Goal: Task Accomplishment & Management: Complete application form

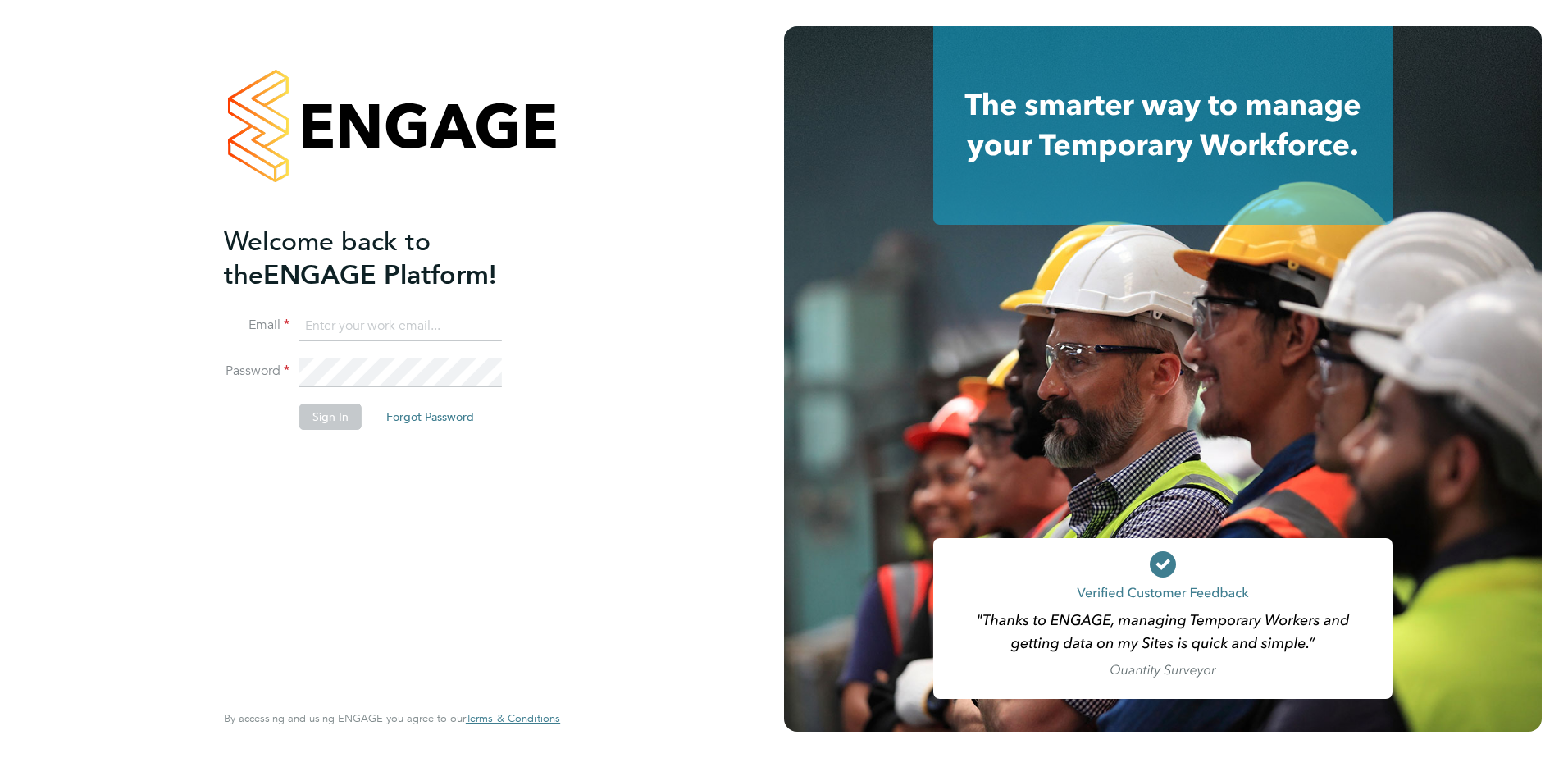
type input "Eleanor@boden-group.co.uk"
click at [339, 425] on button "Sign In" at bounding box center [330, 416] width 62 height 26
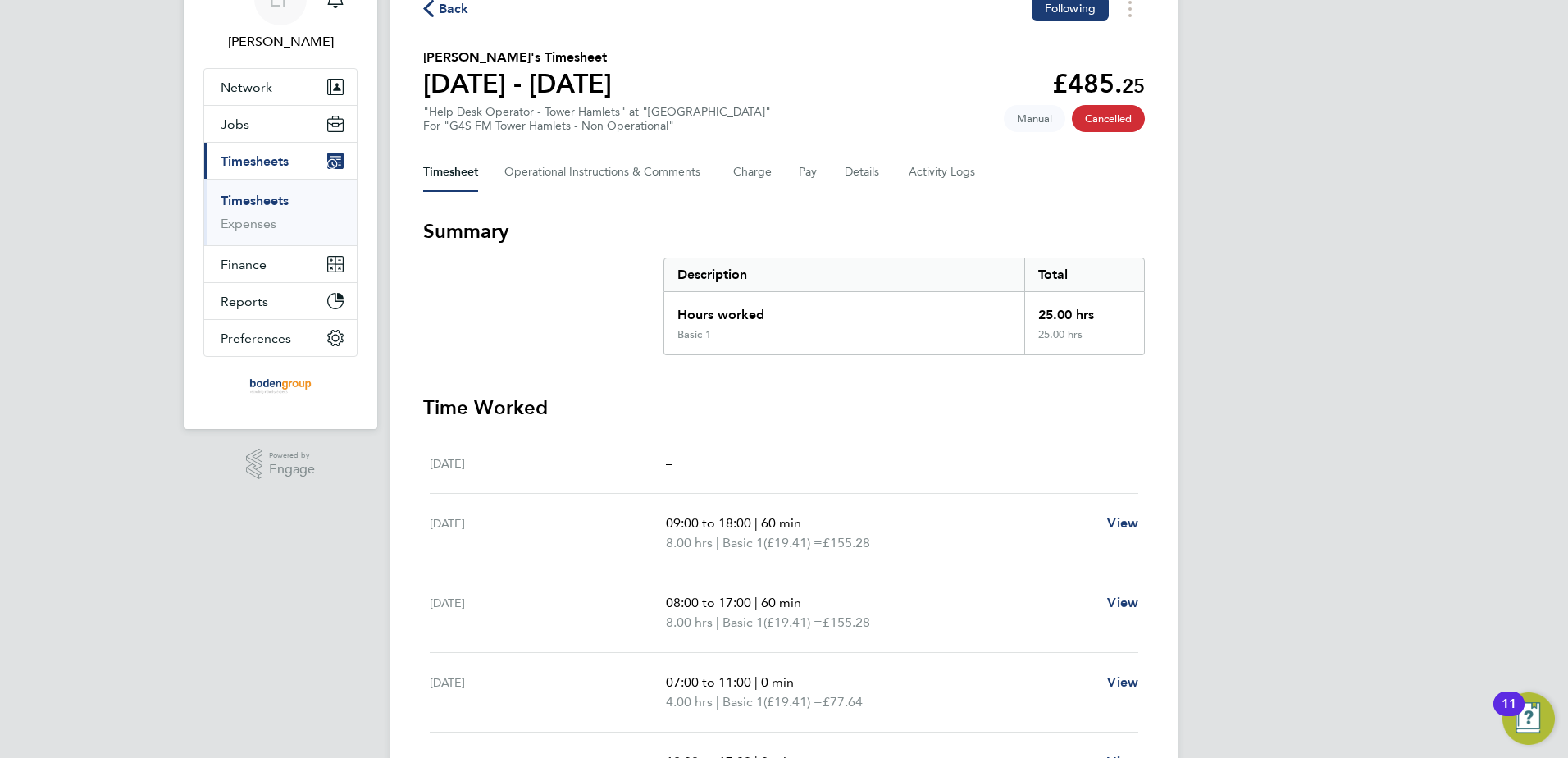
scroll to position [83, 0]
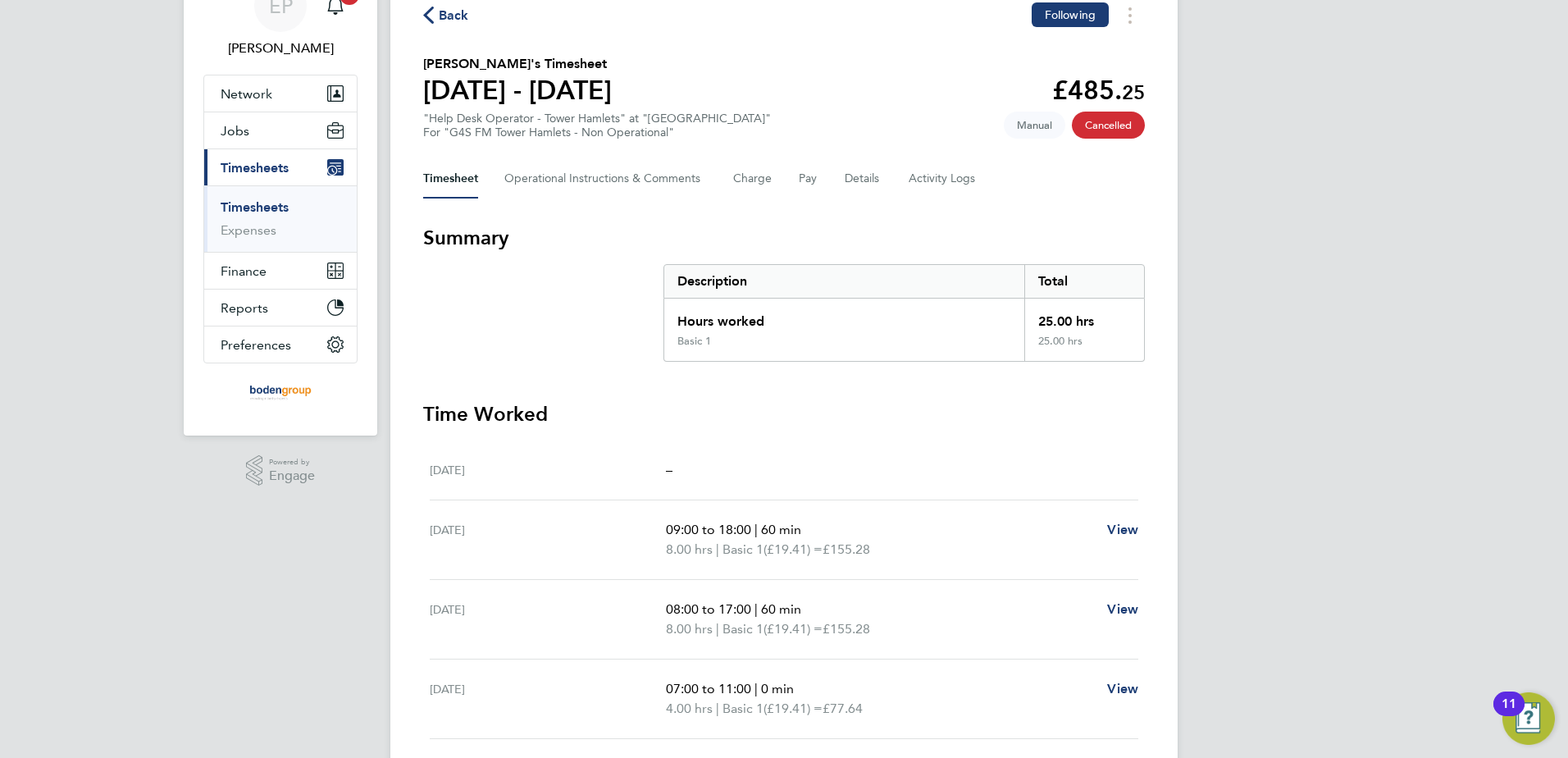
click at [248, 207] on link "Timesheets" at bounding box center [254, 207] width 68 height 15
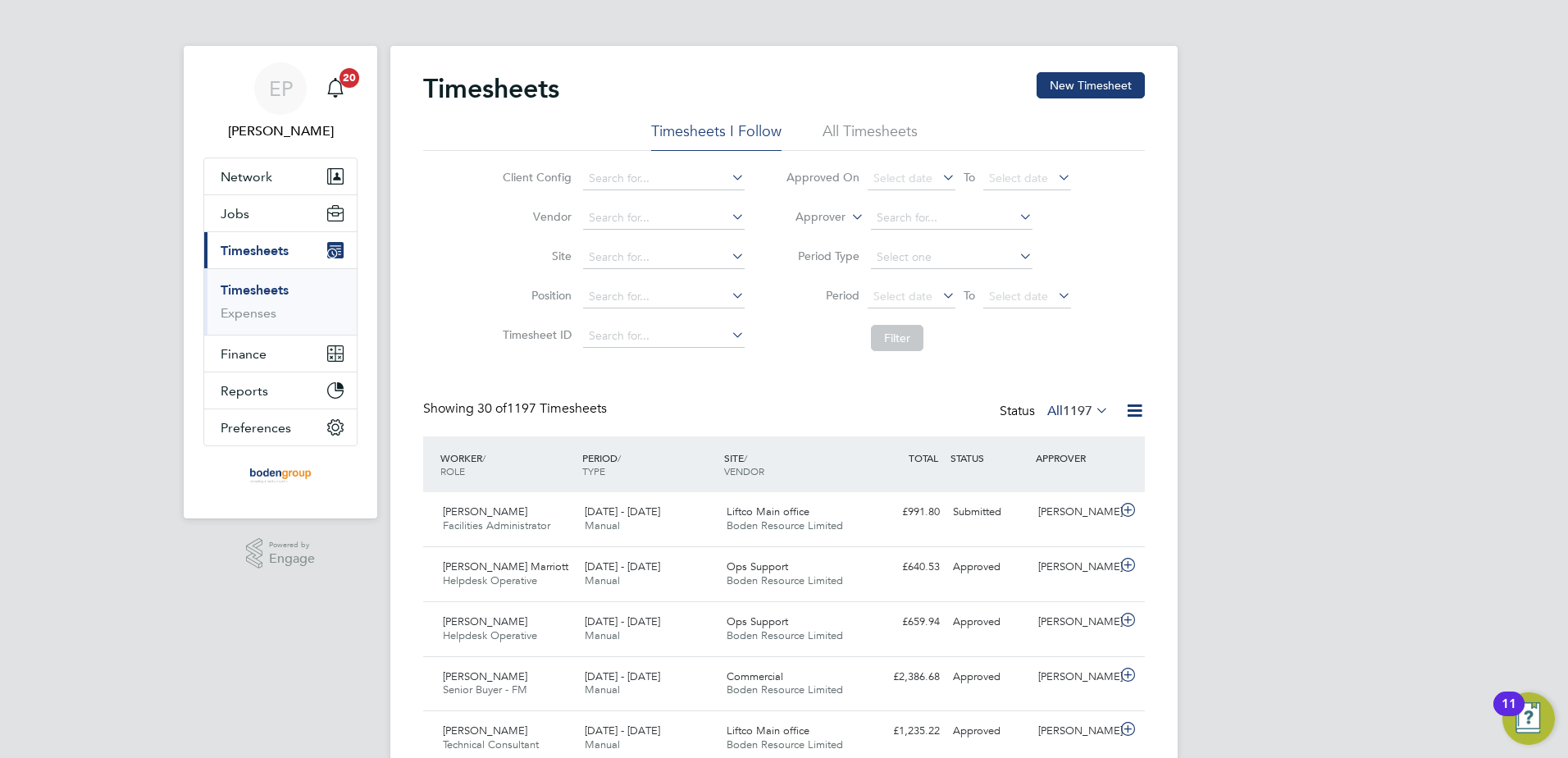
click at [821, 207] on li "Approver" at bounding box center [928, 217] width 327 height 39
click at [824, 214] on label "Approver" at bounding box center [808, 217] width 74 height 16
click at [823, 234] on li "Worker" at bounding box center [804, 236] width 81 height 21
click at [895, 218] on input at bounding box center [952, 217] width 162 height 23
click at [920, 242] on li "Farsad Hamadamin" at bounding box center [950, 240] width 163 height 22
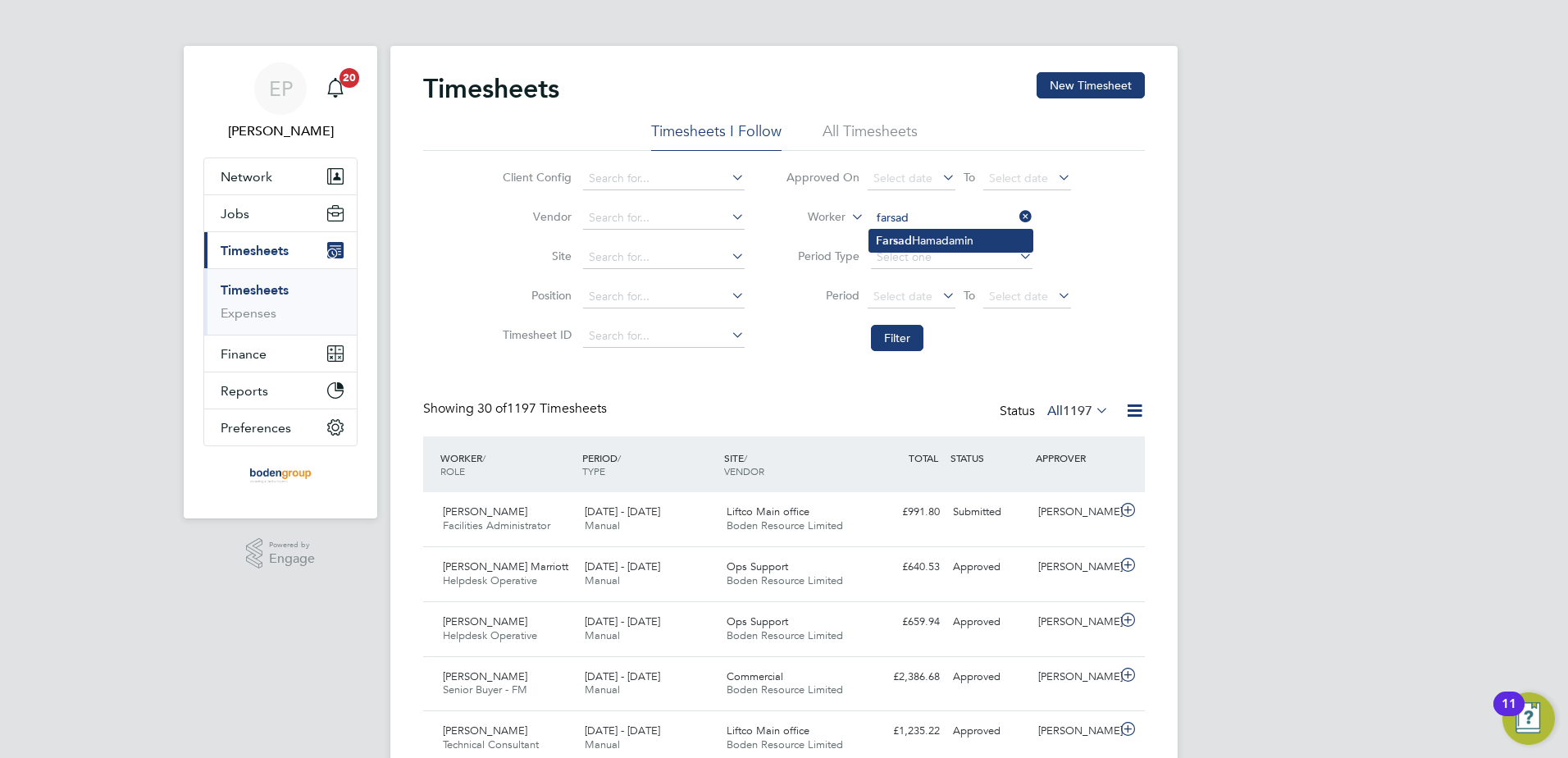
type input "Farsad Hamadamin"
click at [908, 331] on button "Filter" at bounding box center [897, 338] width 53 height 26
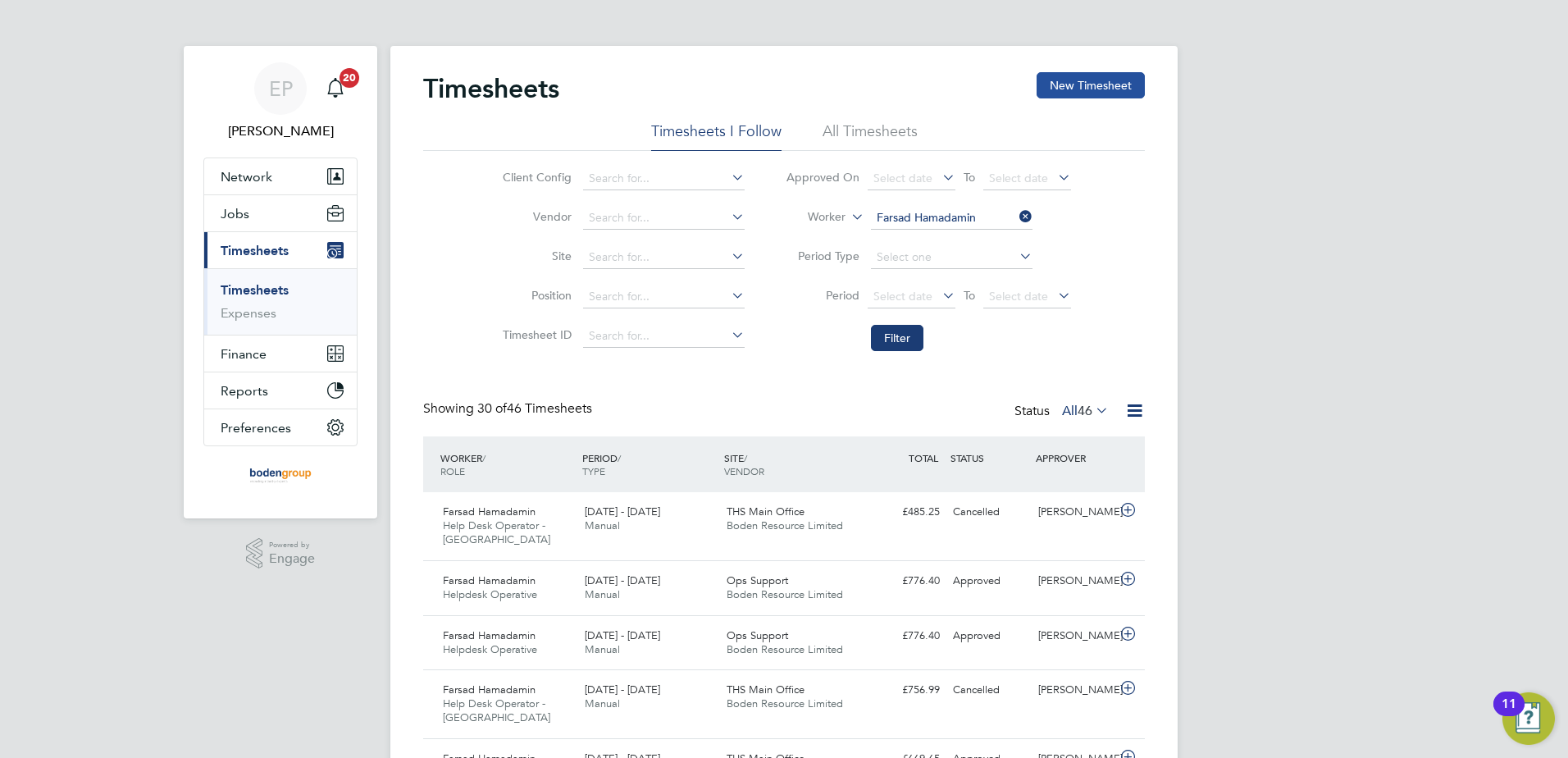
click at [1061, 85] on button "New Timesheet" at bounding box center [1090, 85] width 108 height 26
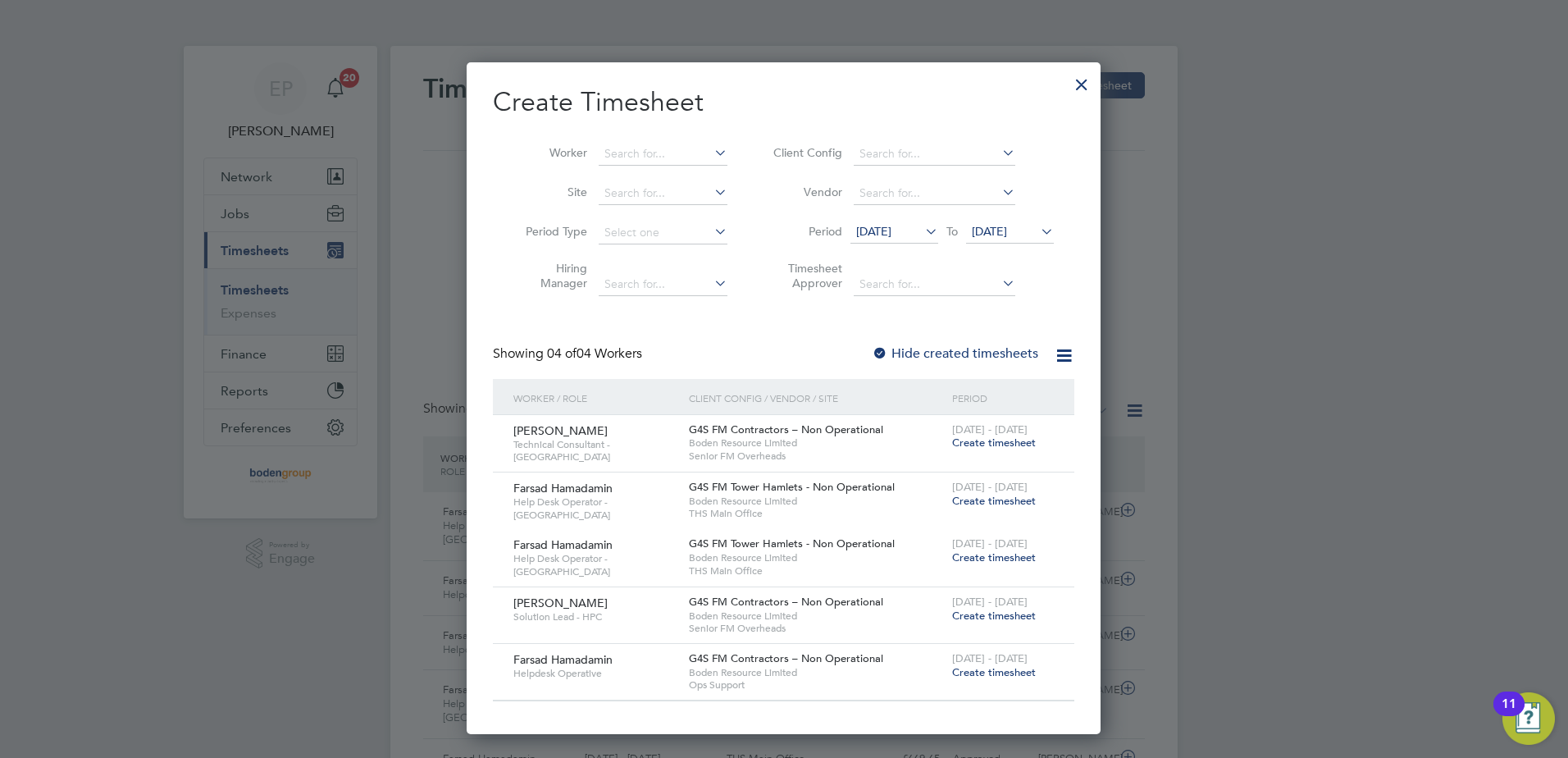
click at [970, 555] on span "Create timesheet" at bounding box center [994, 557] width 84 height 14
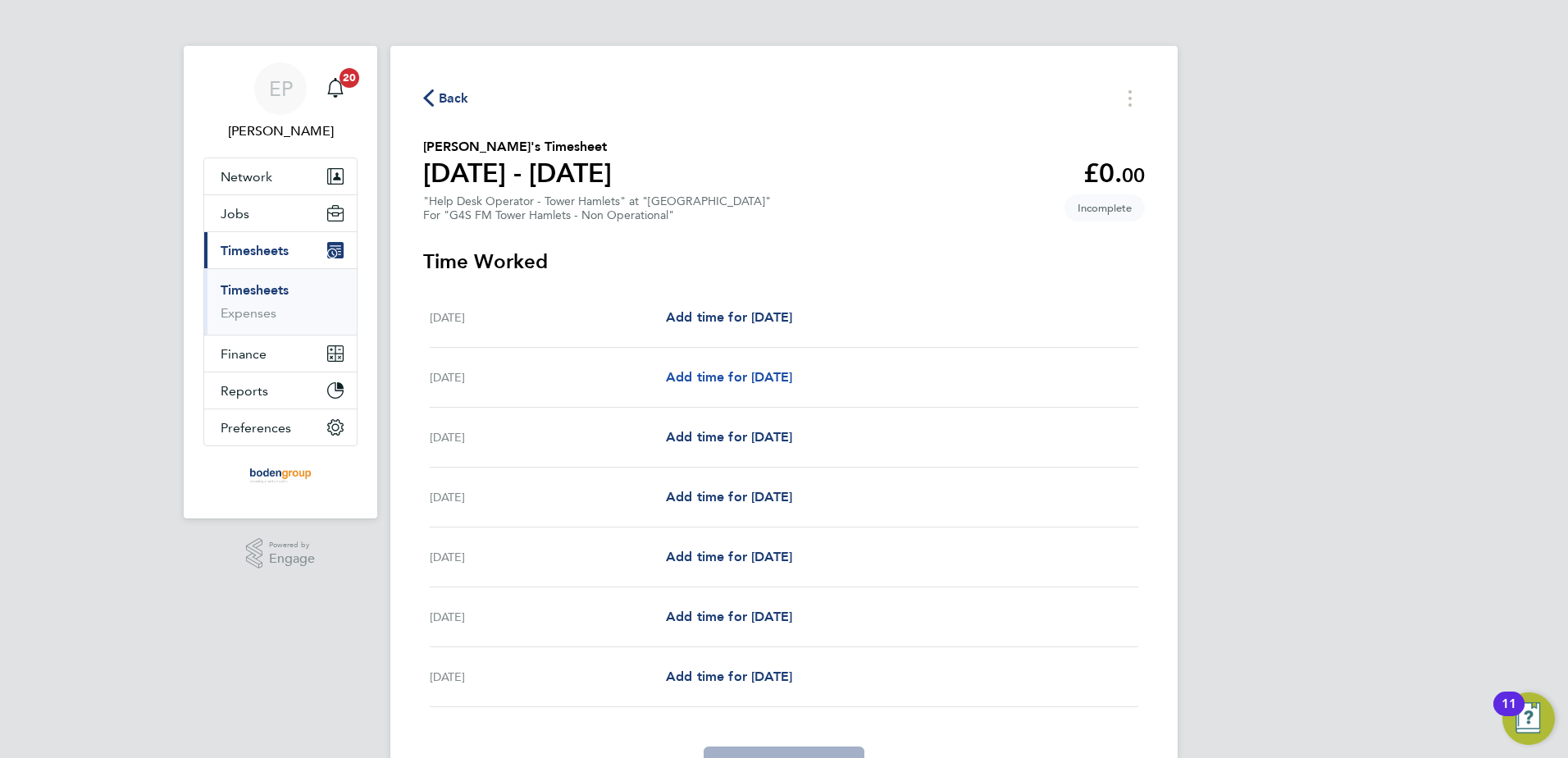
click at [703, 384] on span "Add time for Tue 26 Aug" at bounding box center [729, 377] width 126 height 15
select select "60"
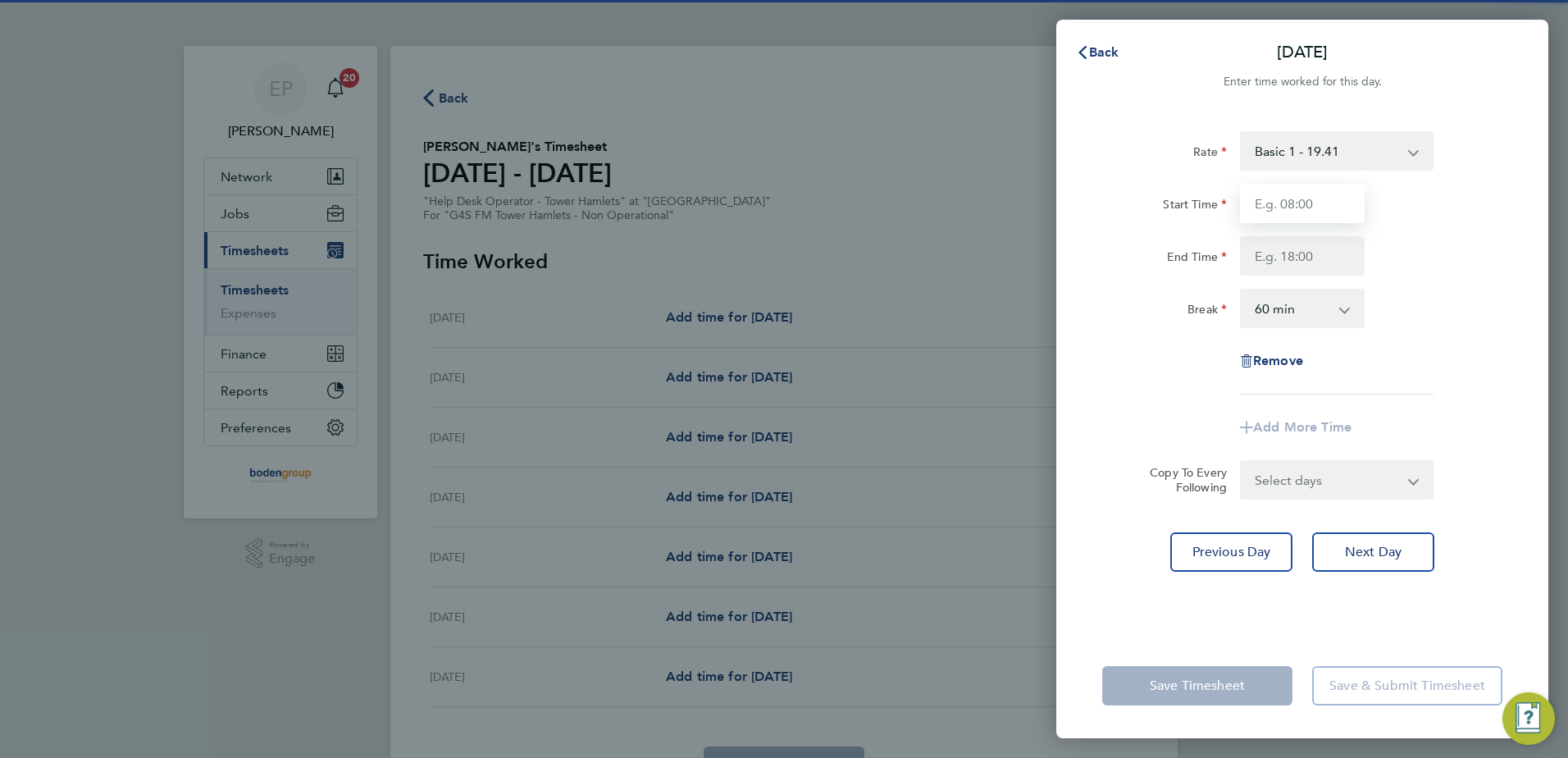
click at [1310, 215] on input "Start Time" at bounding box center [1302, 203] width 125 height 39
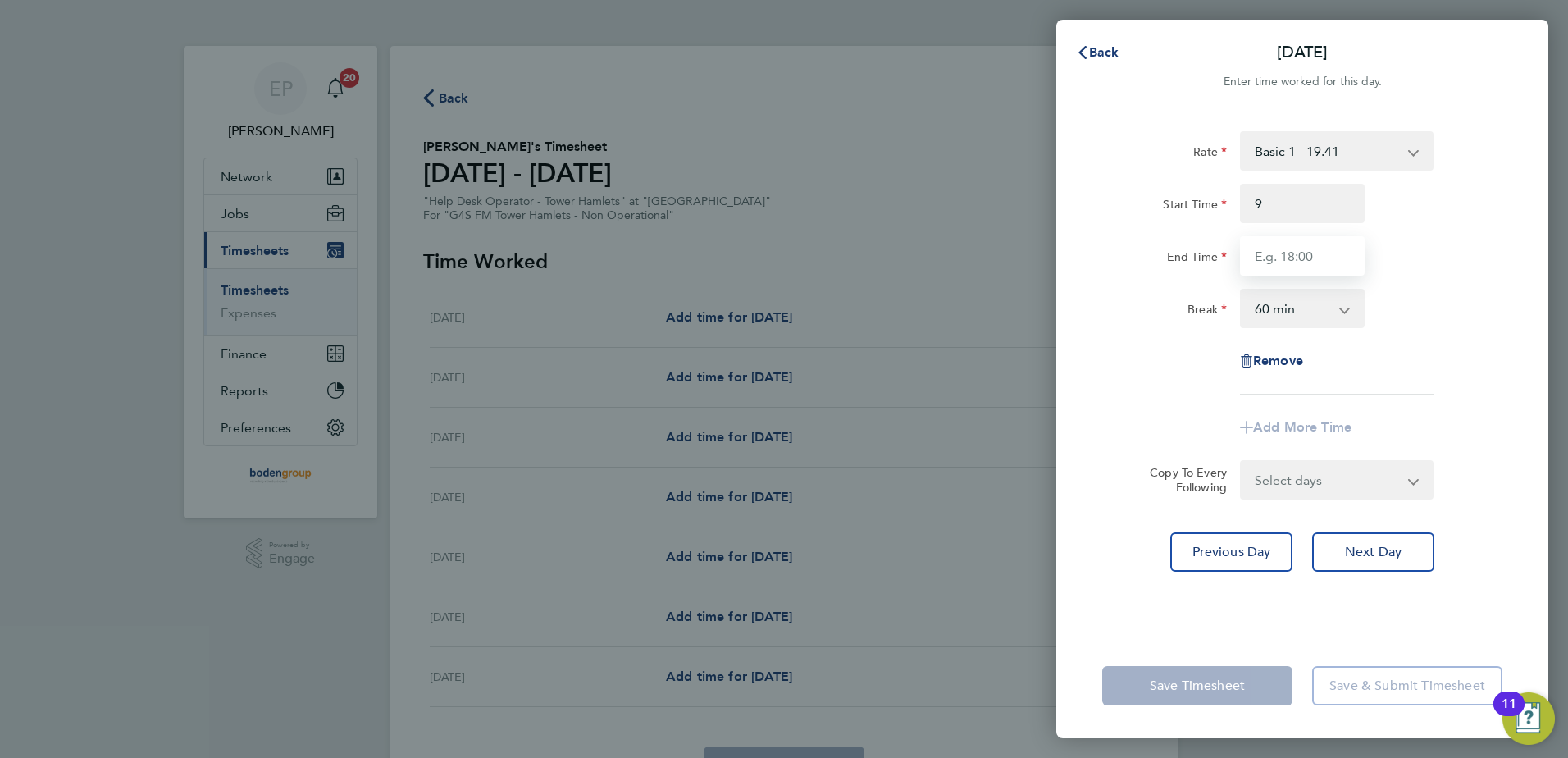
type input "09:00"
click at [1250, 260] on input "End Time" at bounding box center [1302, 256] width 125 height 39
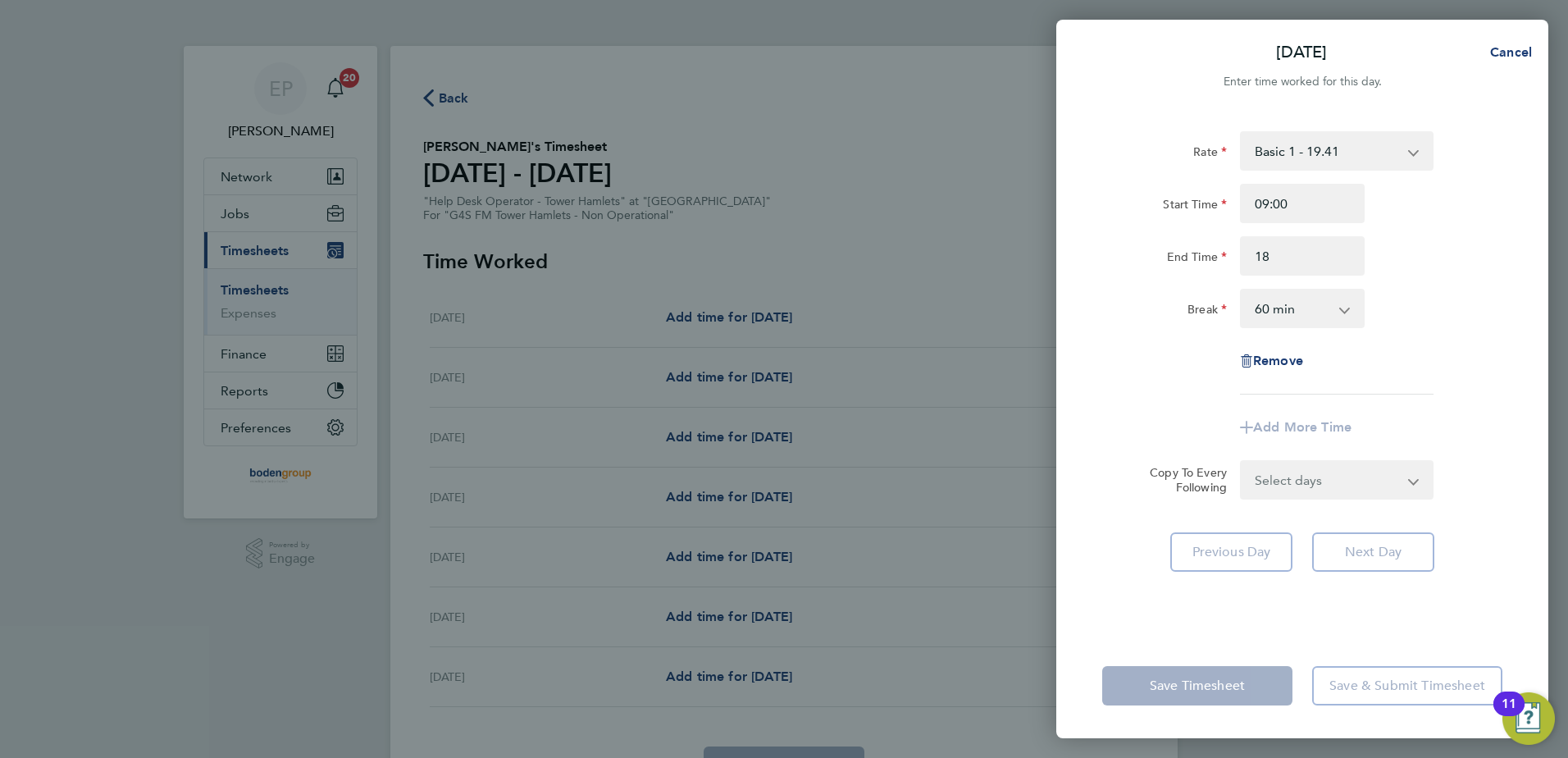
type input "18:00"
drag, startPoint x: 1420, startPoint y: 186, endPoint x: 1406, endPoint y: 217, distance: 34.0
click at [1420, 186] on div "Start Time 09:00" at bounding box center [1302, 203] width 413 height 39
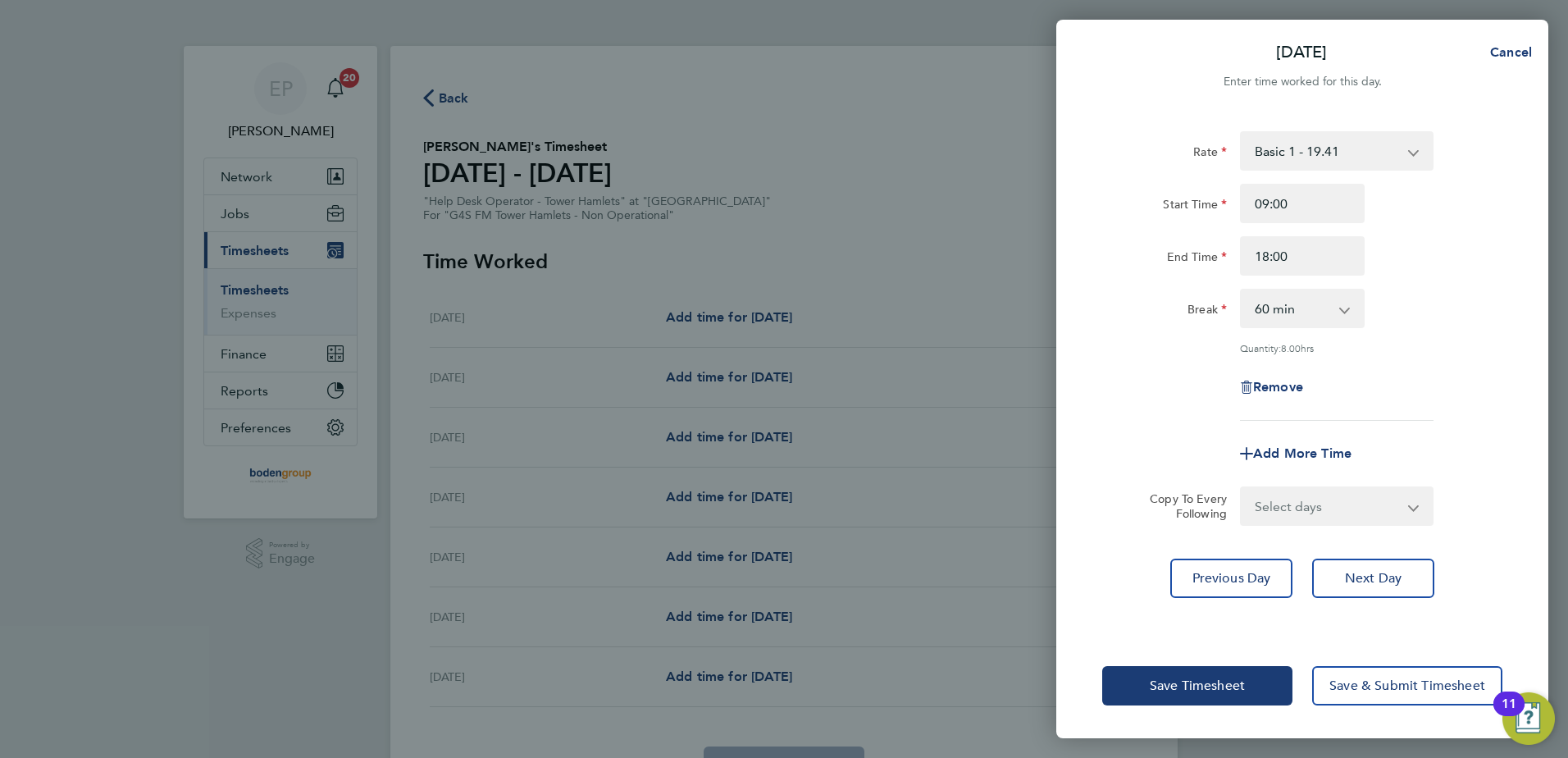
click at [1347, 555] on div "Rate Basic 1 - 19.41 Start Time 09:00 End Time 18:00 Break 0 min 15 min 30 min …" at bounding box center [1302, 372] width 492 height 521
click at [1381, 573] on span "Next Day" at bounding box center [1373, 578] width 56 height 16
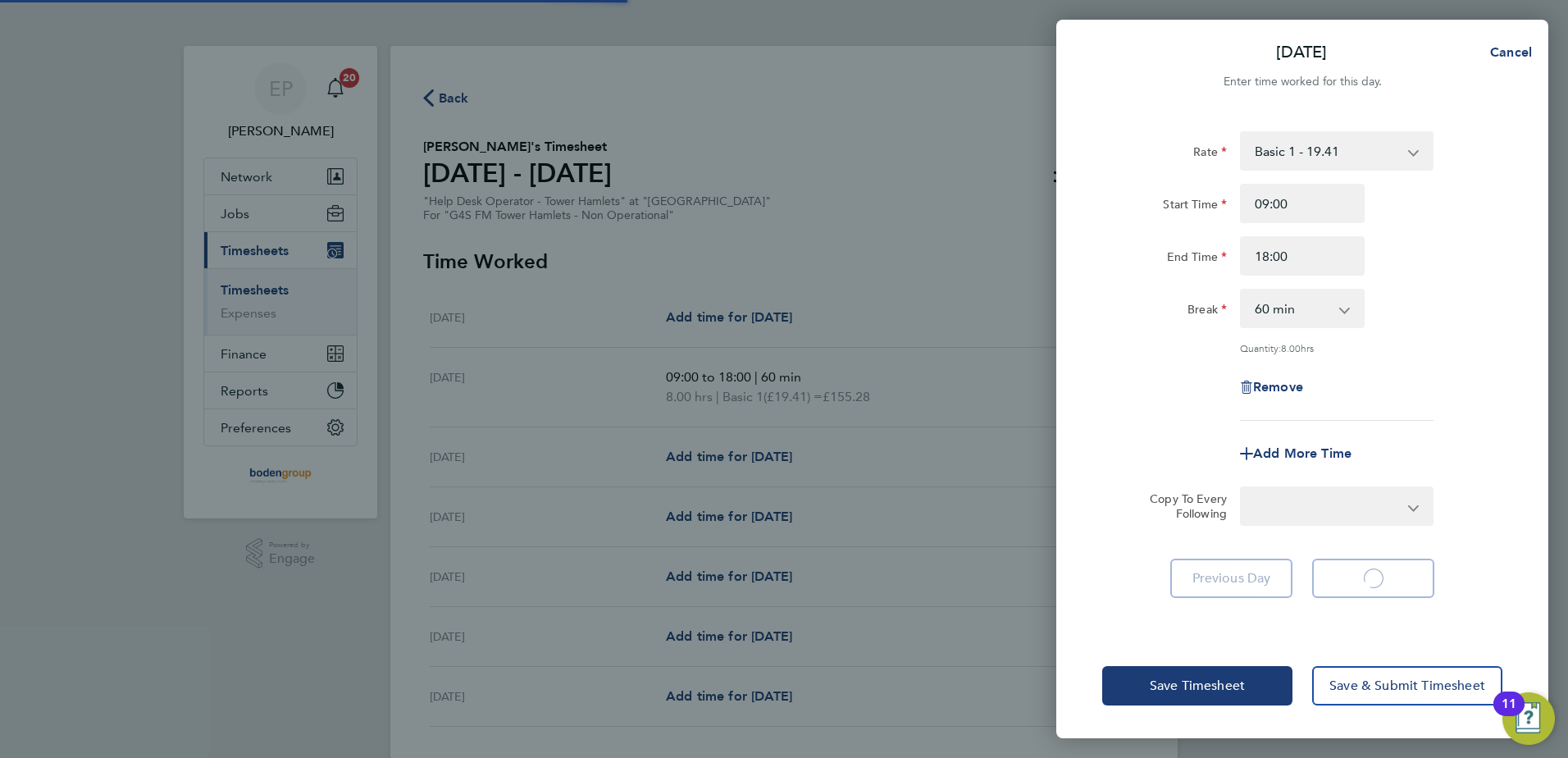
select select "60"
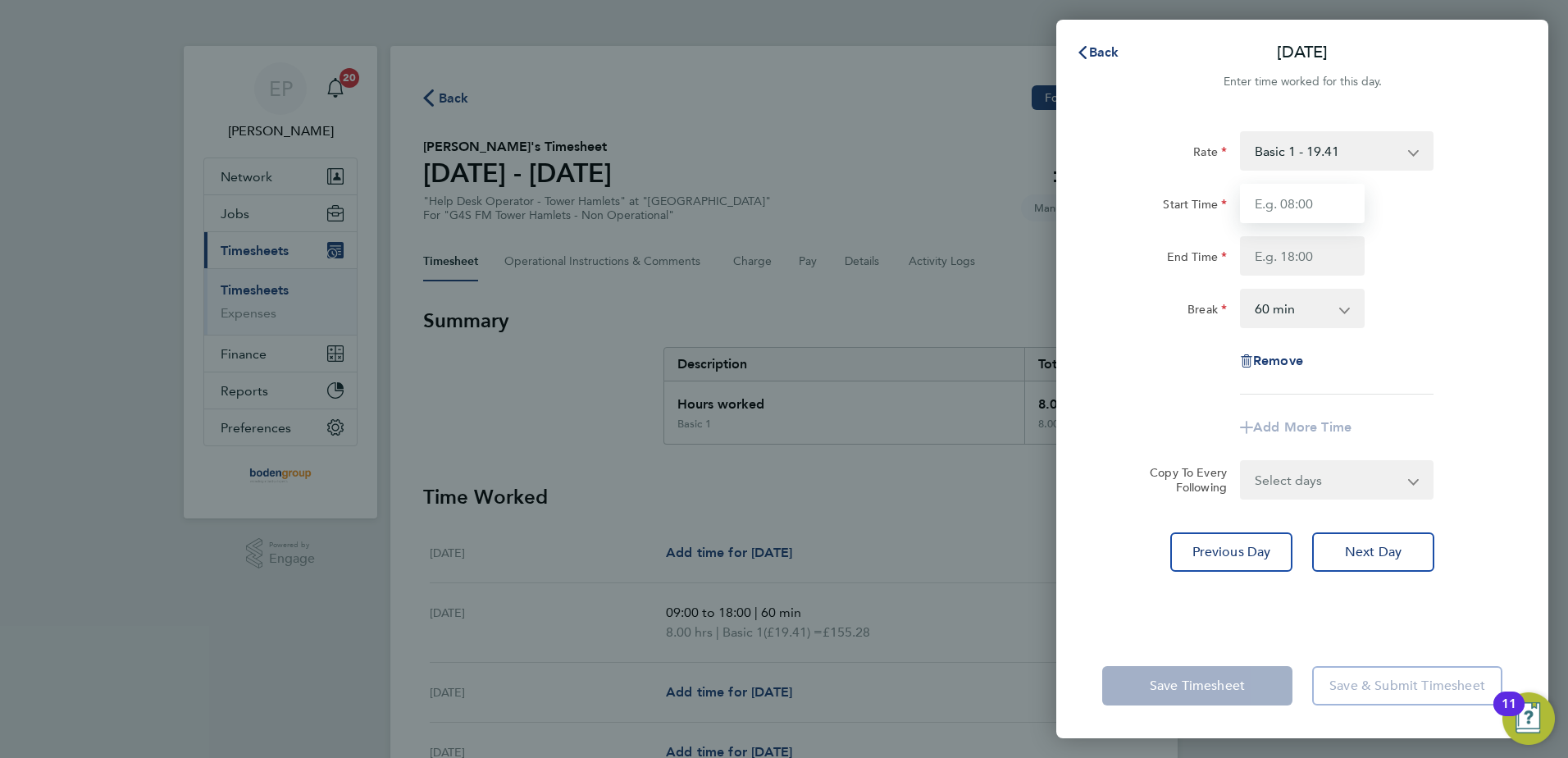
click at [1311, 216] on input "Start Time" at bounding box center [1302, 203] width 125 height 39
type input "08:00"
drag, startPoint x: 1251, startPoint y: 256, endPoint x: 1259, endPoint y: 258, distance: 8.2
click at [1256, 257] on input "End Time" at bounding box center [1302, 256] width 125 height 39
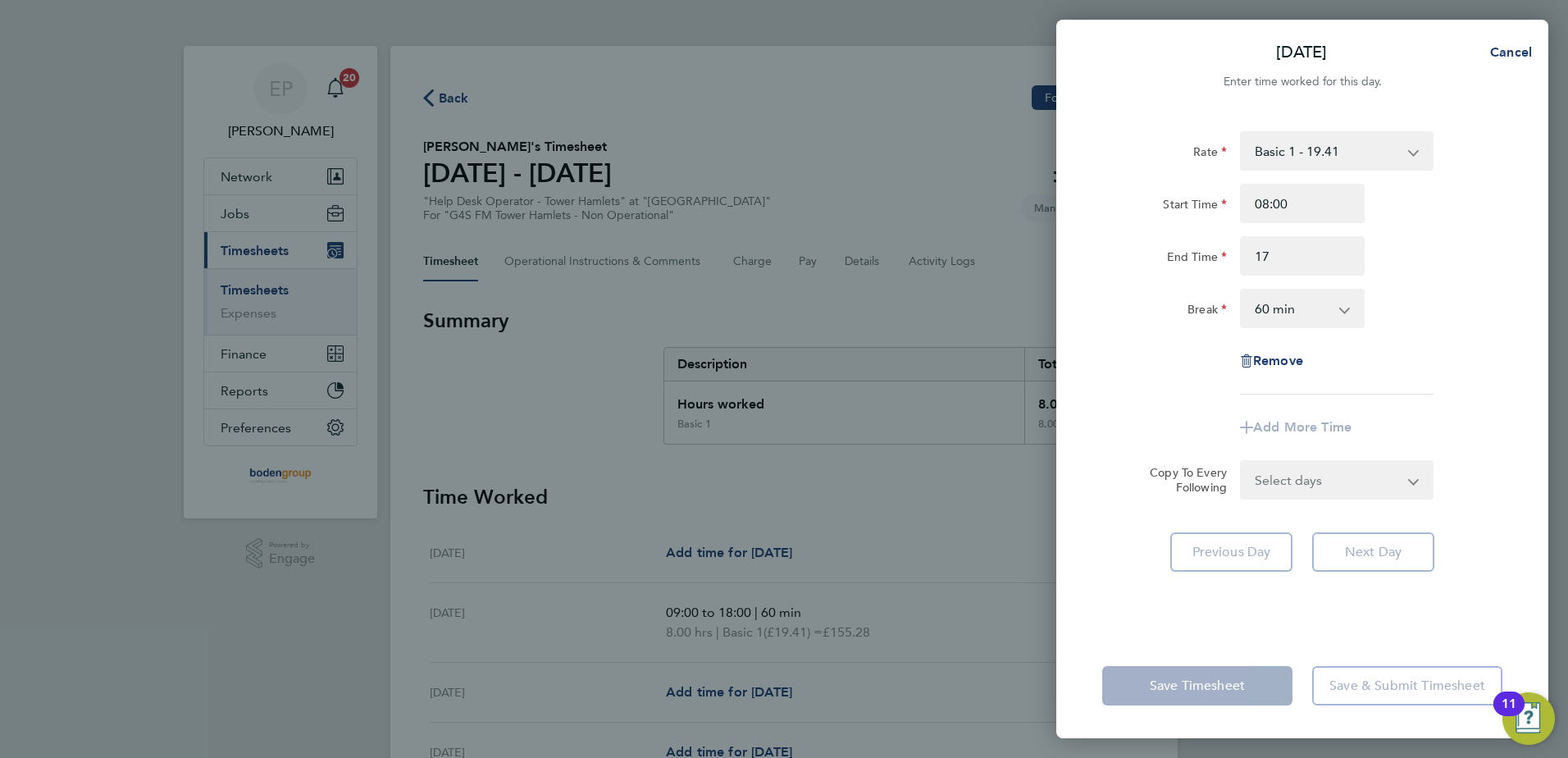
type input "17:00"
click at [1189, 303] on label "Break" at bounding box center [1207, 312] width 39 height 20
click at [1241, 303] on select "0 min 15 min 30 min 45 min 60 min 75 min 90 min" at bounding box center [1292, 308] width 102 height 36
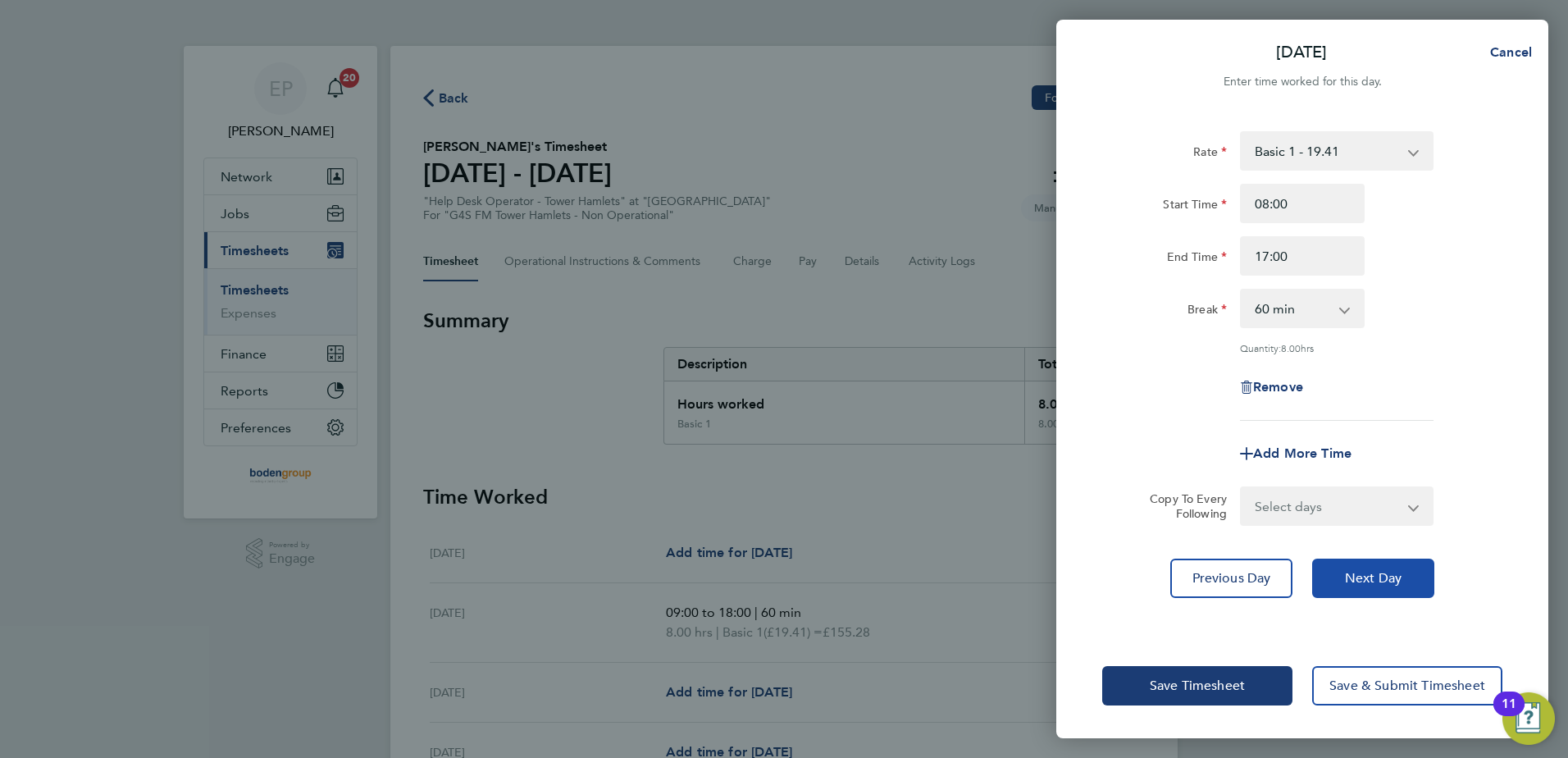
click at [1389, 591] on button "Next Day" at bounding box center [1373, 578] width 122 height 39
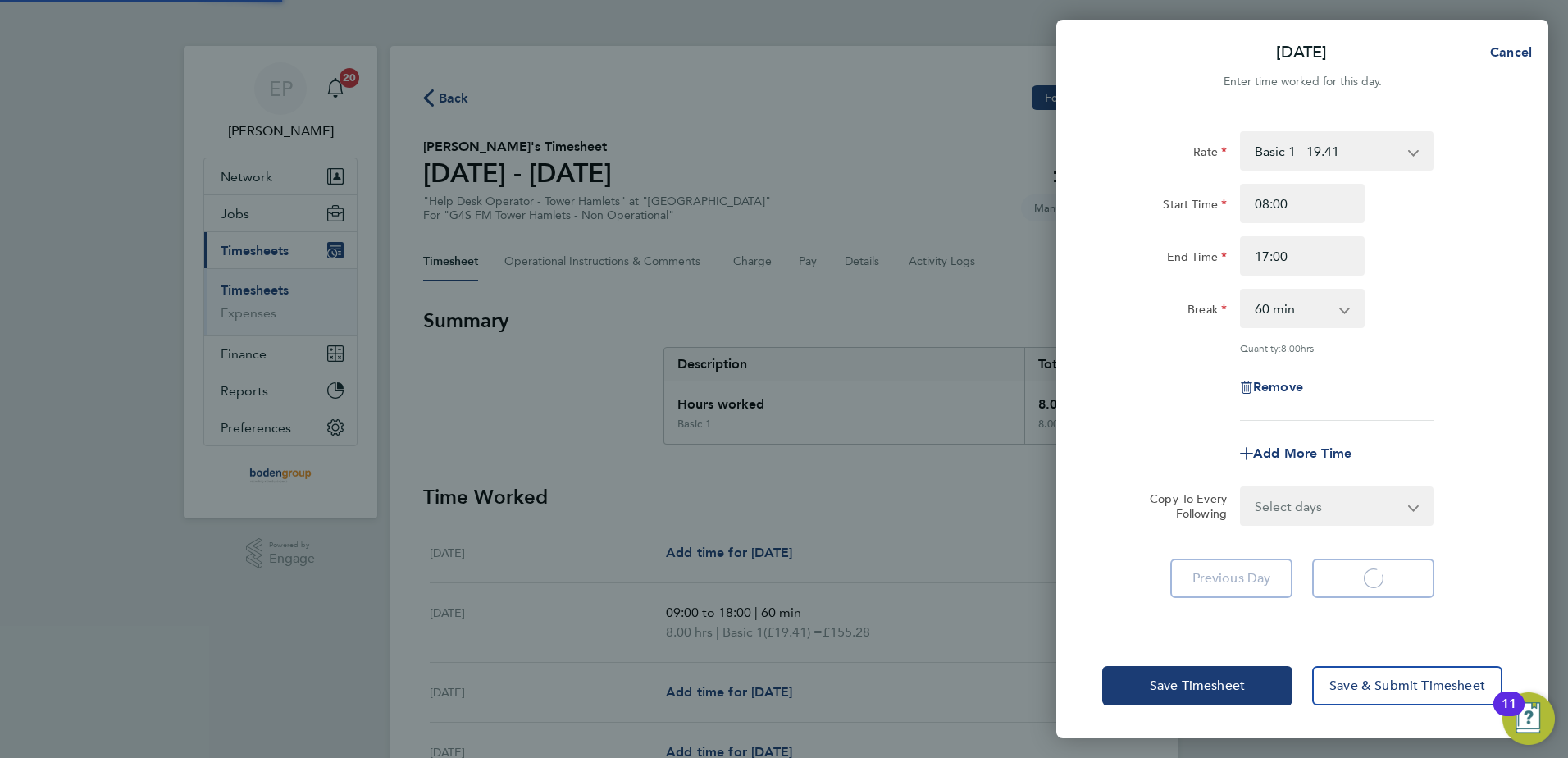
select select "60"
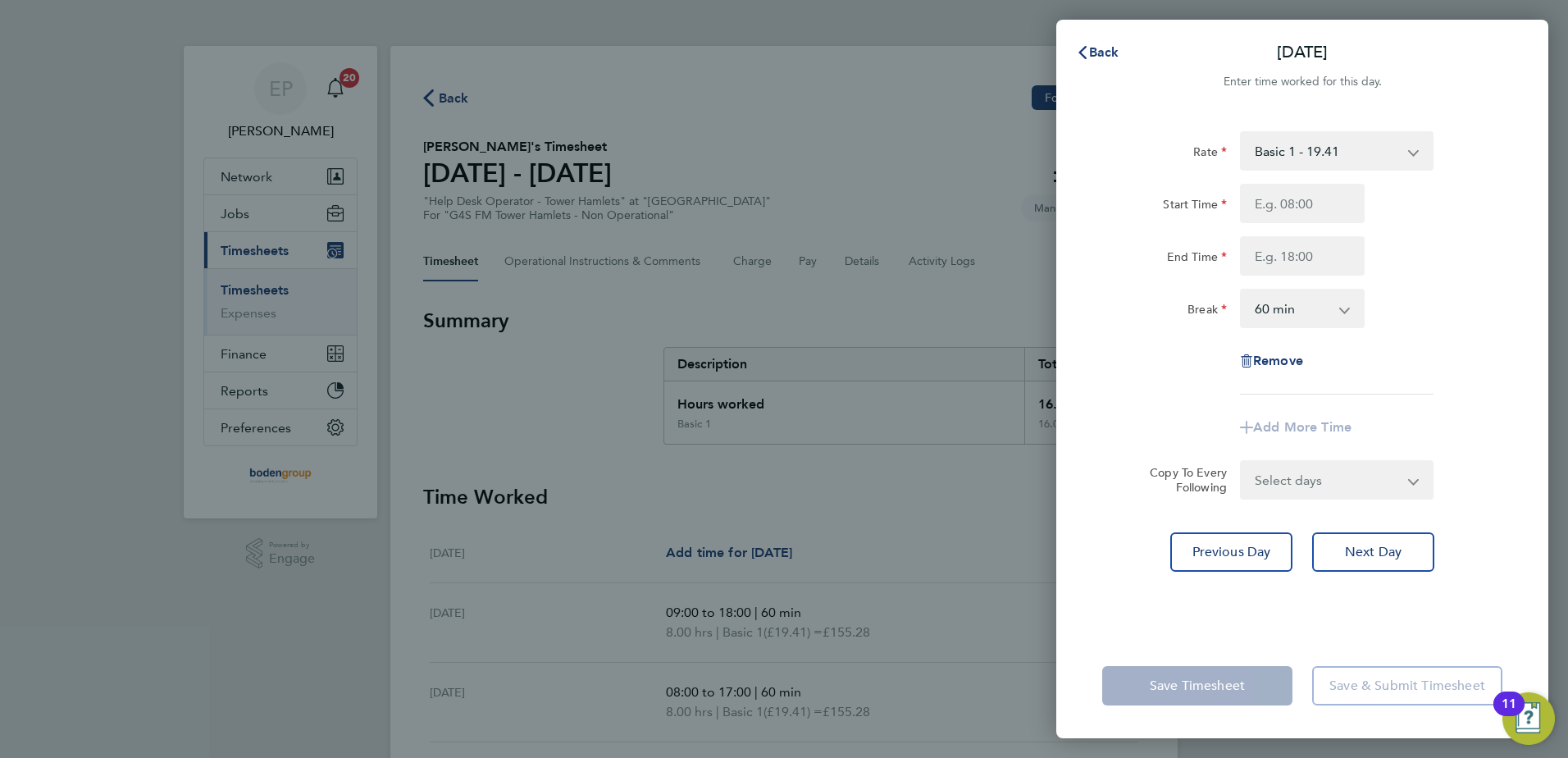
click at [1401, 577] on div "Rate Basic 1 - 19.41 Start Time End Time Break 0 min 15 min 30 min 45 min 60 mi…" at bounding box center [1302, 372] width 492 height 521
click at [1306, 204] on input "Start Time" at bounding box center [1302, 203] width 125 height 39
type input "07:00"
click at [1268, 263] on input "End Time" at bounding box center [1302, 256] width 125 height 39
type input "11:00"
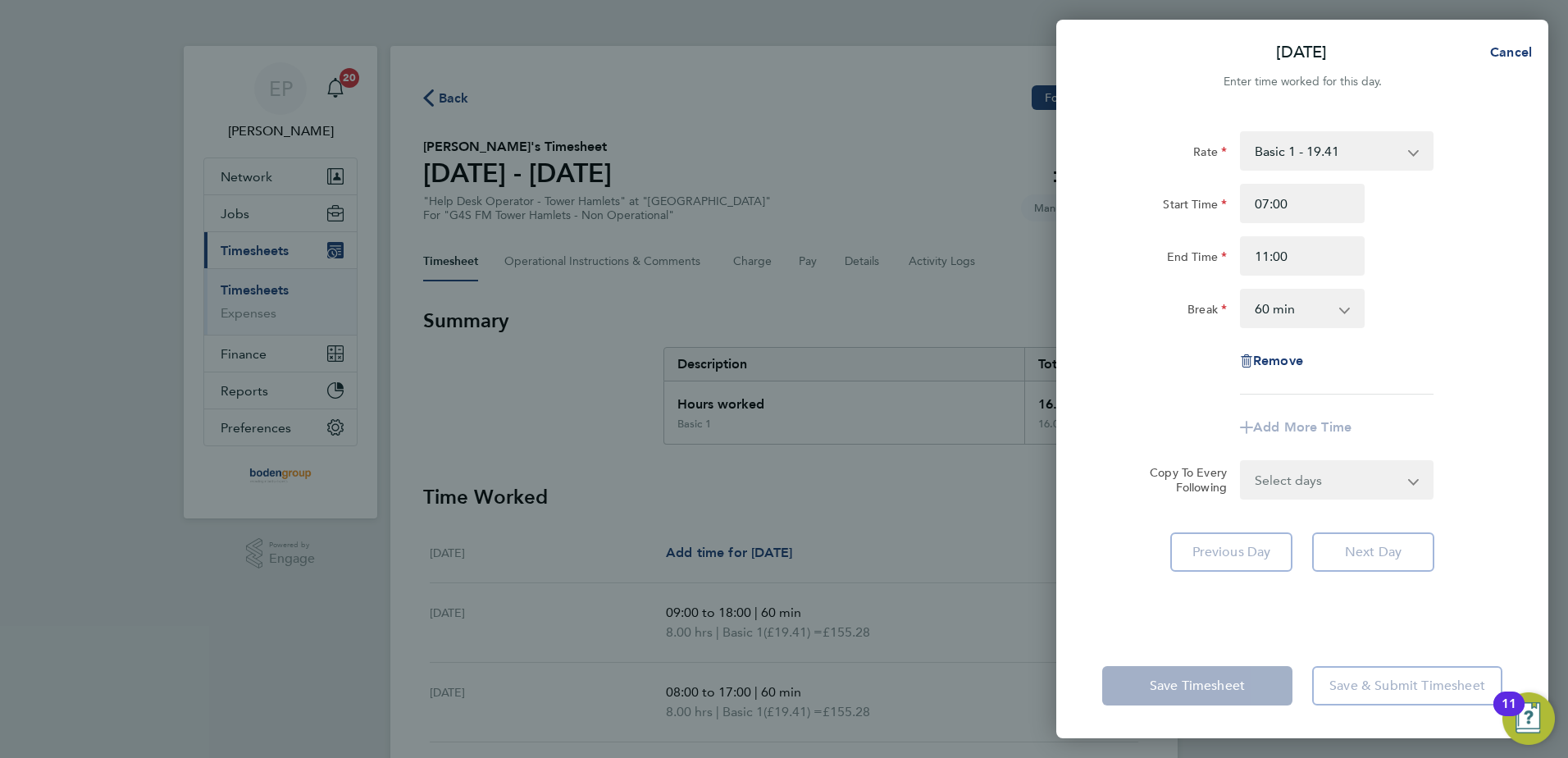
click at [1263, 304] on select "0 min 15 min 30 min 45 min 60 min 75 min 90 min" at bounding box center [1292, 308] width 102 height 36
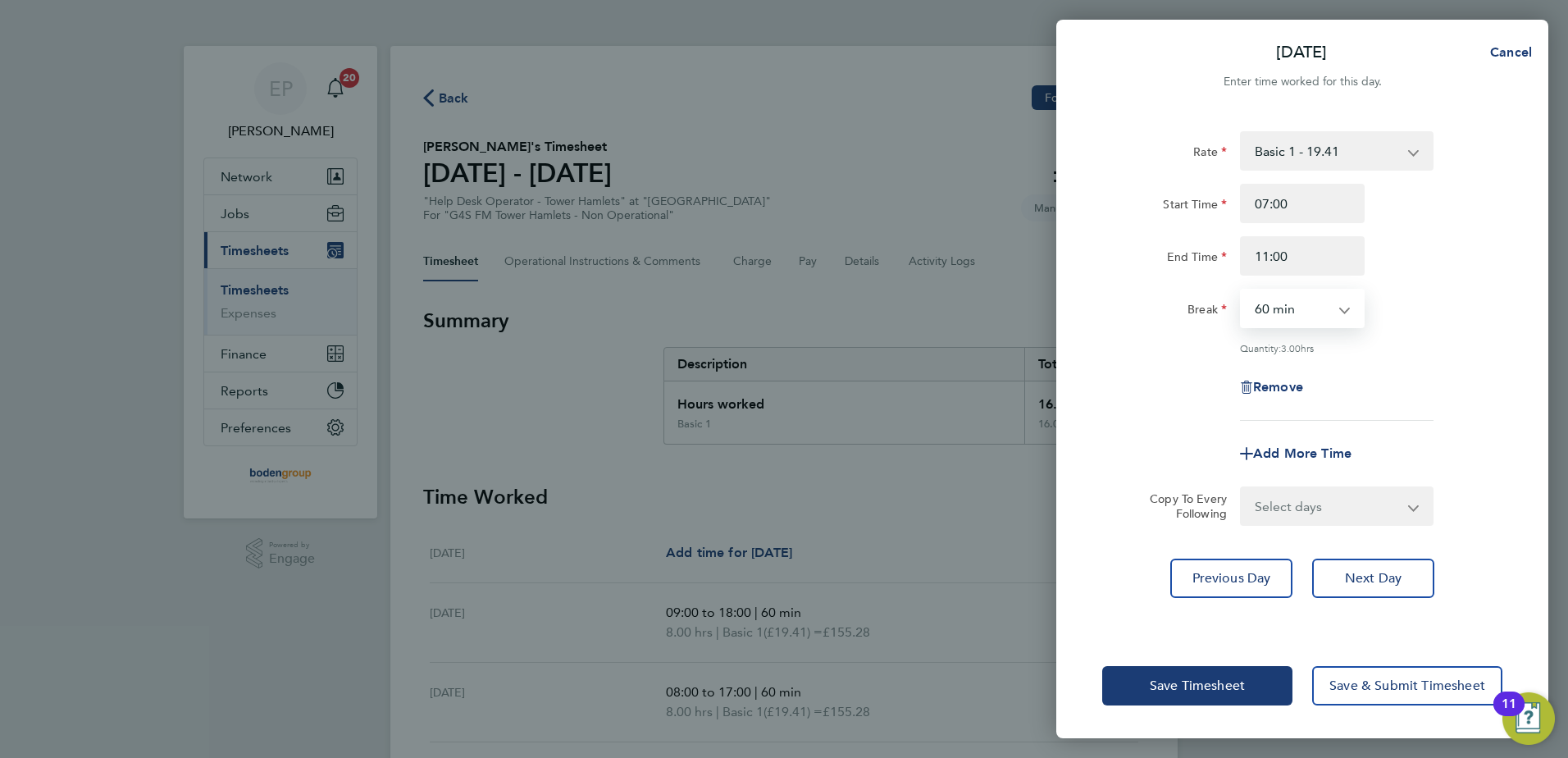
select select "0"
click at [1241, 290] on select "0 min 15 min 30 min 45 min 60 min 75 min 90 min" at bounding box center [1292, 308] width 102 height 36
click at [1371, 583] on span "Next Day" at bounding box center [1373, 578] width 56 height 16
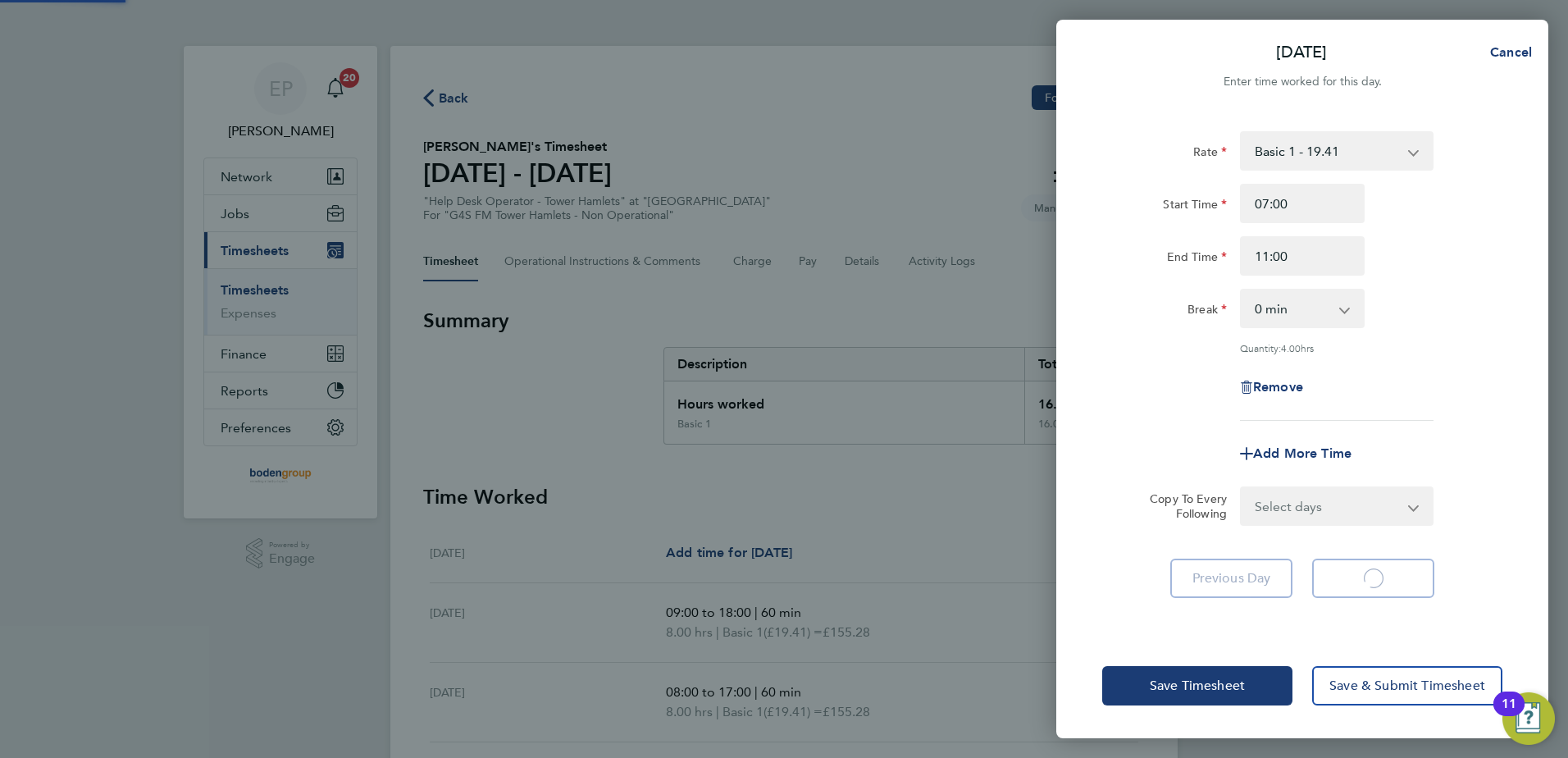
select select "60"
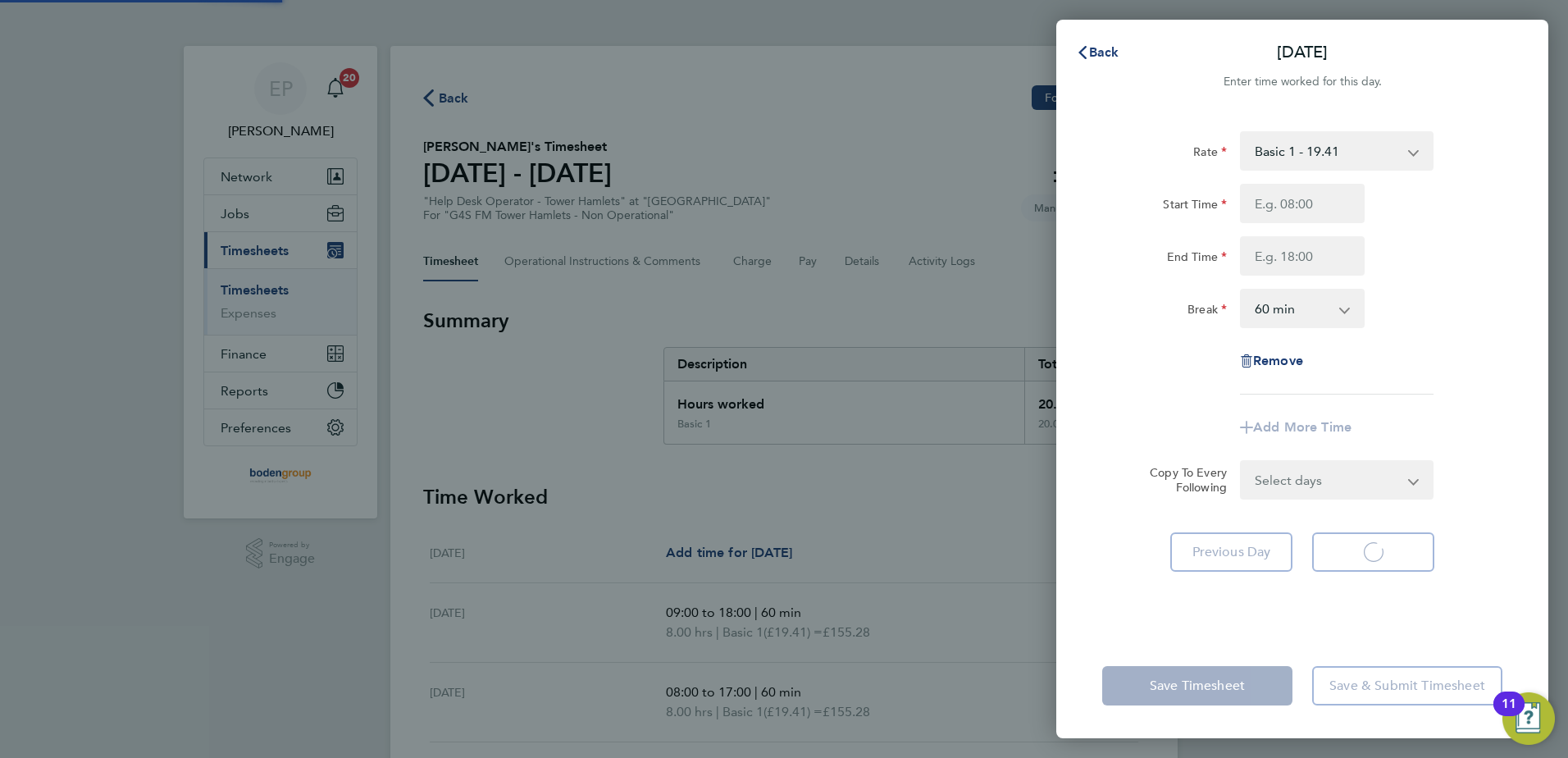
select select "60"
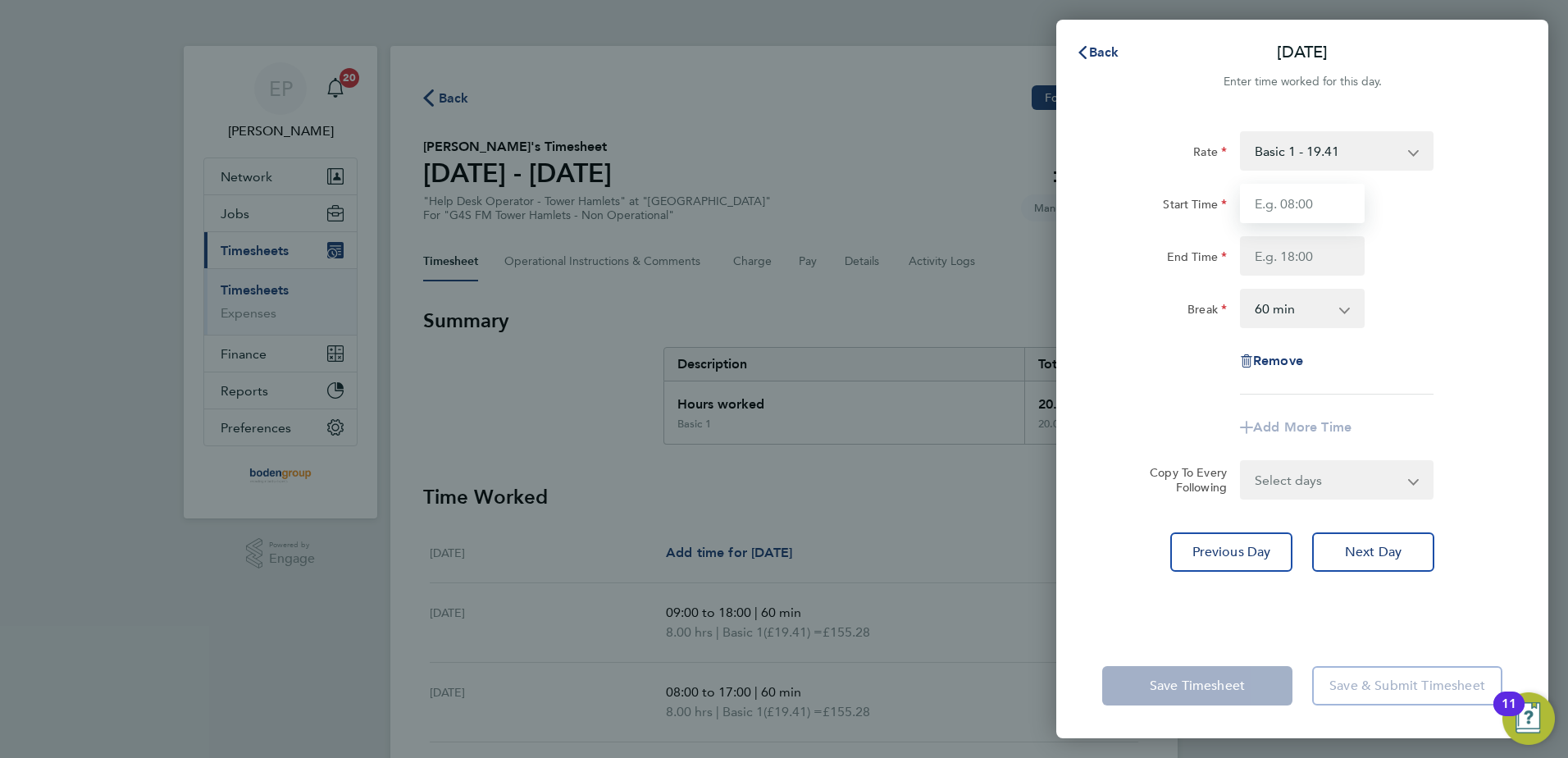
click at [1310, 213] on input "Start Time" at bounding box center [1302, 203] width 125 height 39
type input "12:00"
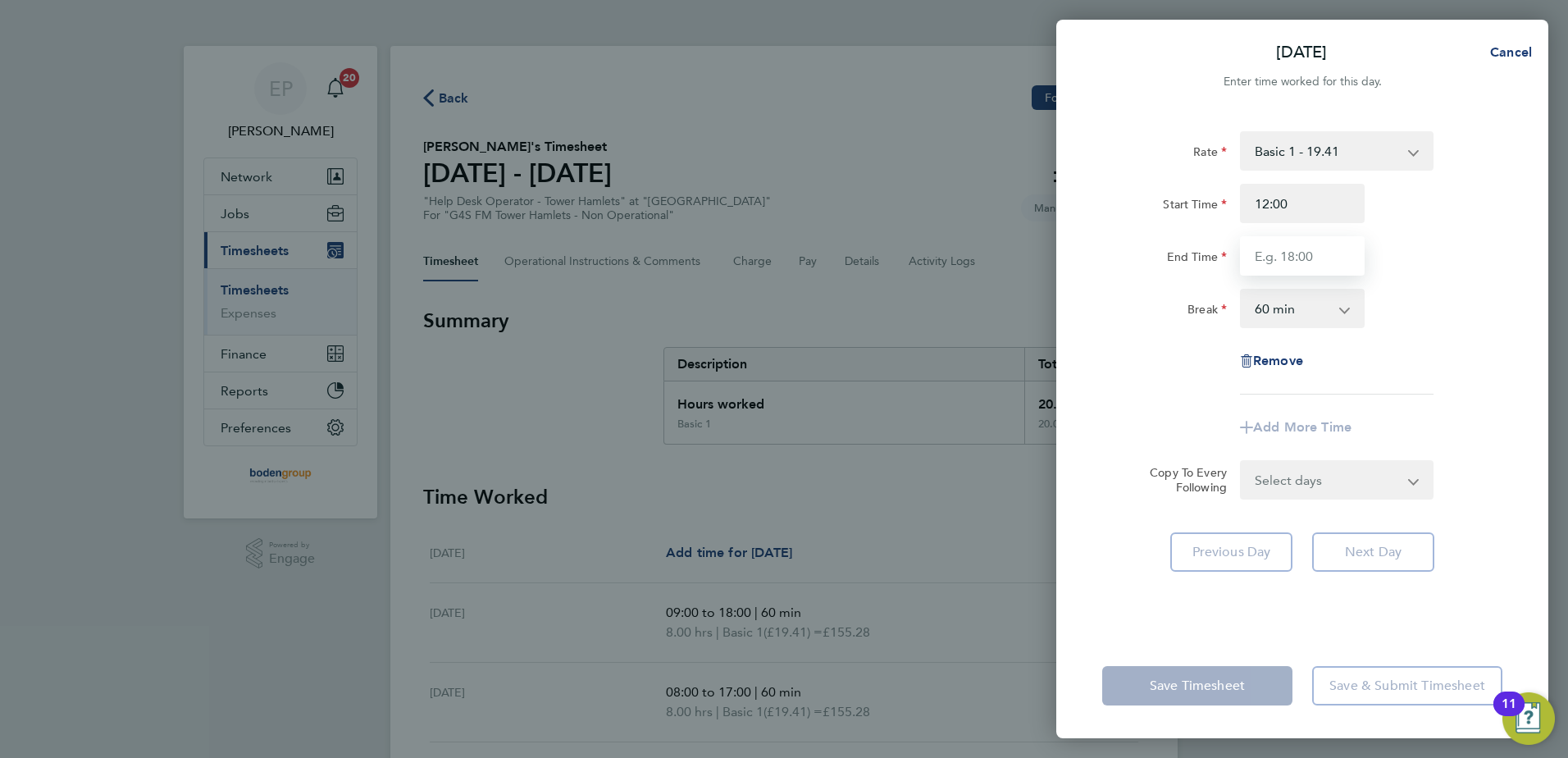
click at [1265, 269] on input "End Time" at bounding box center [1302, 256] width 125 height 39
type input "17:00"
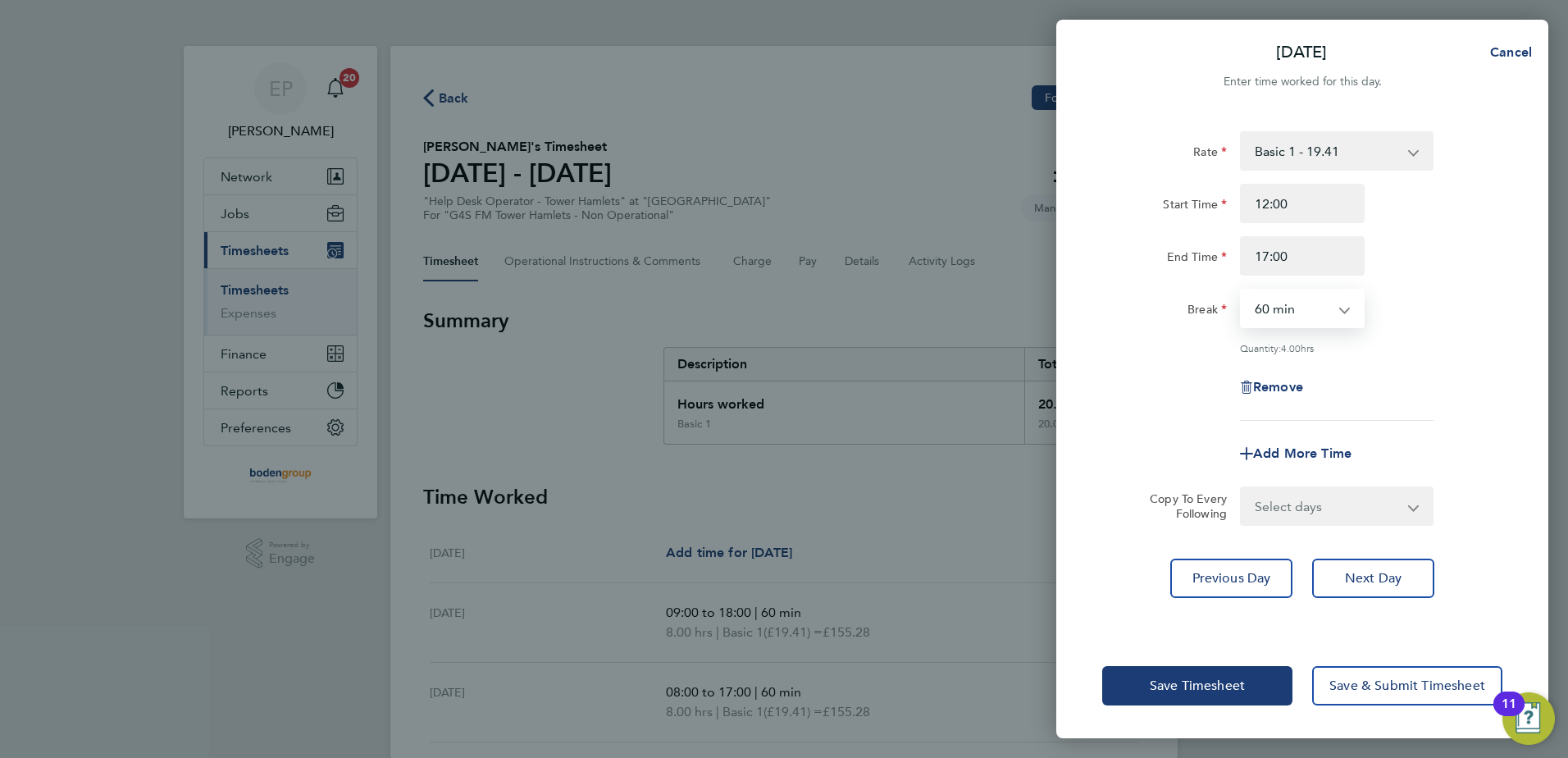
drag, startPoint x: 1271, startPoint y: 317, endPoint x: 1265, endPoint y: 327, distance: 11.7
click at [1271, 317] on select "0 min 15 min 30 min 45 min 60 min 75 min 90 min" at bounding box center [1292, 308] width 102 height 36
select select "0"
click at [1241, 290] on select "0 min 15 min 30 min 45 min 60 min 75 min 90 min" at bounding box center [1292, 308] width 102 height 36
drag, startPoint x: 1168, startPoint y: 673, endPoint x: 1011, endPoint y: 490, distance: 241.1
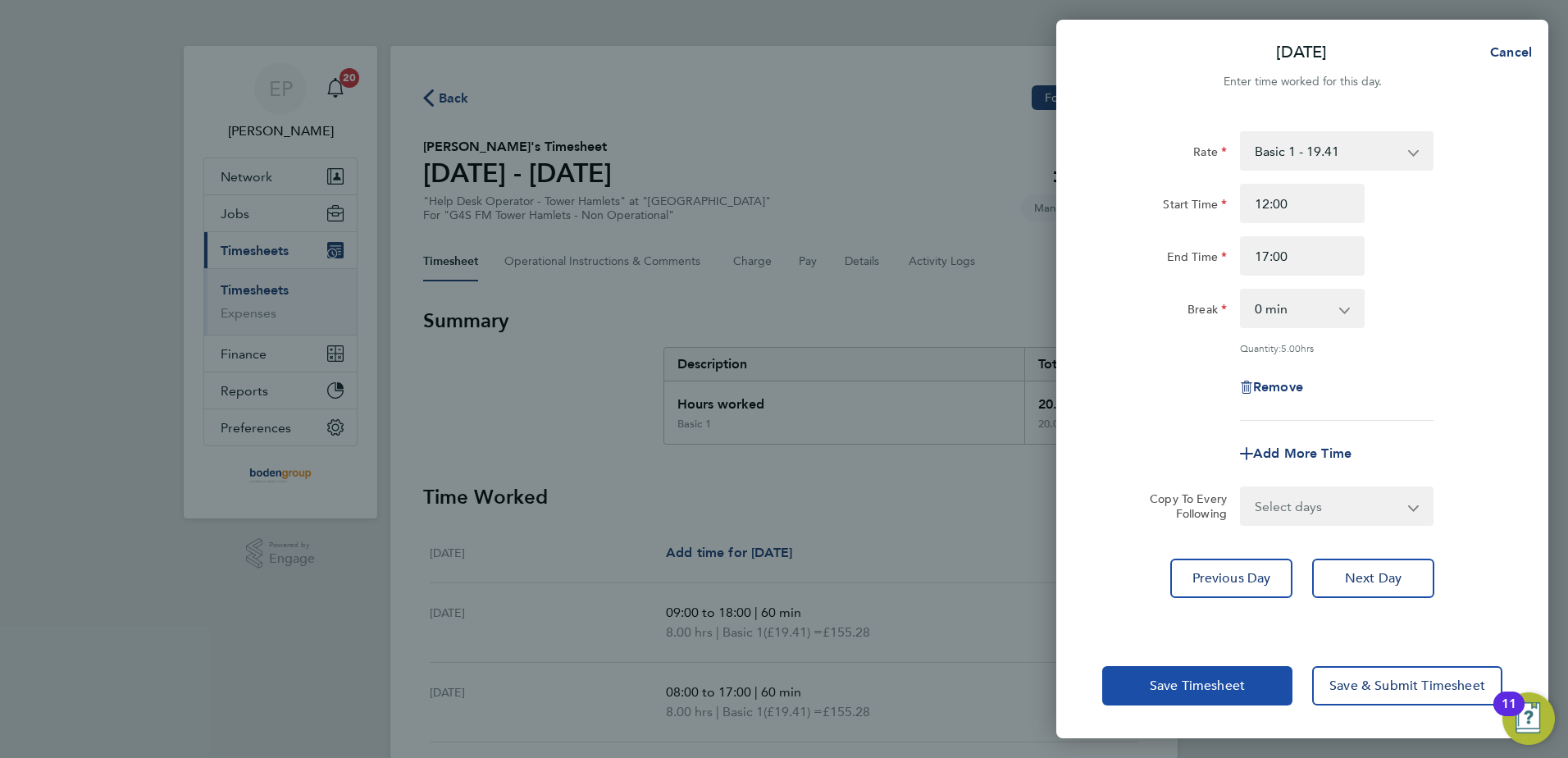
click at [1167, 672] on button "Save Timesheet" at bounding box center [1197, 685] width 190 height 39
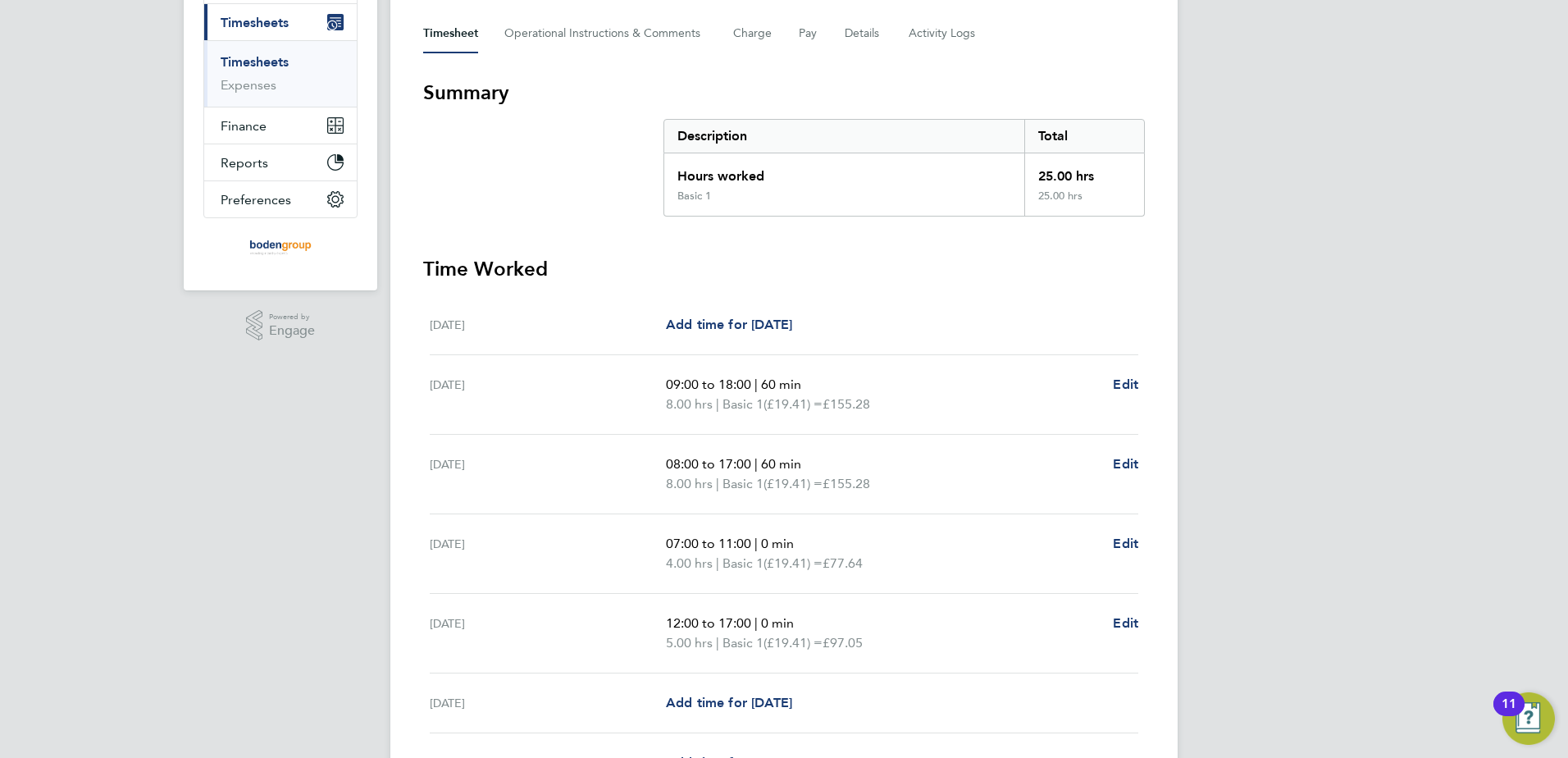
scroll to position [408, 0]
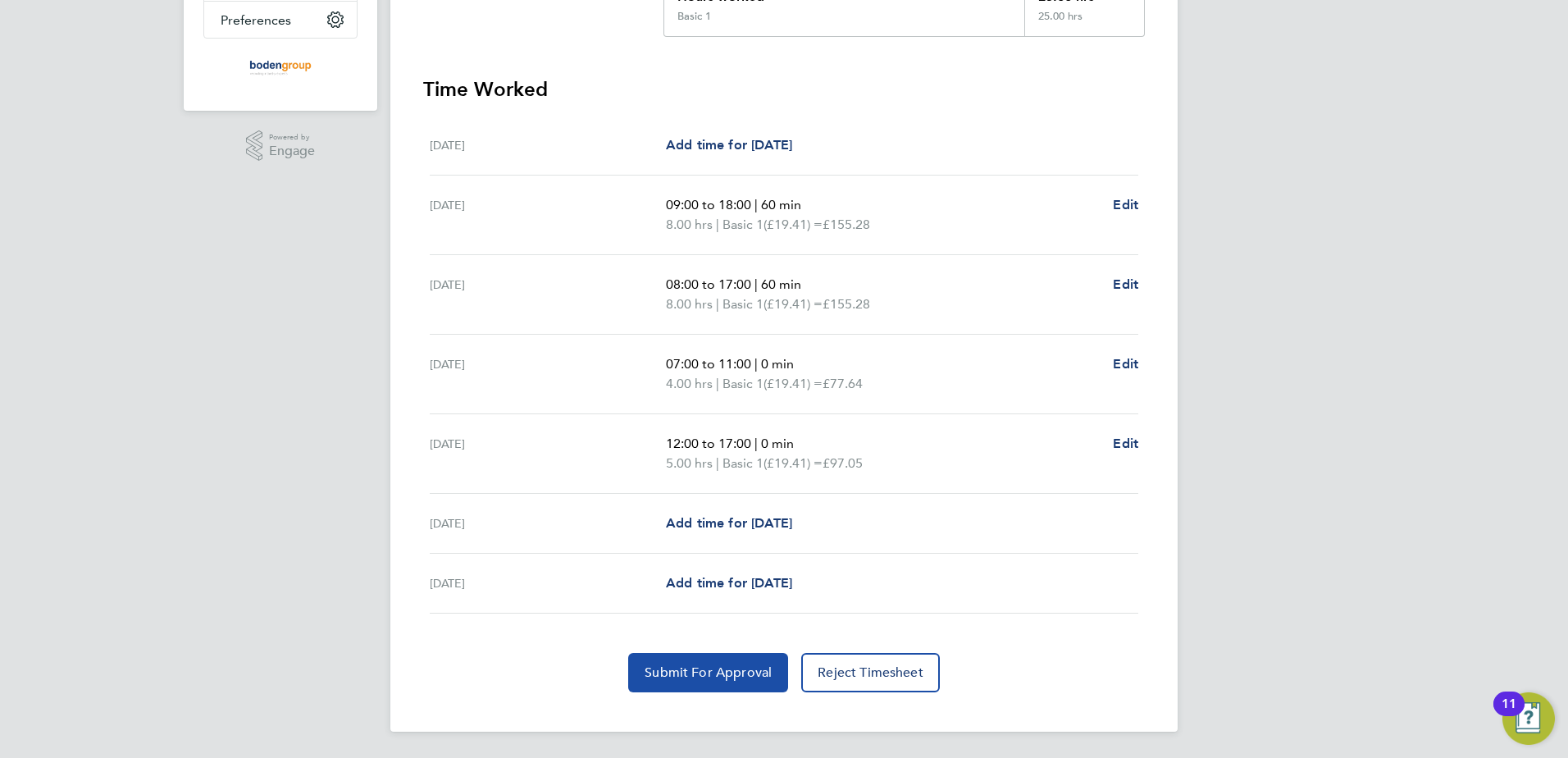
click at [693, 672] on span "Submit For Approval" at bounding box center [708, 672] width 127 height 16
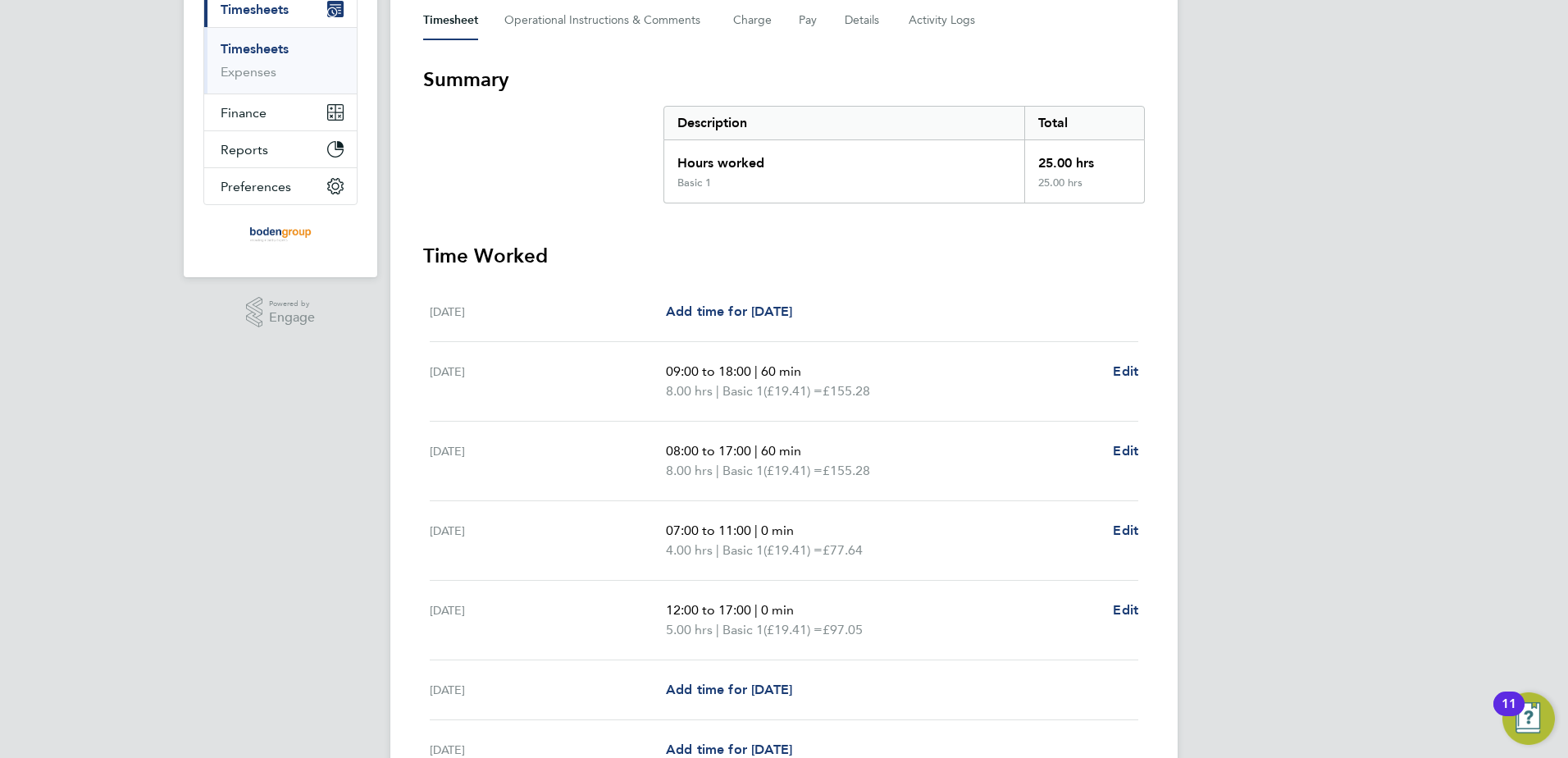
scroll to position [79, 0]
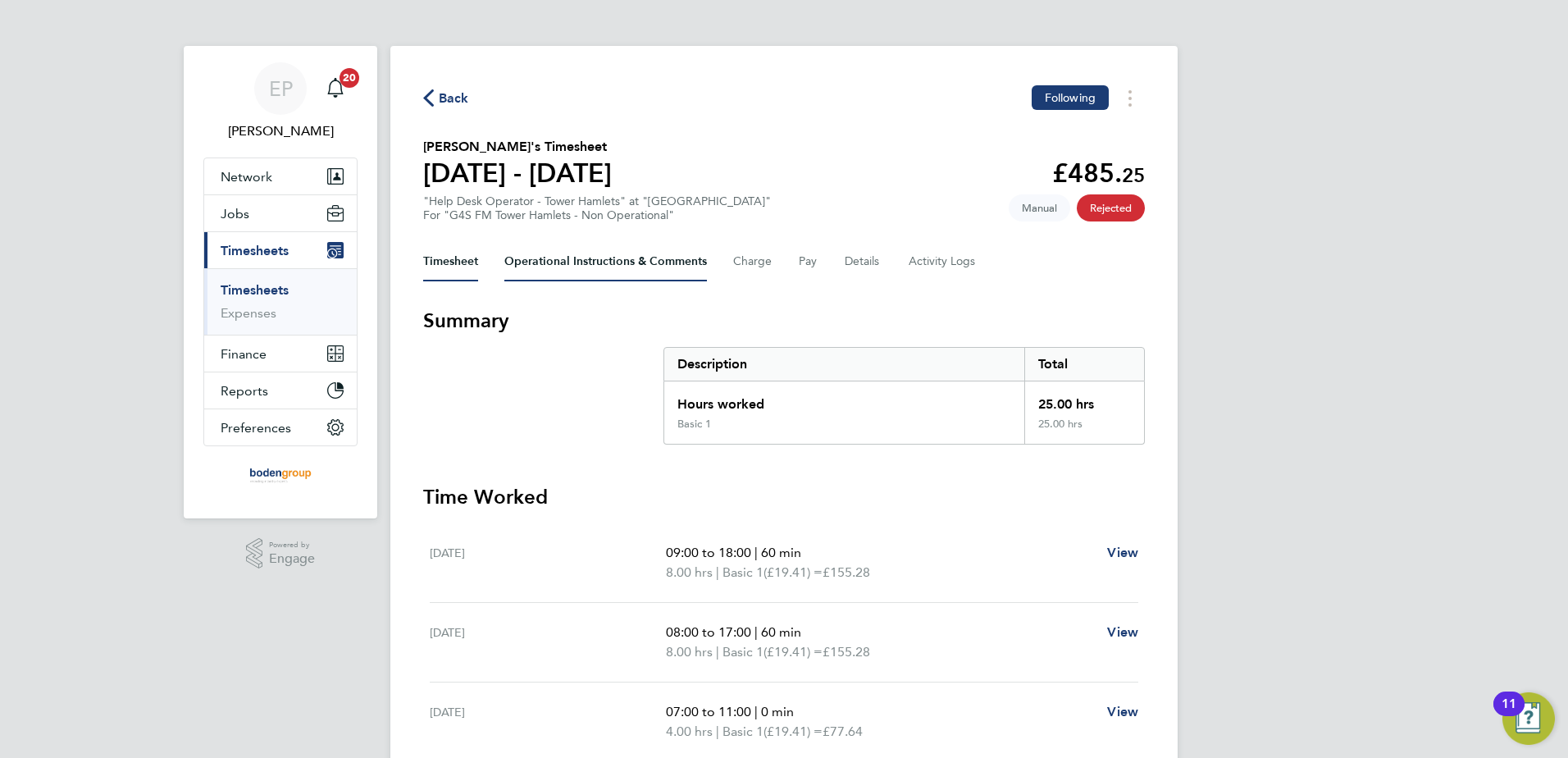
click at [592, 264] on Comments-tab "Operational Instructions & Comments" at bounding box center [605, 261] width 203 height 39
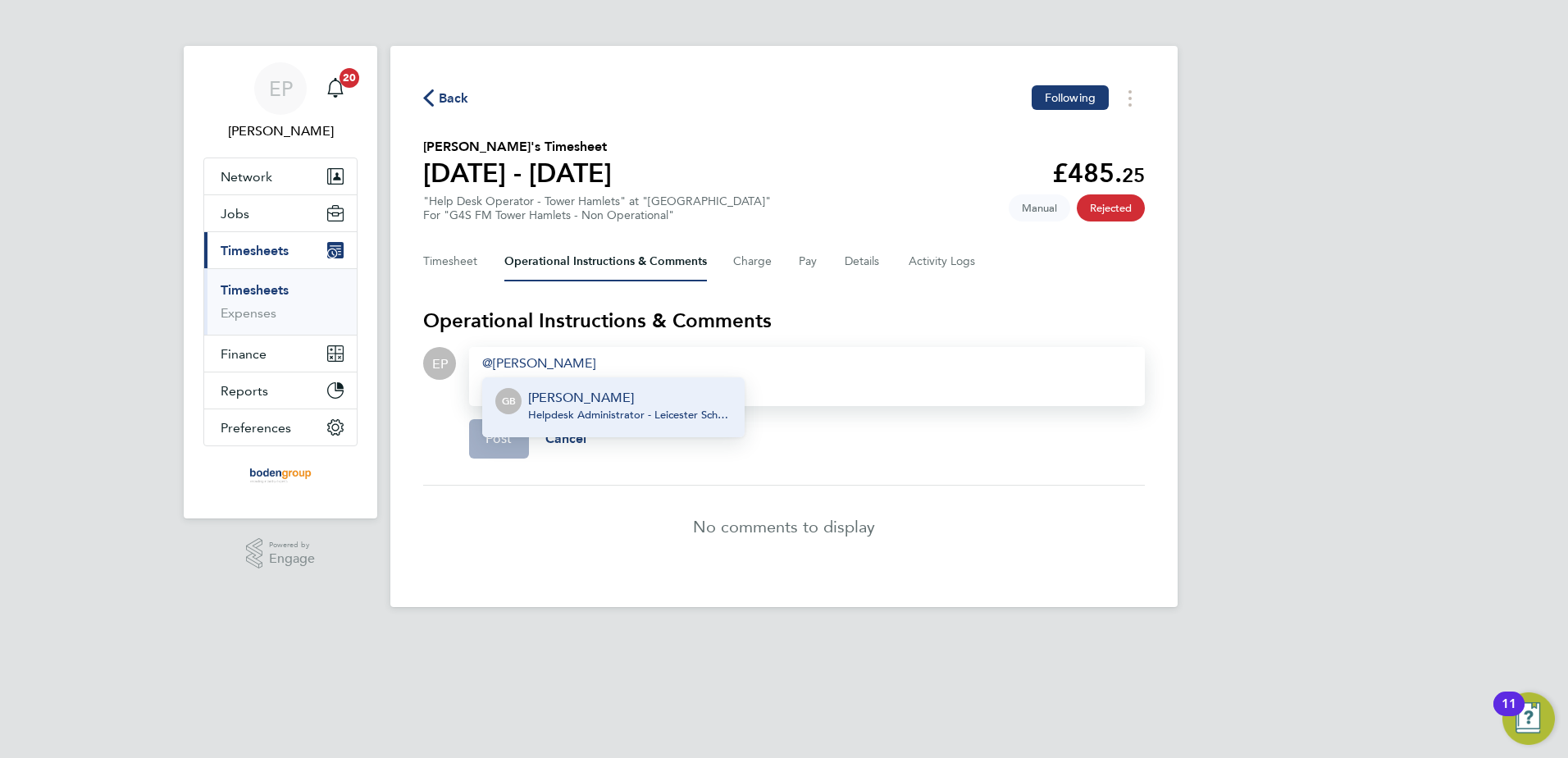
click at [541, 403] on p "[PERSON_NAME]" at bounding box center [629, 398] width 203 height 20
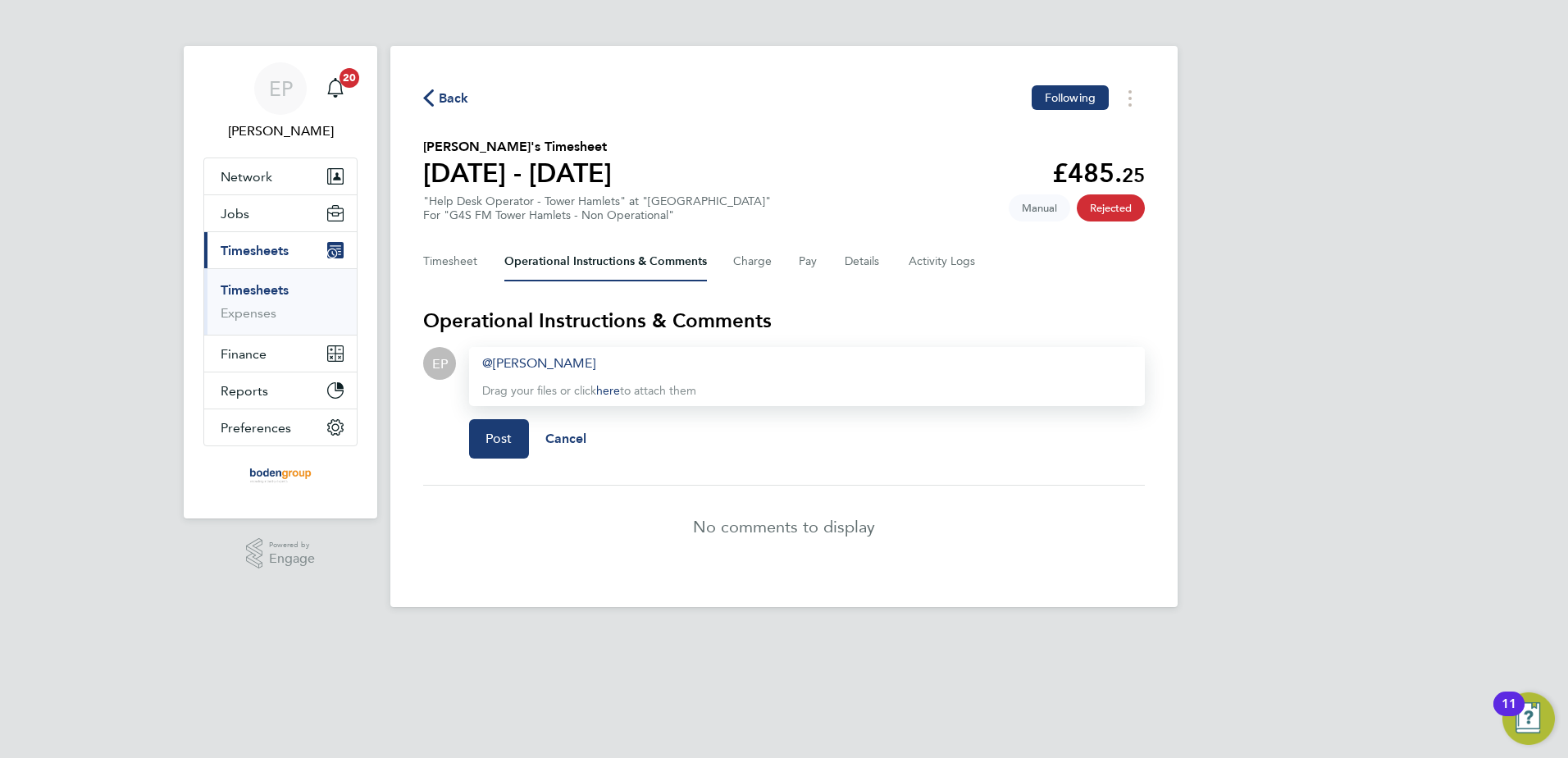
click at [576, 364] on div "Gail Burton ​" at bounding box center [807, 363] width 650 height 20
click at [504, 434] on span "Post" at bounding box center [499, 439] width 27 height 16
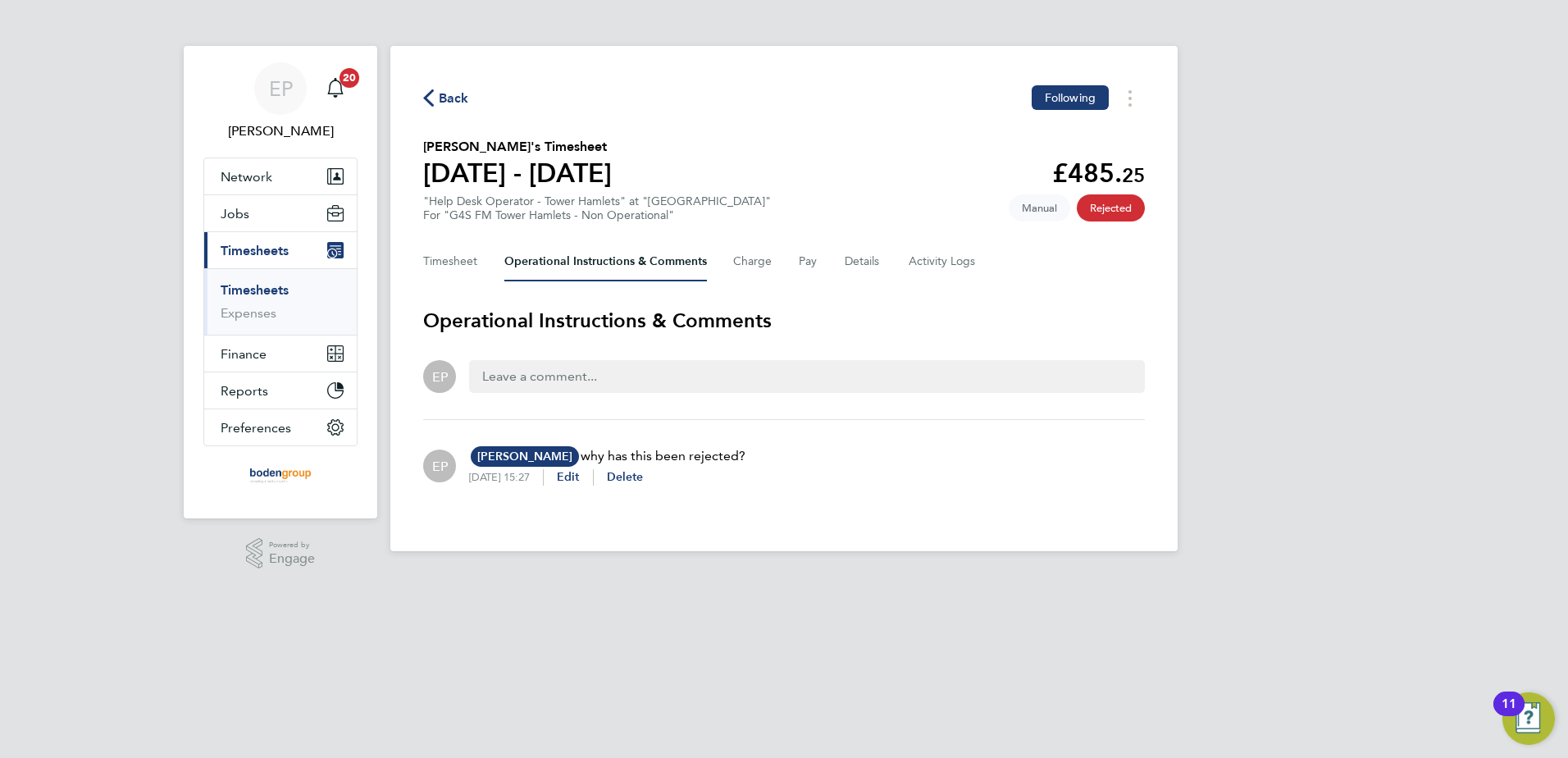
click at [273, 288] on link "Timesheets" at bounding box center [254, 289] width 68 height 15
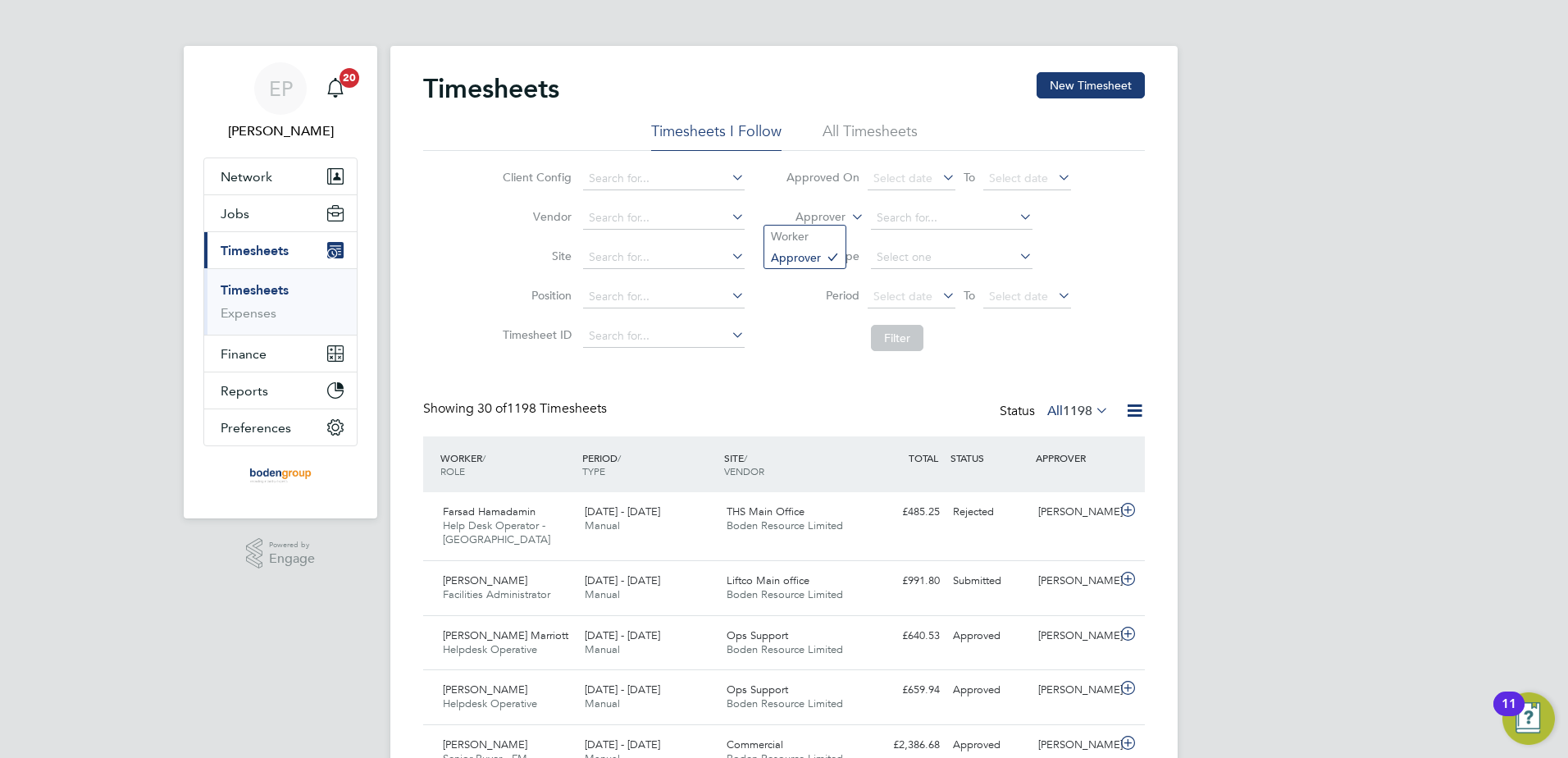
click at [848, 219] on icon at bounding box center [848, 212] width 0 height 15
click at [821, 237] on li "Worker" at bounding box center [804, 236] width 81 height 21
click at [871, 219] on input at bounding box center [952, 217] width 162 height 23
type input "farsad"
click at [900, 220] on input at bounding box center [952, 217] width 162 height 23
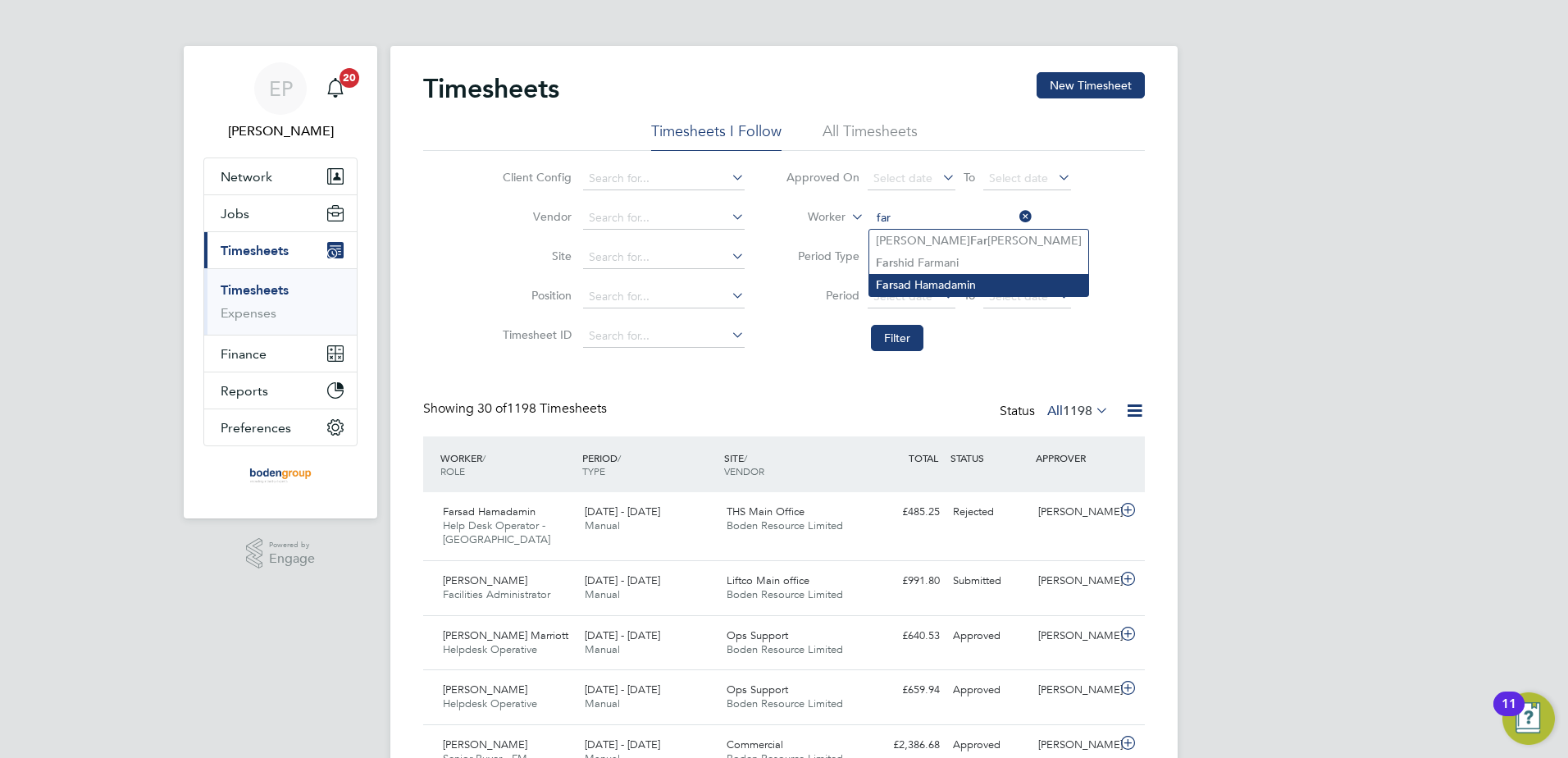
click at [956, 275] on li "Far sad Hamadamin" at bounding box center [978, 285] width 219 height 22
type input "Farsad Hamadamin"
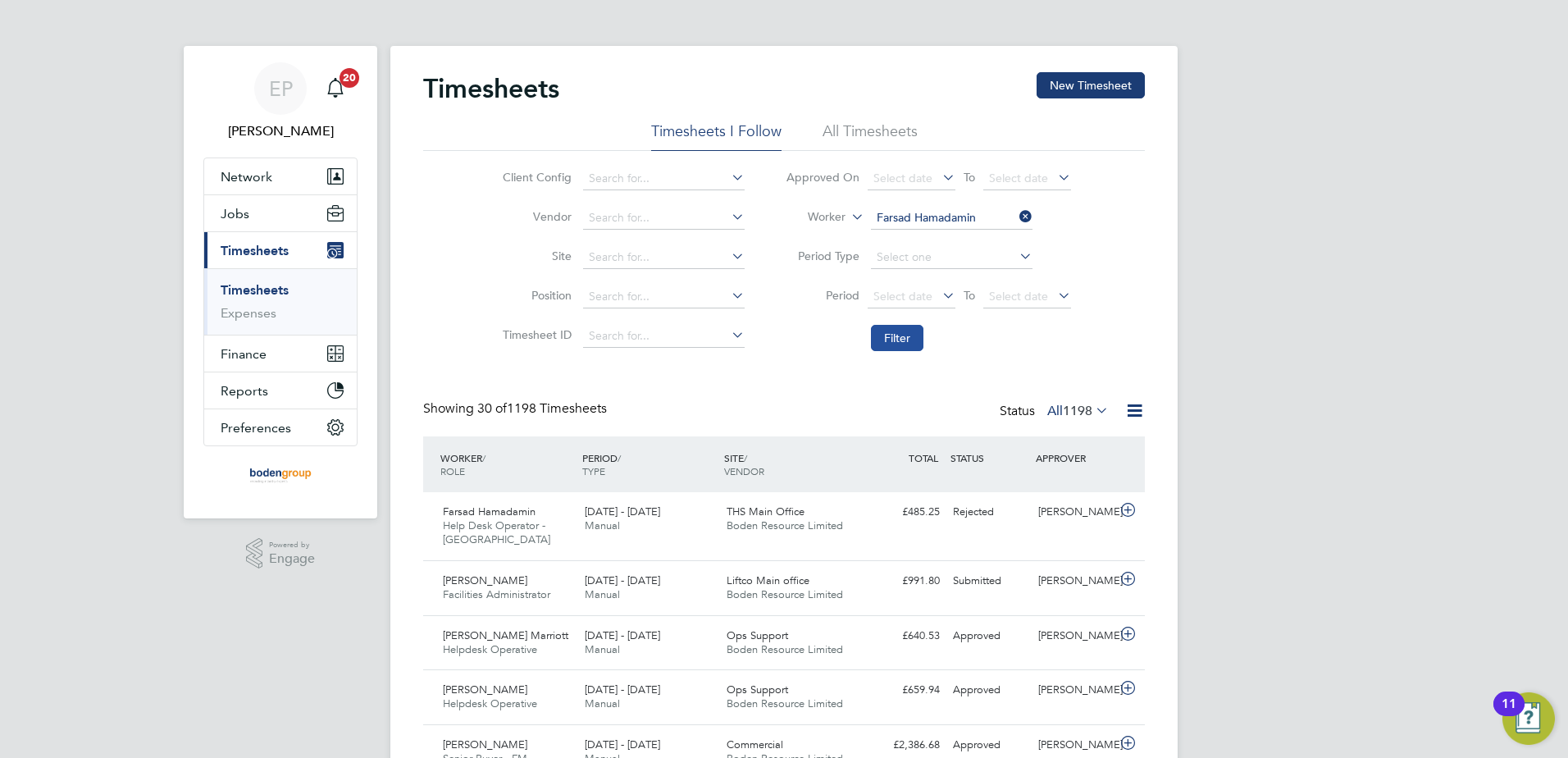
click at [890, 336] on button "Filter" at bounding box center [897, 338] width 53 height 26
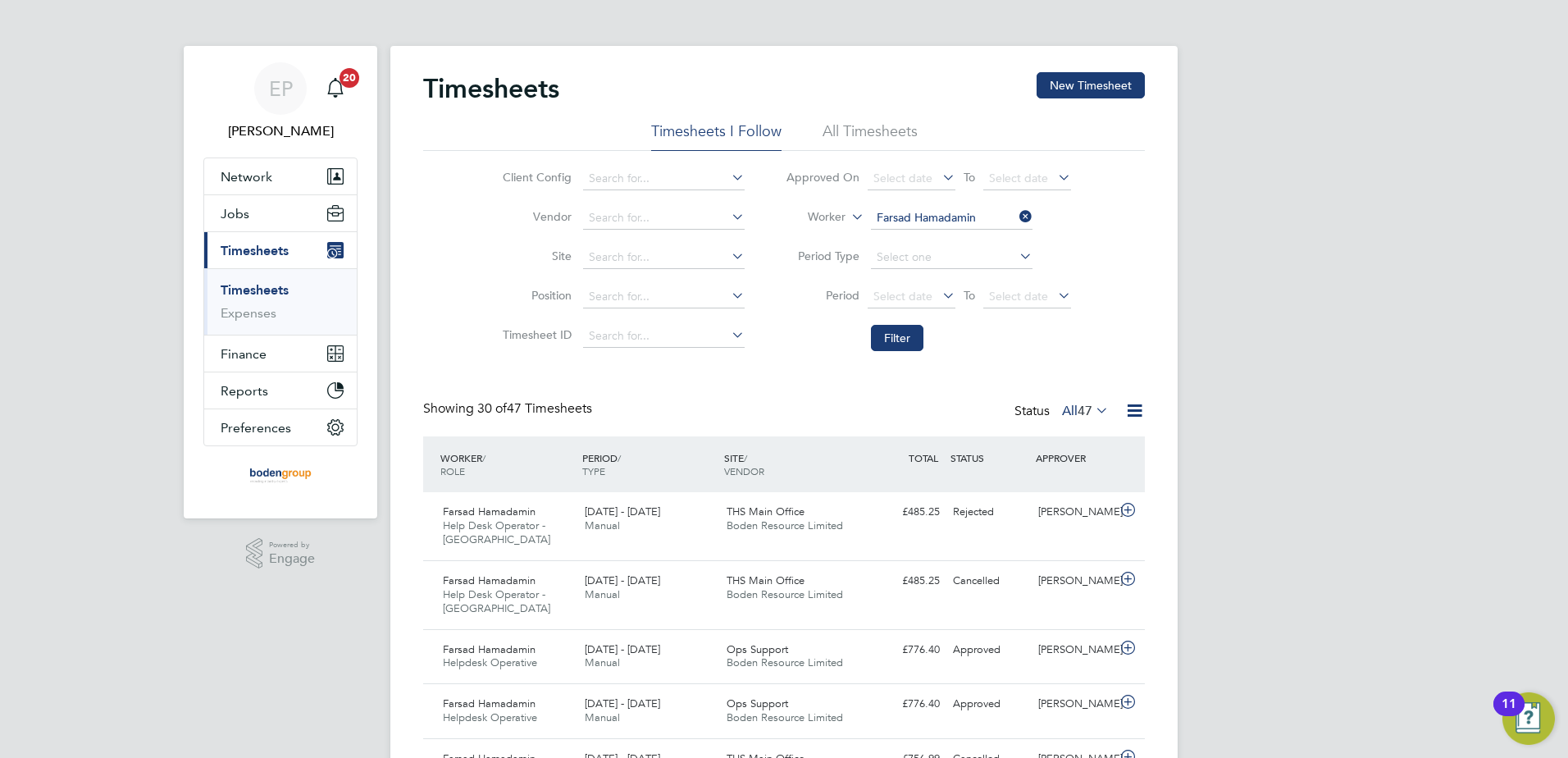
click at [288, 287] on link "Timesheets" at bounding box center [254, 289] width 68 height 15
click at [1017, 217] on icon at bounding box center [1017, 216] width 0 height 23
click at [904, 346] on button "Filter" at bounding box center [897, 338] width 53 height 26
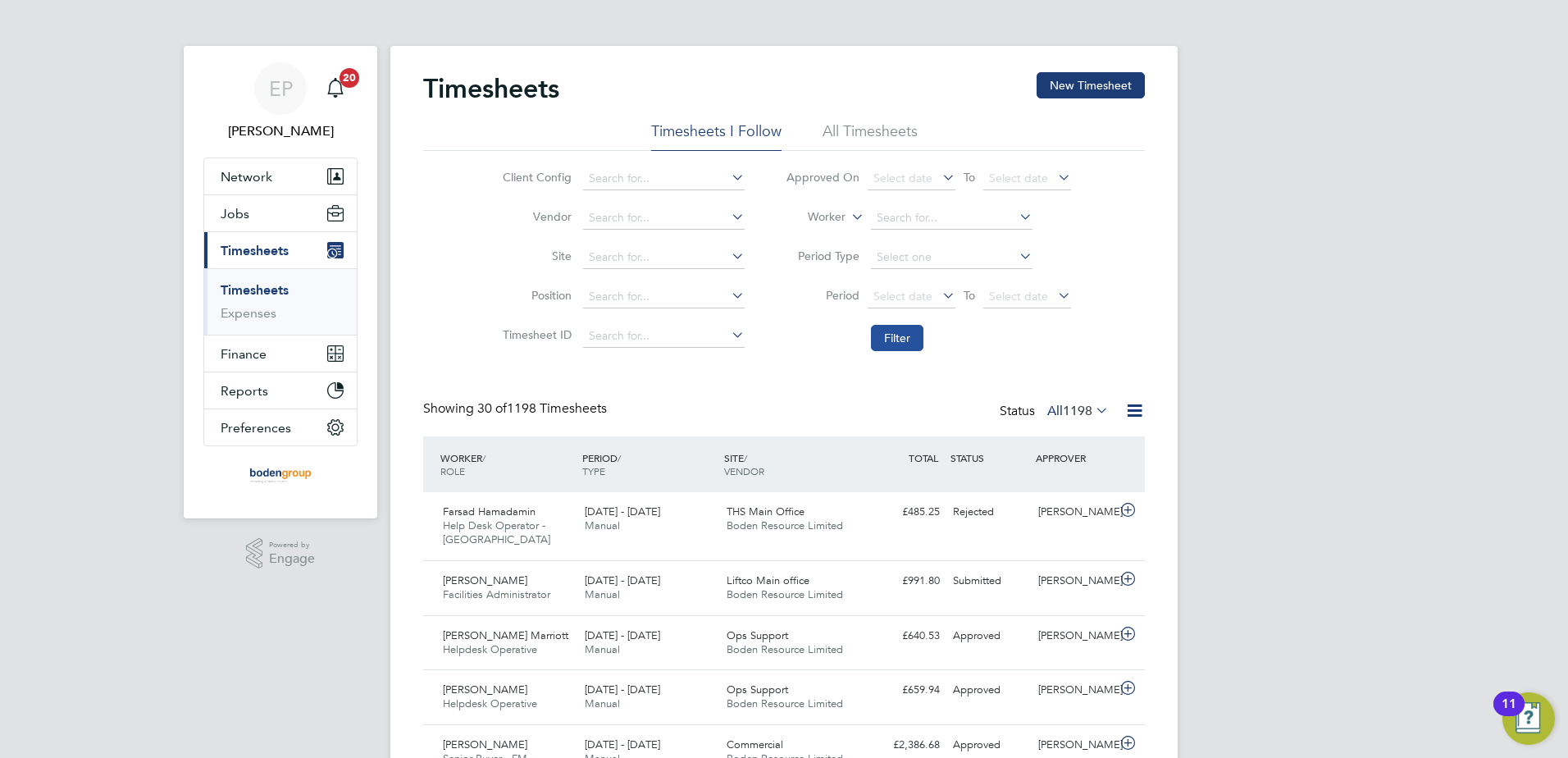
scroll to position [42, 143]
click at [892, 220] on input at bounding box center [952, 217] width 162 height 23
click at [1126, 88] on button "New Timesheet" at bounding box center [1090, 85] width 108 height 26
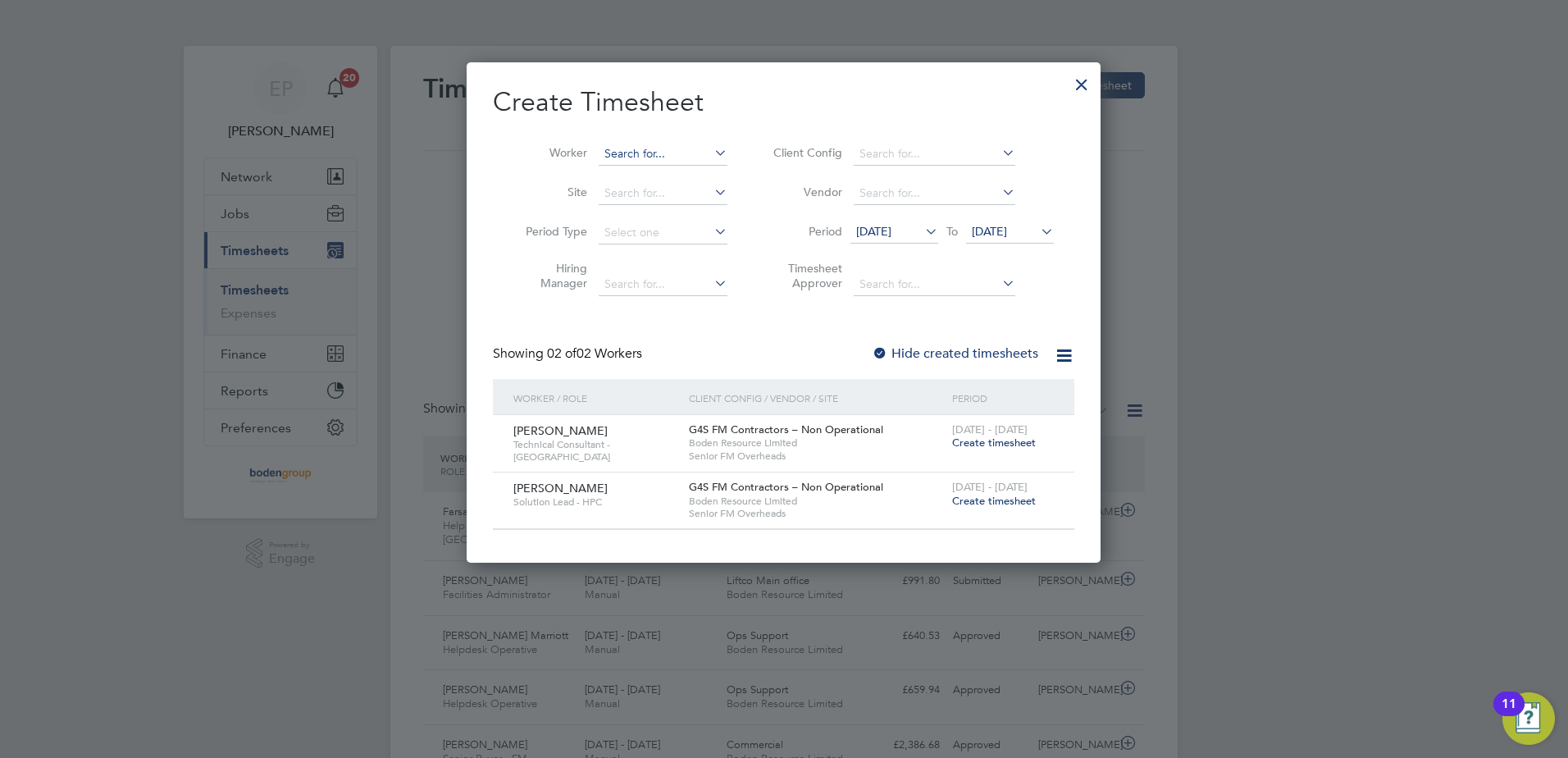
click at [662, 160] on input at bounding box center [663, 154] width 128 height 23
click at [703, 173] on b "Montr" at bounding box center [719, 176] width 33 height 14
type input "Paul Montrose"
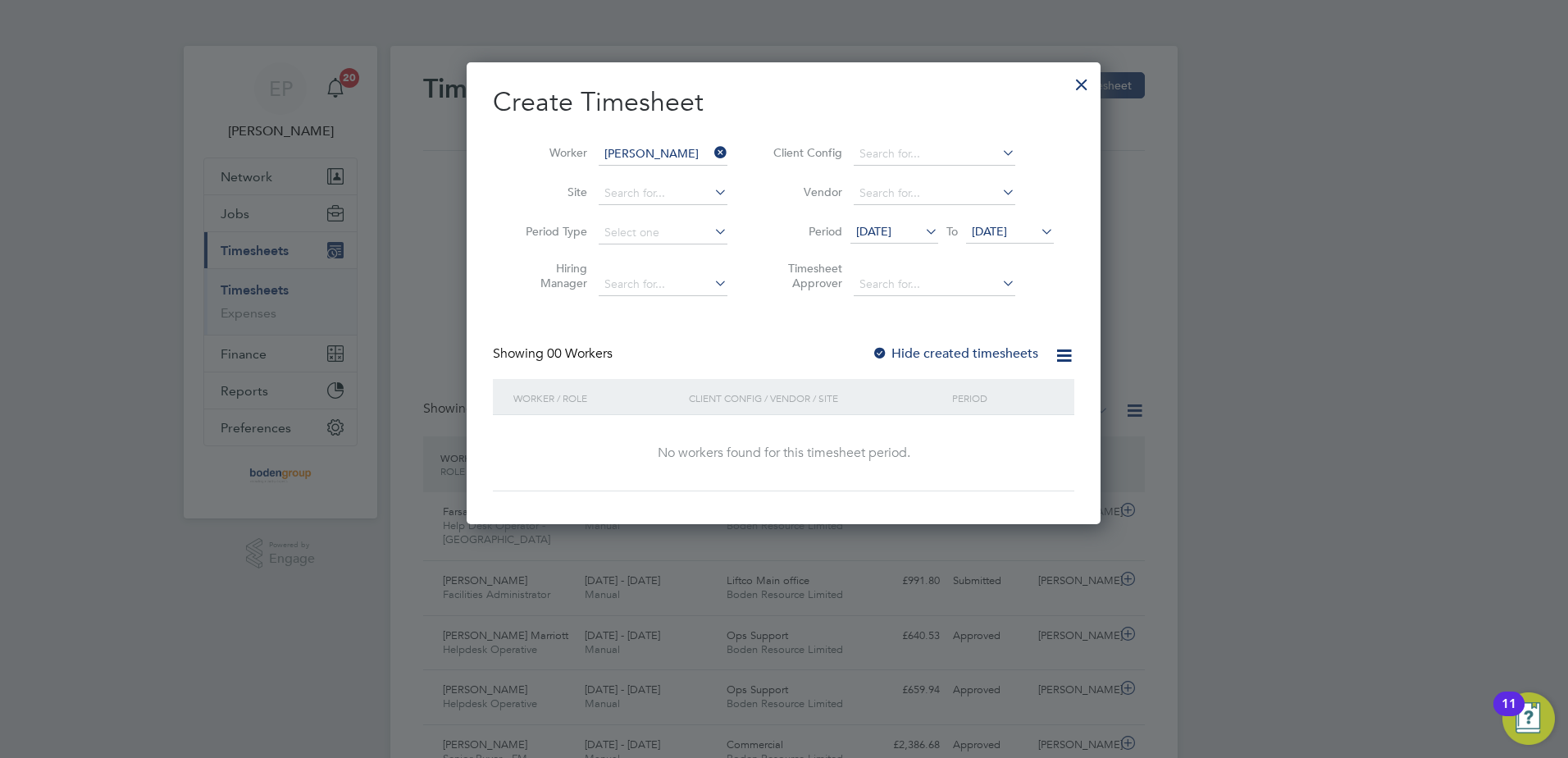
click at [1088, 86] on div at bounding box center [1081, 80] width 29 height 29
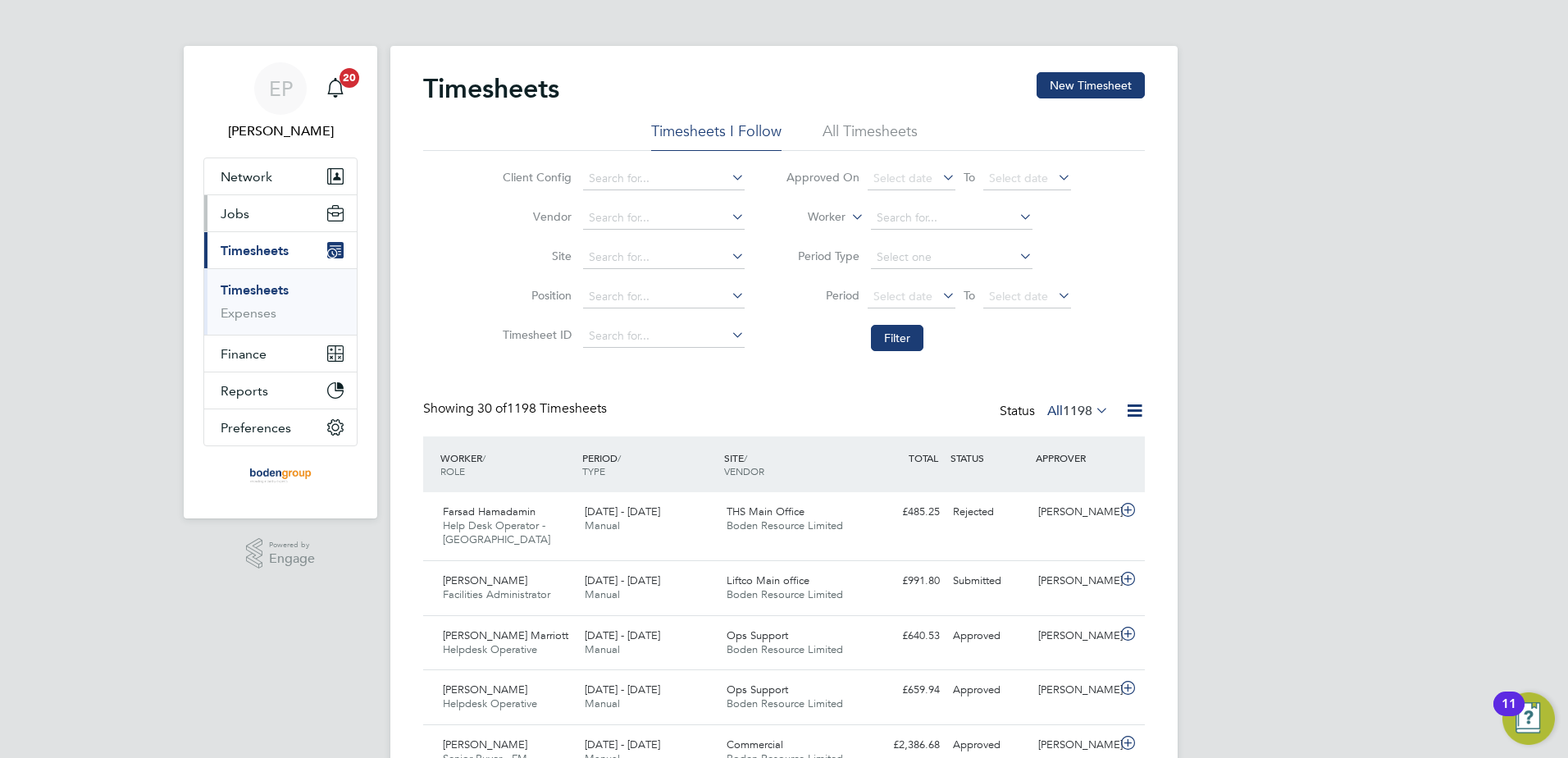
drag, startPoint x: 296, startPoint y: 212, endPoint x: 297, endPoint y: 225, distance: 13.0
click at [296, 212] on button "Jobs" at bounding box center [280, 213] width 153 height 36
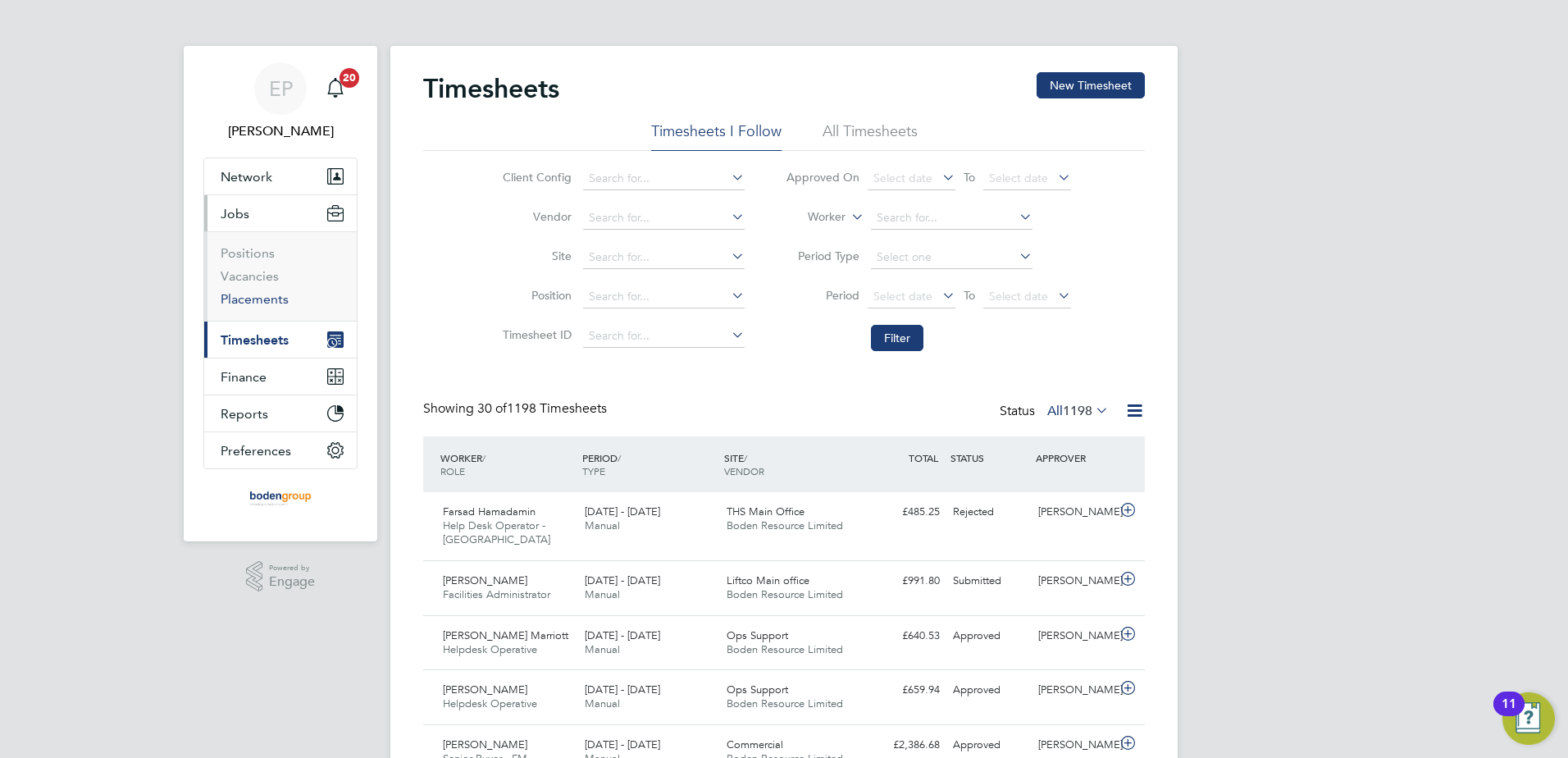
click at [273, 298] on link "Placements" at bounding box center [254, 298] width 68 height 15
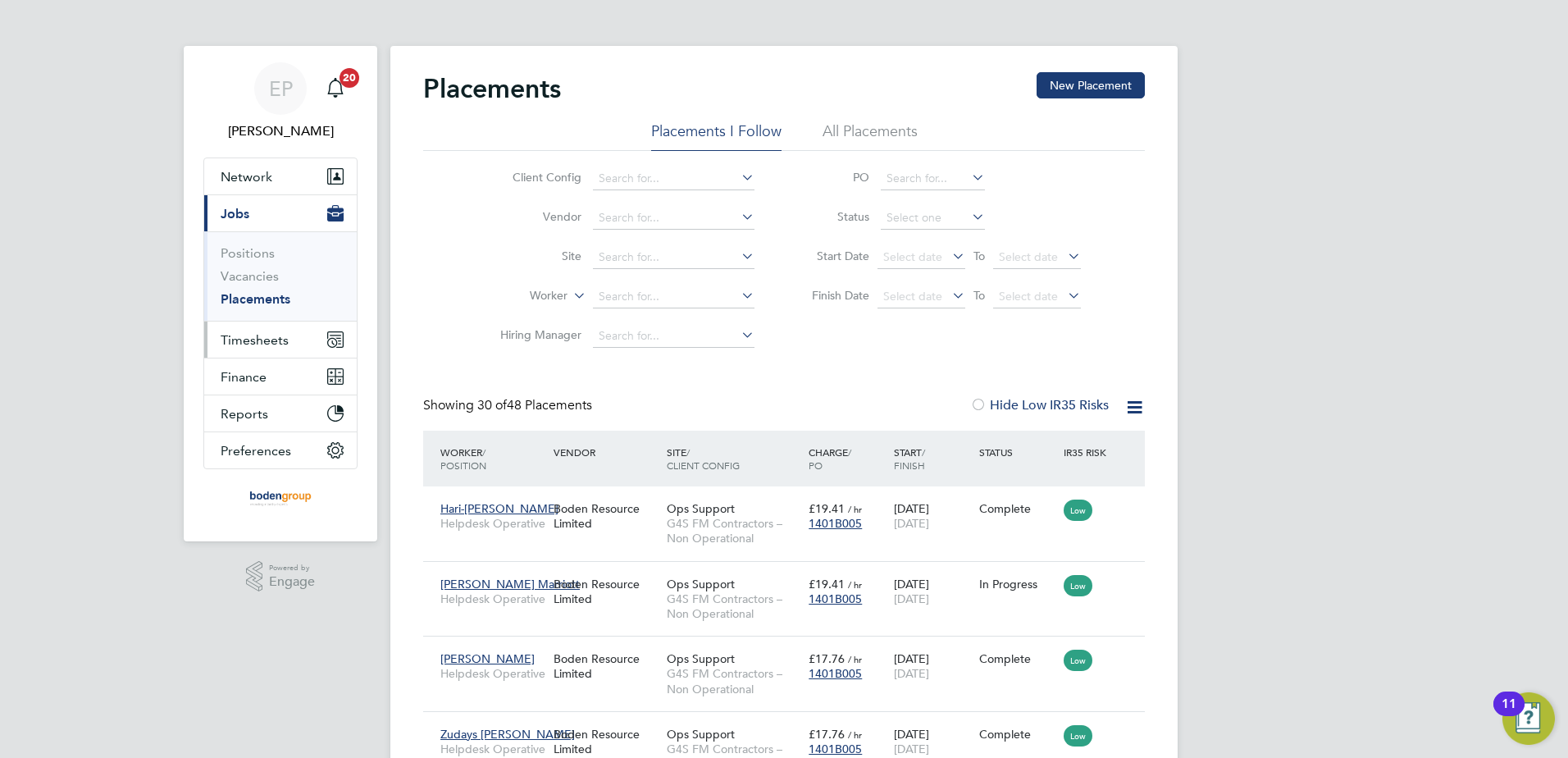
click at [287, 336] on span "Timesheets" at bounding box center [254, 339] width 68 height 15
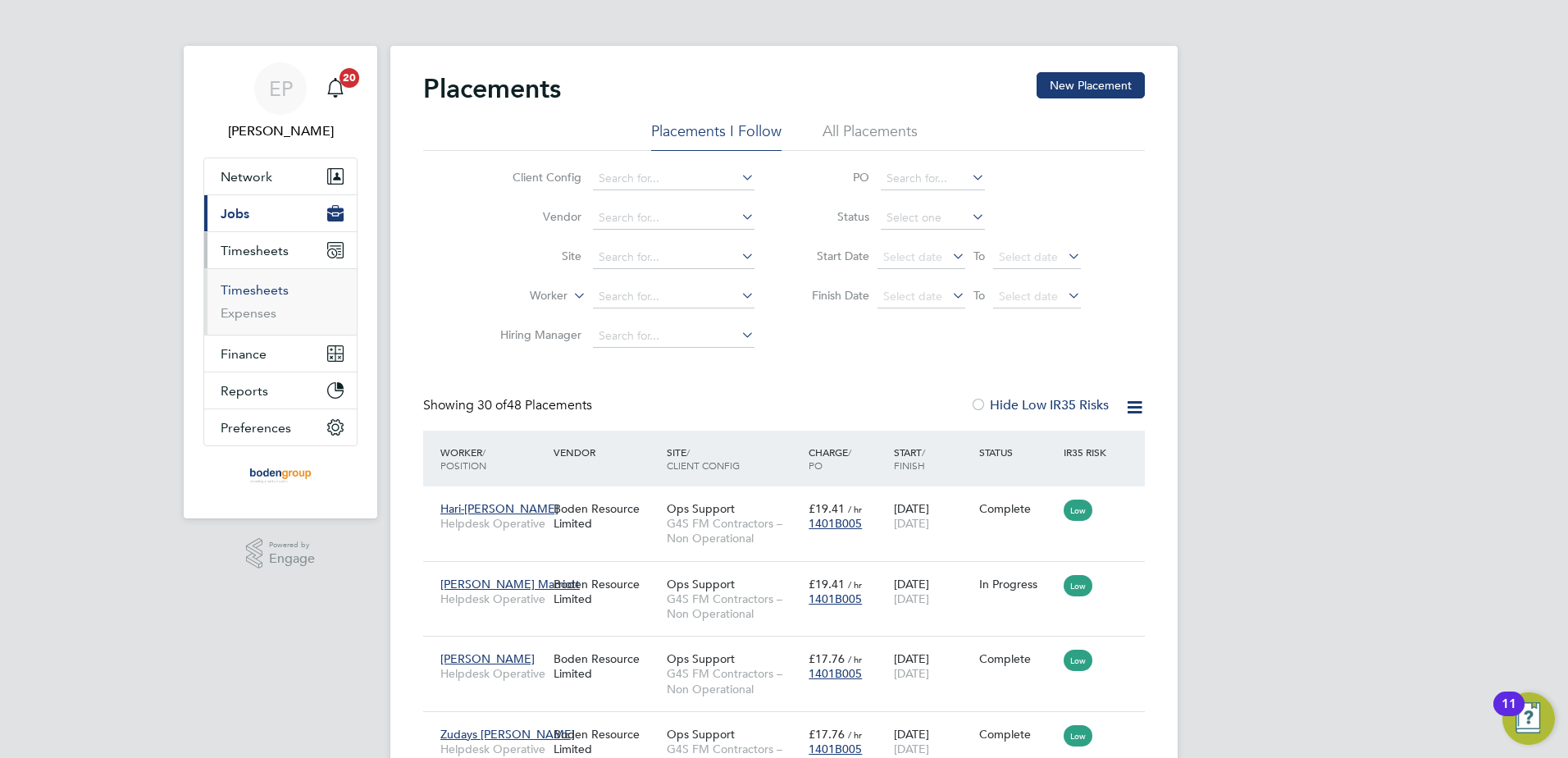
click at [262, 289] on link "Timesheets" at bounding box center [254, 289] width 68 height 15
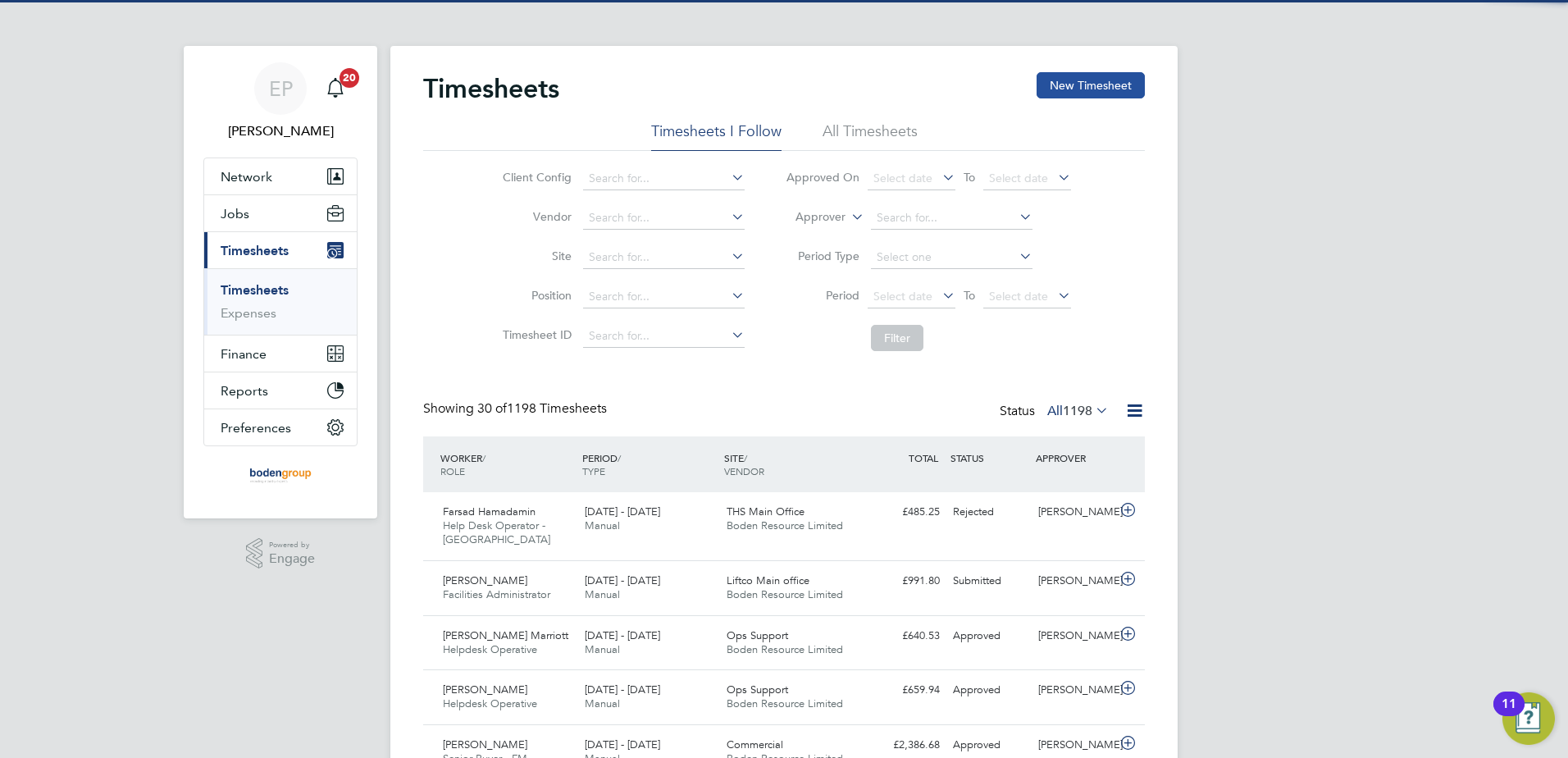
click at [1079, 82] on button "New Timesheet" at bounding box center [1090, 85] width 108 height 26
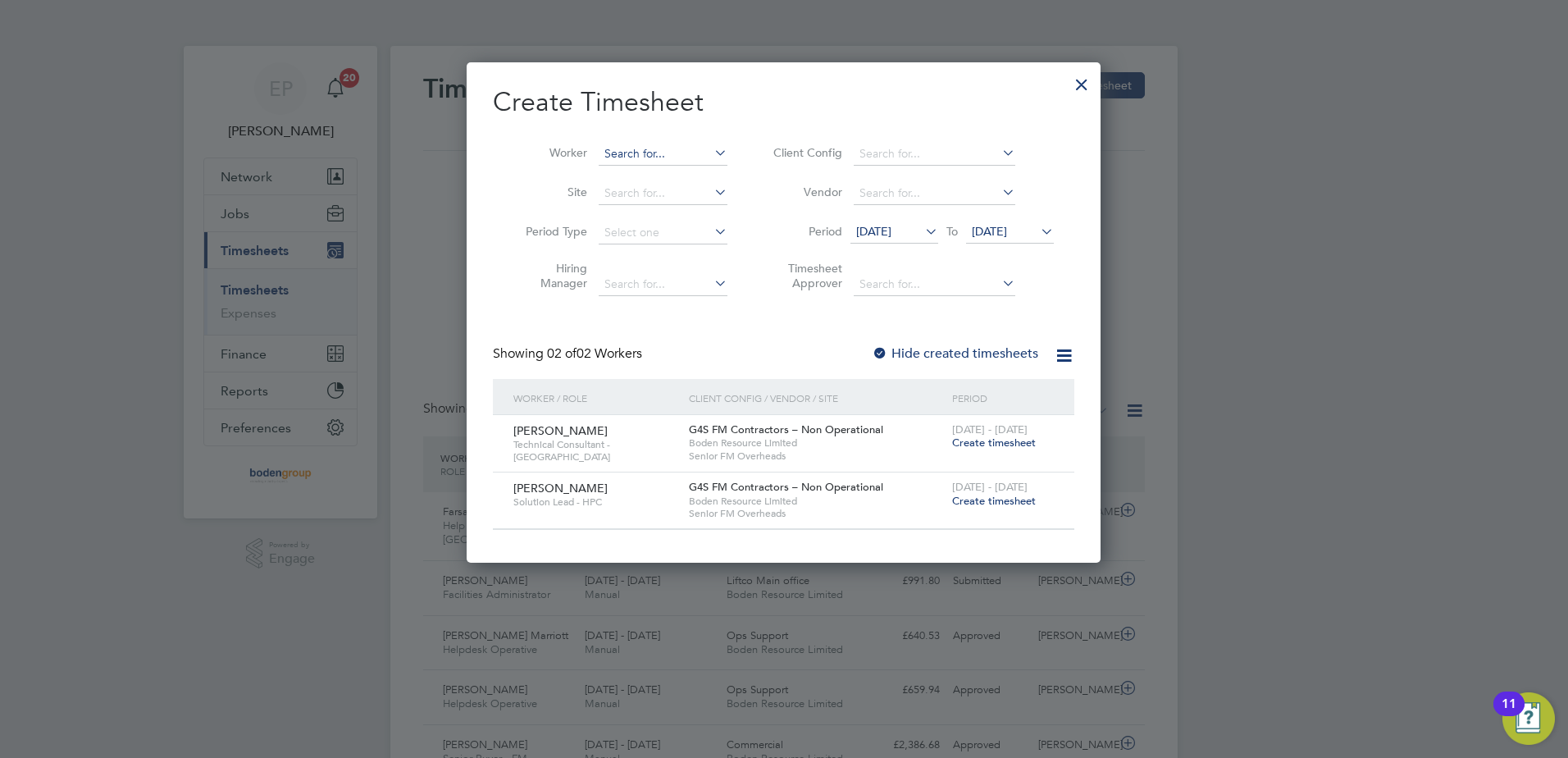
click at [669, 152] on input at bounding box center [663, 154] width 128 height 23
click at [703, 172] on b "Mont" at bounding box center [717, 176] width 29 height 14
type input "Paul Montrose"
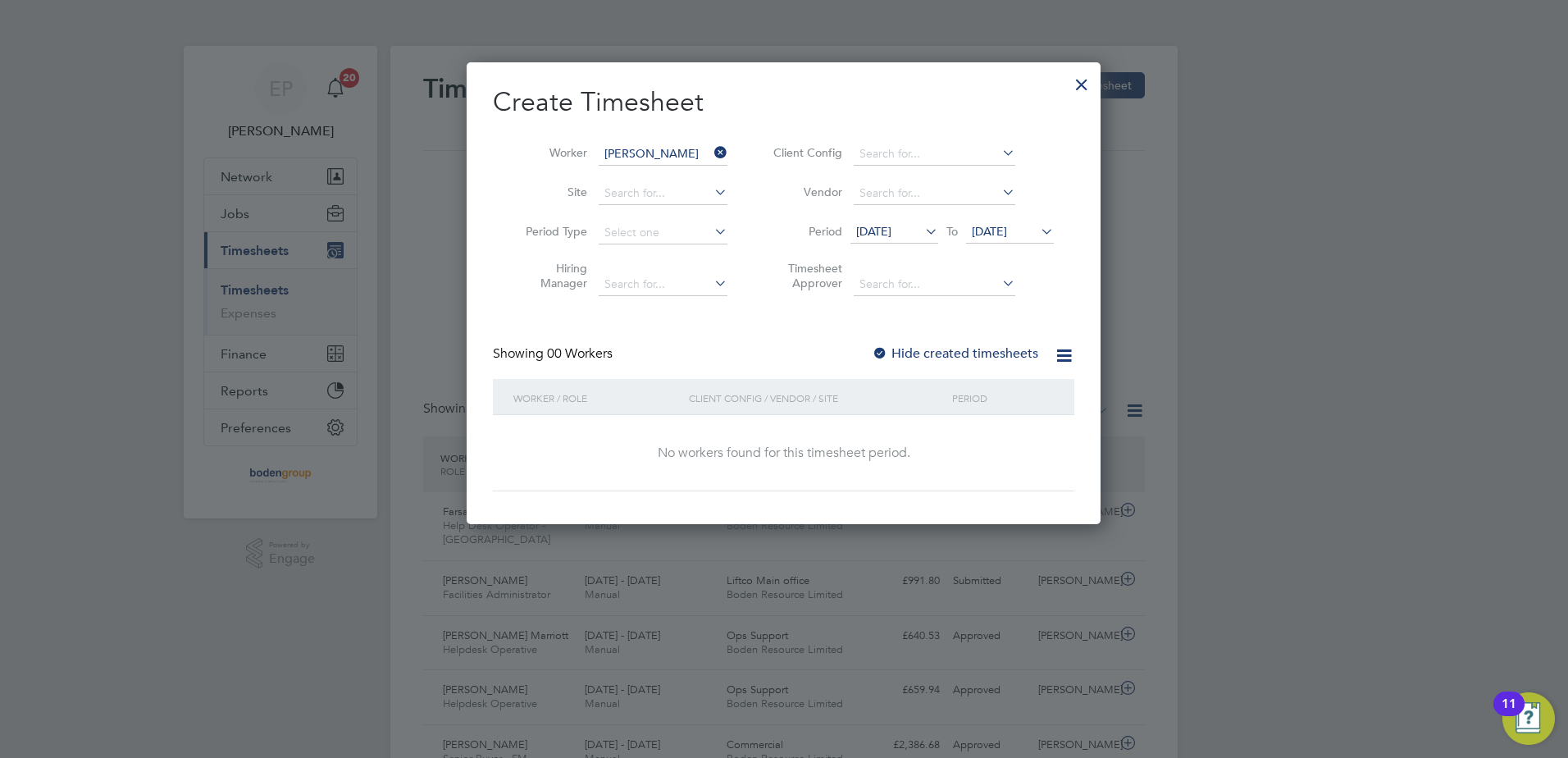
click at [884, 349] on div at bounding box center [880, 354] width 16 height 16
click at [922, 222] on icon at bounding box center [922, 231] width 0 height 23
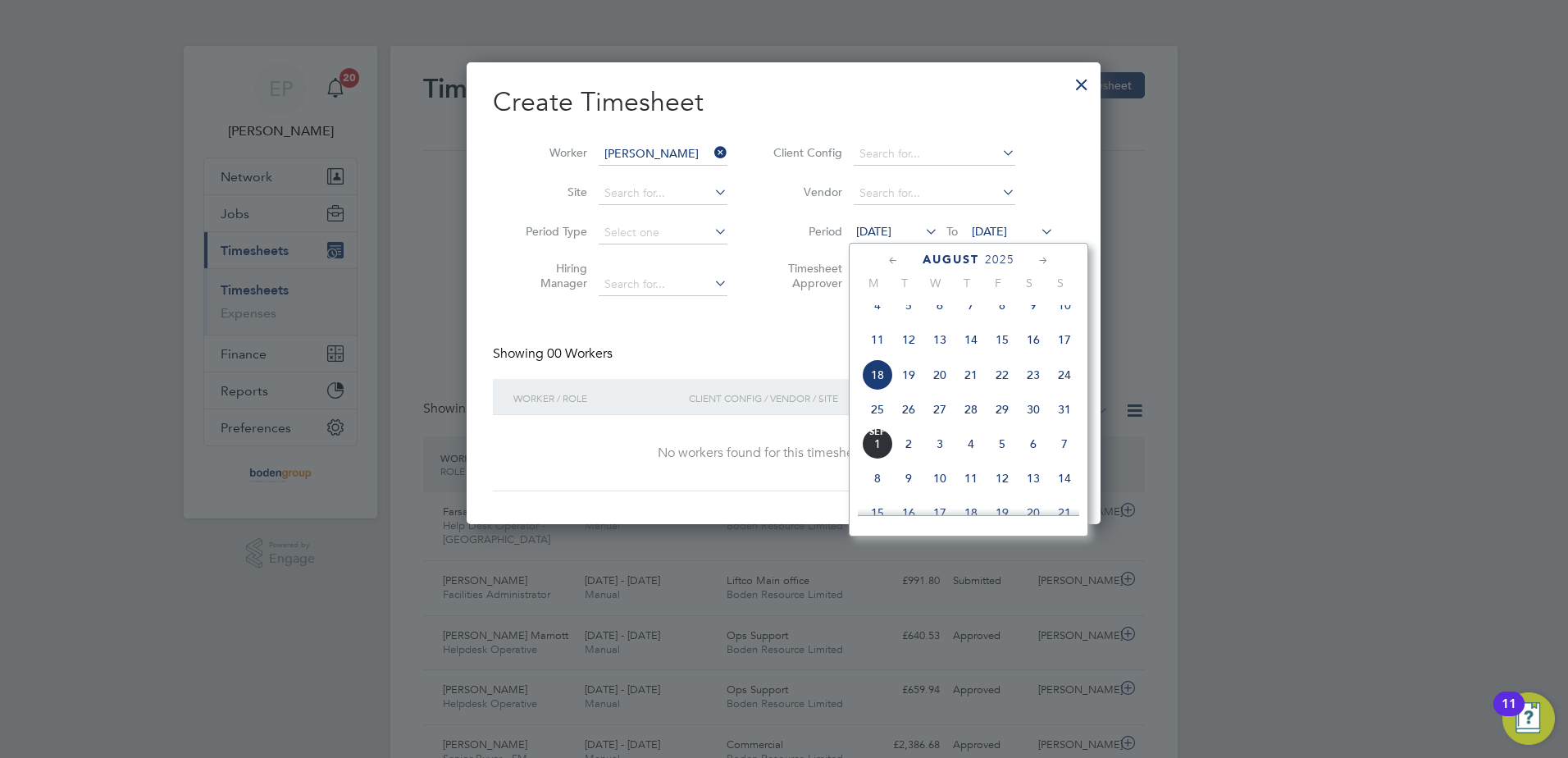
click at [878, 423] on span "25" at bounding box center [877, 409] width 31 height 31
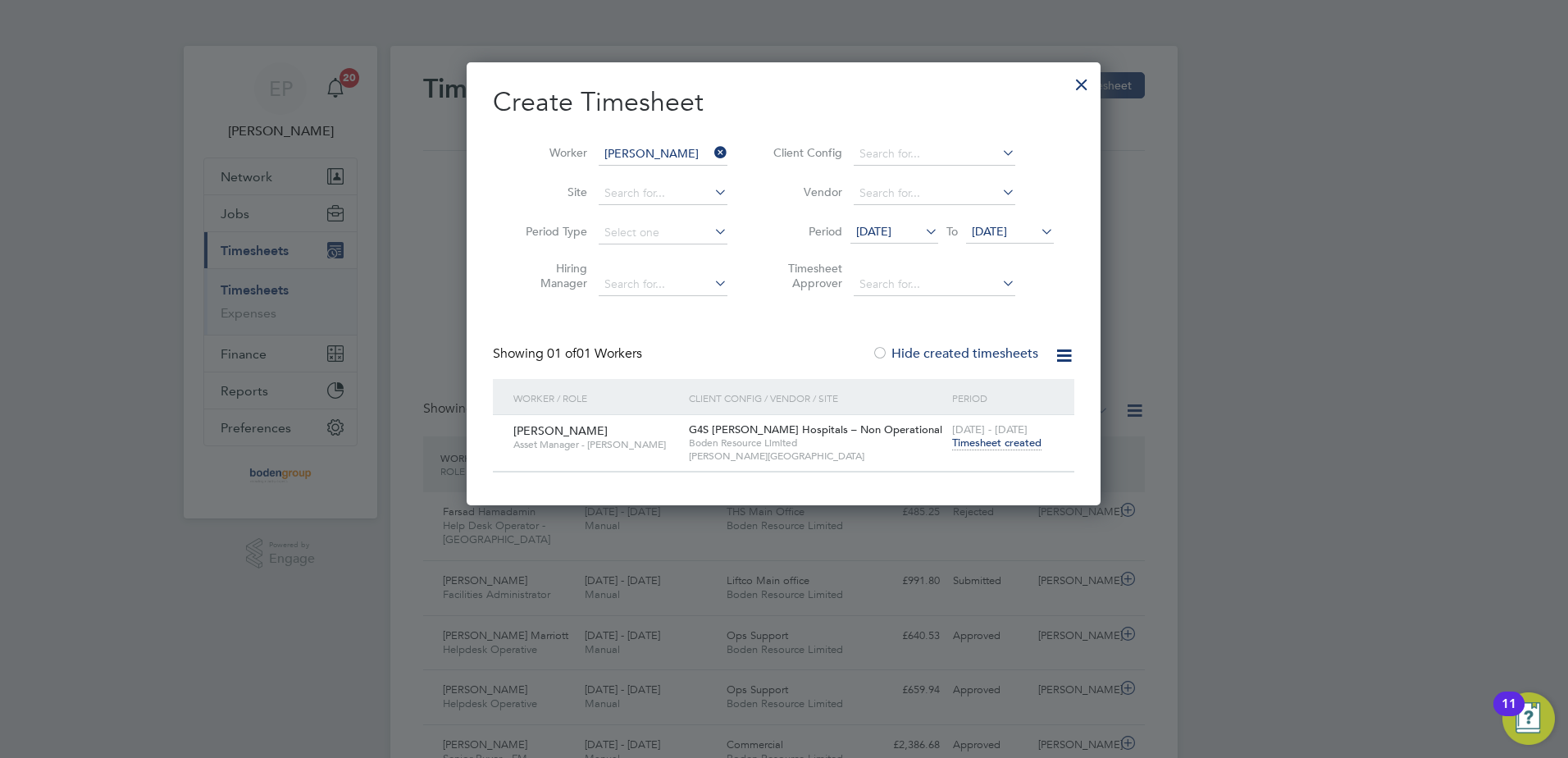
click at [1010, 444] on span "Timesheet created" at bounding box center [996, 443] width 89 height 15
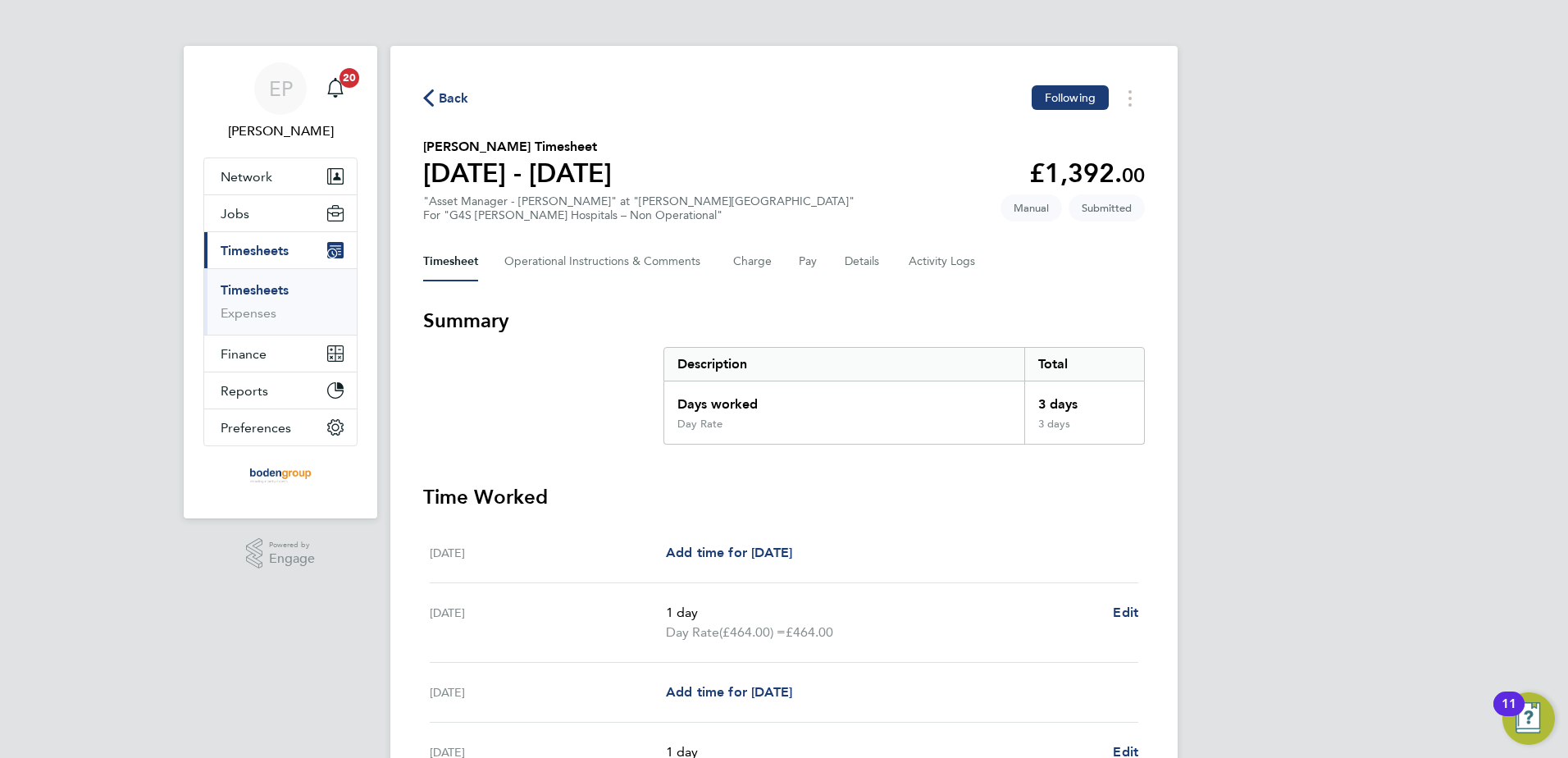
click at [449, 90] on span "Back" at bounding box center [453, 98] width 30 height 20
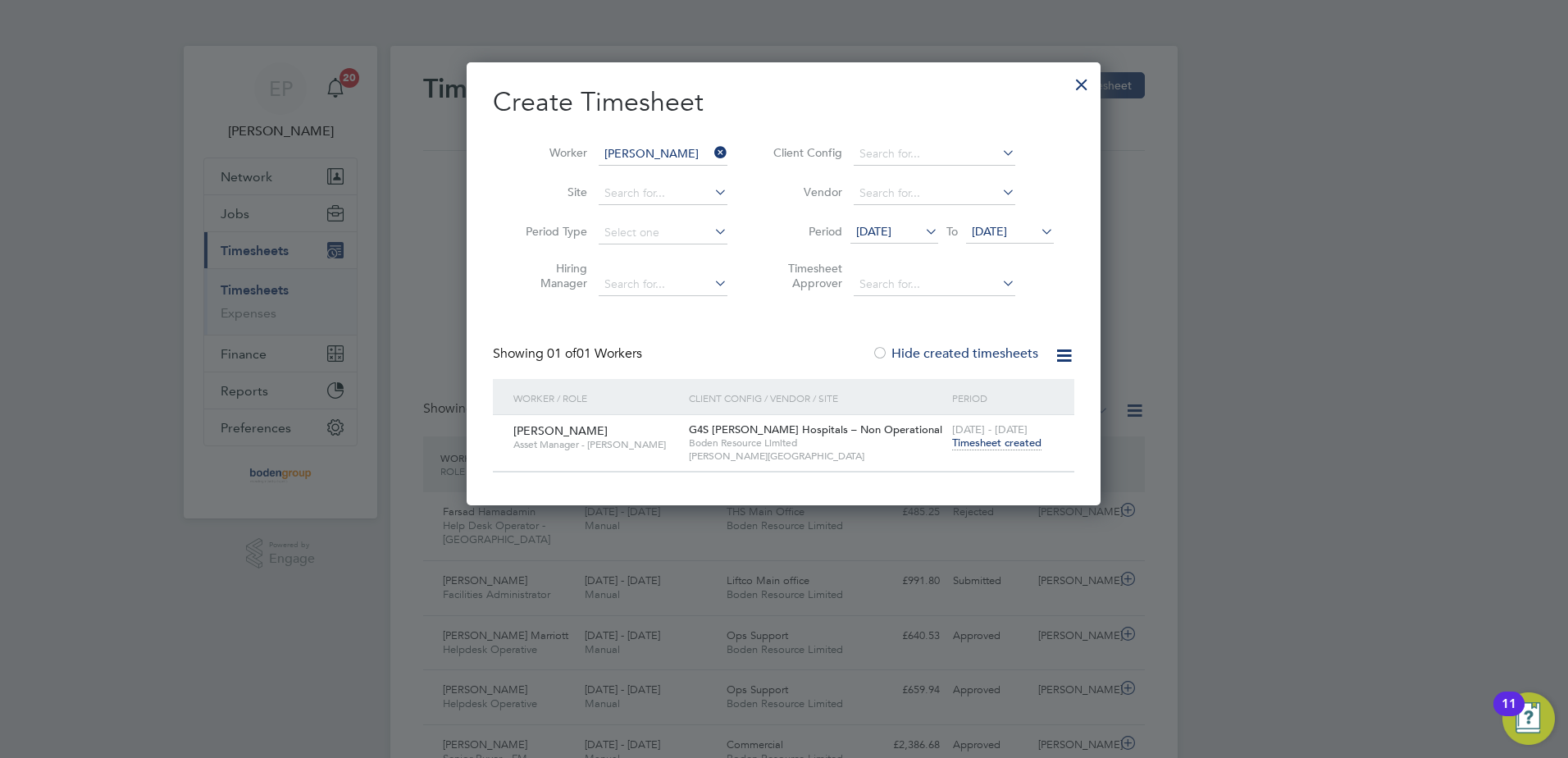
click at [1081, 82] on div at bounding box center [1081, 80] width 29 height 29
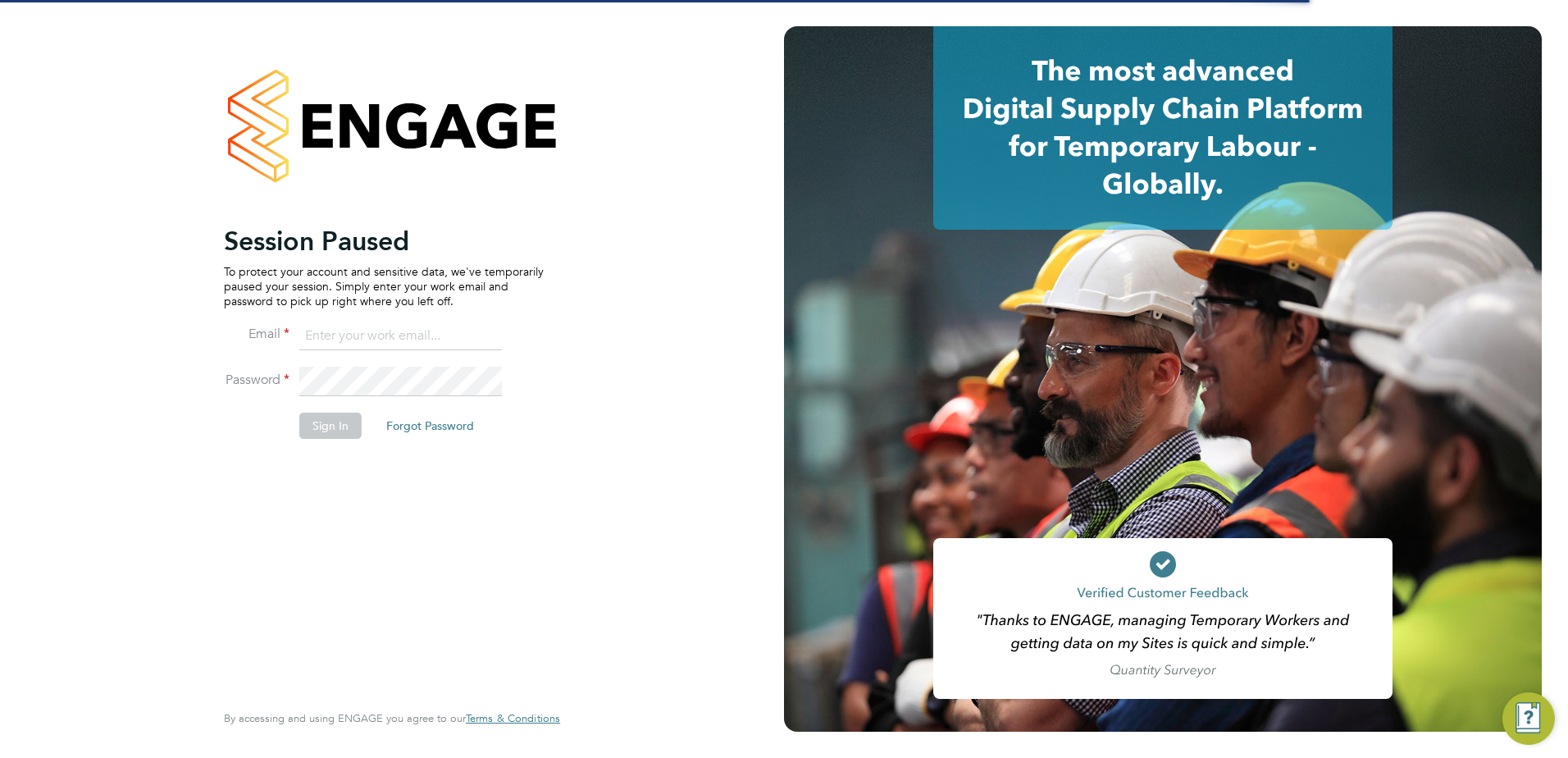
type input "Eleanor@boden-group.co.uk"
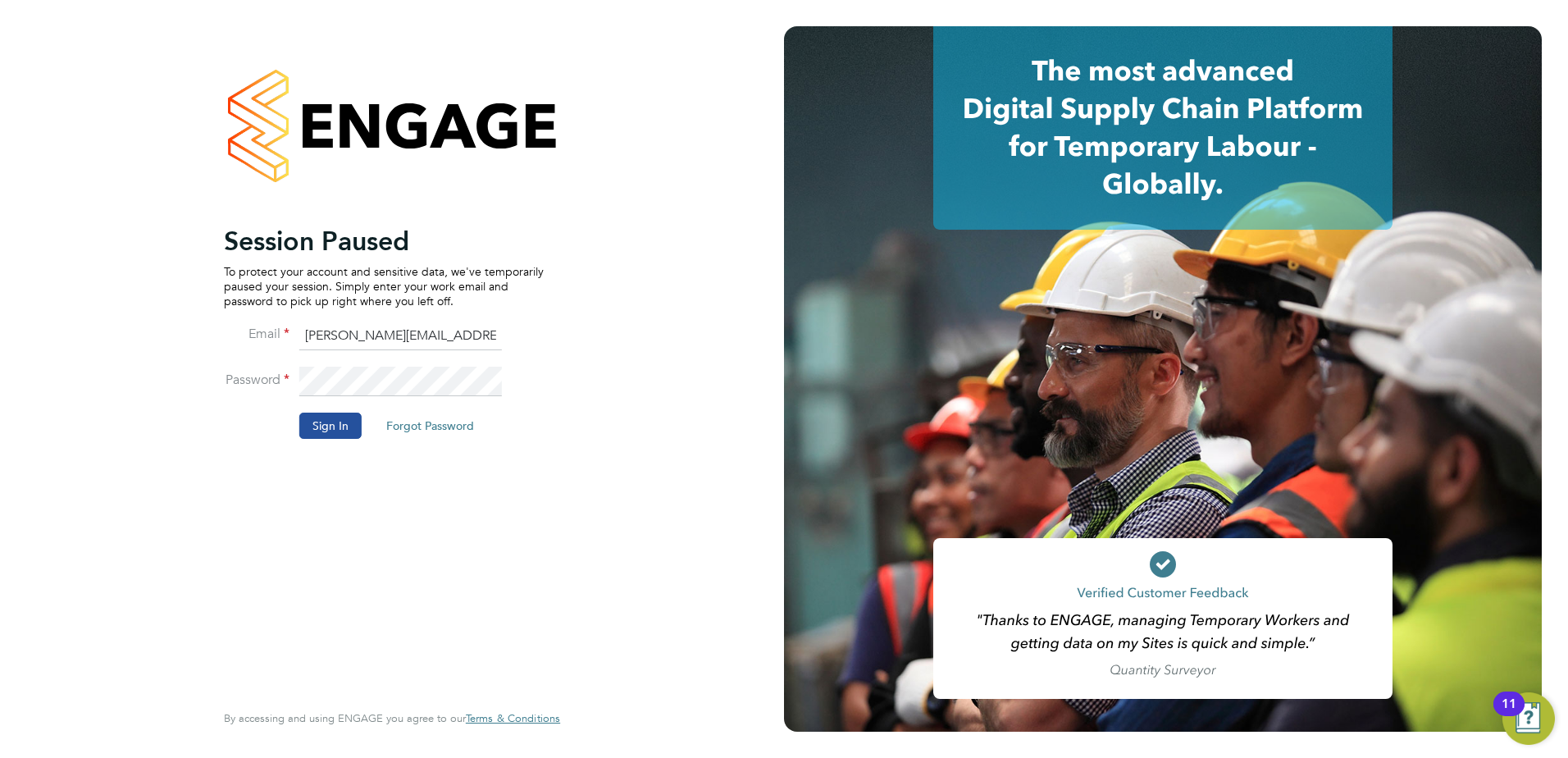
click at [318, 428] on button "Sign In" at bounding box center [330, 425] width 62 height 26
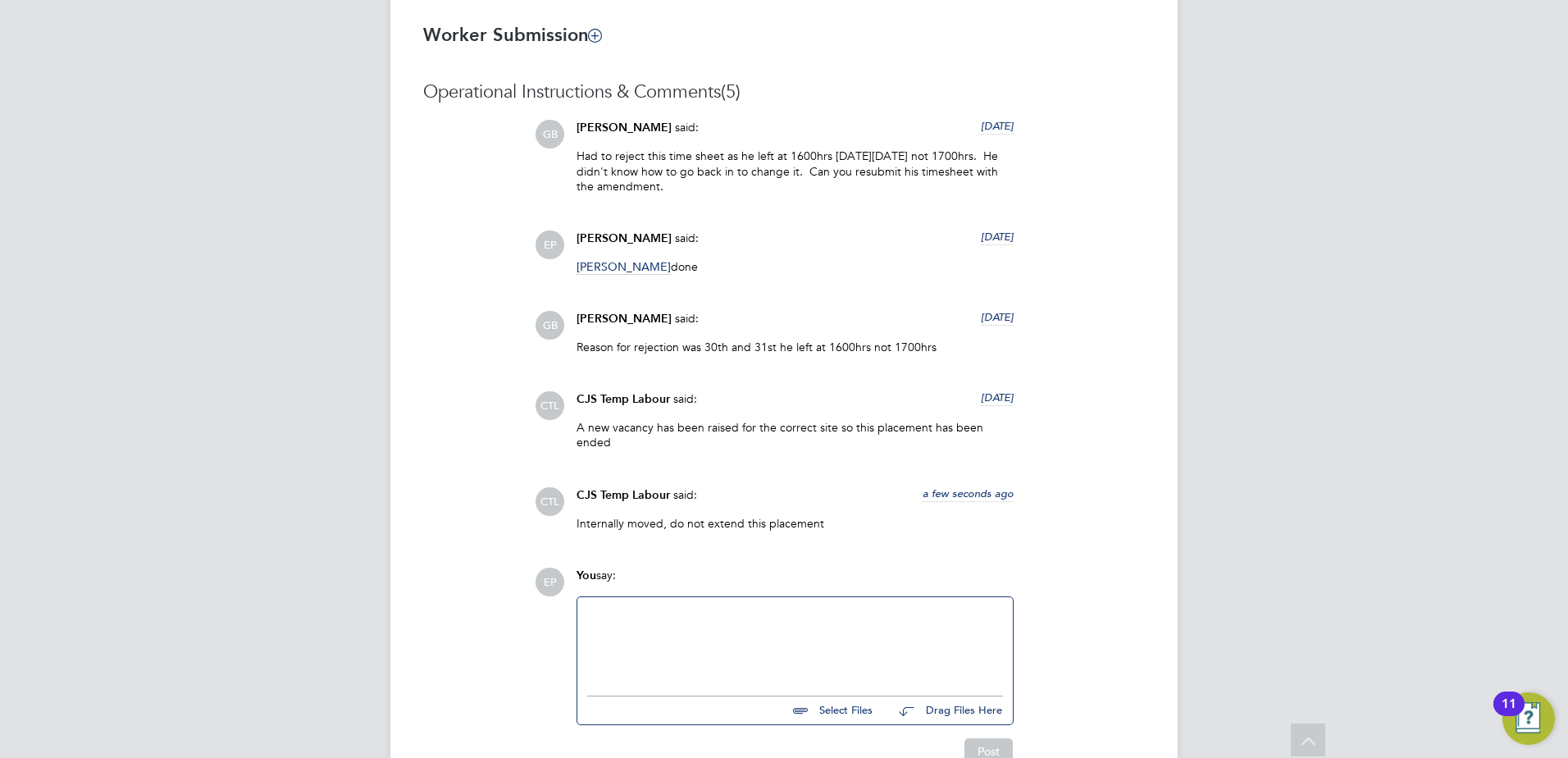
scroll to position [1373, 0]
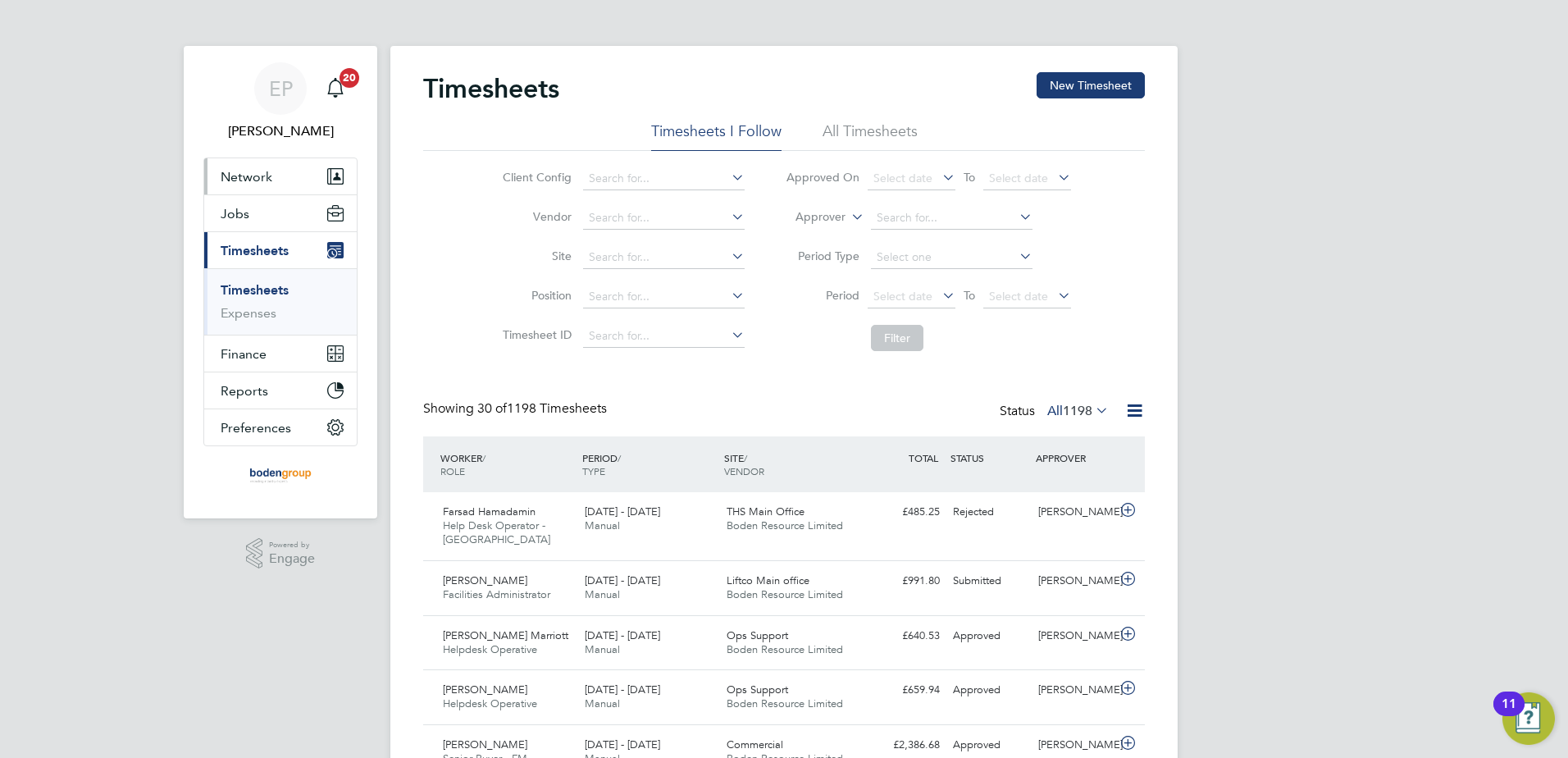
click at [257, 189] on button "Network" at bounding box center [280, 177] width 153 height 36
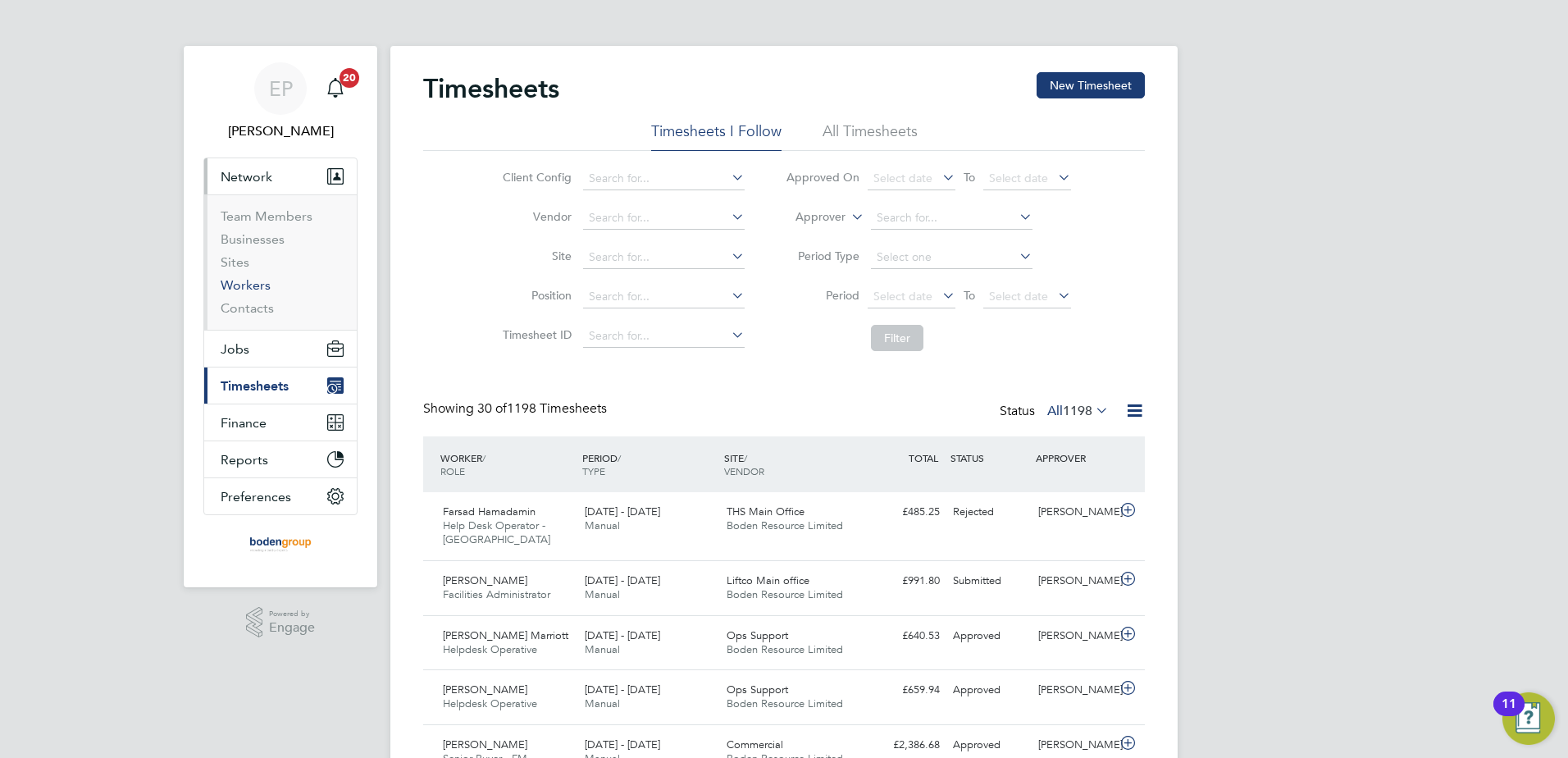
click at [247, 279] on link "Workers" at bounding box center [245, 285] width 50 height 15
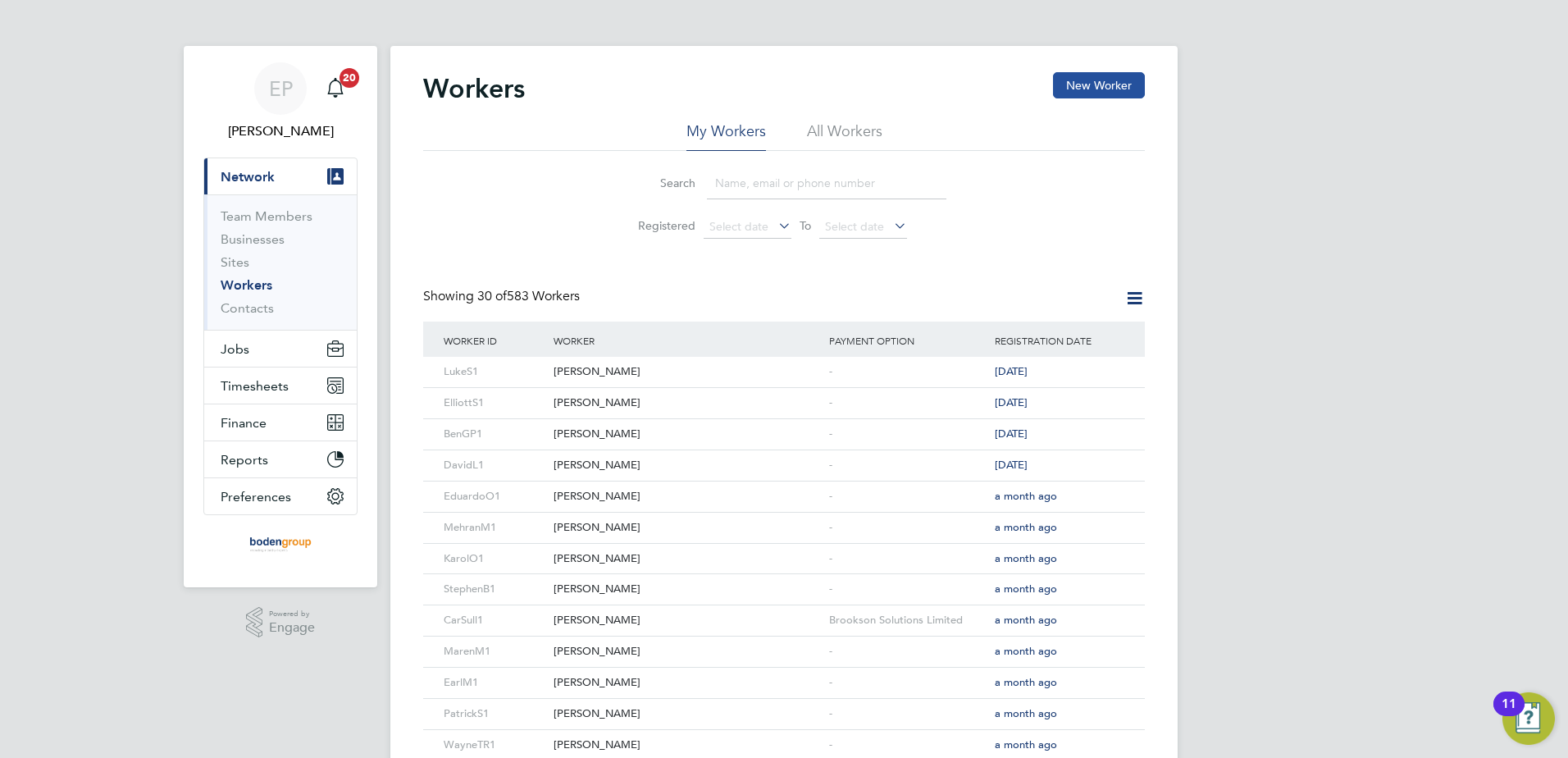
click at [1116, 81] on button "New Worker" at bounding box center [1098, 85] width 92 height 26
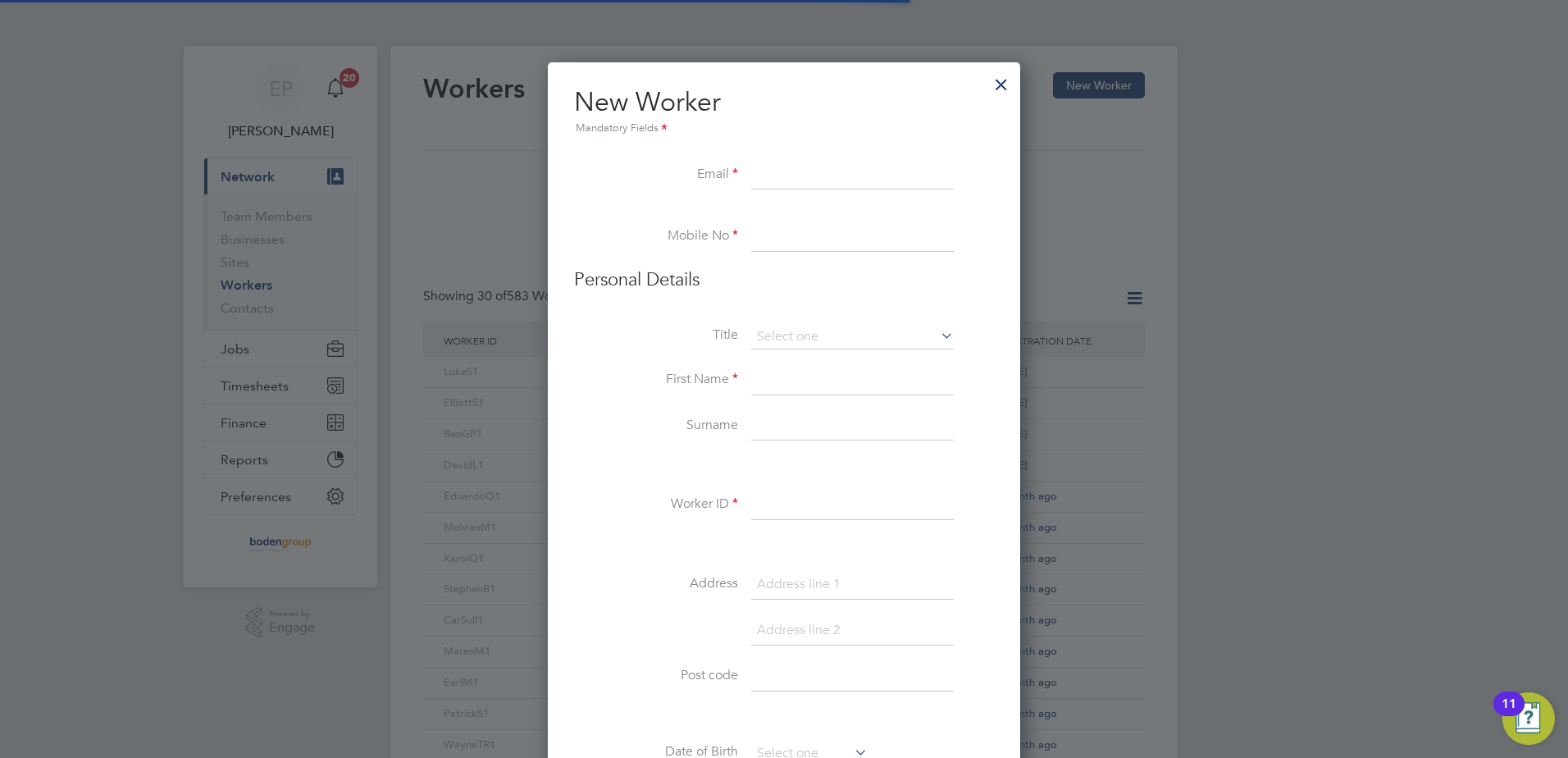
scroll to position [1472, 473]
drag, startPoint x: 778, startPoint y: 372, endPoint x: 767, endPoint y: 381, distance: 14.2
click at [778, 372] on input at bounding box center [852, 380] width 203 height 29
paste input "Chris Ohanians"
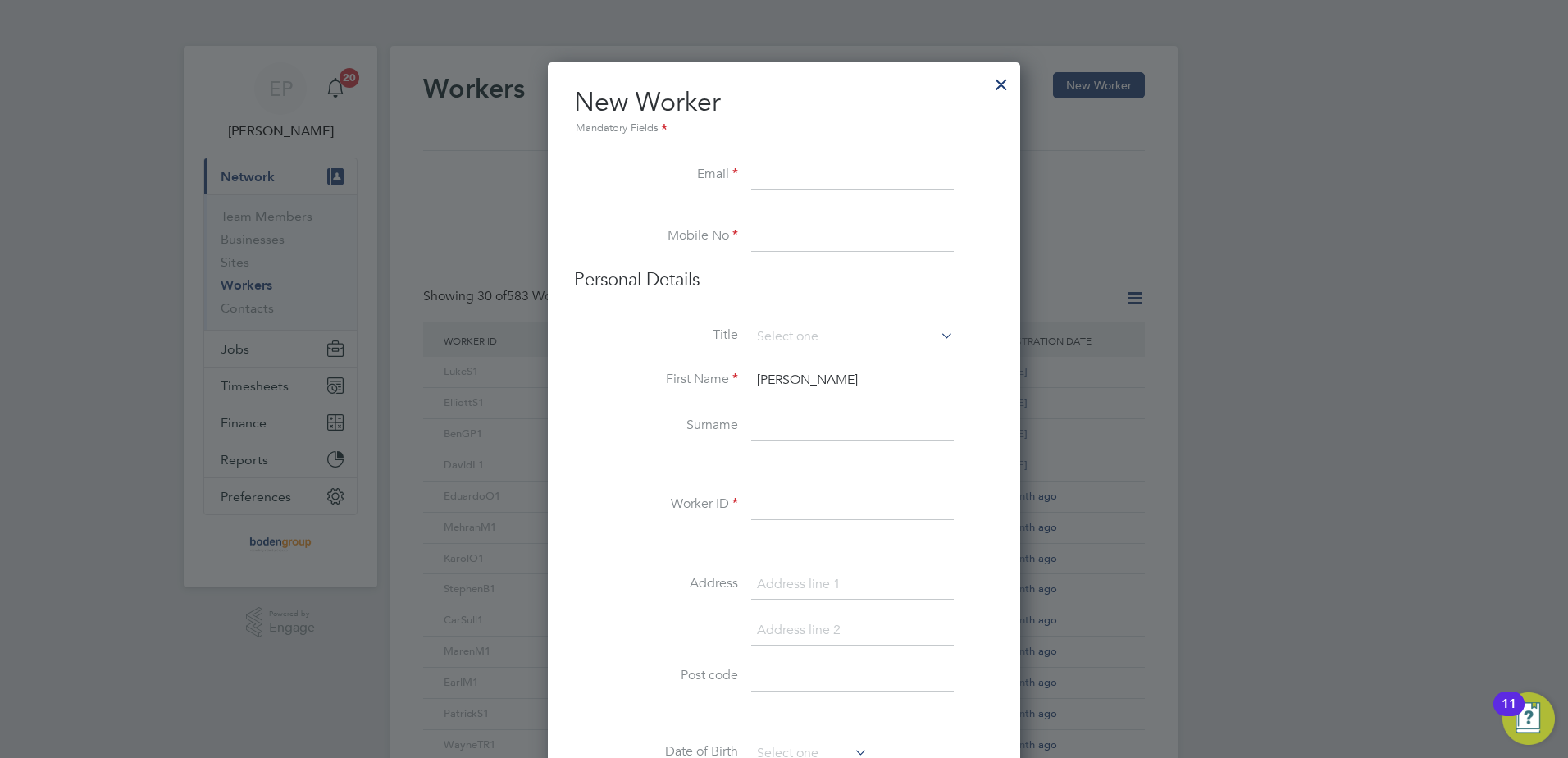
drag, startPoint x: 791, startPoint y: 379, endPoint x: 862, endPoint y: 371, distance: 71.4
click at [862, 371] on input "Chris Ohanians" at bounding box center [852, 380] width 203 height 29
type input "Chris"
click at [762, 431] on input at bounding box center [852, 426] width 203 height 29
paste input "Ohanians"
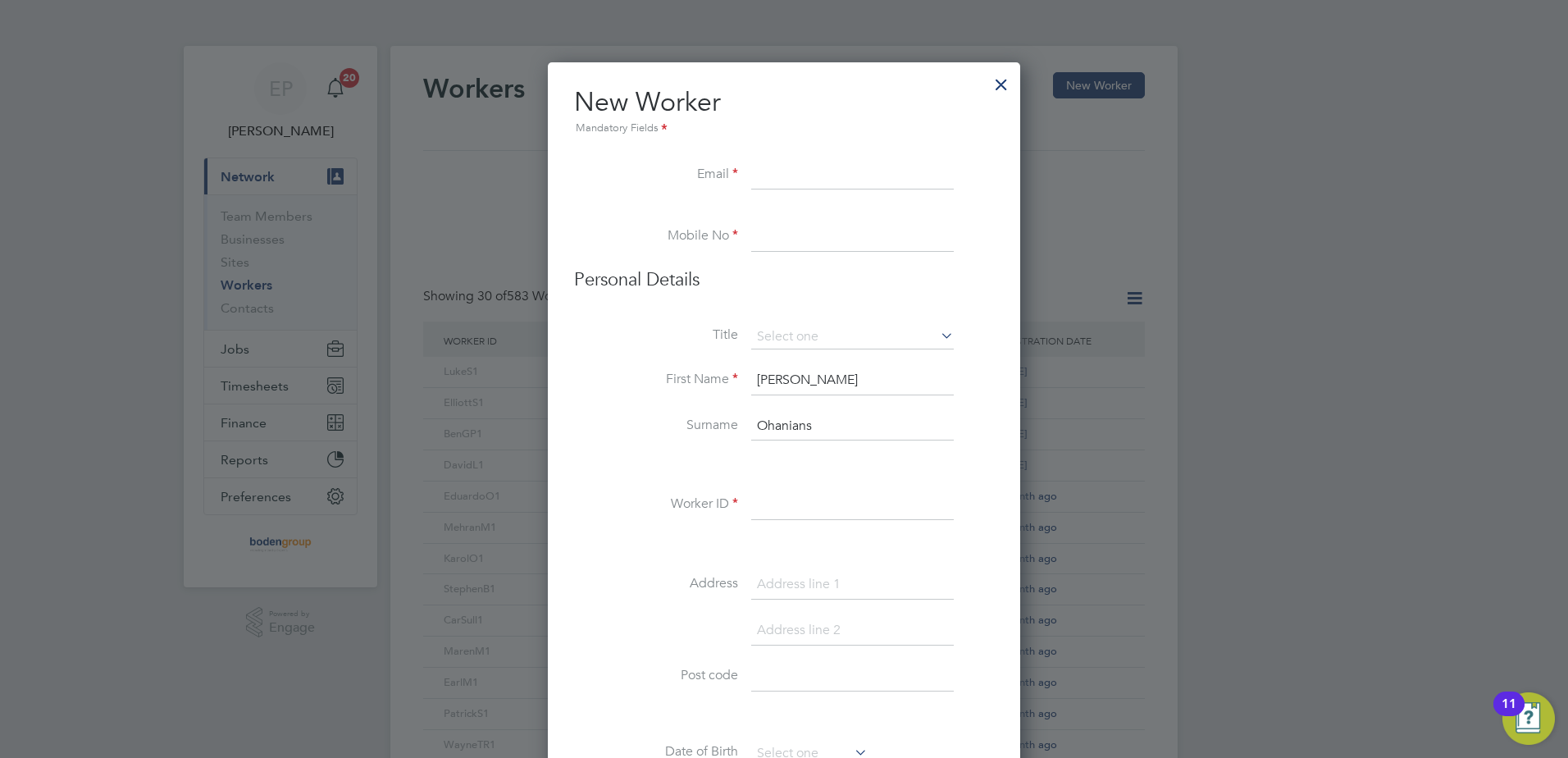
type input "Ohanians"
click at [783, 502] on input at bounding box center [852, 505] width 203 height 29
type input "ChrOha1"
click at [794, 173] on input at bounding box center [852, 176] width 203 height 29
paste input "chrisohanians@yahoo.com"
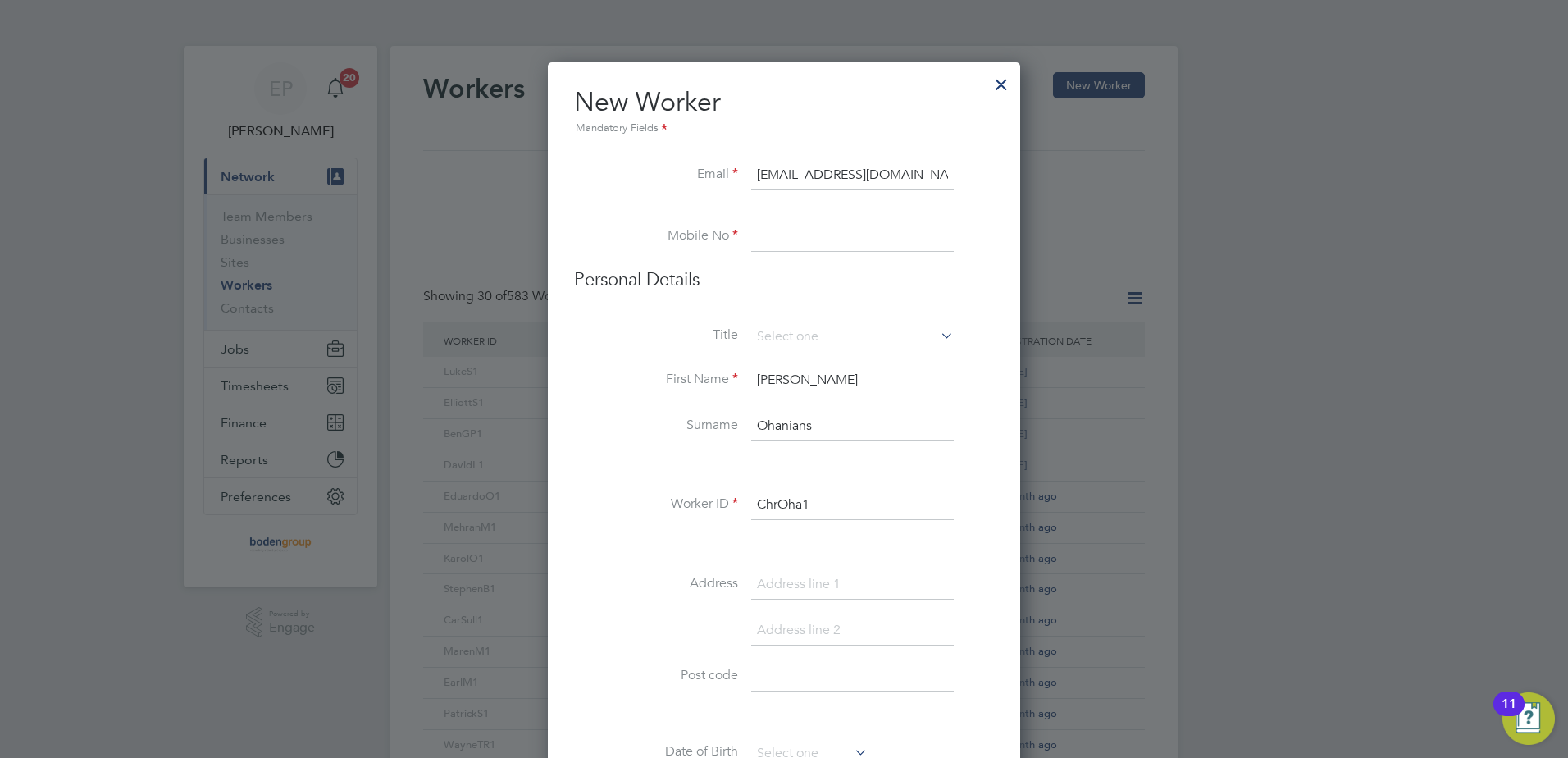
drag, startPoint x: 858, startPoint y: 177, endPoint x: 866, endPoint y: 201, distance: 25.3
click at [858, 178] on input "chrisohanians@yahoo.com" at bounding box center [852, 176] width 203 height 29
type input "[EMAIL_ADDRESS][DOMAIN_NAME]"
click at [835, 242] on input at bounding box center [852, 237] width 203 height 29
type input "01217021464"
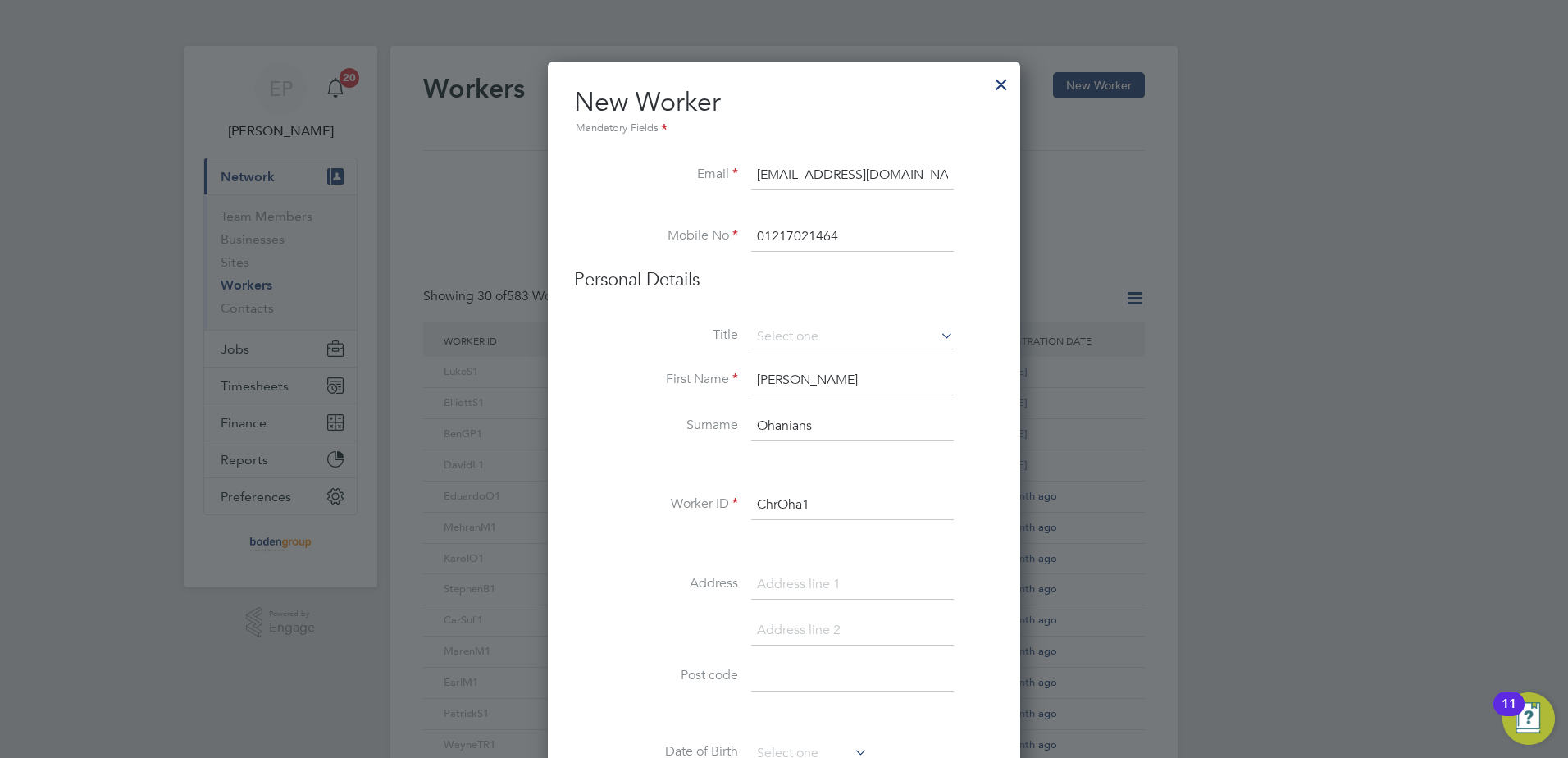
type input "paul mont"
type input "Unit [GEOGRAPHIC_DATA] [GEOGRAPHIC_DATA]"
type input "B46 3JL"
type input "NS 74 32 41 B"
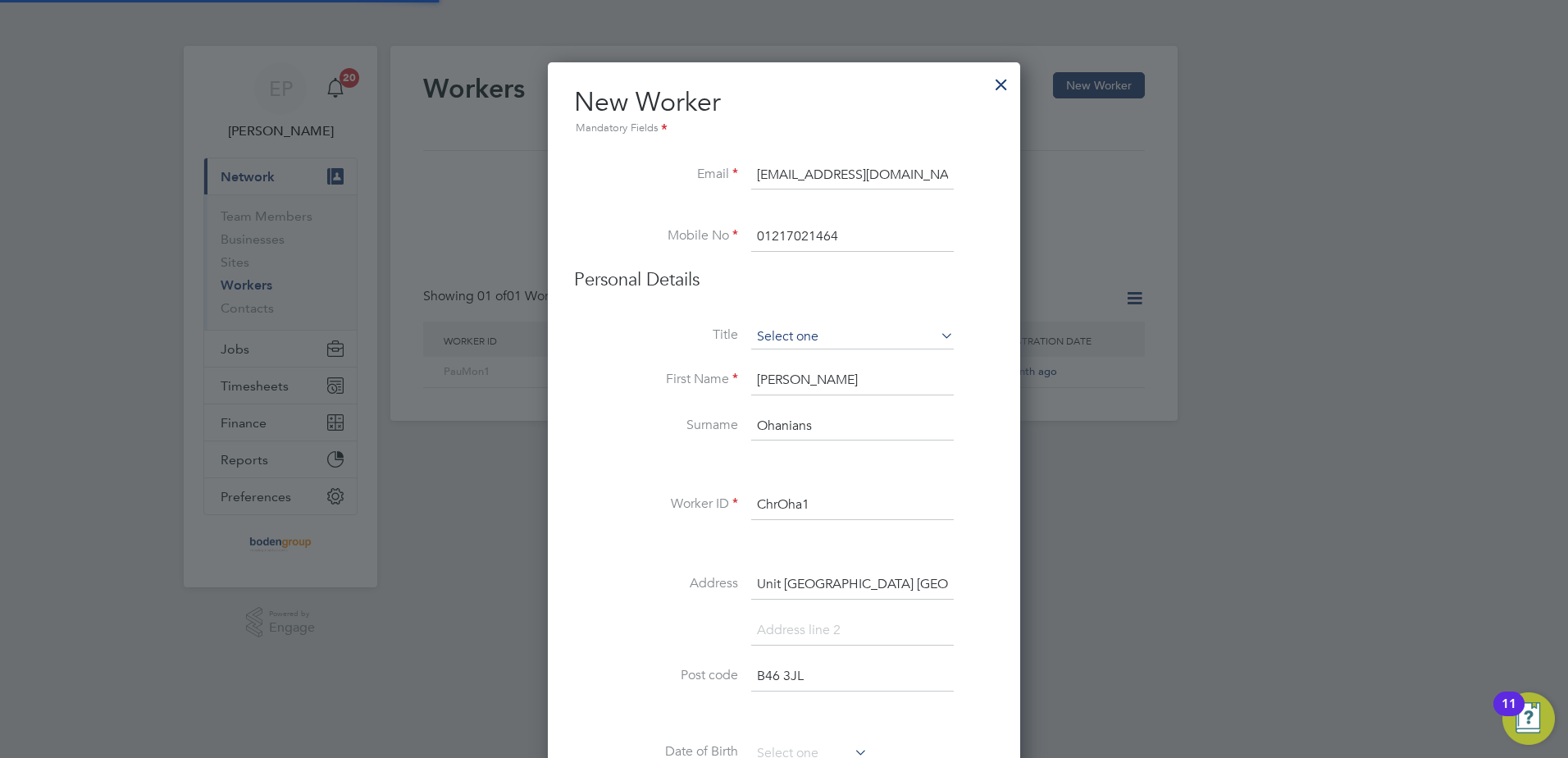
click at [854, 343] on input at bounding box center [852, 337] width 203 height 25
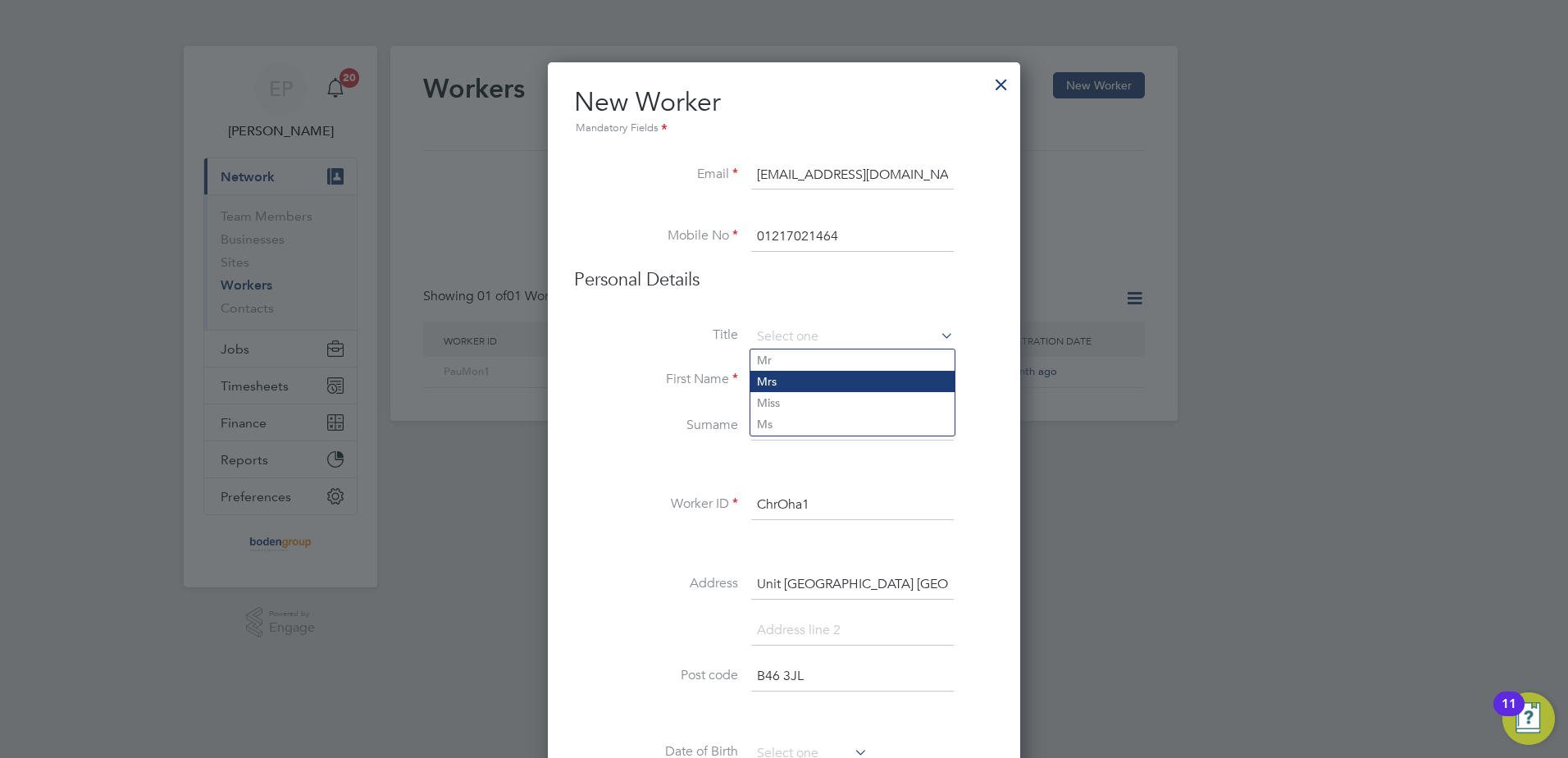
click at [806, 382] on li "Mrs" at bounding box center [853, 380] width 204 height 21
type input "Mrs"
click at [812, 344] on input at bounding box center [852, 337] width 203 height 25
click at [797, 365] on li "Mr" at bounding box center [853, 359] width 204 height 21
type input "Mr"
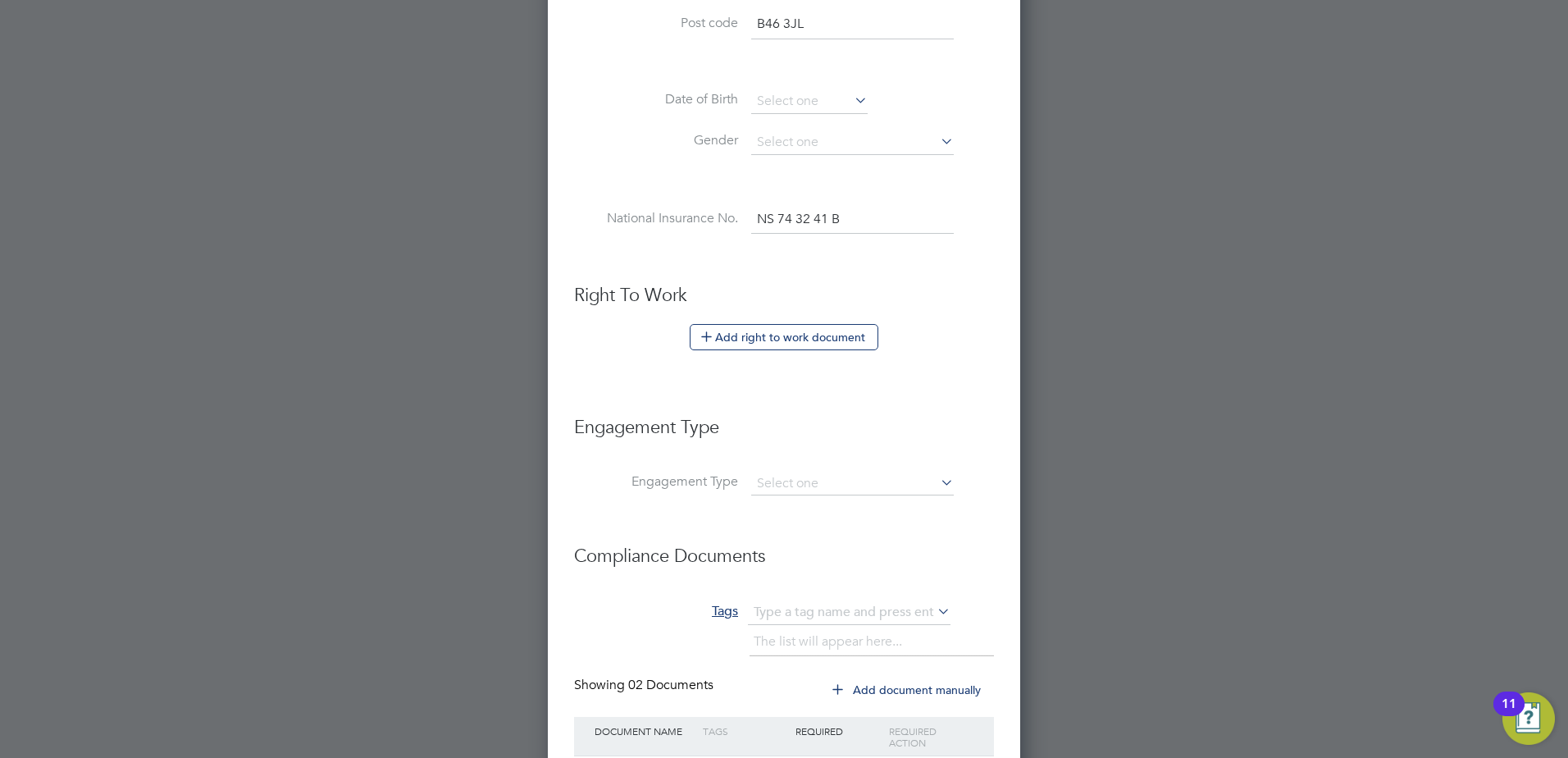
scroll to position [656, 0]
drag, startPoint x: 861, startPoint y: 209, endPoint x: 654, endPoint y: 219, distance: 207.2
click at [654, 219] on li "National Insurance No. NS 74 32 41 B" at bounding box center [784, 224] width 420 height 45
click at [835, 336] on button "Add right to work document" at bounding box center [784, 332] width 188 height 26
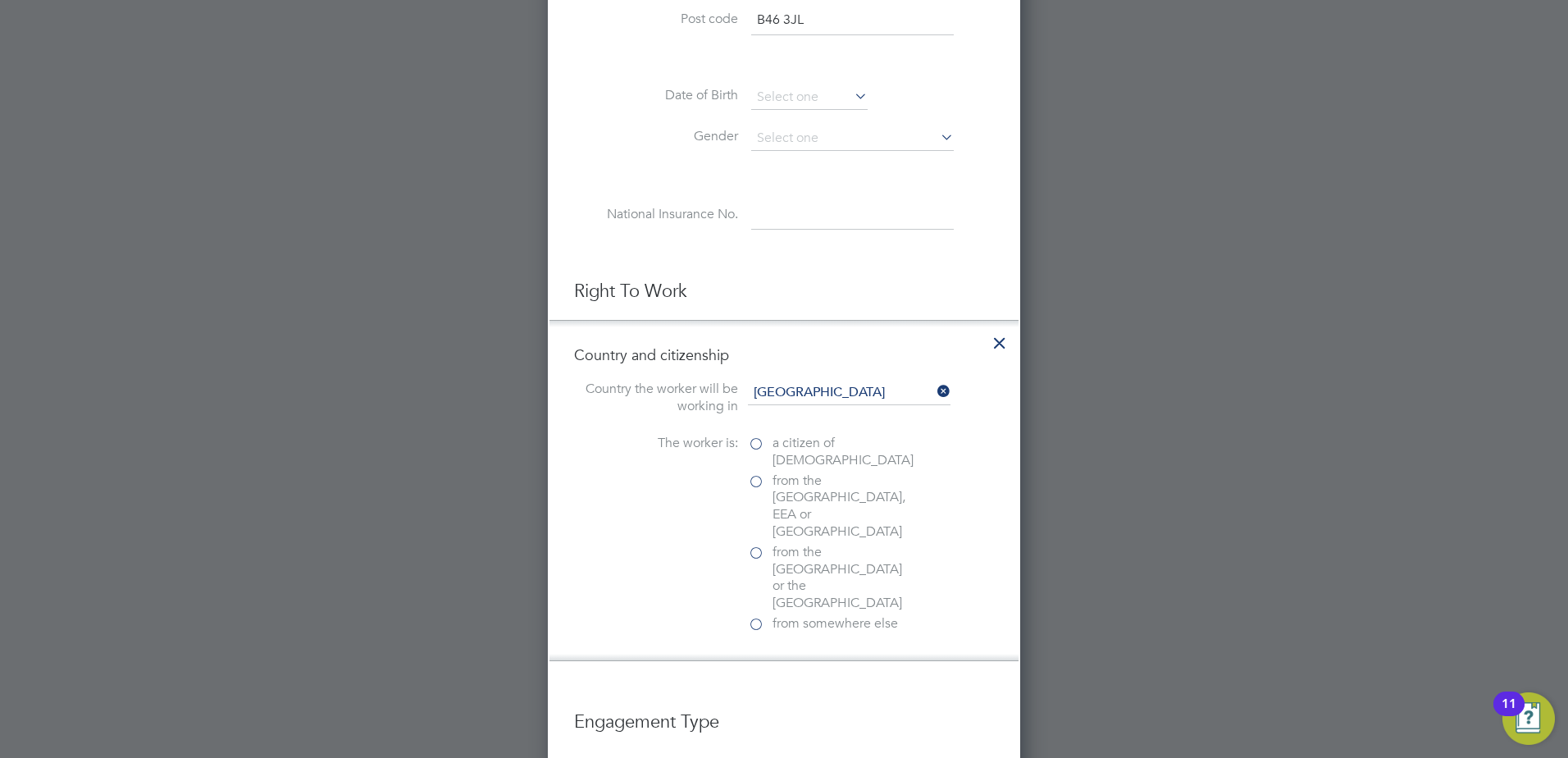
click at [759, 441] on label "a citizen of United Kingdom" at bounding box center [830, 452] width 164 height 35
click at [0, 0] on input "a citizen of United Kingdom" at bounding box center [0, 0] width 0 height 0
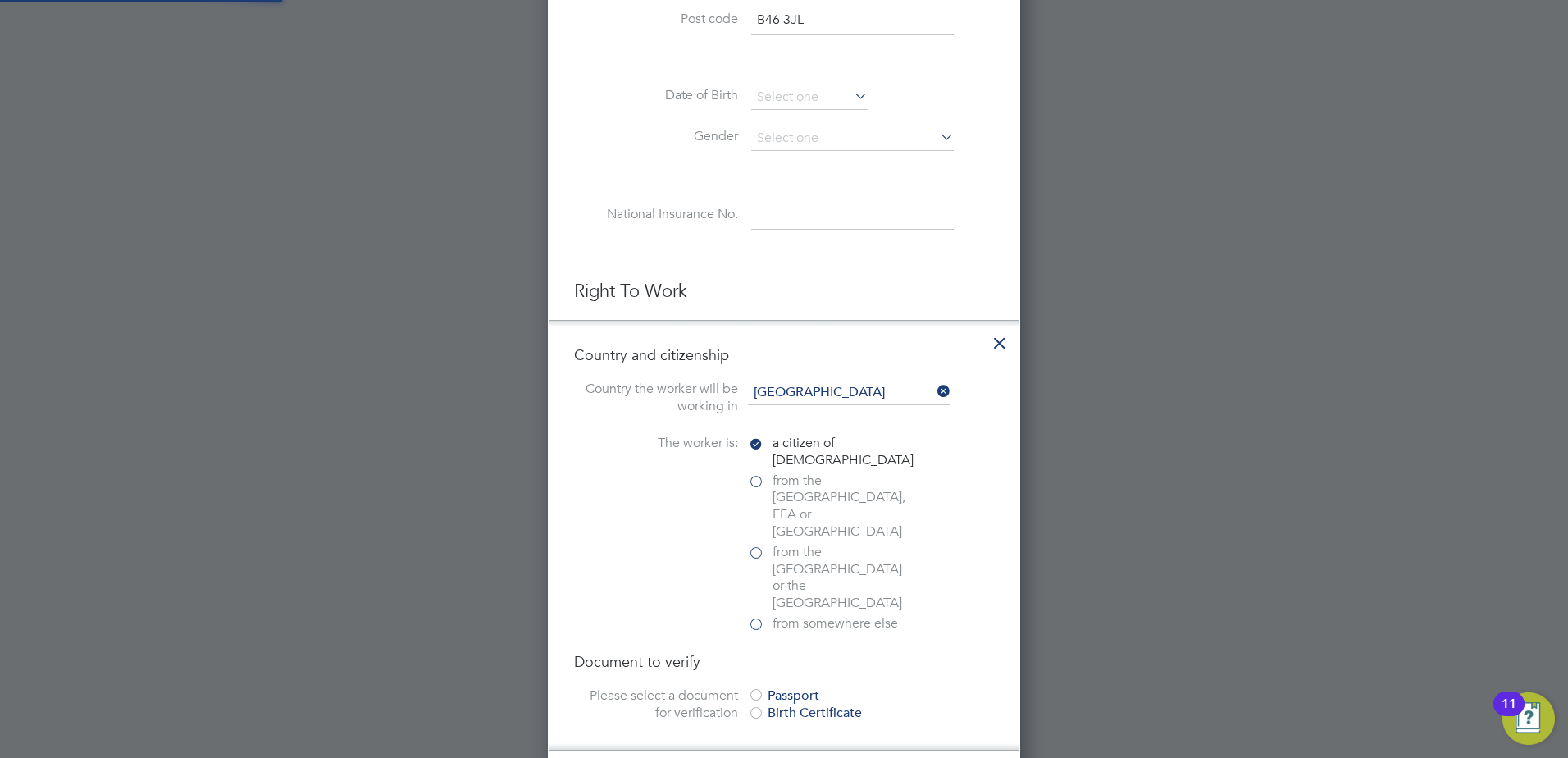
scroll to position [1066, 0]
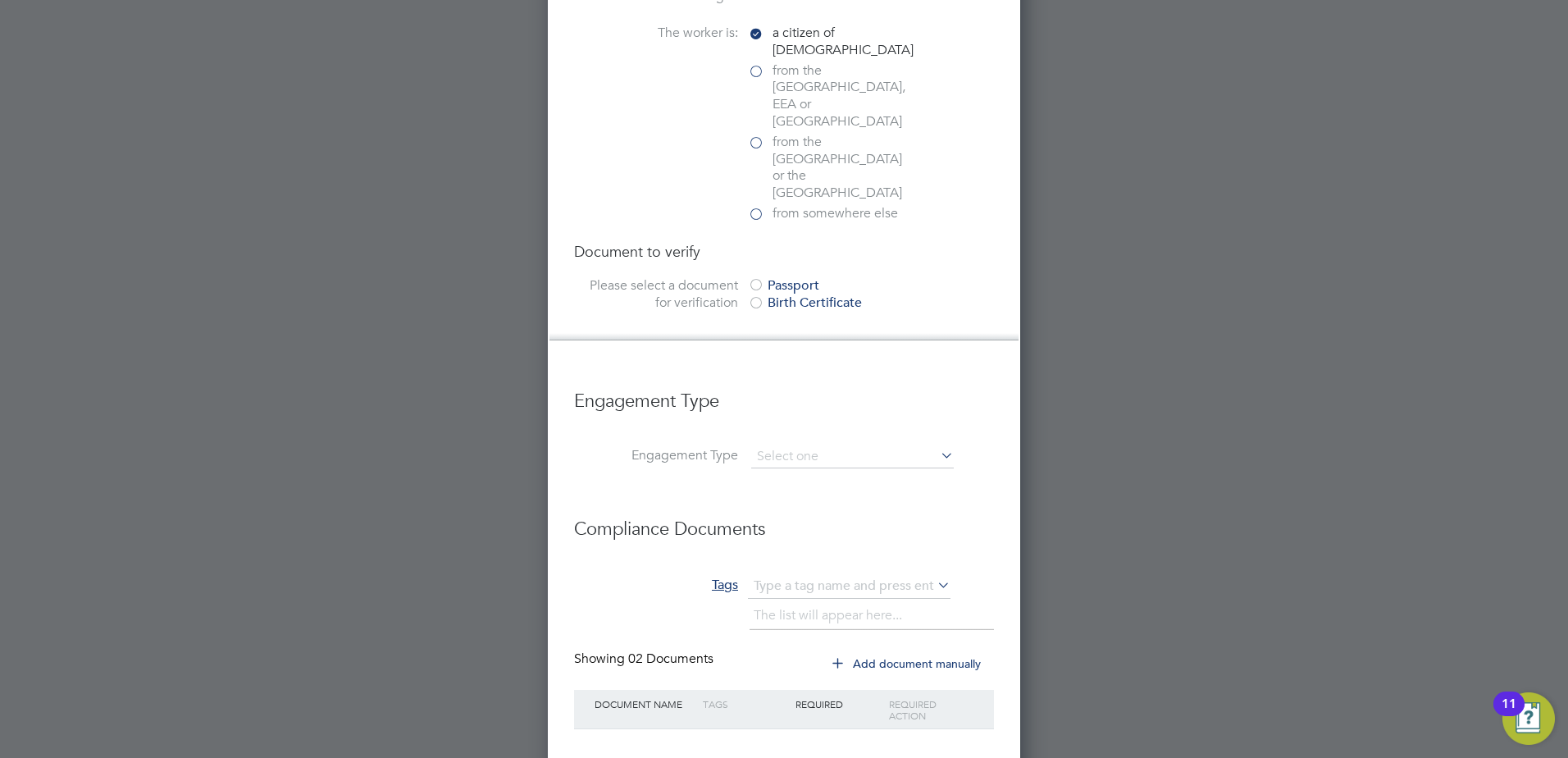
click at [761, 278] on div at bounding box center [756, 286] width 16 height 16
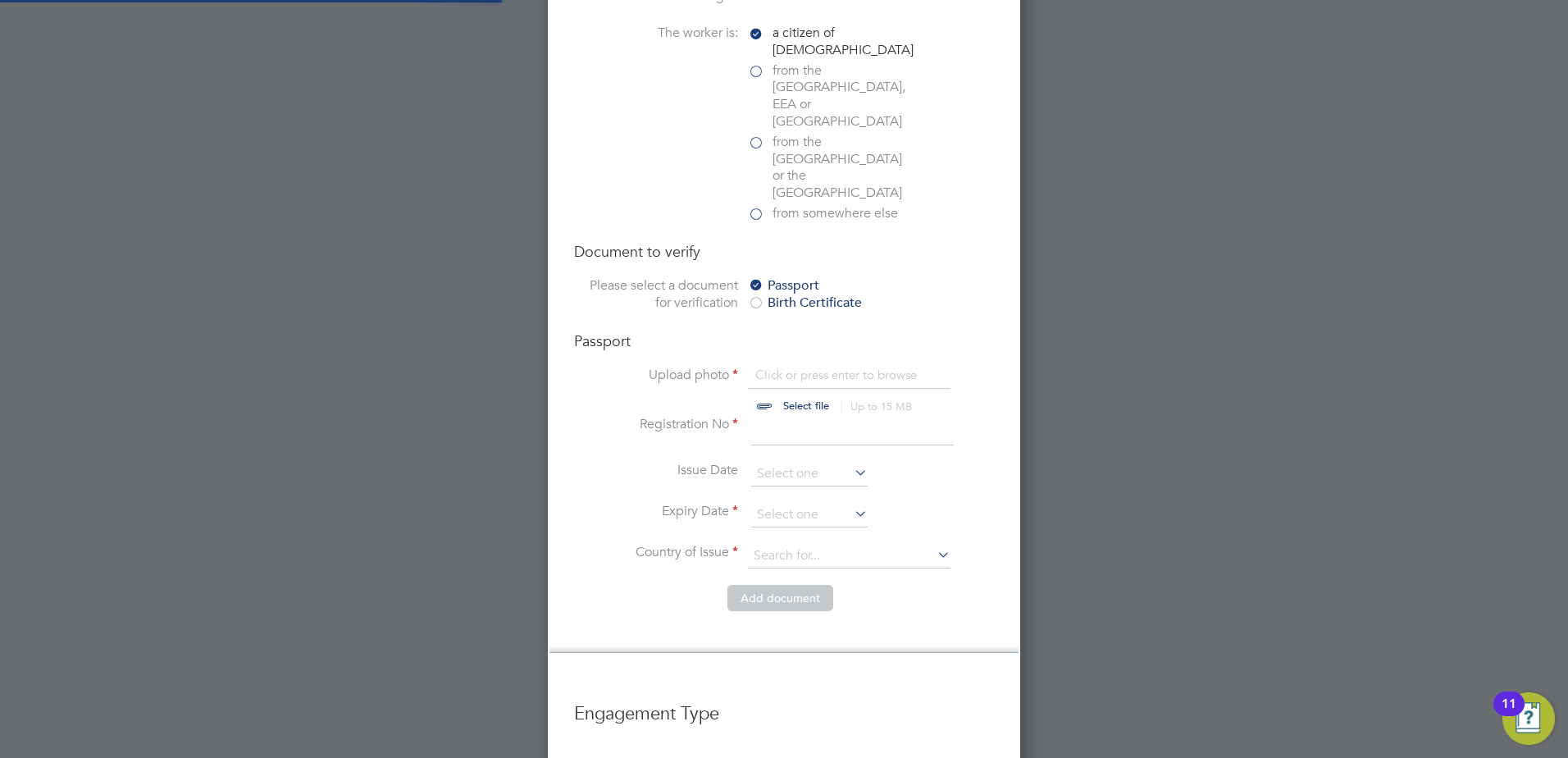
scroll to position [22, 203]
click at [812, 367] on input "file" at bounding box center [821, 391] width 258 height 49
type input "C:\fakepath\passport.jpg"
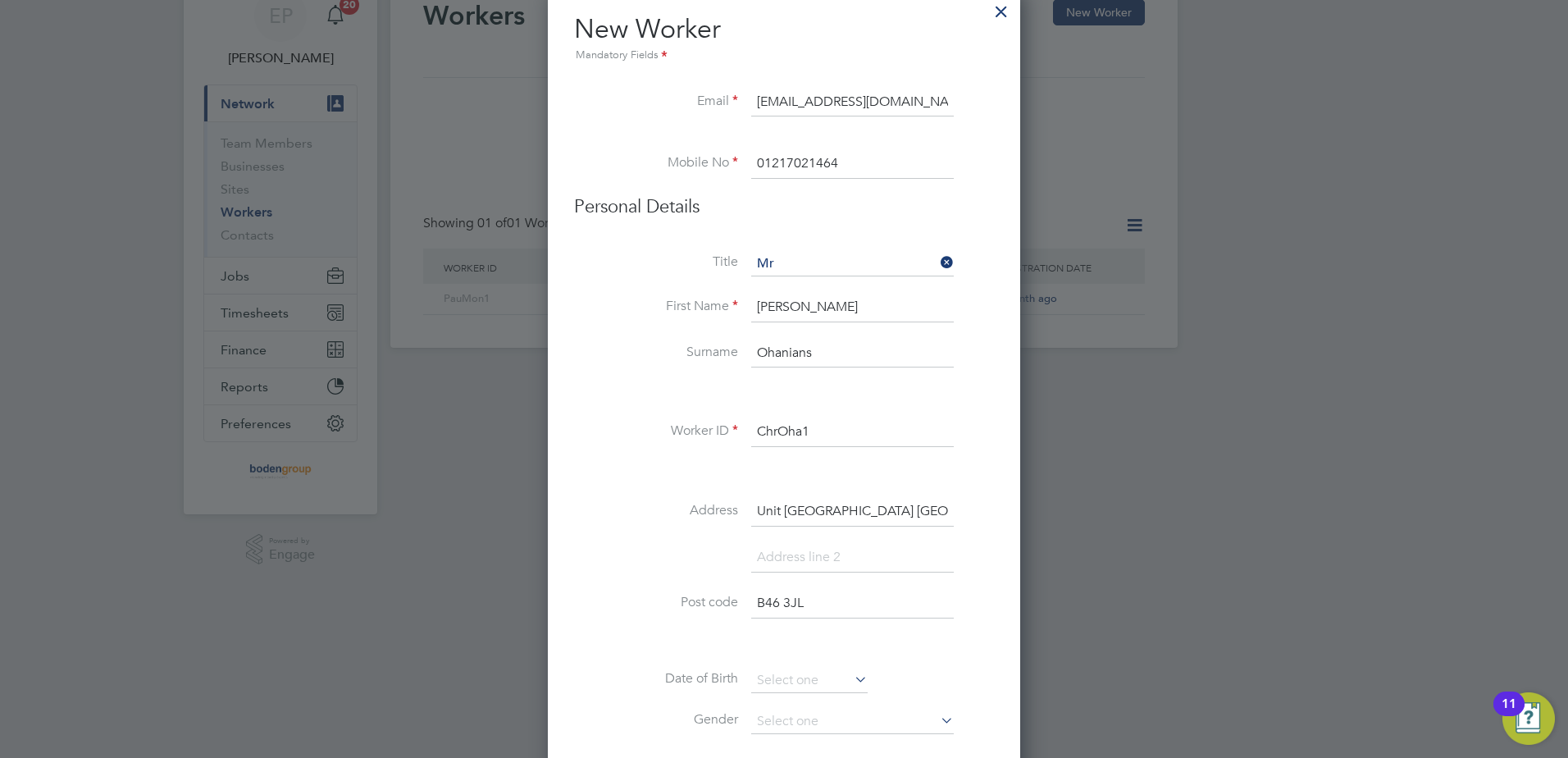
scroll to position [0, 0]
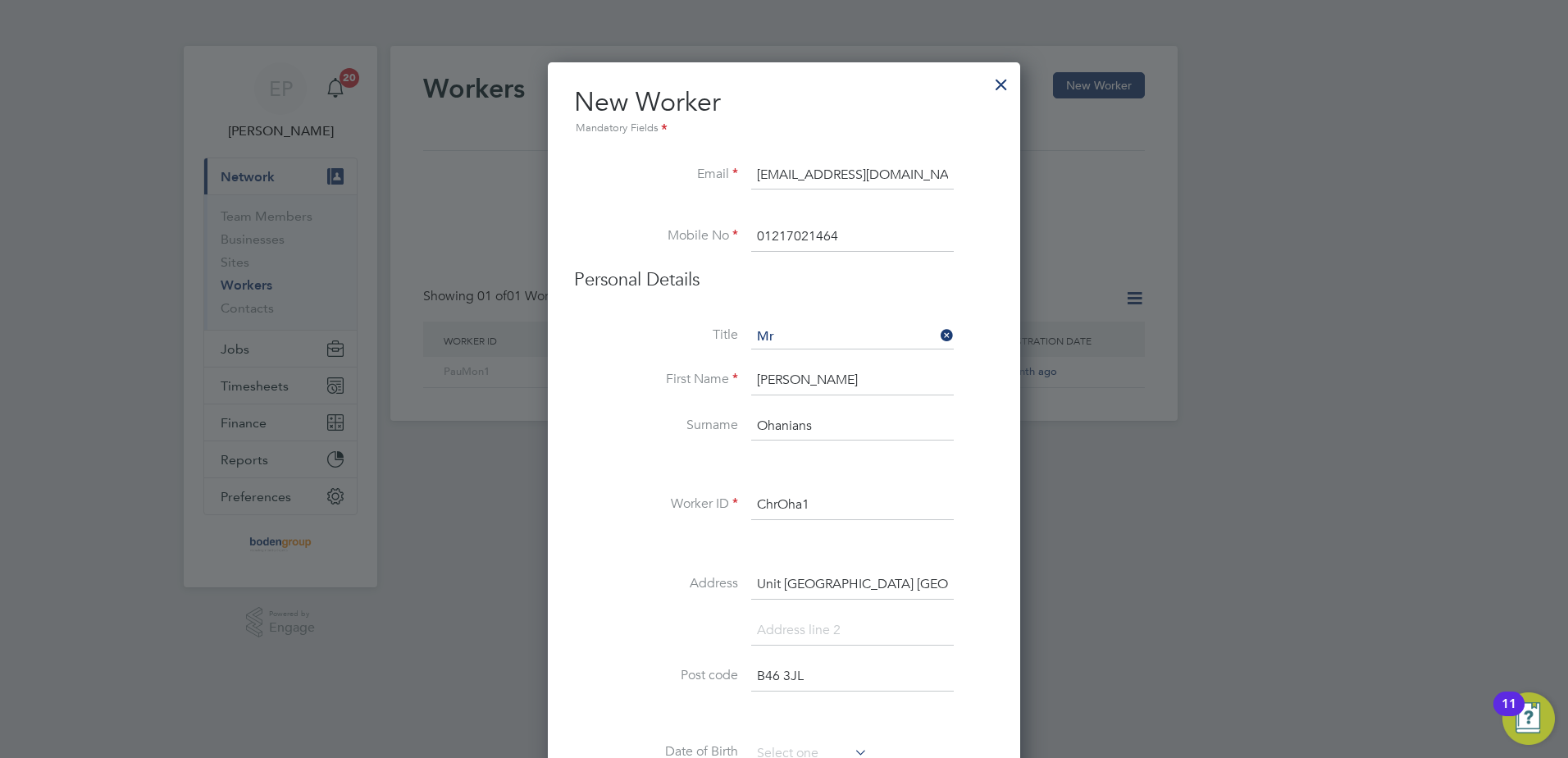
click at [792, 376] on input "Chris" at bounding box center [852, 380] width 203 height 29
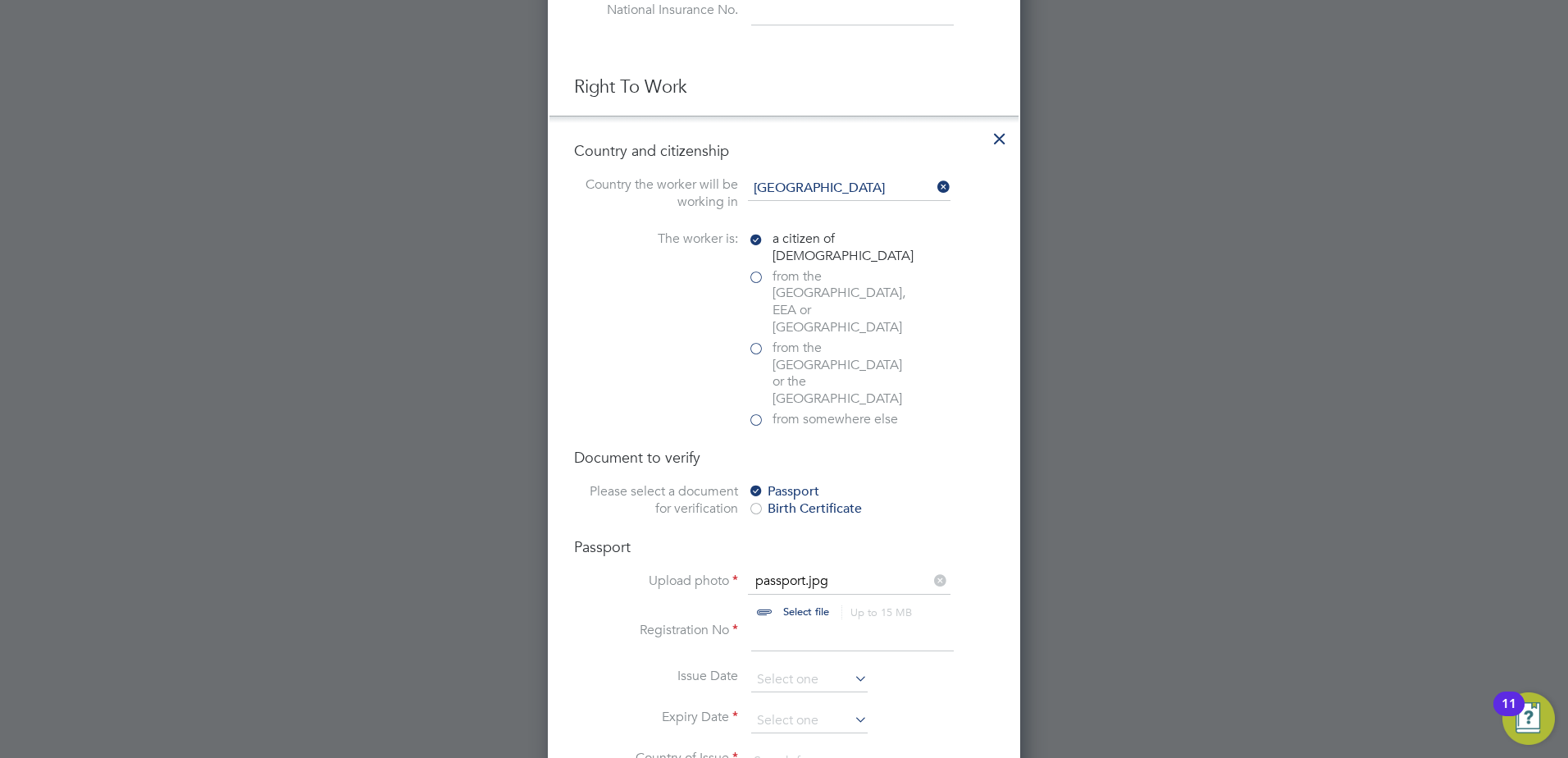
scroll to position [984, 0]
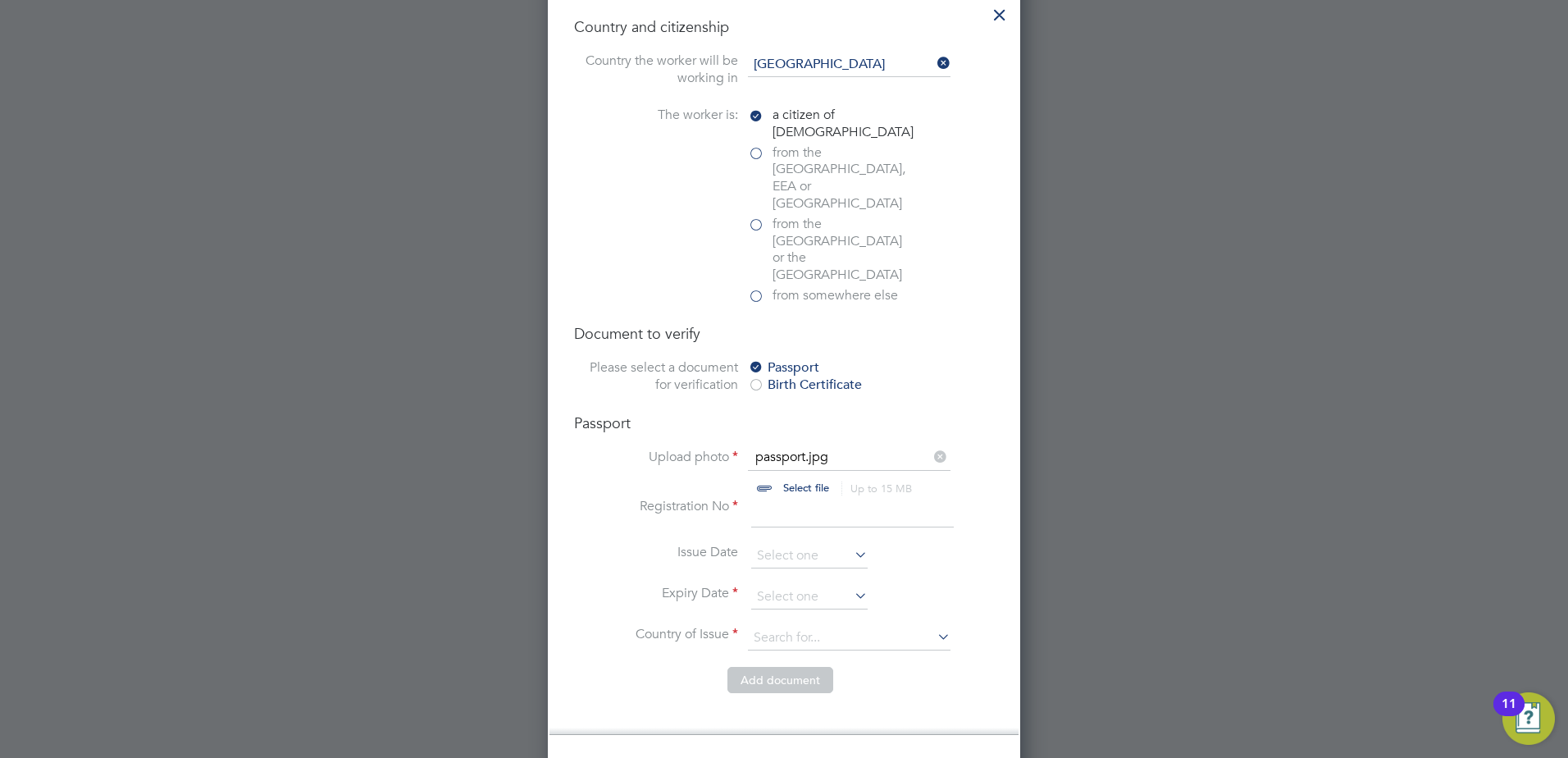
type input "Christopher"
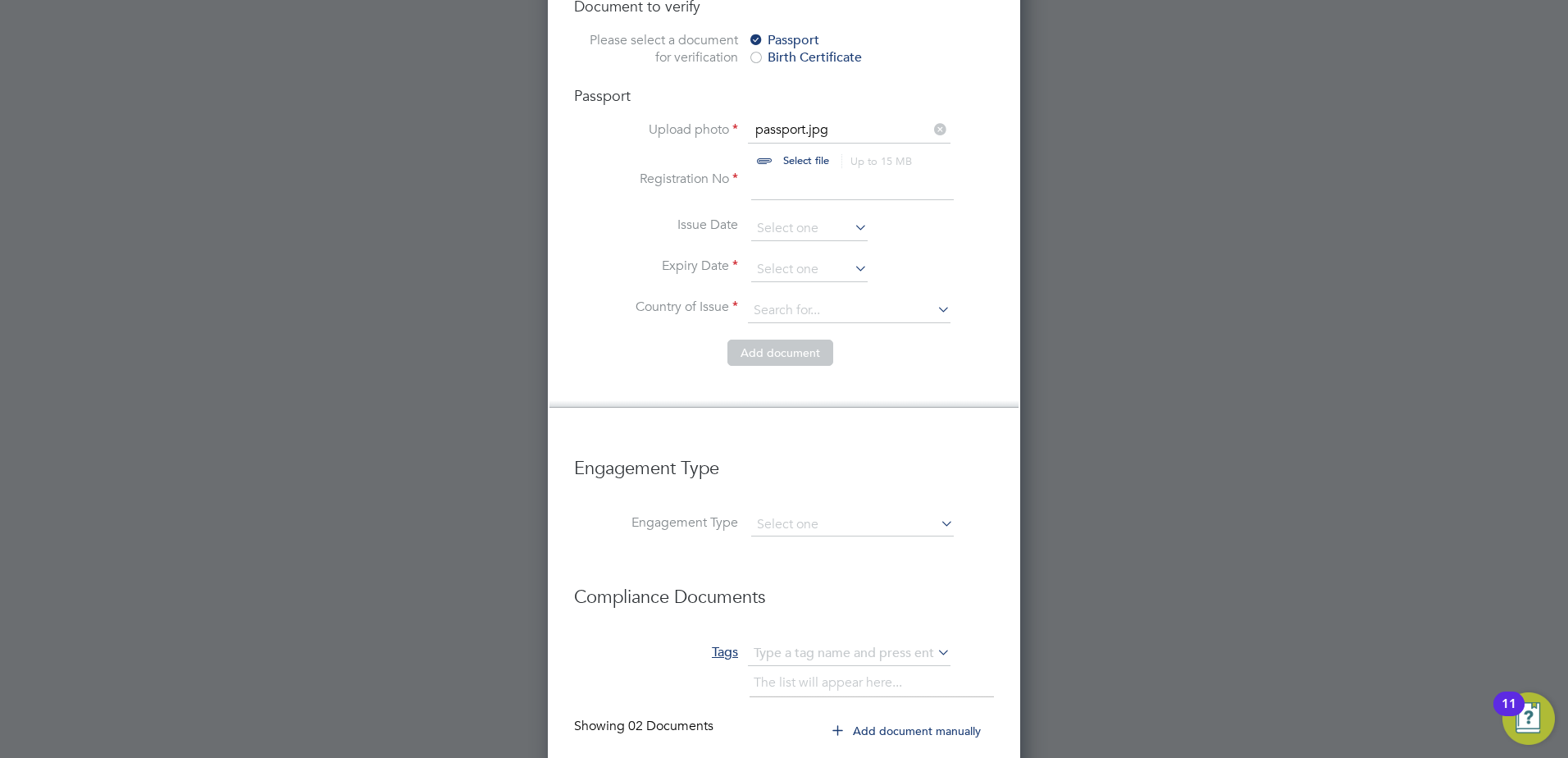
scroll to position [1312, 0]
click at [797, 170] on input at bounding box center [852, 185] width 203 height 29
type input "142041619"
click at [828, 257] on input at bounding box center [809, 268] width 116 height 25
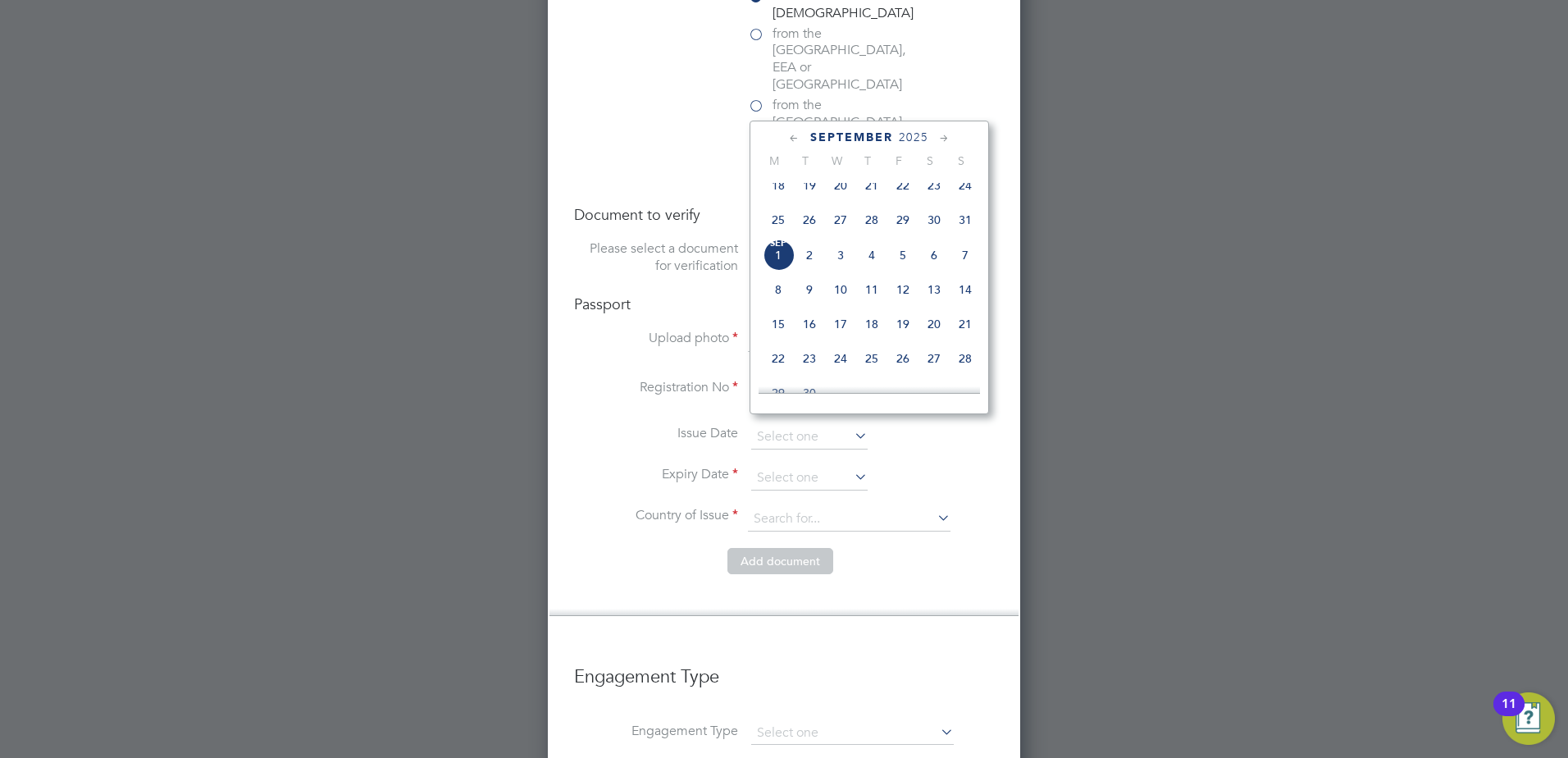
scroll to position [984, 0]
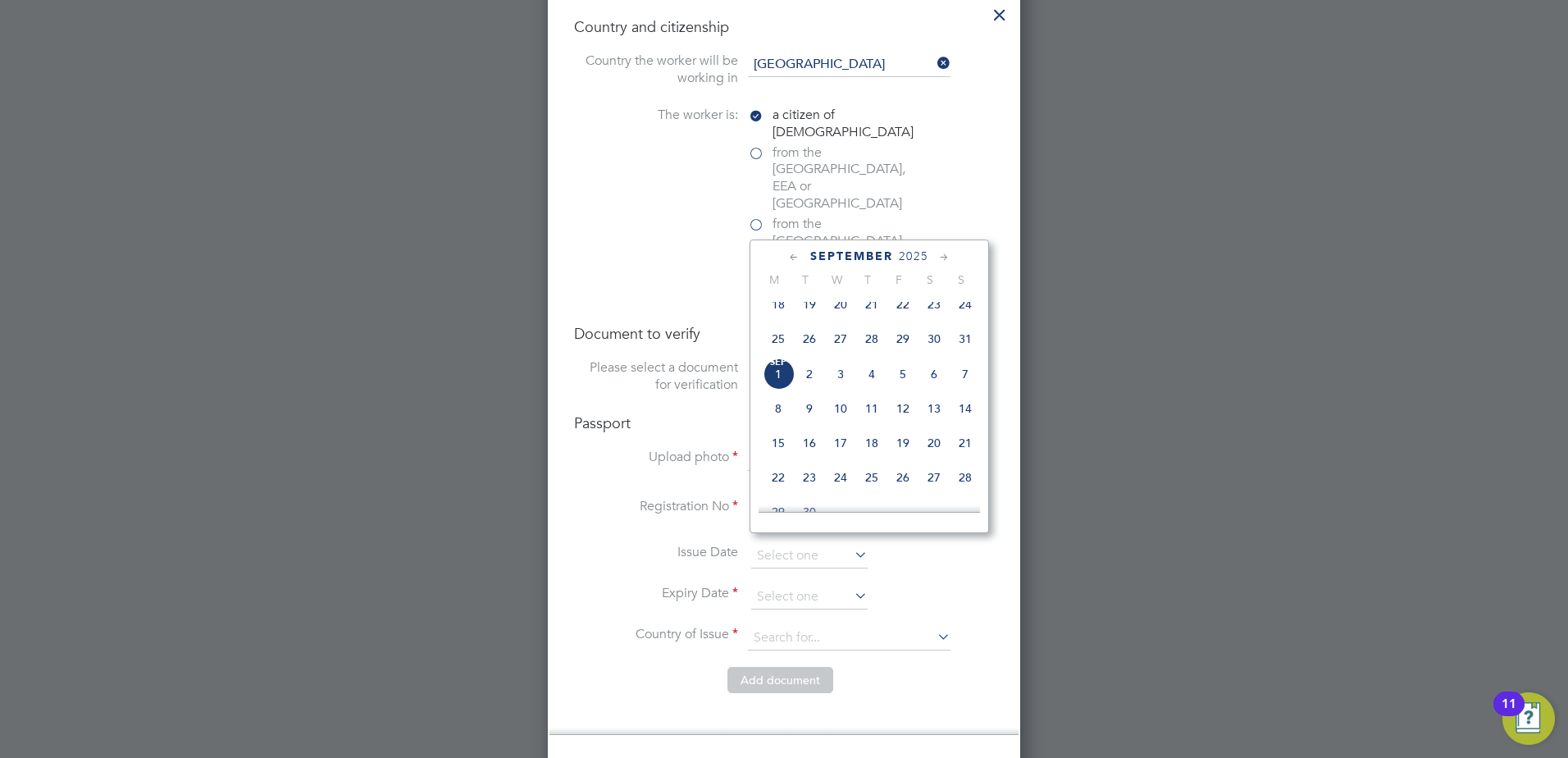
click at [921, 251] on span "2025" at bounding box center [914, 256] width 29 height 14
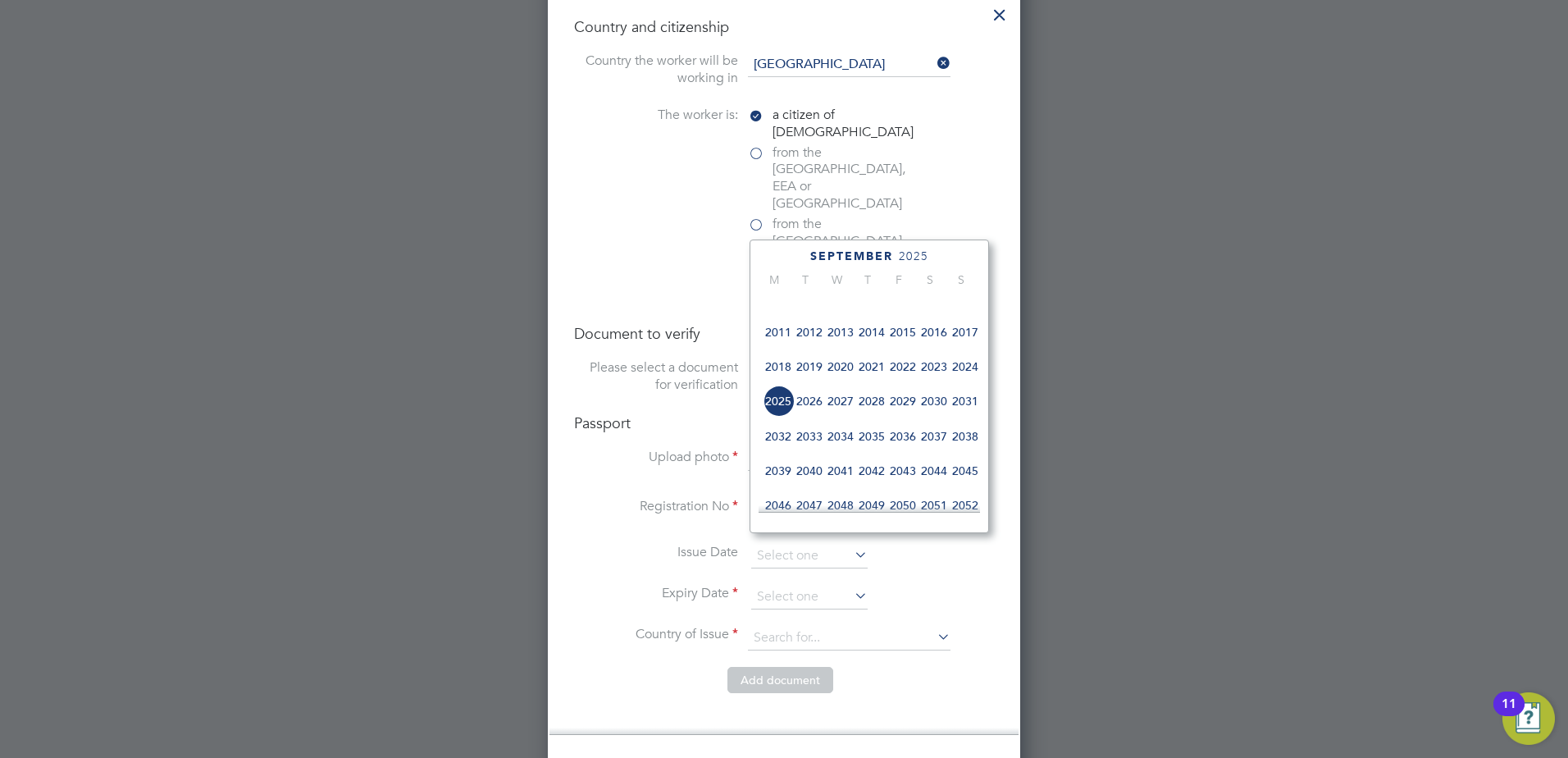
click at [809, 445] on span "2033" at bounding box center [809, 436] width 31 height 31
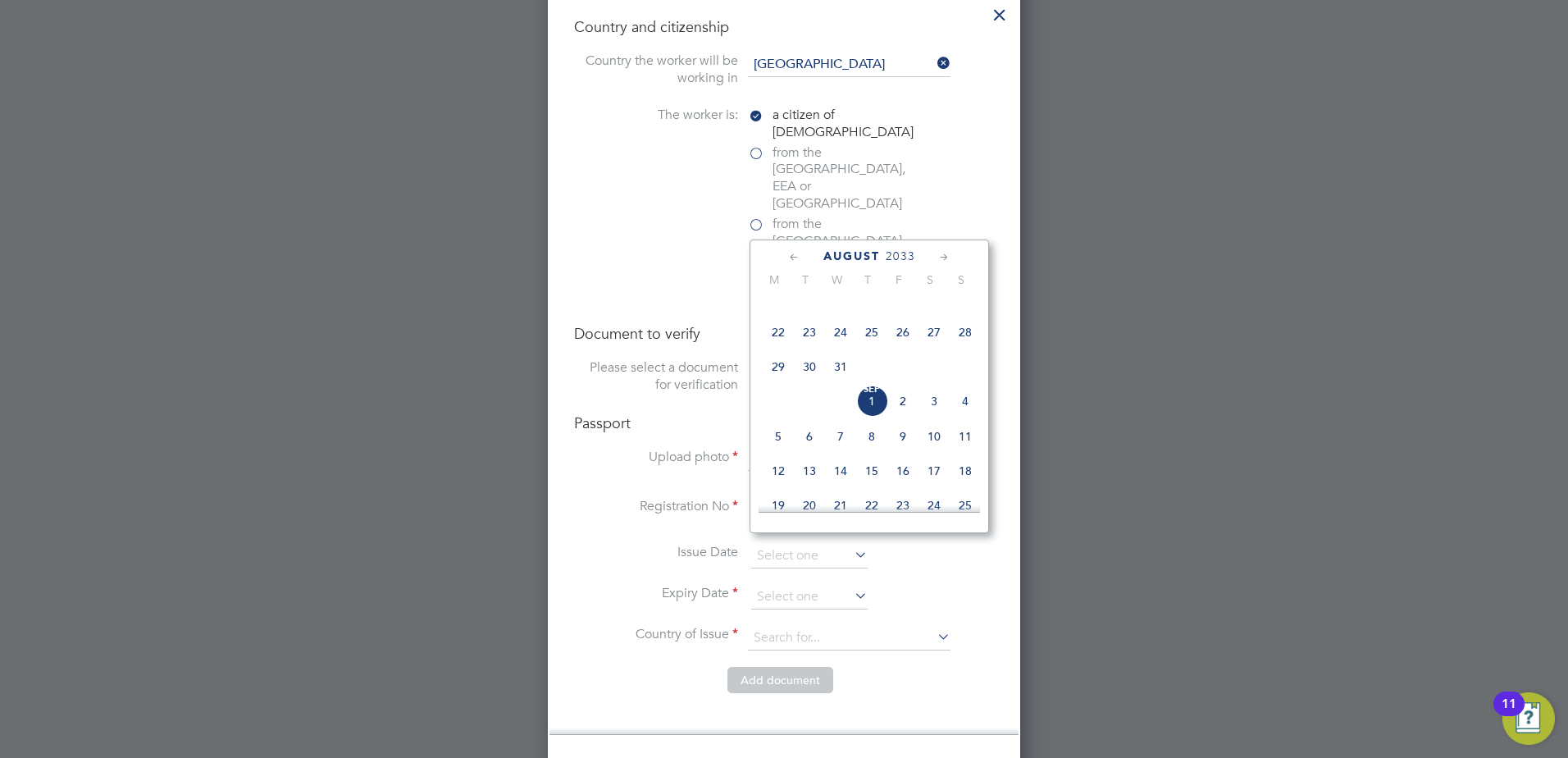
click at [946, 257] on icon at bounding box center [944, 258] width 15 height 18
click at [969, 346] on span "13" at bounding box center [966, 330] width 31 height 31
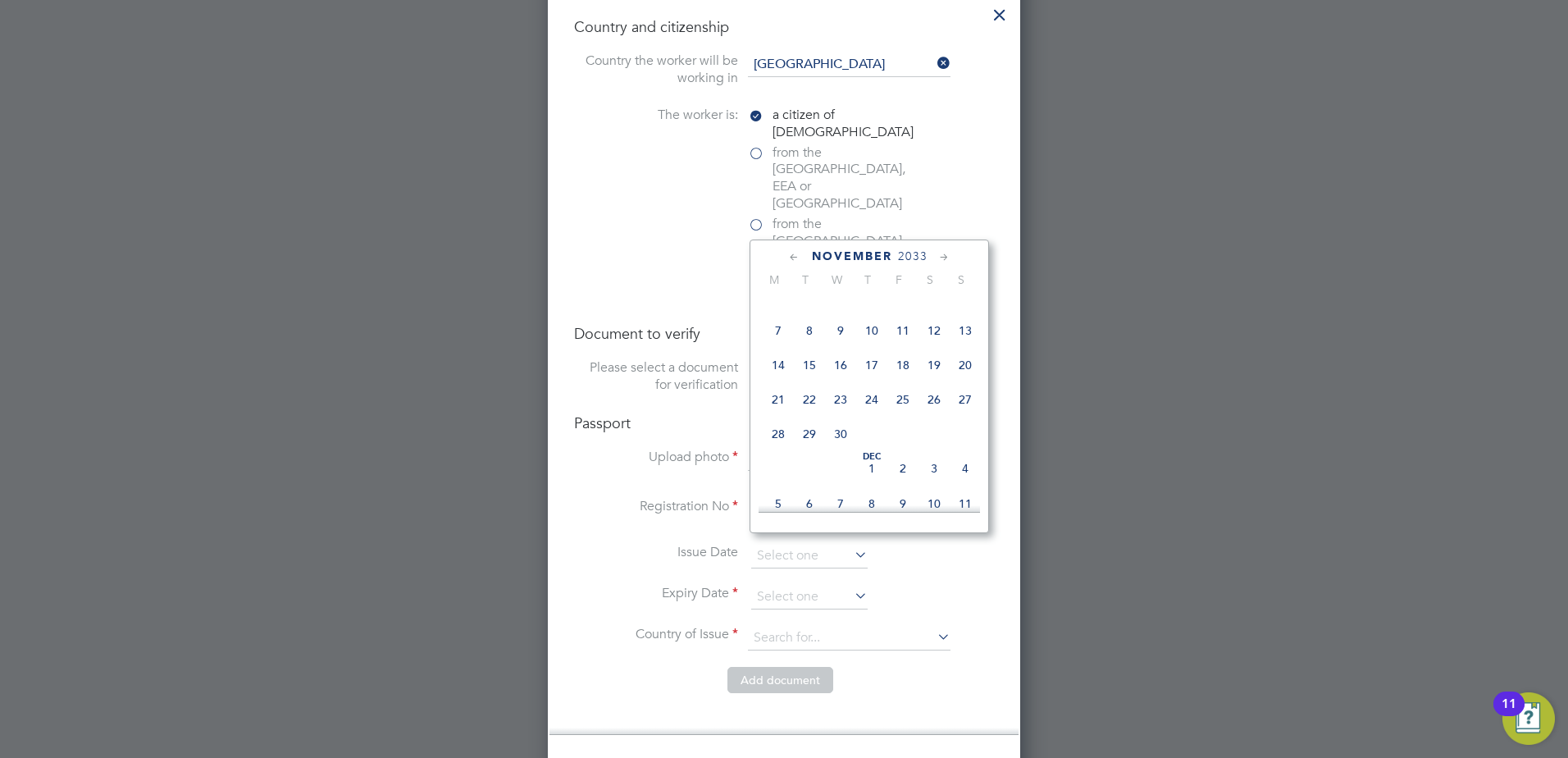
type input "[DATE]"
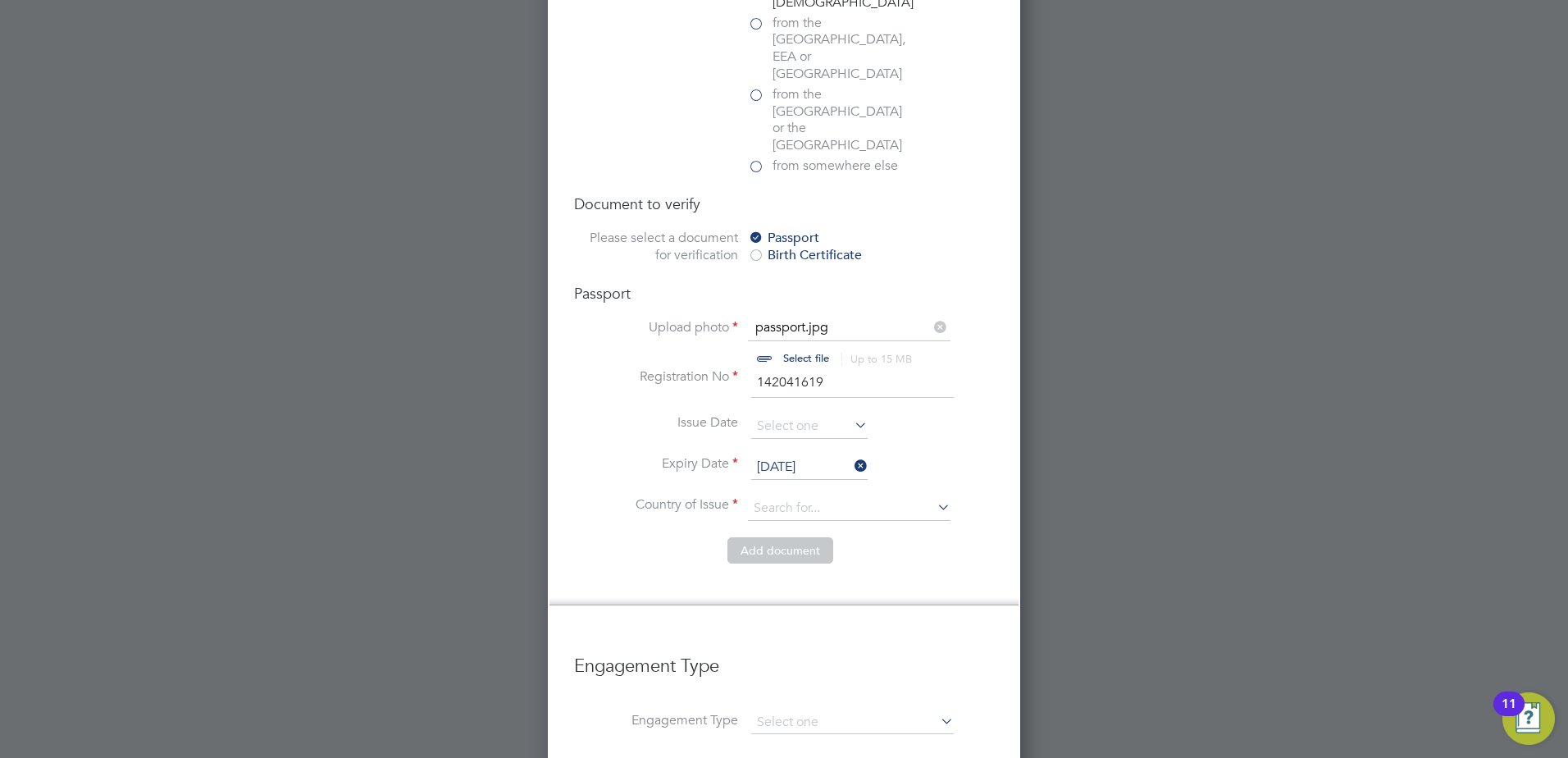
scroll to position [1312, 0]
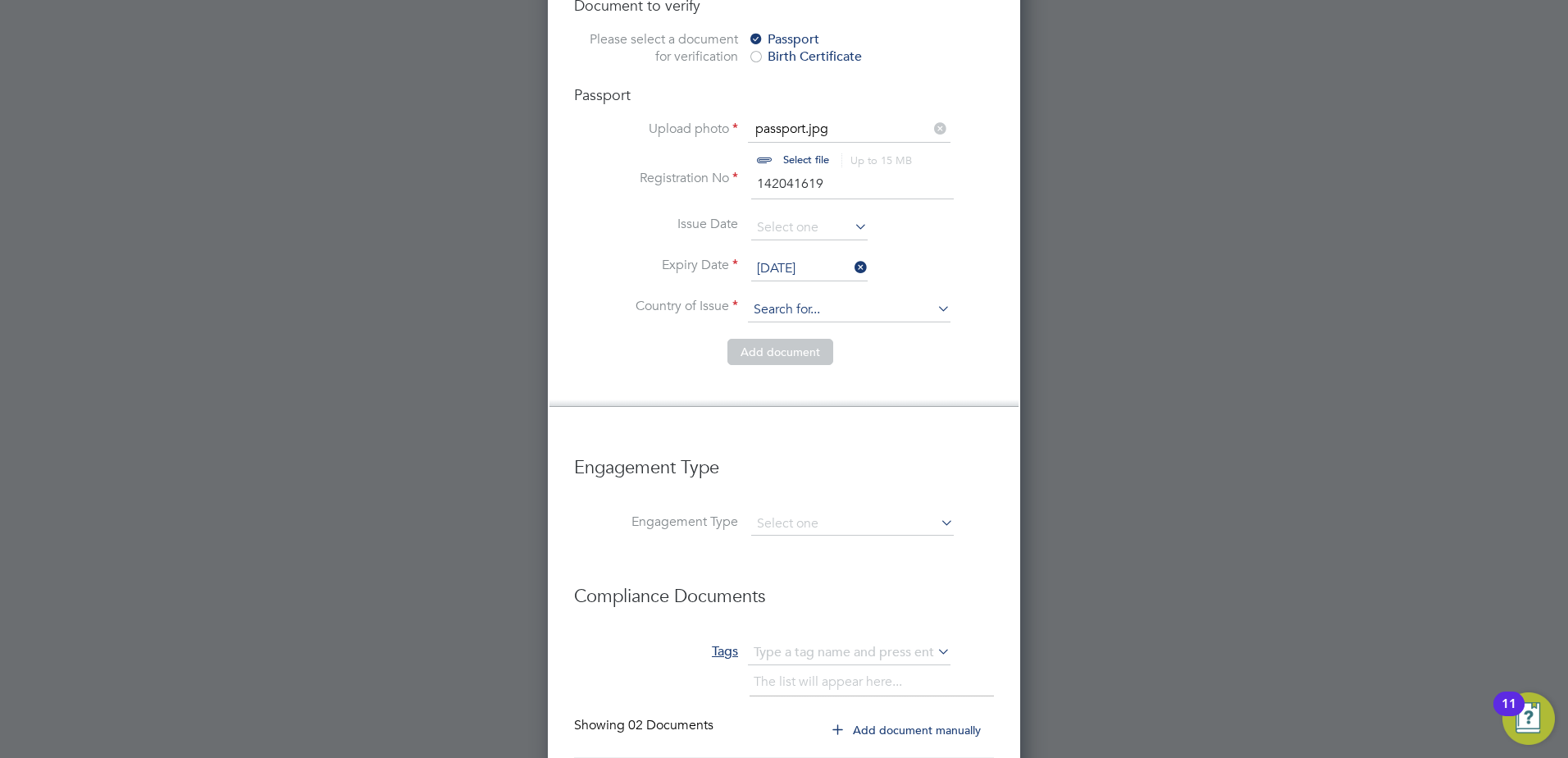
click at [828, 298] on input at bounding box center [849, 309] width 203 height 25
drag, startPoint x: 854, startPoint y: 251, endPoint x: 795, endPoint y: 259, distance: 59.5
click at [795, 298] on input "united kiingdom" at bounding box center [849, 309] width 203 height 25
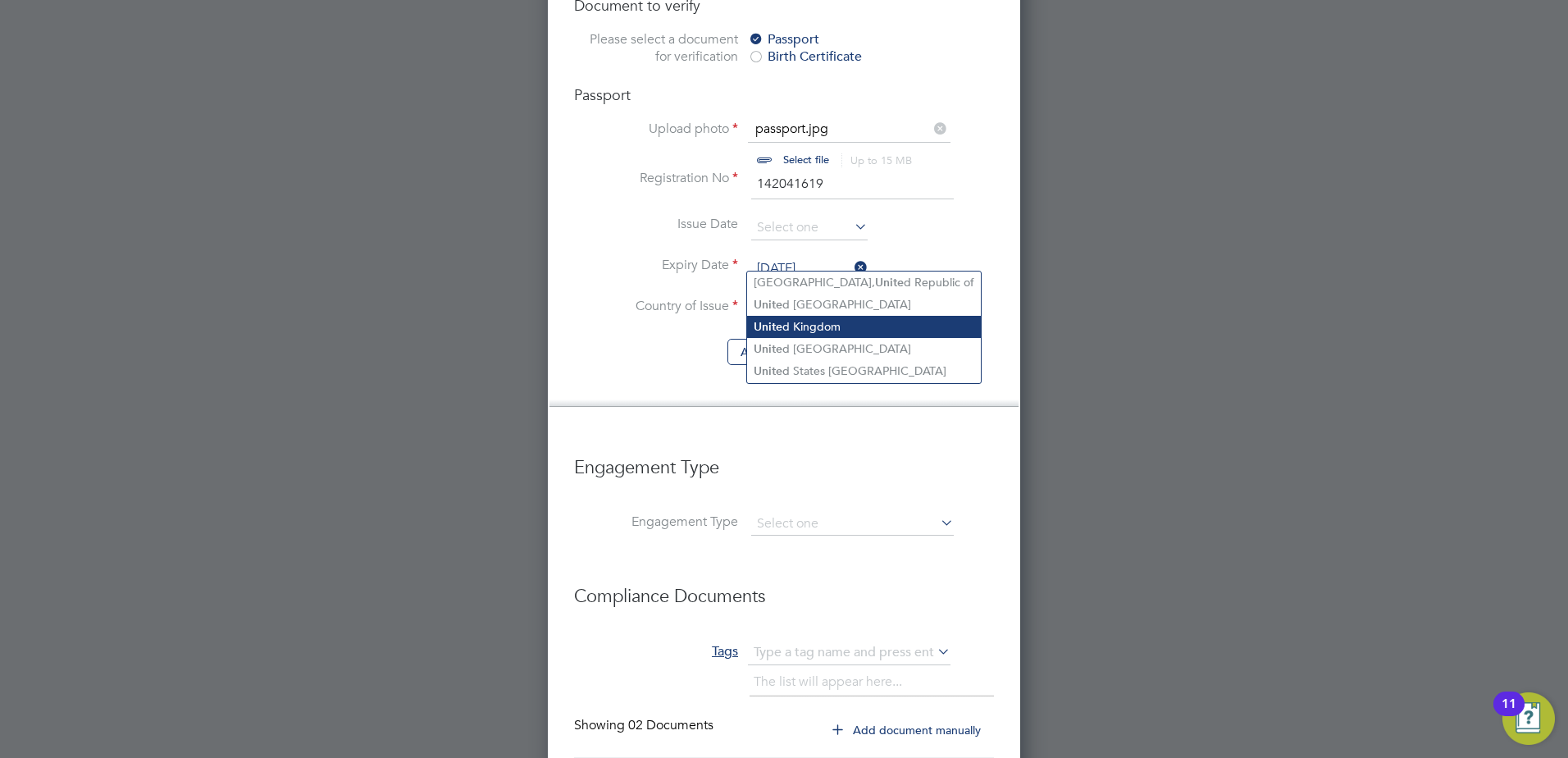
click at [827, 319] on li "Unite d Kingdom" at bounding box center [864, 327] width 234 height 22
type input "United Kingdom"
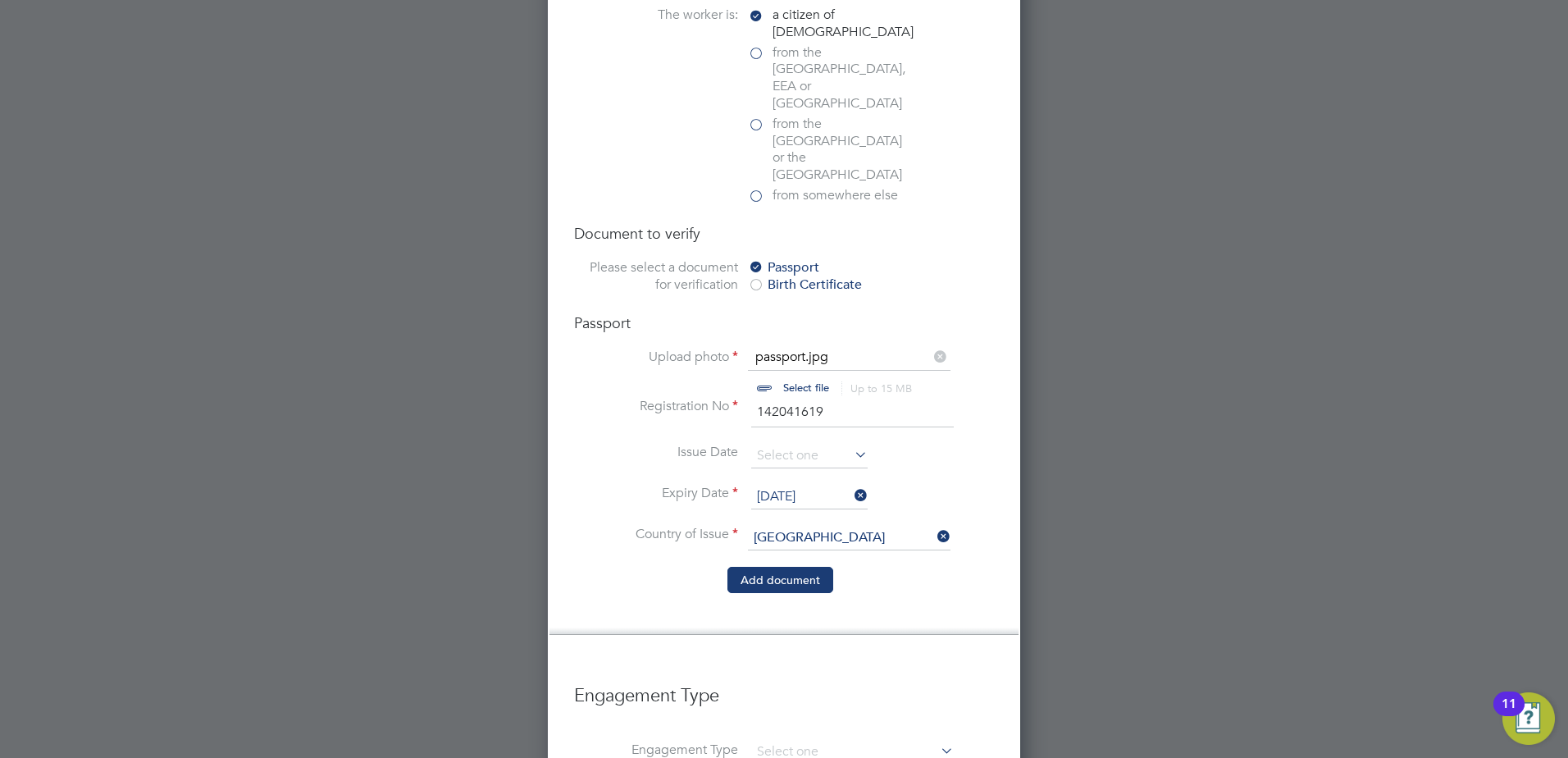
scroll to position [1066, 0]
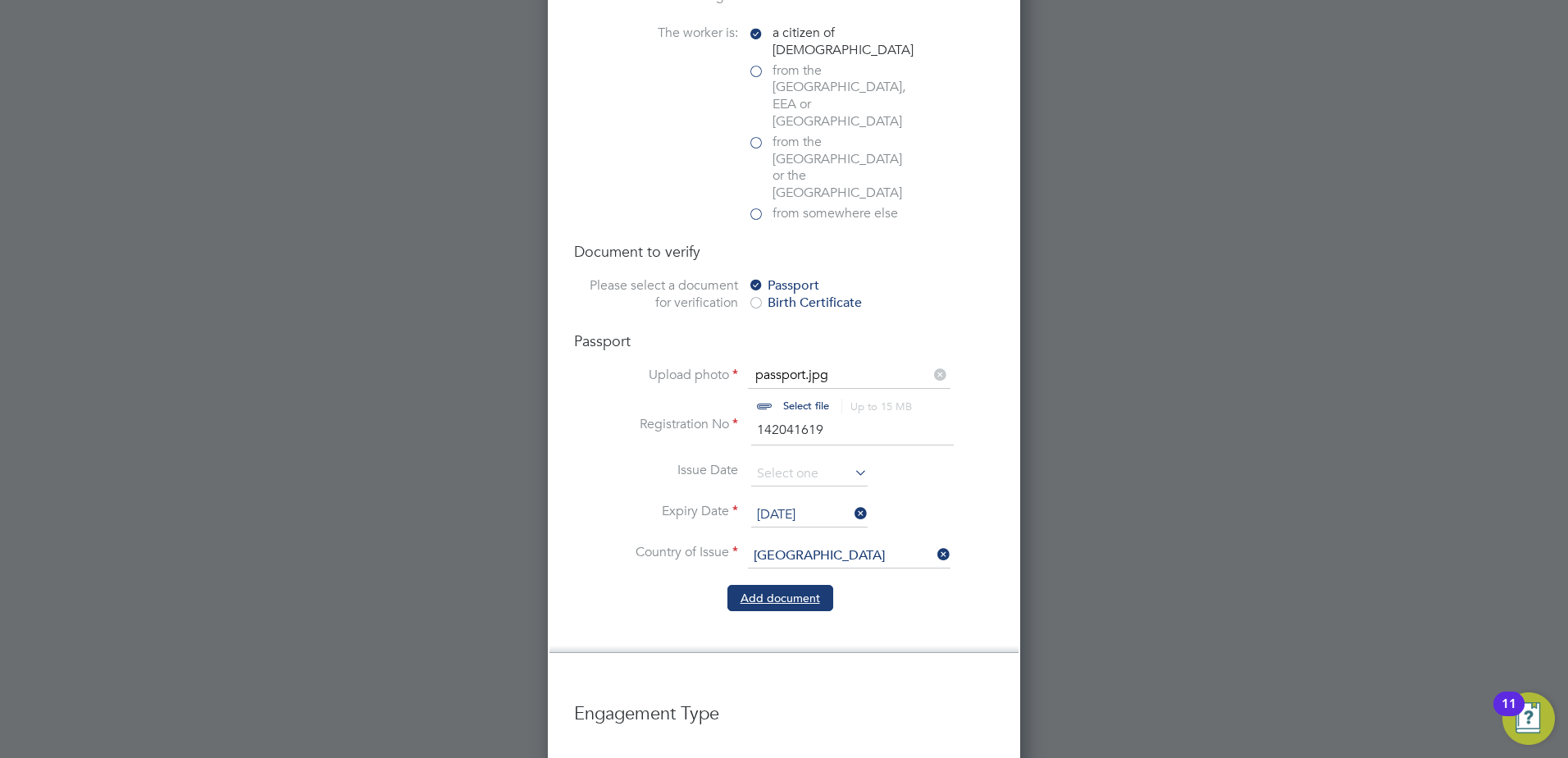
click at [797, 585] on button "Add document" at bounding box center [780, 598] width 106 height 26
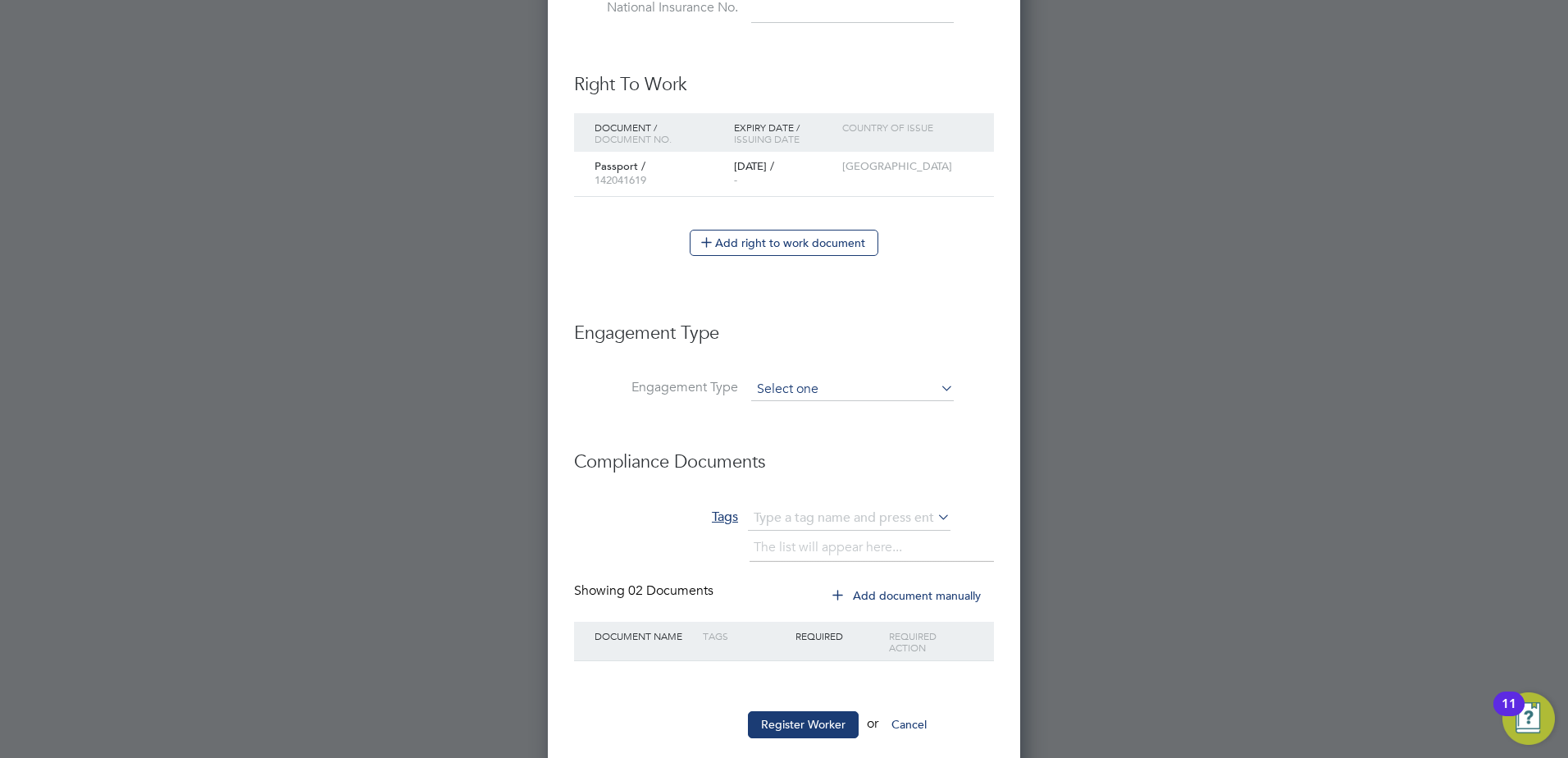
scroll to position [892, 0]
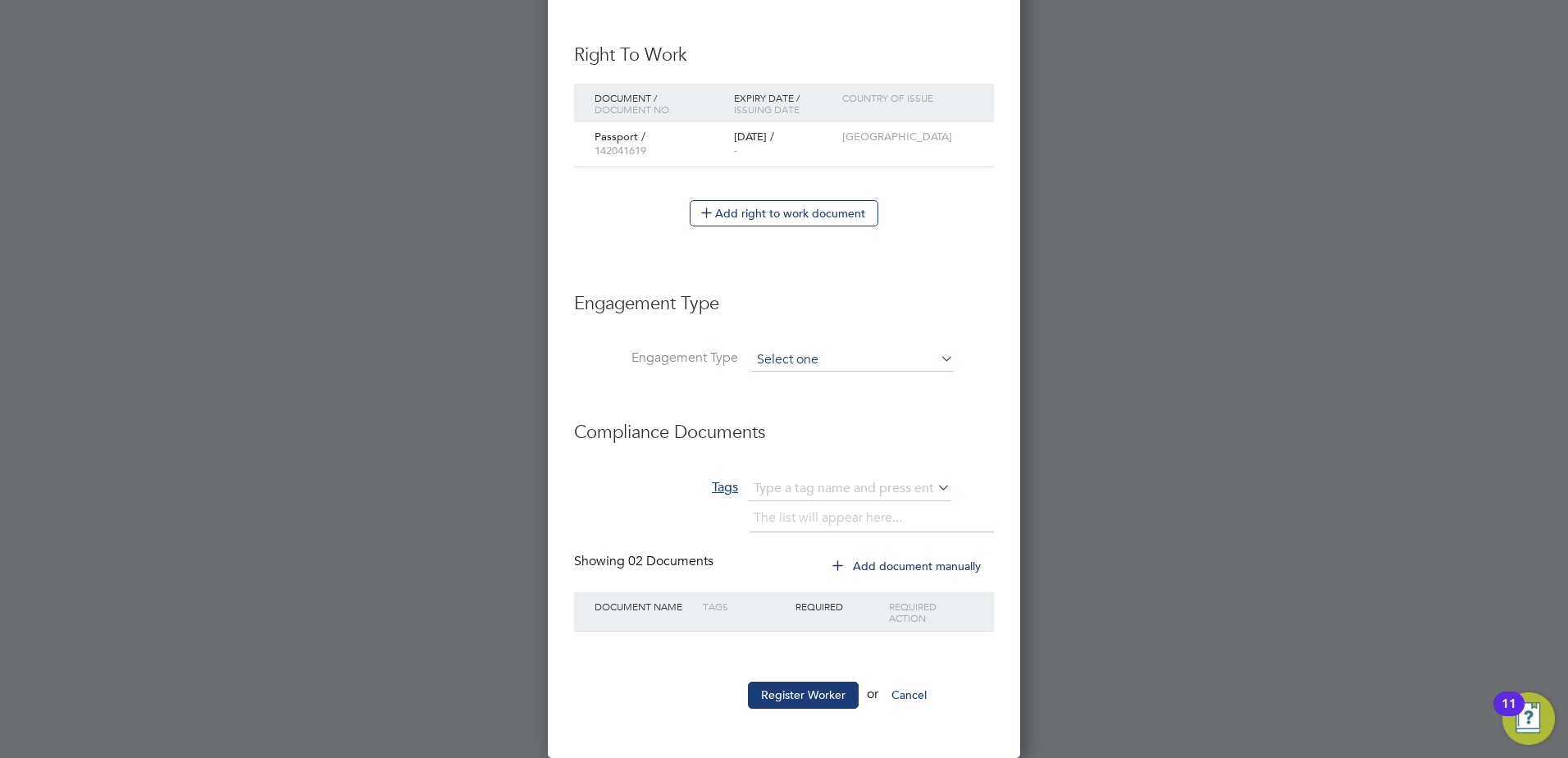
click at [834, 354] on input at bounding box center [852, 359] width 203 height 23
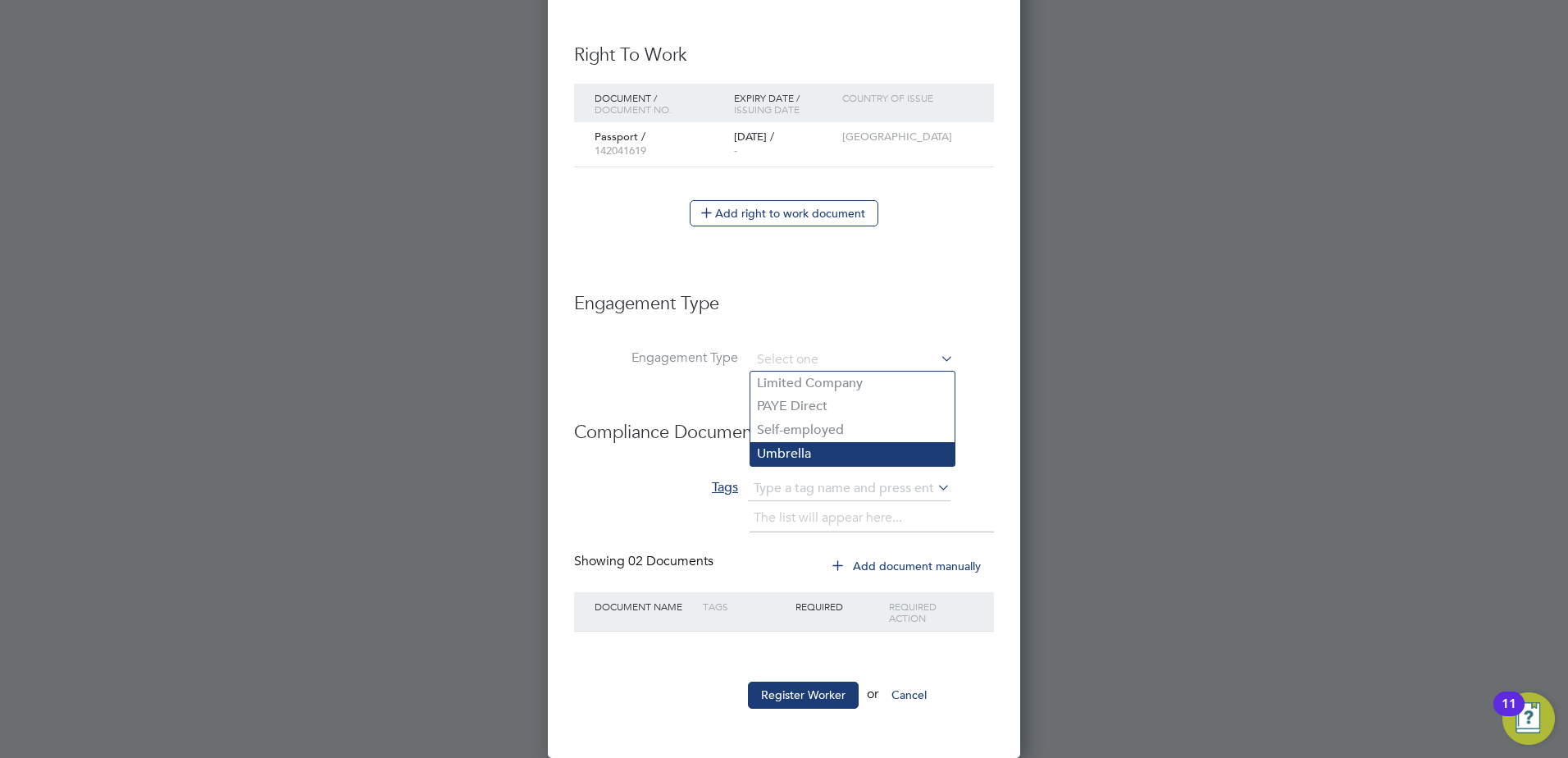
click at [842, 451] on li "Umbrella" at bounding box center [853, 454] width 204 height 24
type input "Umbrella"
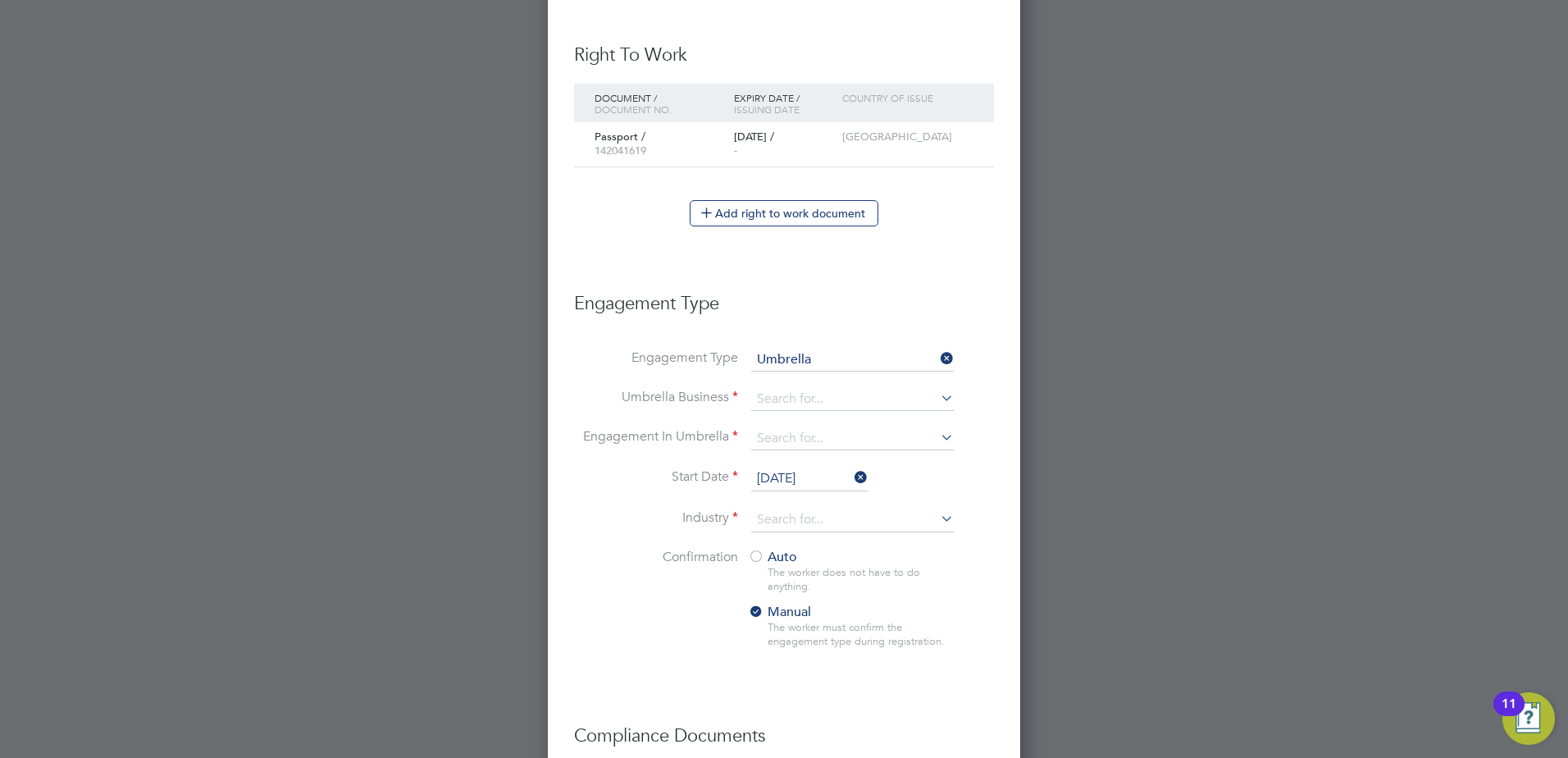
scroll to position [1891, 473]
click at [837, 393] on input at bounding box center [852, 399] width 203 height 23
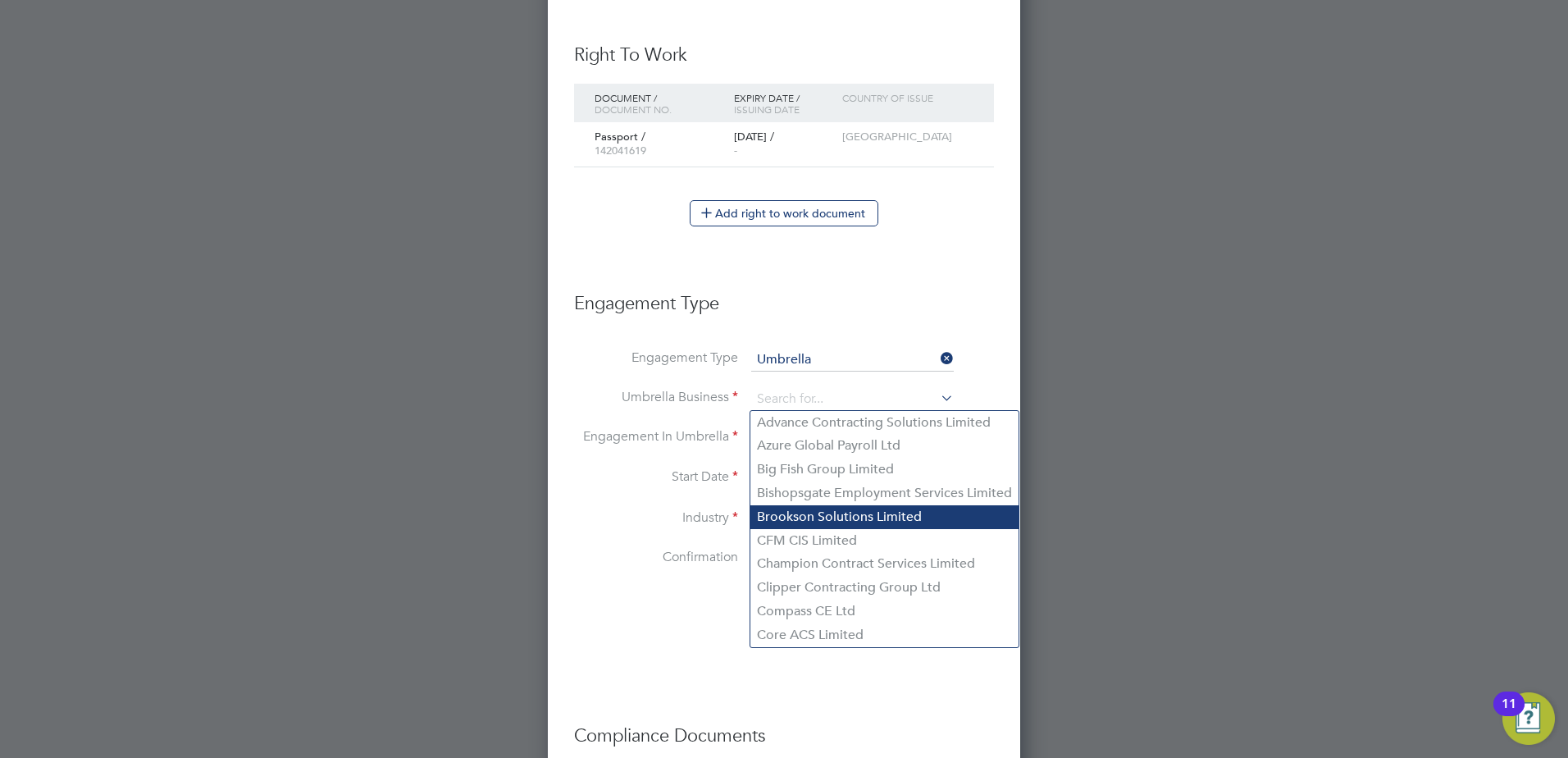
click at [855, 510] on li "Brookson Solutions Limited" at bounding box center [885, 517] width 268 height 24
type input "Brookson Solutions Limited"
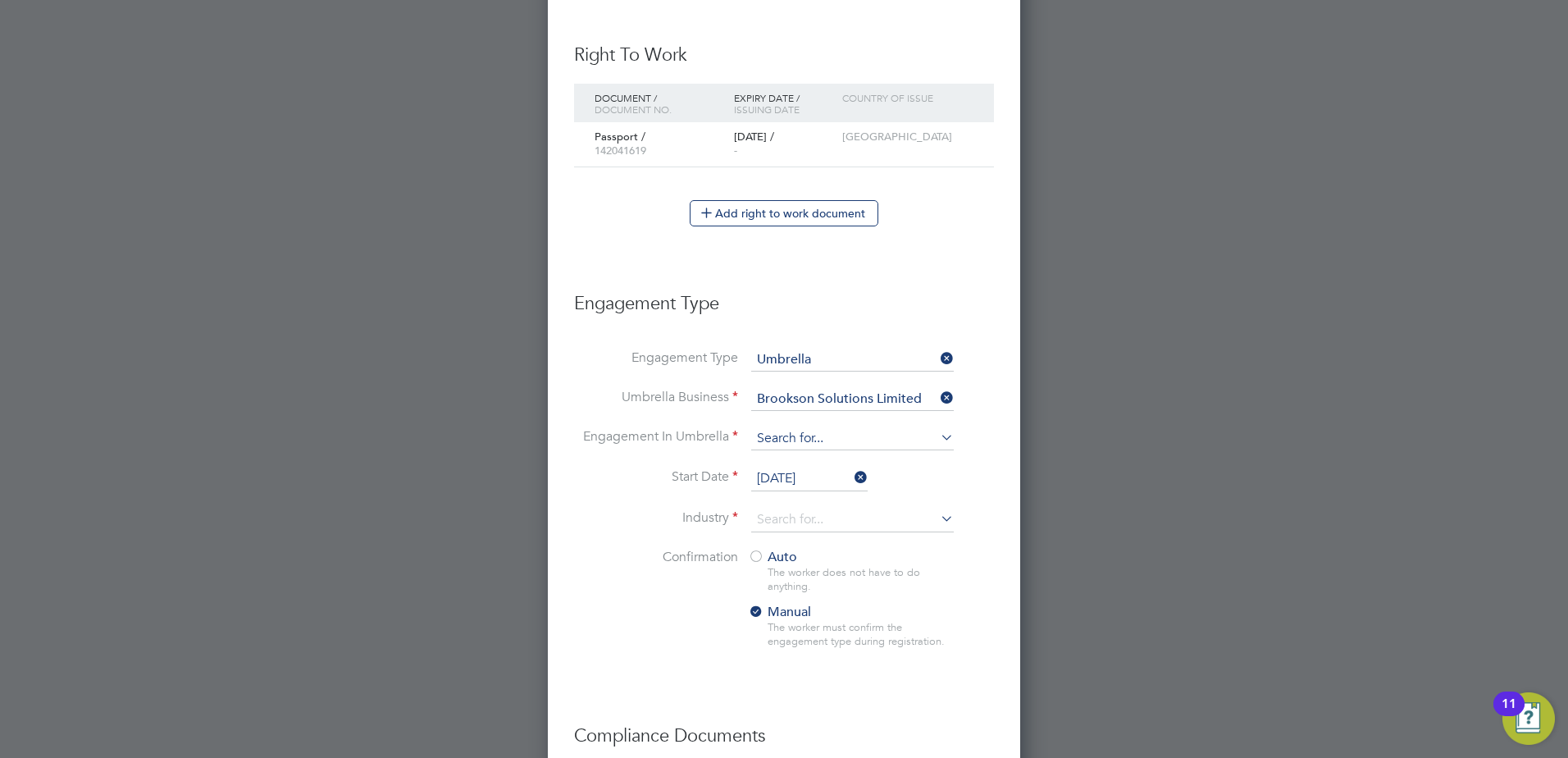
click at [836, 433] on input at bounding box center [852, 439] width 203 height 23
click at [937, 394] on icon at bounding box center [937, 397] width 0 height 23
click at [936, 395] on input at bounding box center [852, 399] width 203 height 23
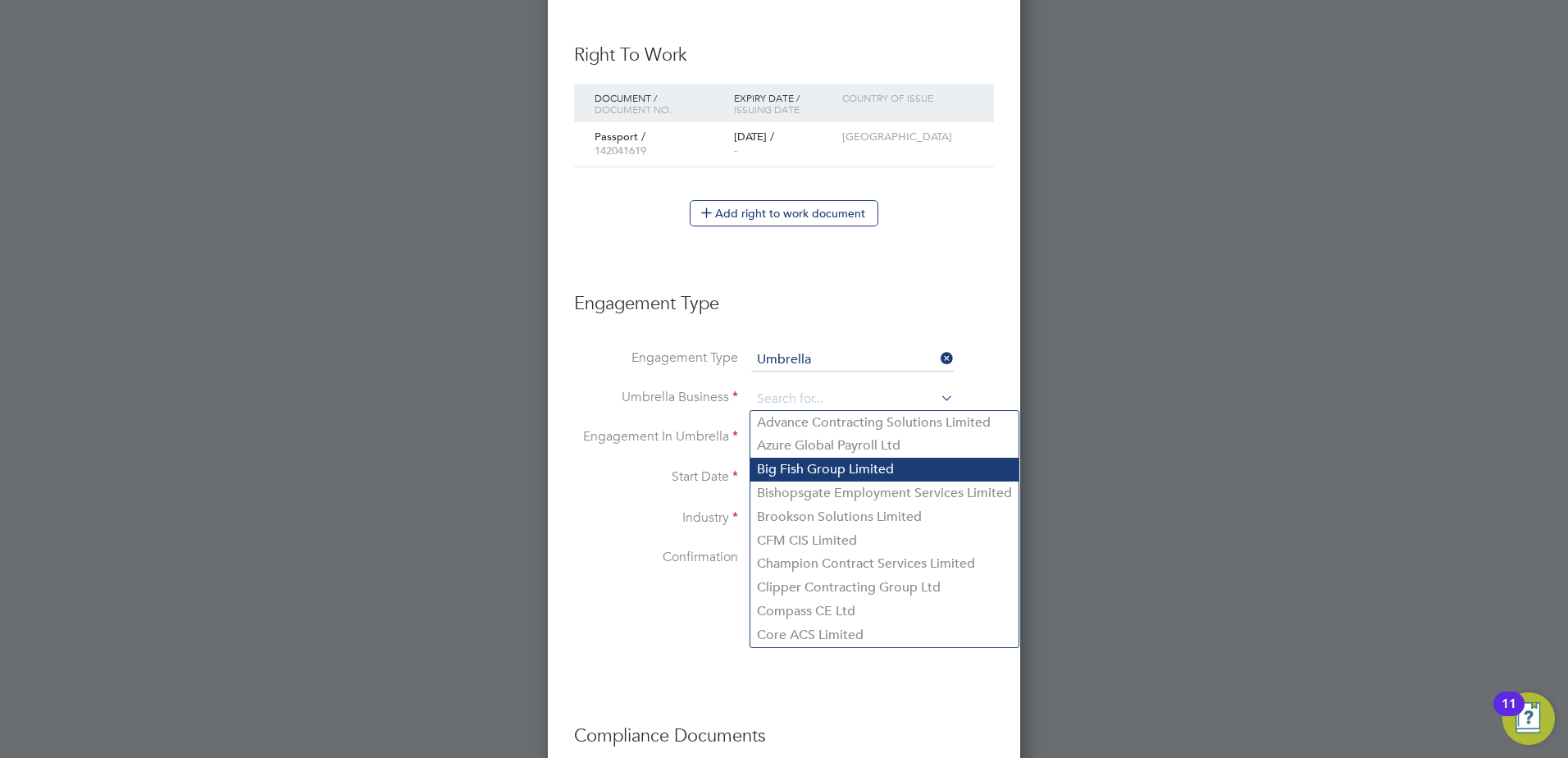
click at [926, 470] on li "Big Fish Group Limited" at bounding box center [885, 470] width 268 height 24
type input "Big Fish Group Limited"
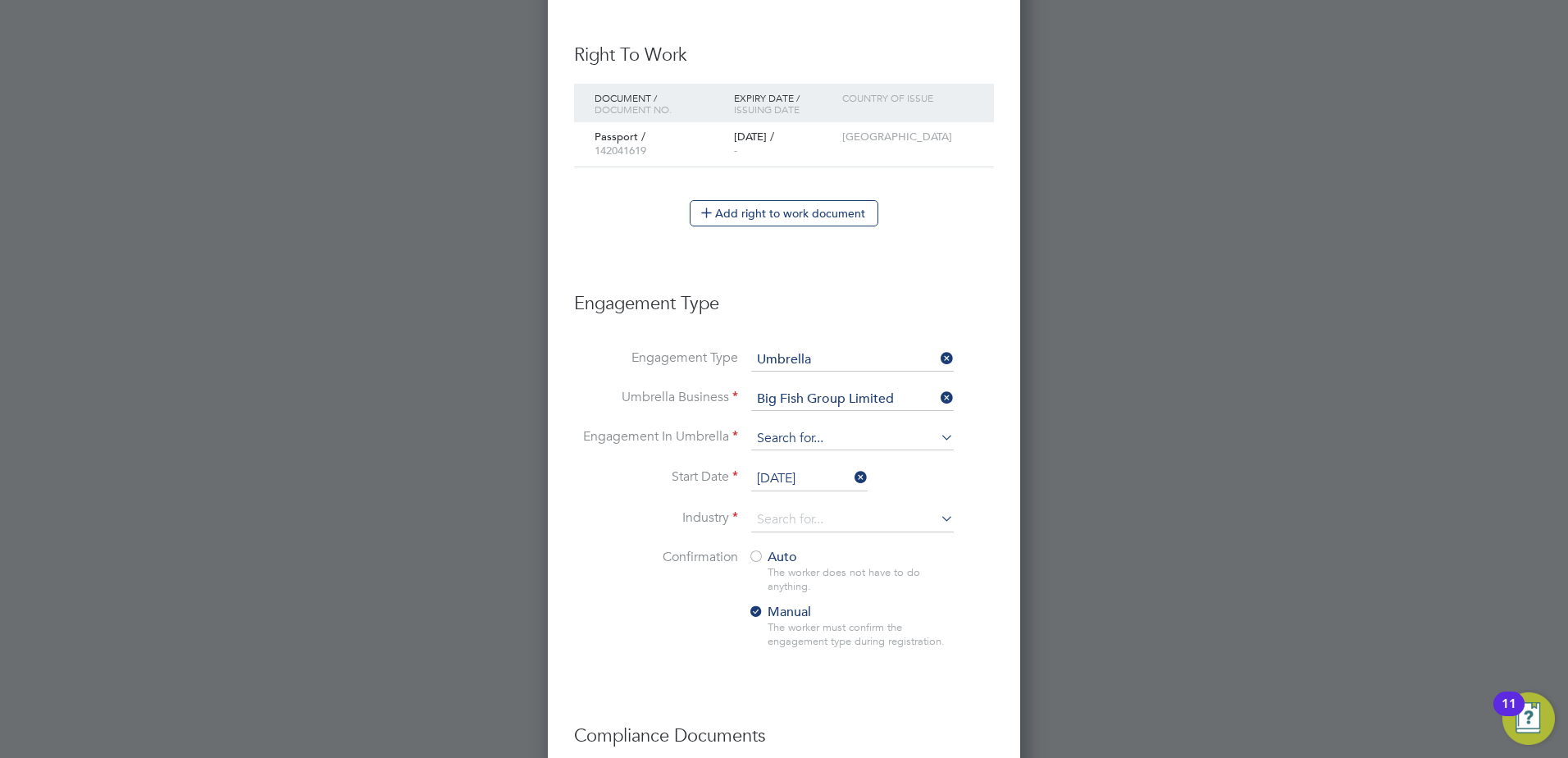
click at [841, 441] on input at bounding box center [852, 439] width 203 height 23
click at [835, 556] on li "PAYE Umbrella" at bounding box center [853, 556] width 204 height 24
type input "PAYE Umbrella"
click at [937, 397] on icon at bounding box center [937, 397] width 0 height 23
click at [910, 402] on input at bounding box center [852, 399] width 203 height 23
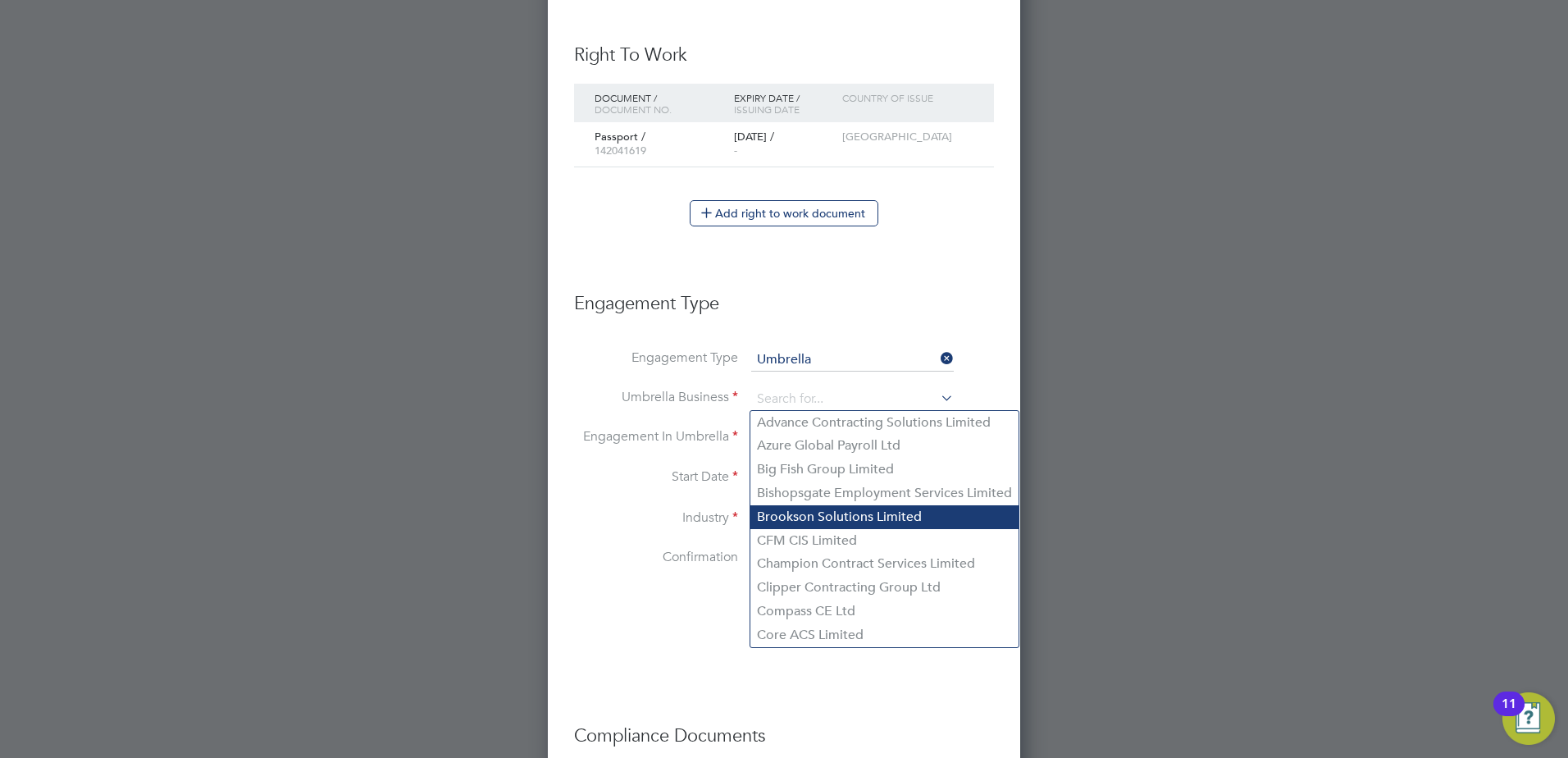
click at [845, 516] on li "Brookson Solutions Limited" at bounding box center [885, 517] width 268 height 24
type input "Brookson Solutions Limited"
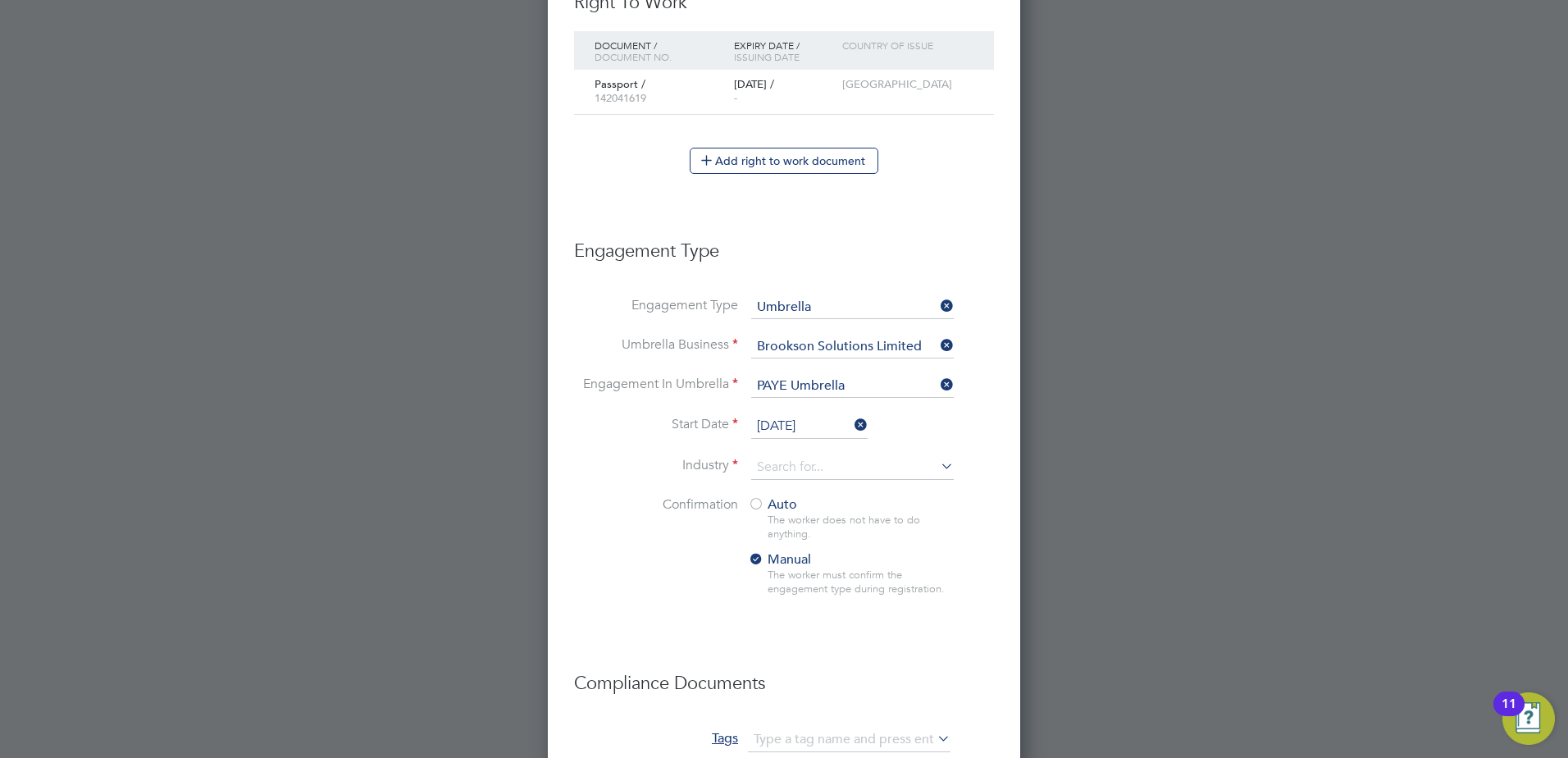
scroll to position [975, 0]
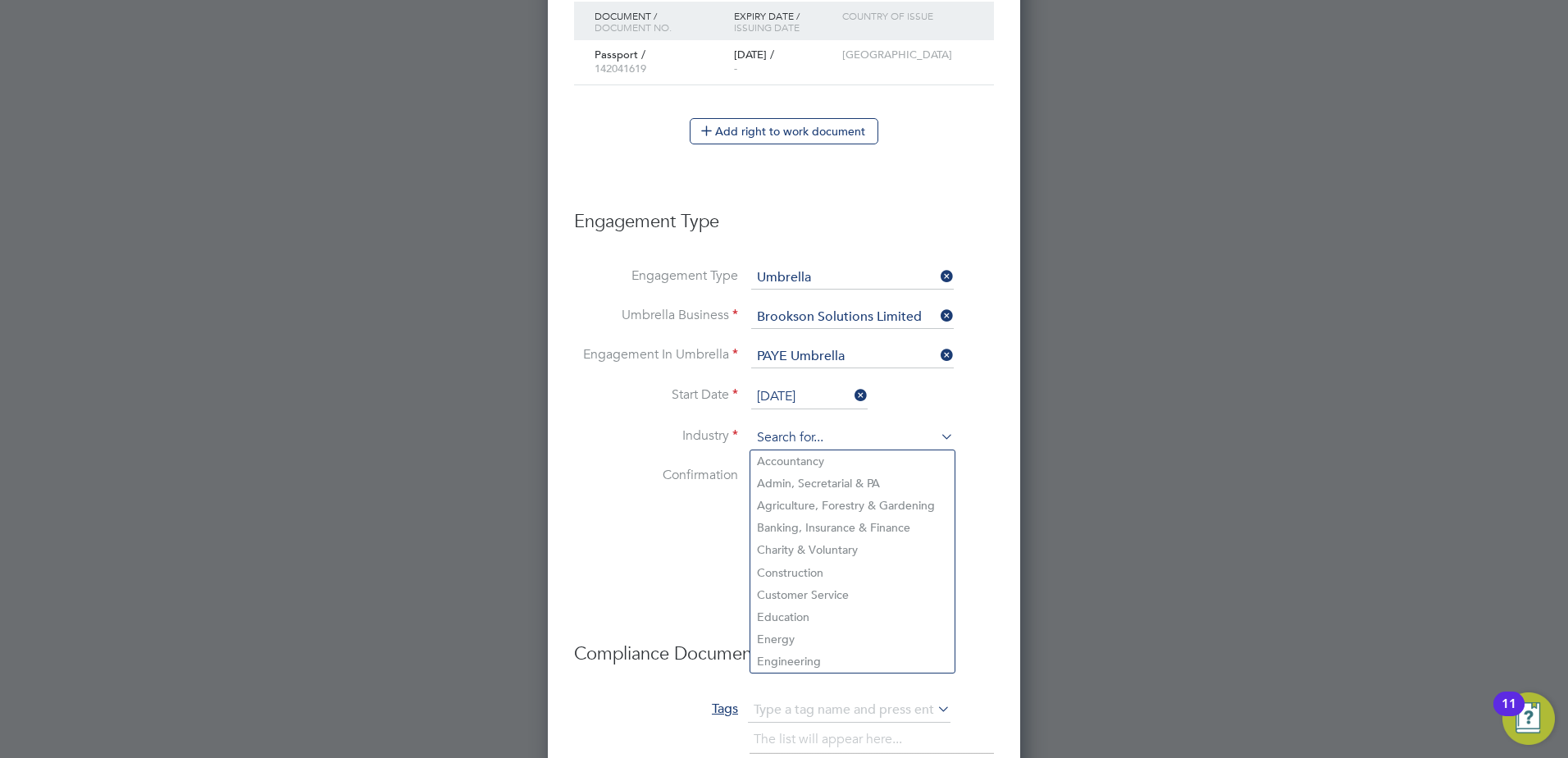
click at [824, 432] on input at bounding box center [852, 438] width 203 height 25
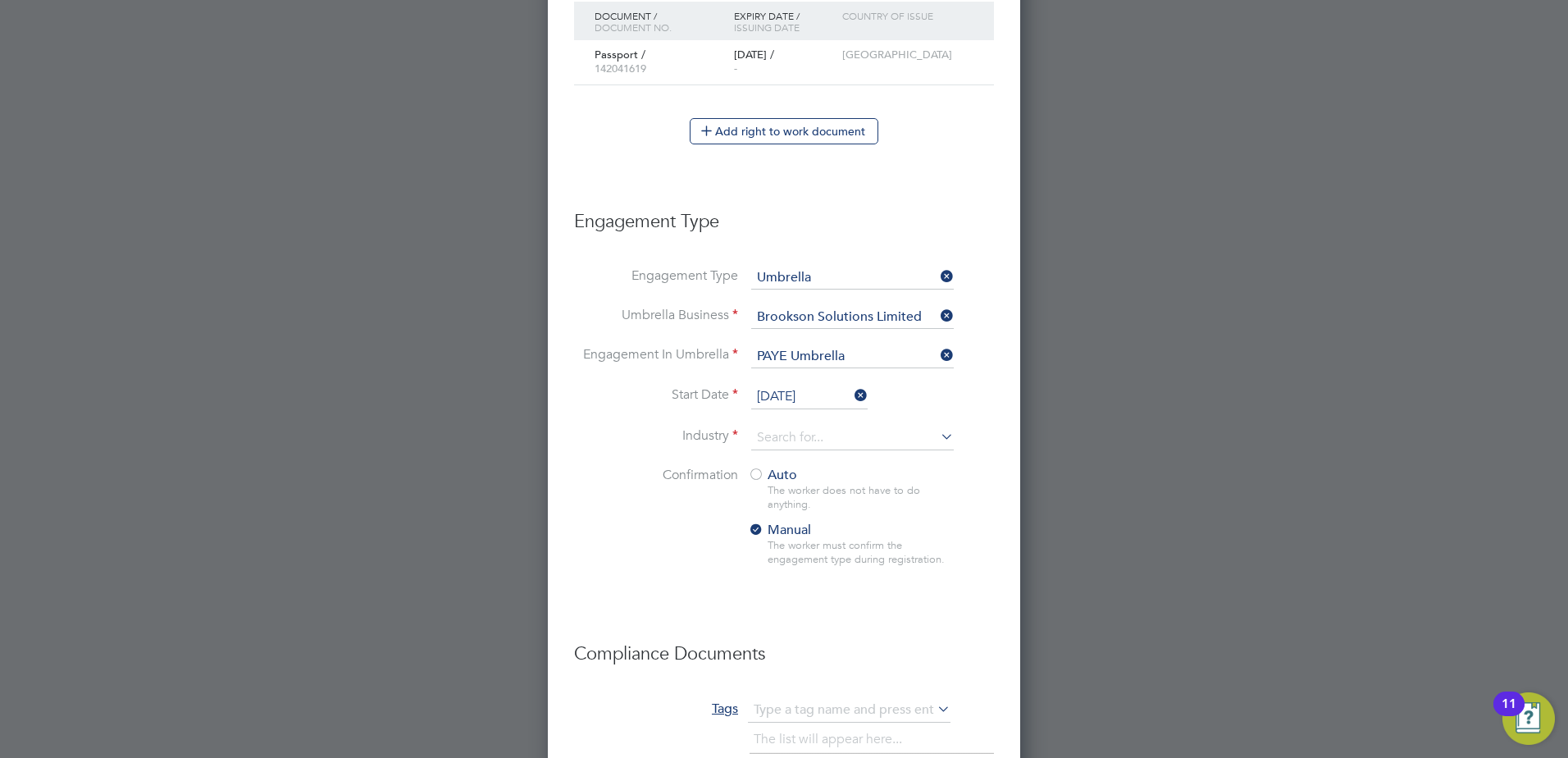
click at [814, 658] on li "Engineering" at bounding box center [853, 662] width 204 height 22
type input "Engineering"
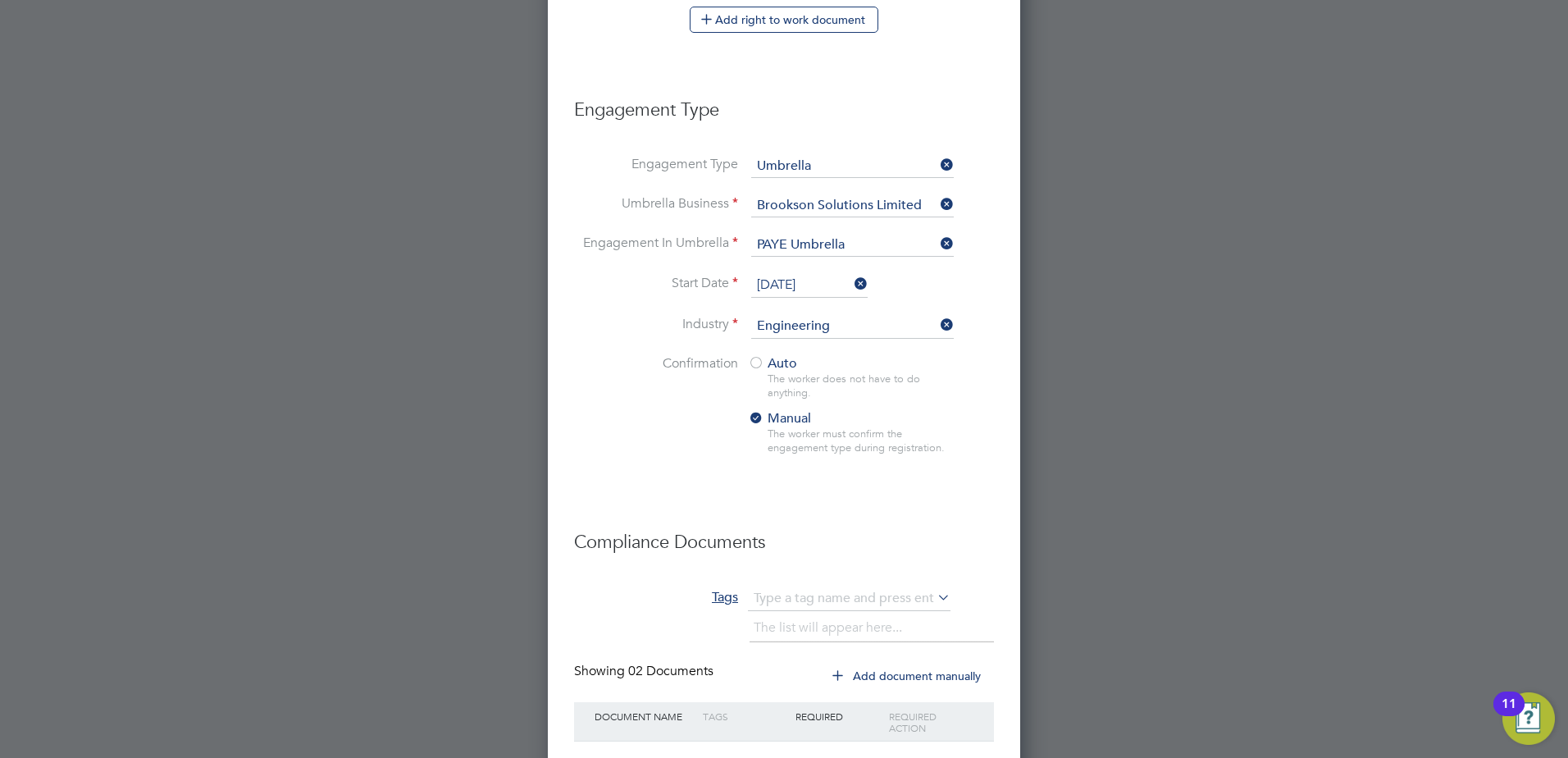
scroll to position [1196, 0]
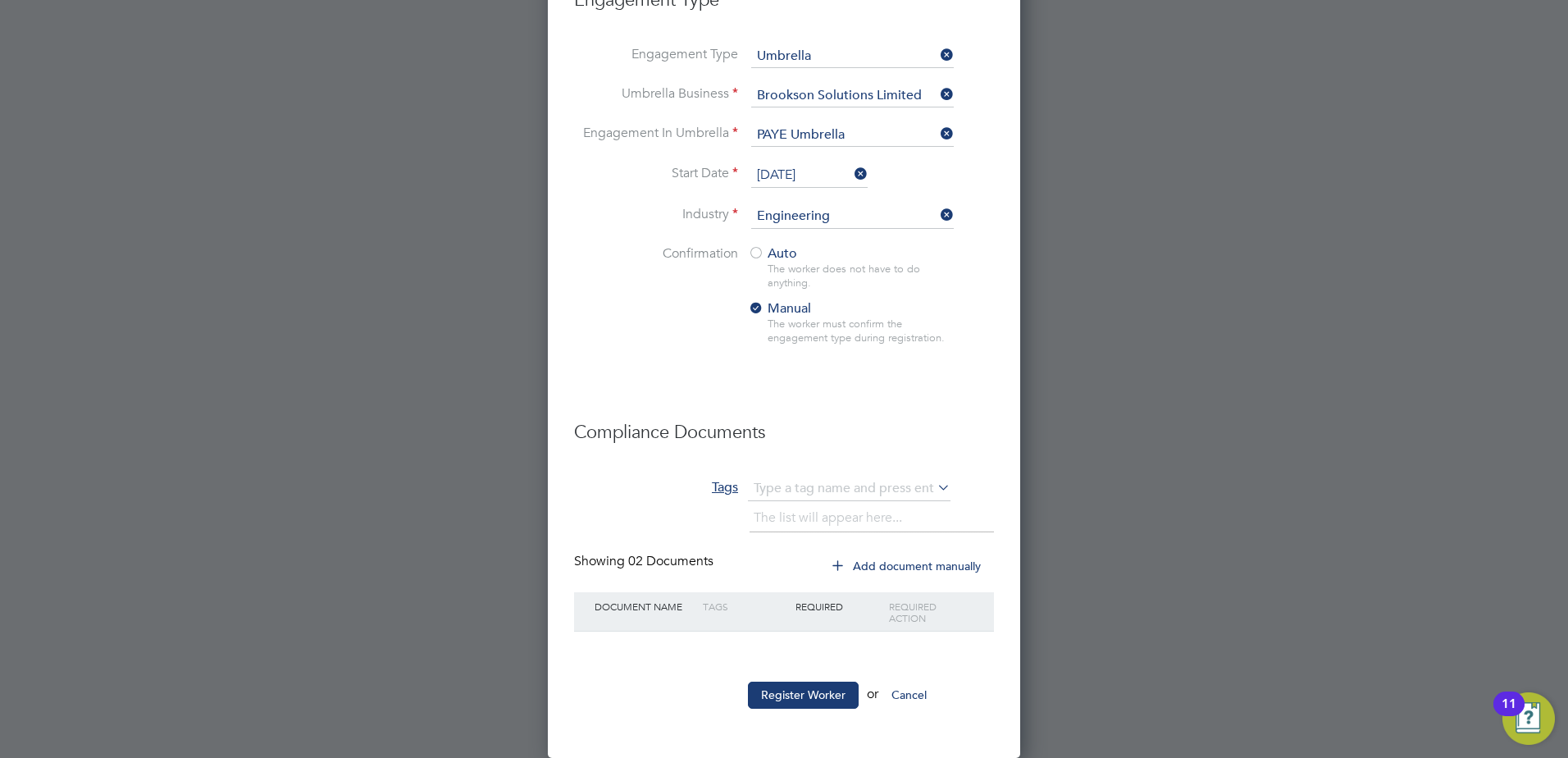
click at [751, 249] on div at bounding box center [756, 254] width 16 height 16
click at [814, 696] on button "Register Worker" at bounding box center [804, 694] width 111 height 26
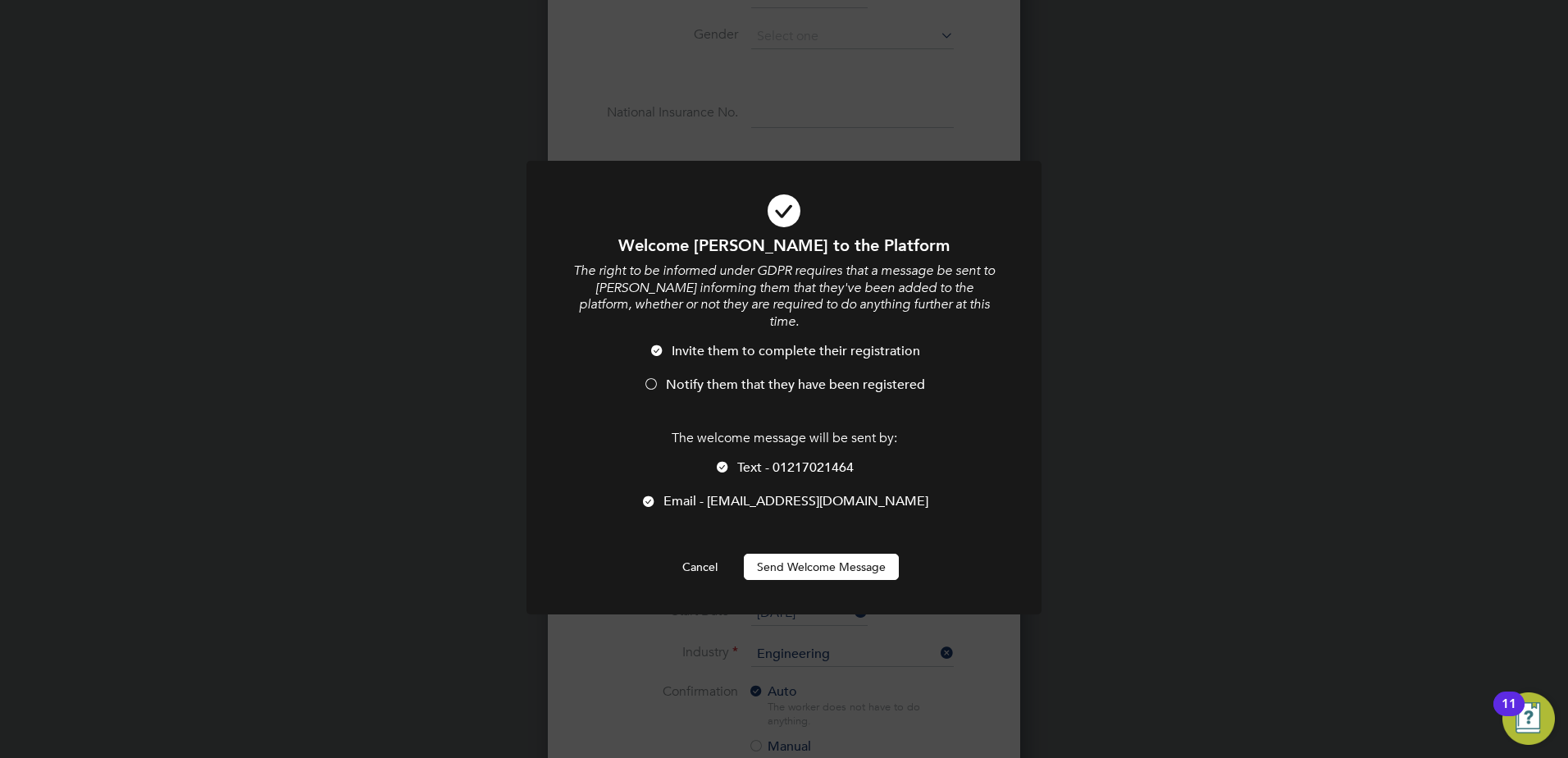
click at [645, 378] on div at bounding box center [652, 386] width 16 height 16
click at [657, 494] on div at bounding box center [649, 502] width 16 height 16
click at [808, 553] on button "Send Welcome Message" at bounding box center [821, 566] width 155 height 26
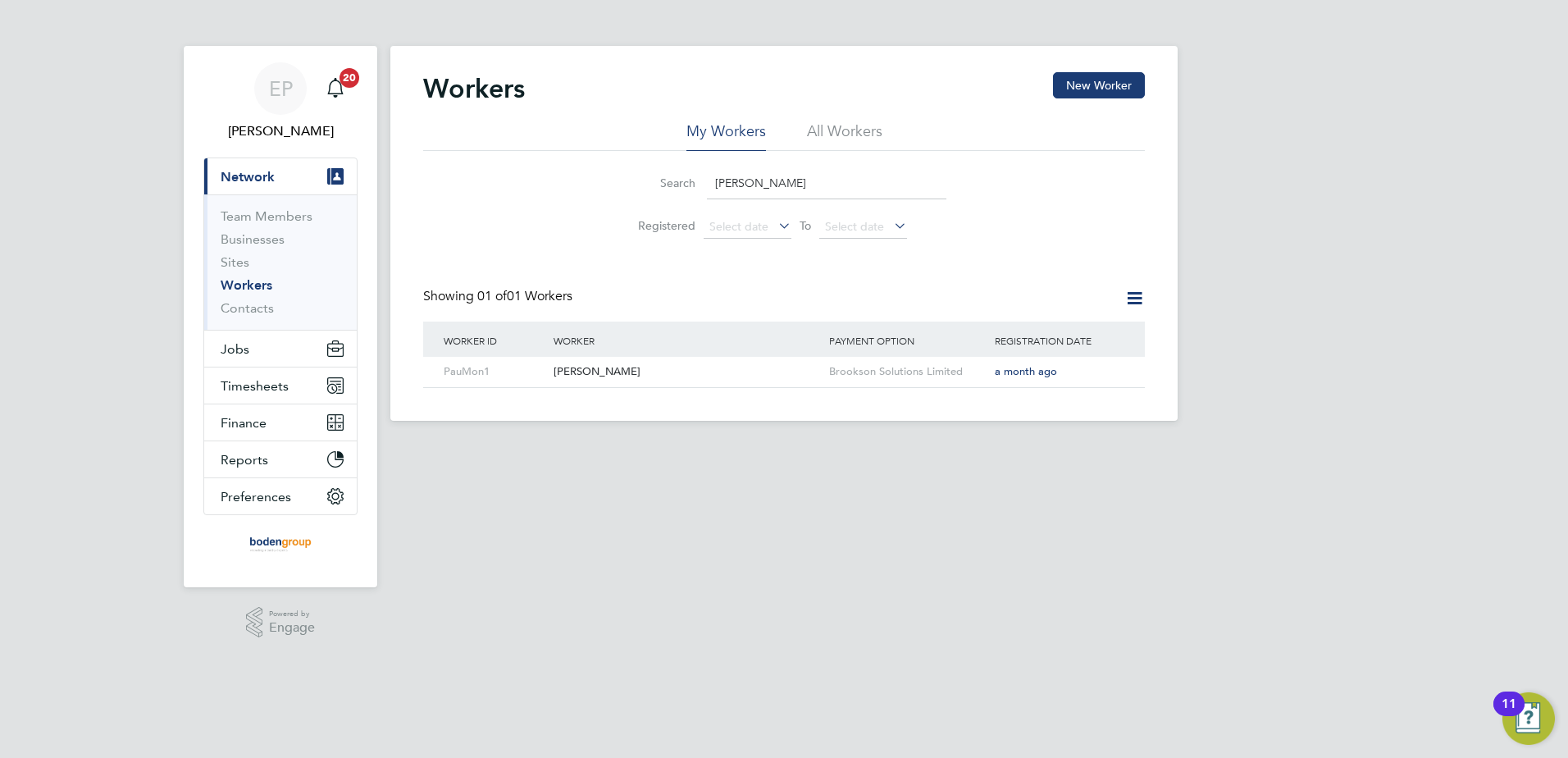
drag, startPoint x: 775, startPoint y: 180, endPoint x: 620, endPoint y: 202, distance: 156.6
click at [620, 202] on li "Search paul mont" at bounding box center [784, 183] width 366 height 48
type input "christopher o"
click at [654, 361] on div "[PERSON_NAME]" at bounding box center [687, 371] width 276 height 30
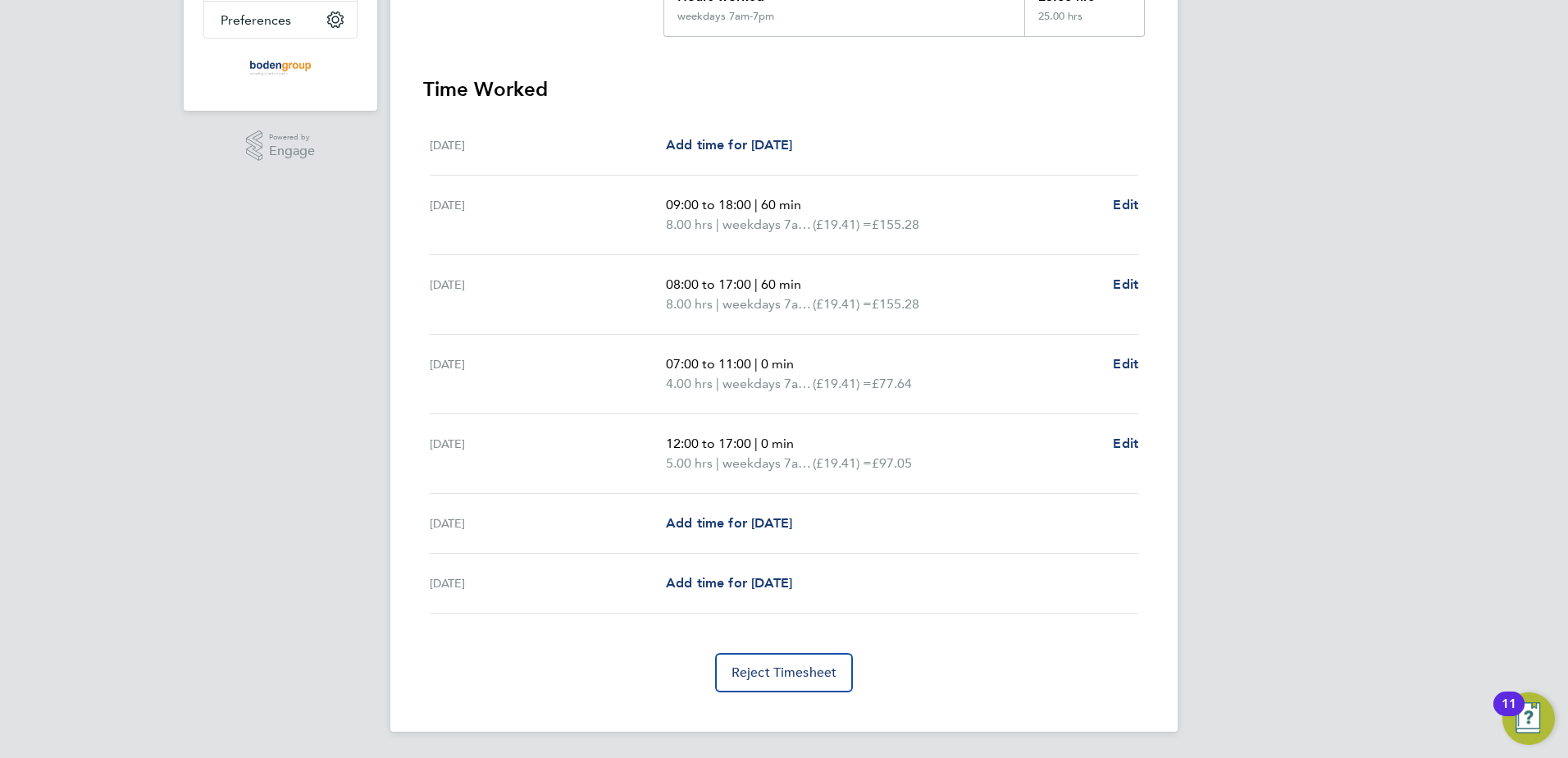
scroll to position [79, 0]
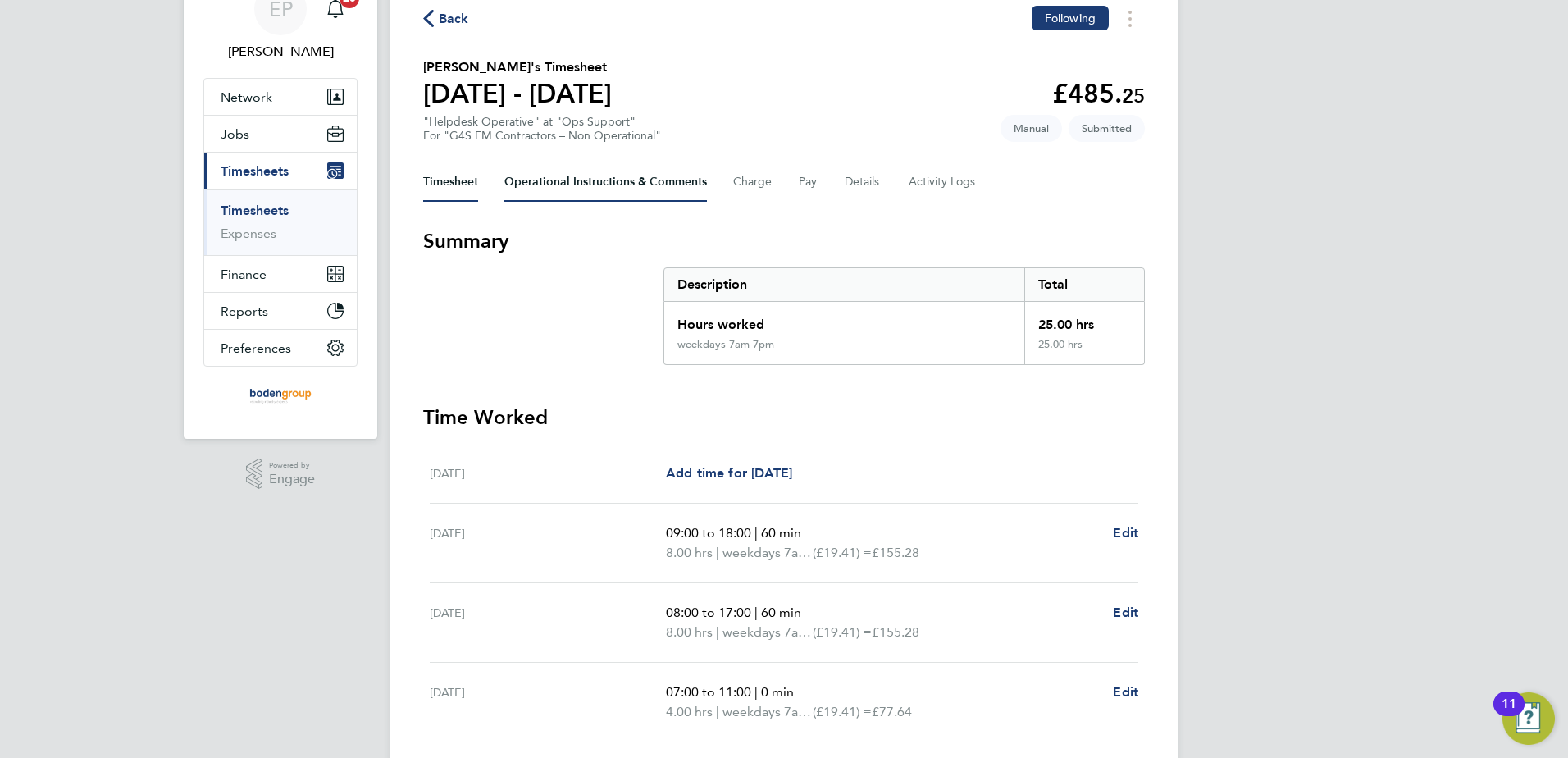
drag, startPoint x: 640, startPoint y: 178, endPoint x: 648, endPoint y: 195, distance: 18.8
click at [640, 178] on Comments-tab "Operational Instructions & Comments" at bounding box center [605, 181] width 203 height 39
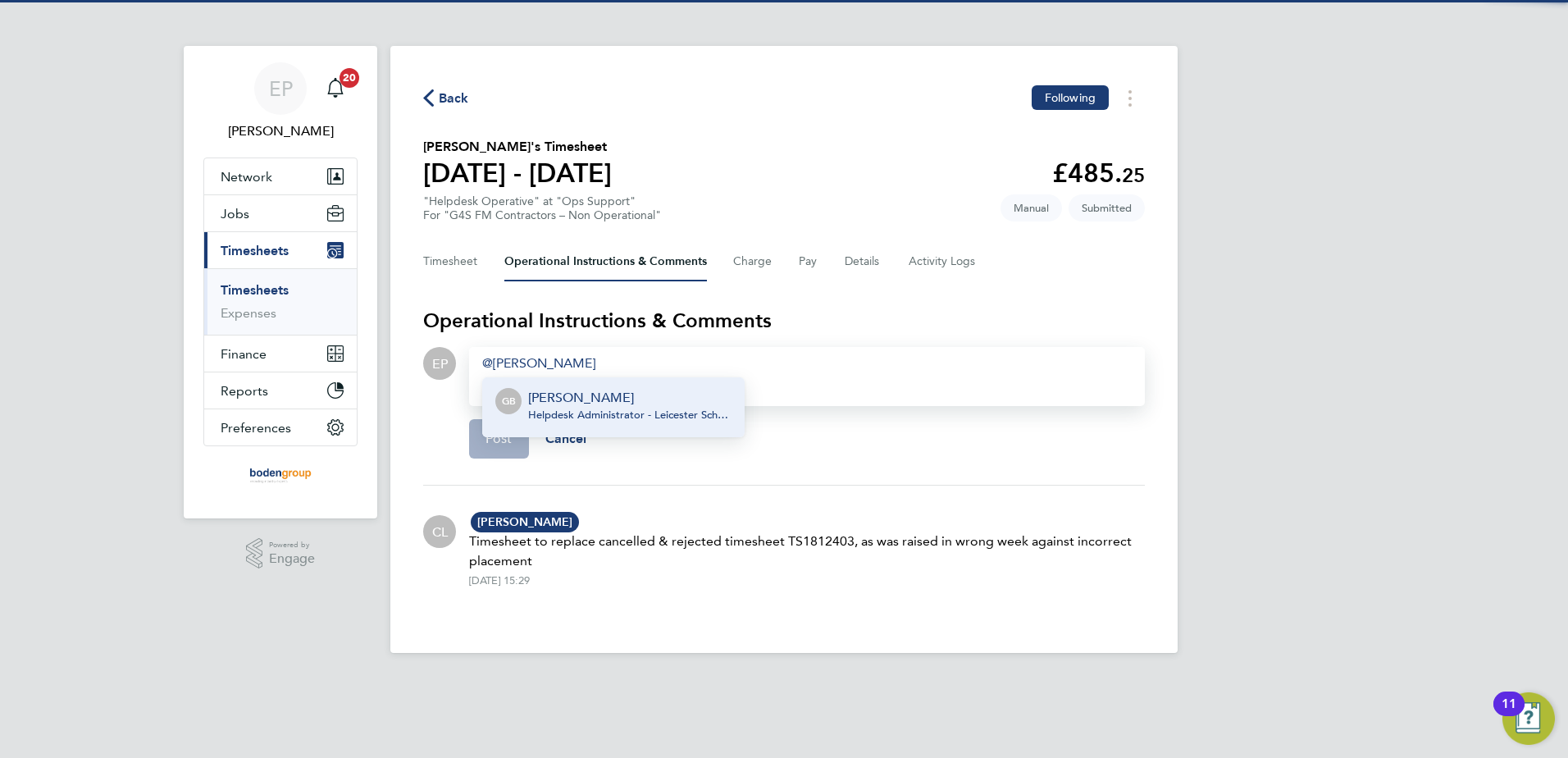
click at [640, 399] on p "[PERSON_NAME]" at bounding box center [629, 398] width 203 height 20
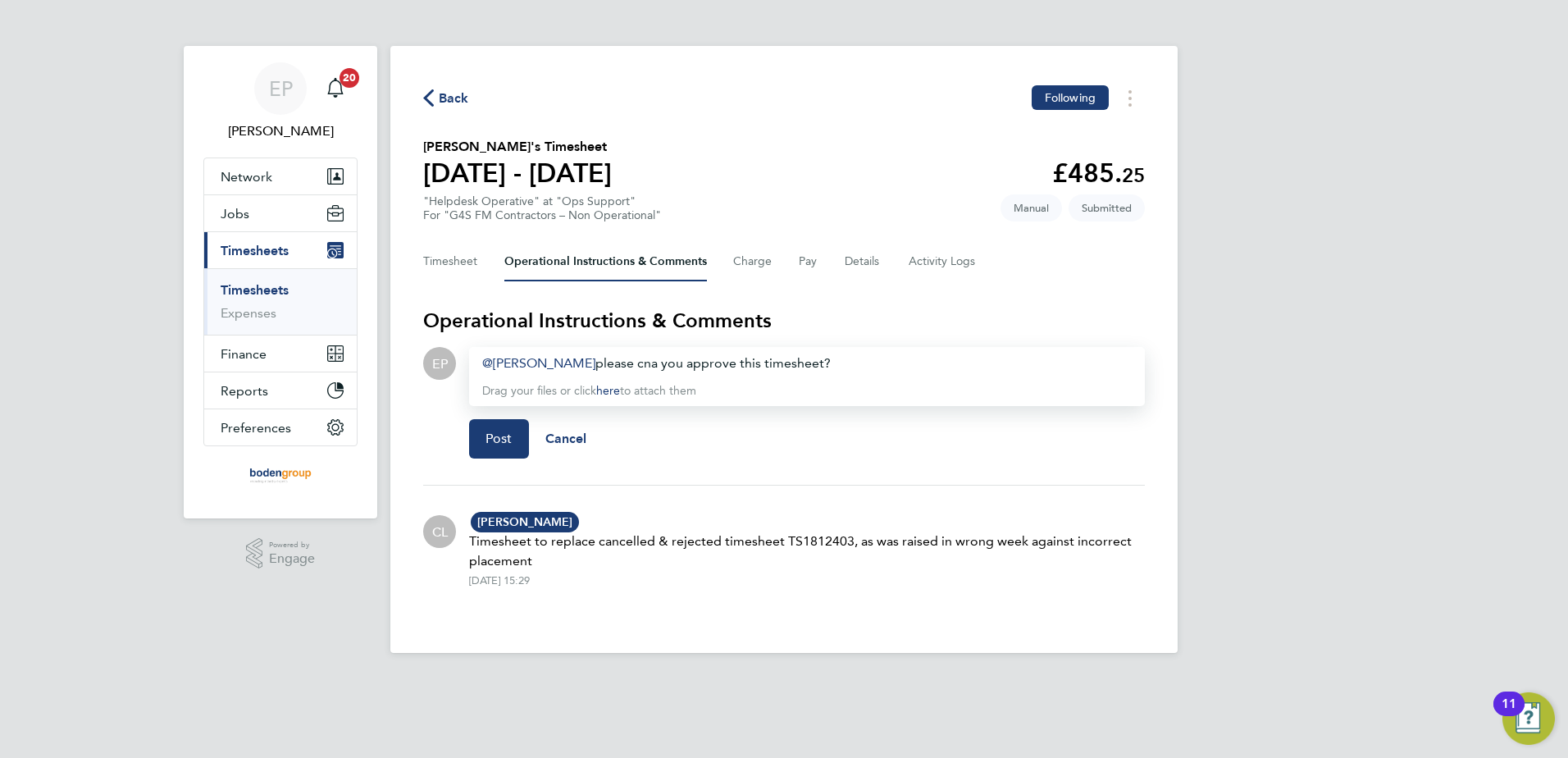
click at [620, 364] on div "[PERSON_NAME] ​ please cna you approve this timesheet?" at bounding box center [807, 363] width 650 height 20
click at [510, 432] on span "Post" at bounding box center [499, 439] width 27 height 16
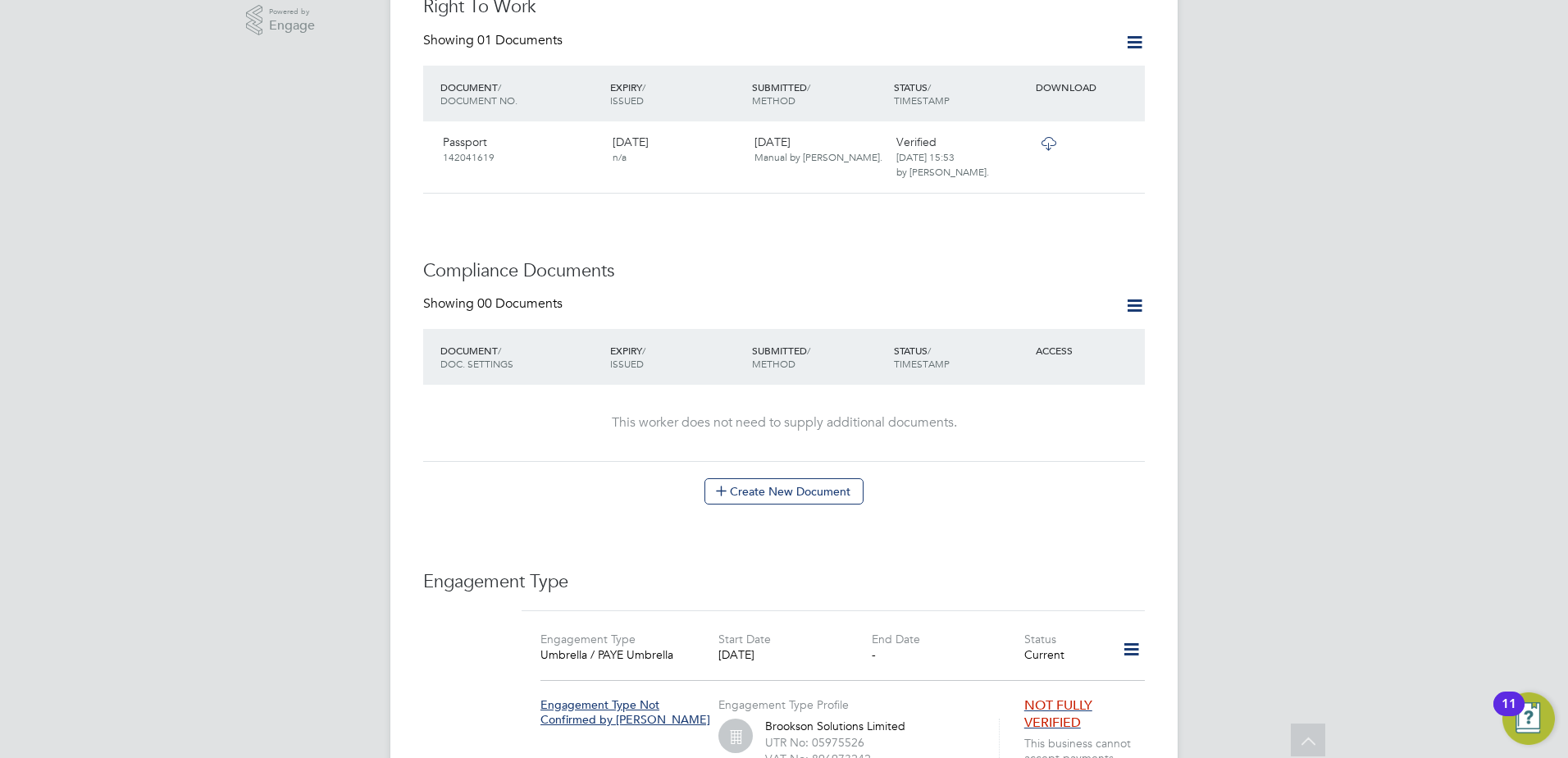
scroll to position [458, 0]
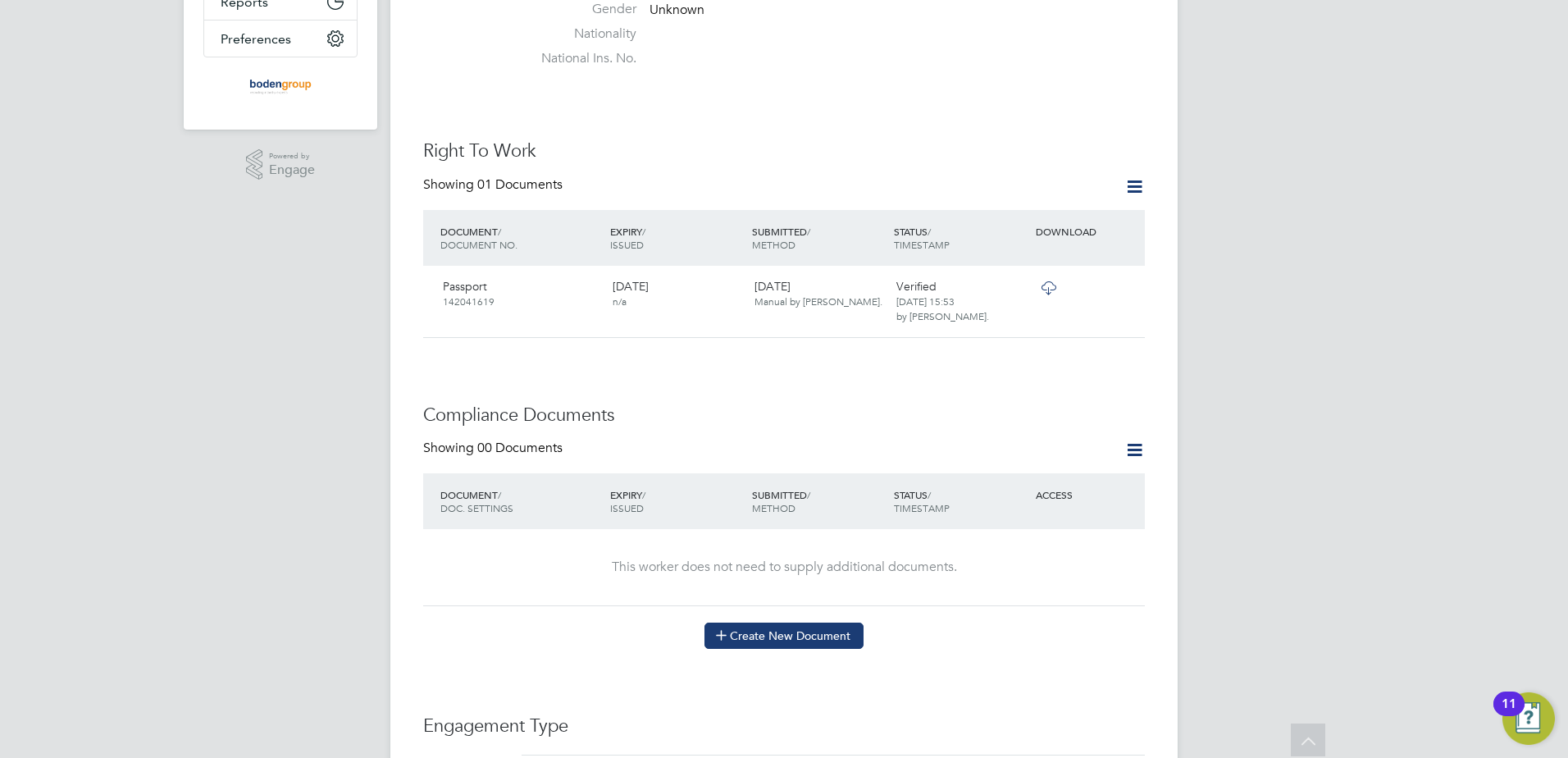
click at [790, 637] on button "Create New Document" at bounding box center [784, 635] width 159 height 26
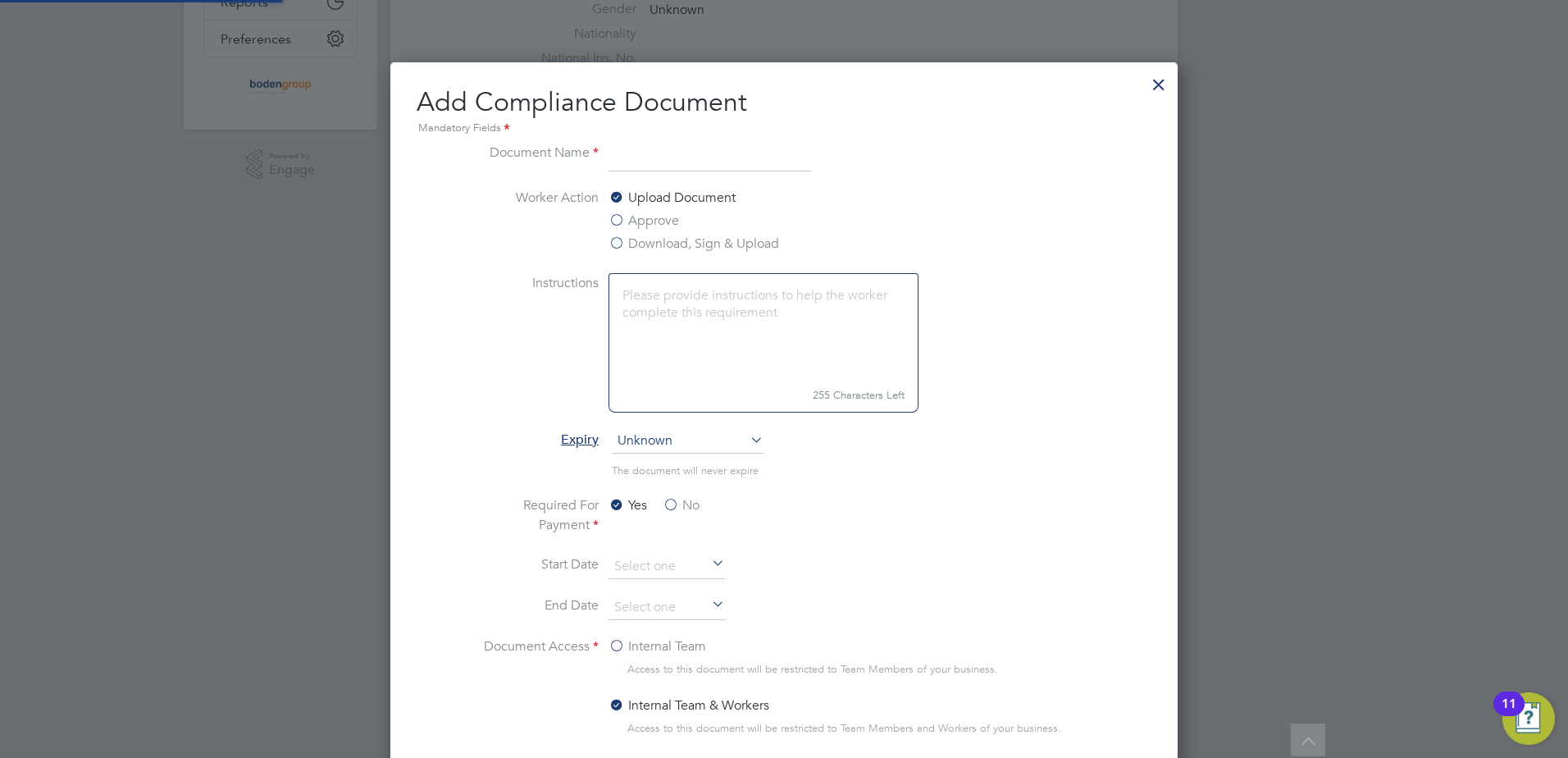
scroll to position [861, 788]
click at [631, 153] on input "[PERSON_NAME]" at bounding box center [710, 157] width 203 height 29
click at [722, 163] on input "[PERSON_NAME]" at bounding box center [710, 157] width 203 height 29
click at [723, 215] on div "Upload Document Approve Download, Sign & Upload" at bounding box center [732, 222] width 246 height 69
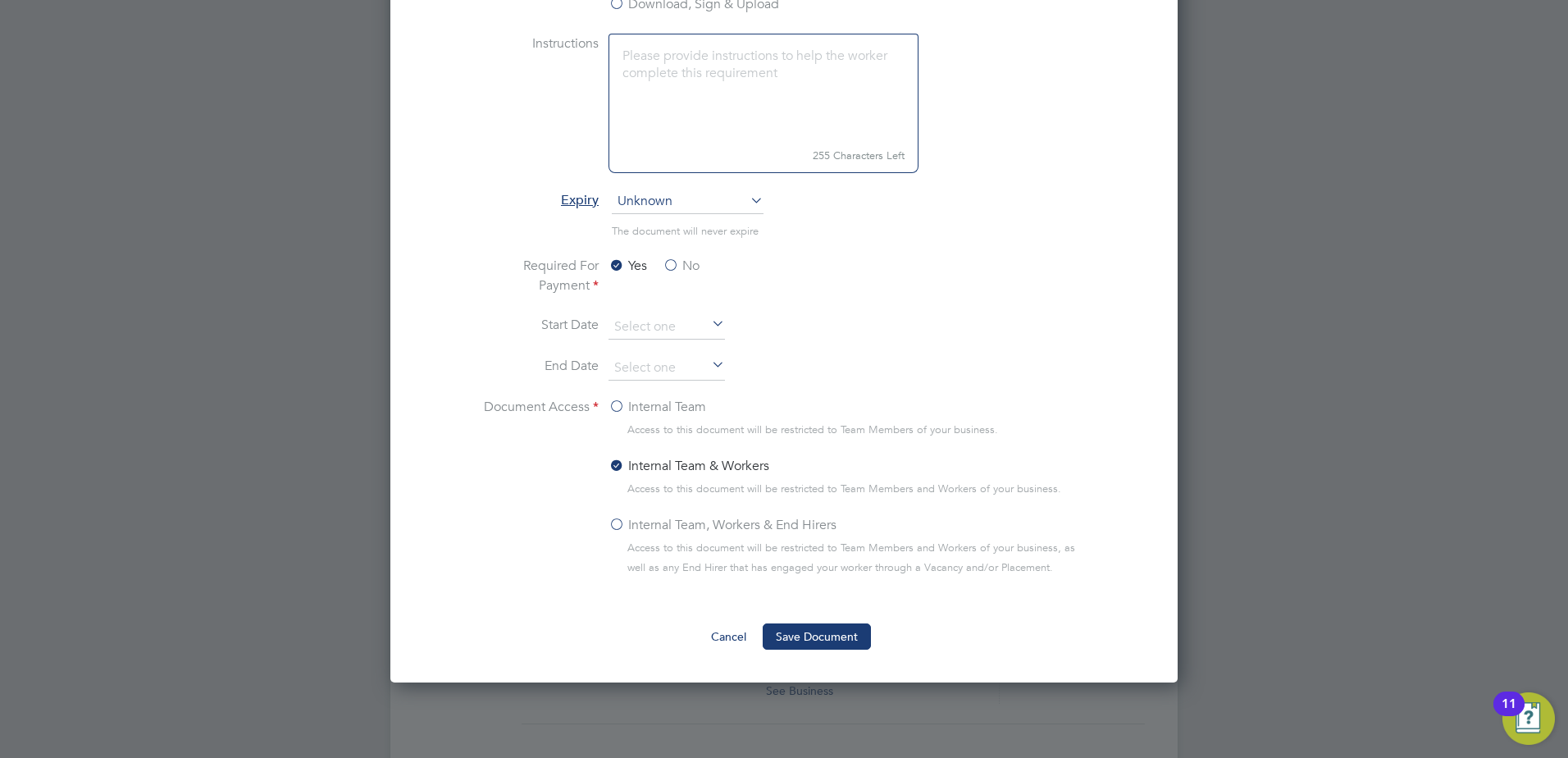
scroll to position [703, 0]
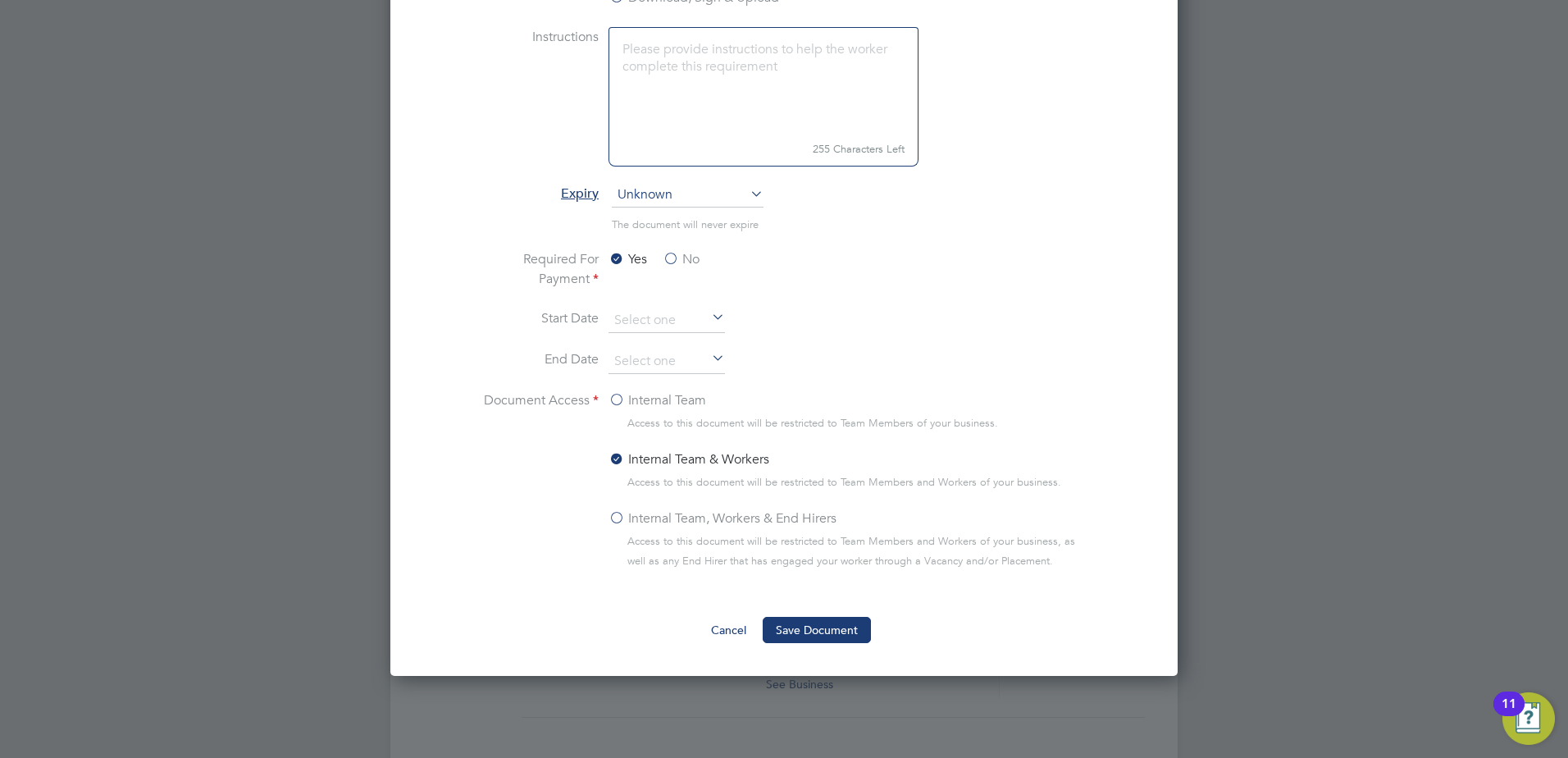
click at [670, 254] on label "No" at bounding box center [681, 259] width 37 height 20
click at [0, 0] on input "No" at bounding box center [0, 0] width 0 height 0
click at [620, 519] on label "Internal Team, Workers & End Hirers" at bounding box center [723, 519] width 228 height 20
click at [0, 0] on input "Internal Team, Workers & End Hirers" at bounding box center [0, 0] width 0 height 0
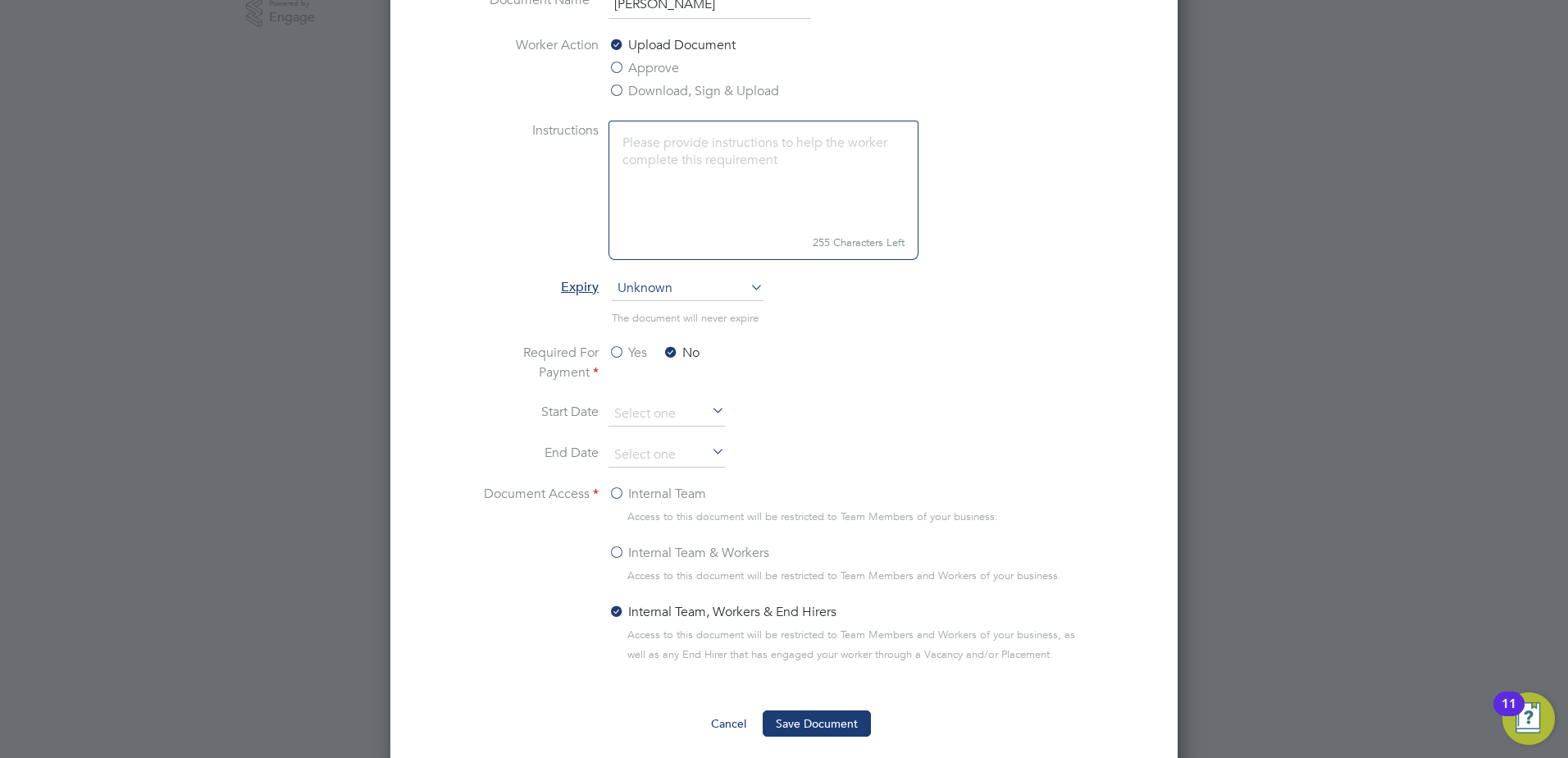
scroll to position [458, 0]
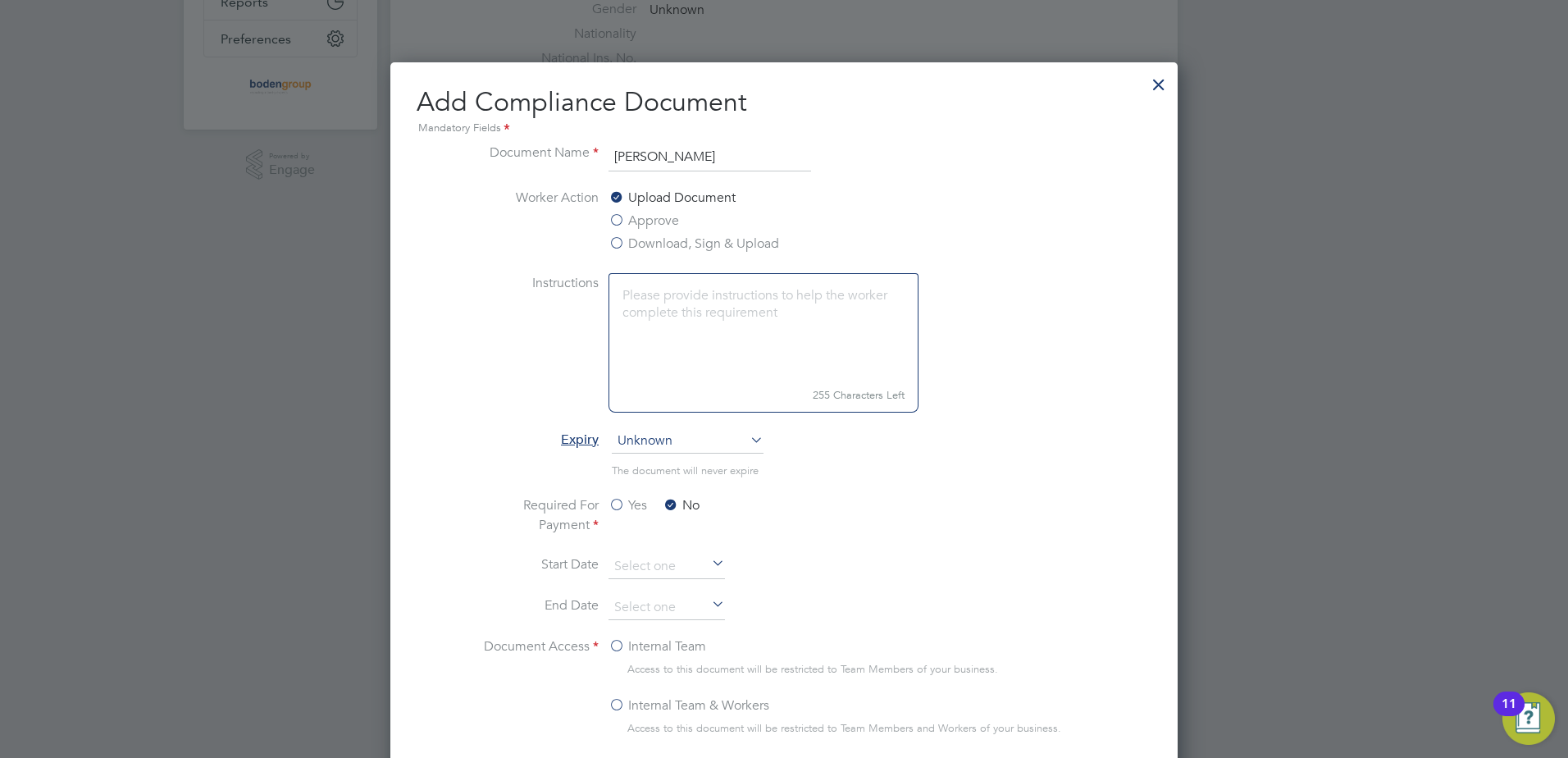
click at [755, 151] on input "[PERSON_NAME]" at bounding box center [710, 157] width 203 height 29
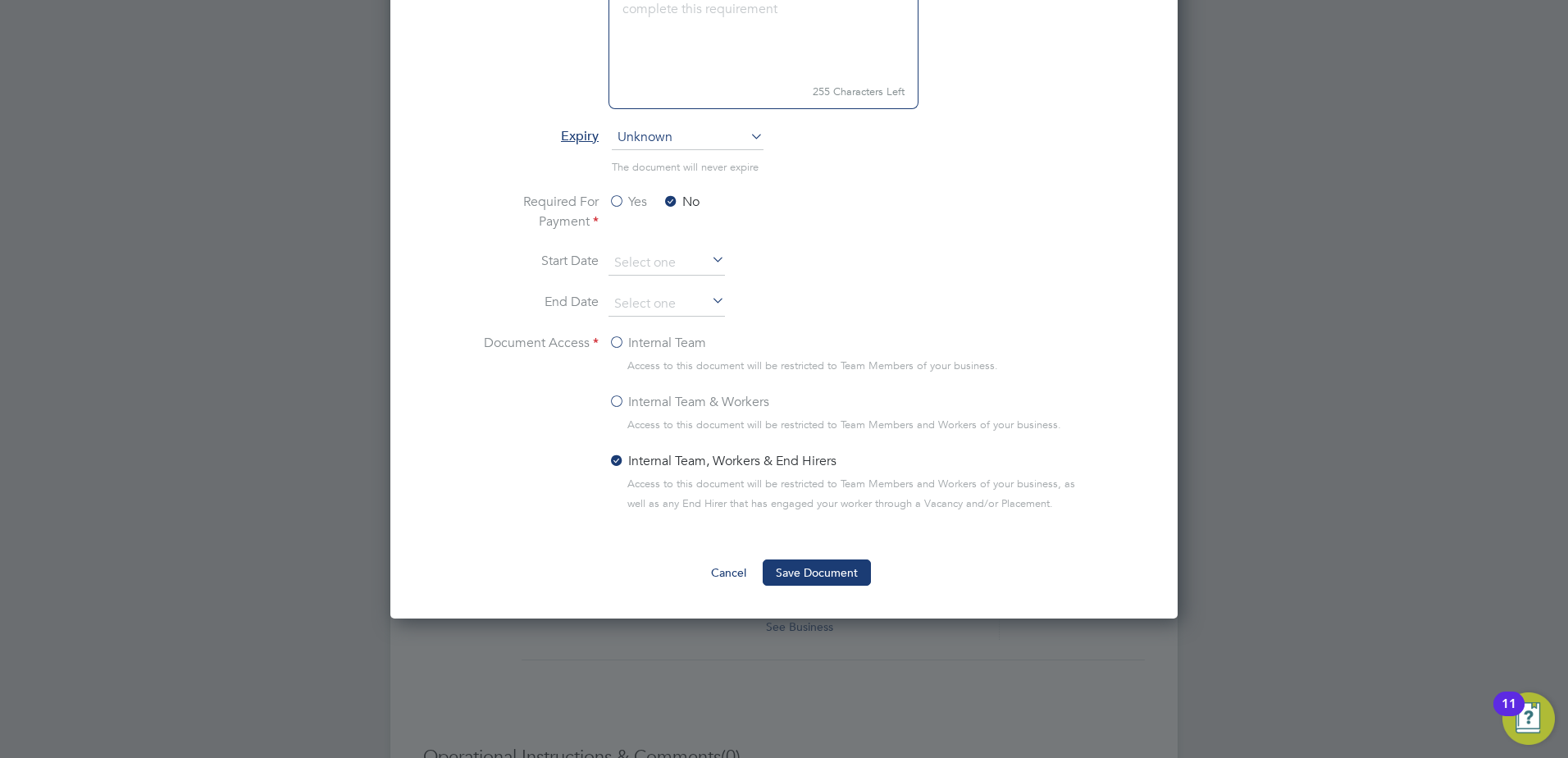
scroll to position [867, 0]
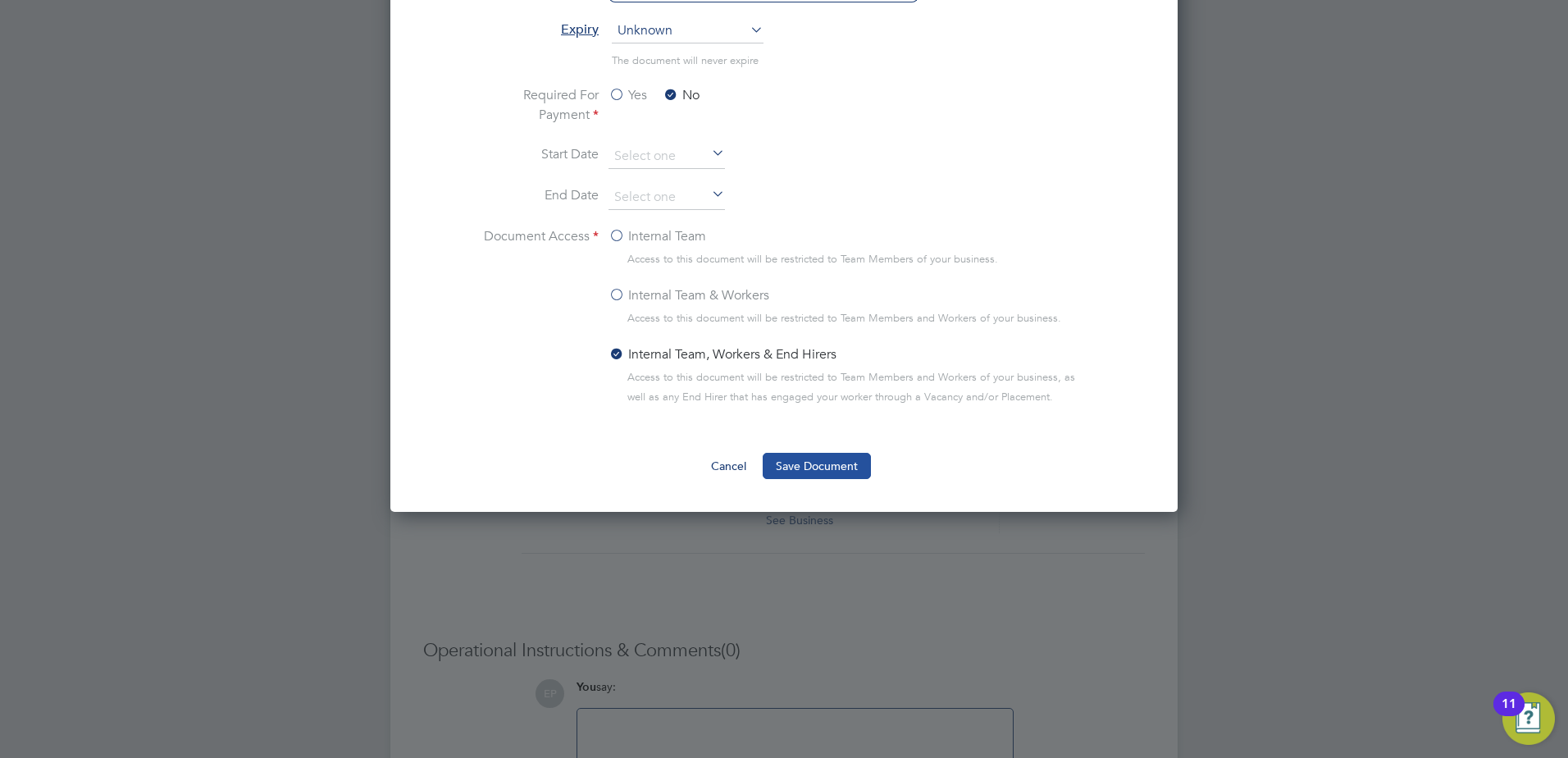
type input "[PERSON_NAME] DBS"
click at [848, 470] on button "Save Document" at bounding box center [816, 465] width 108 height 26
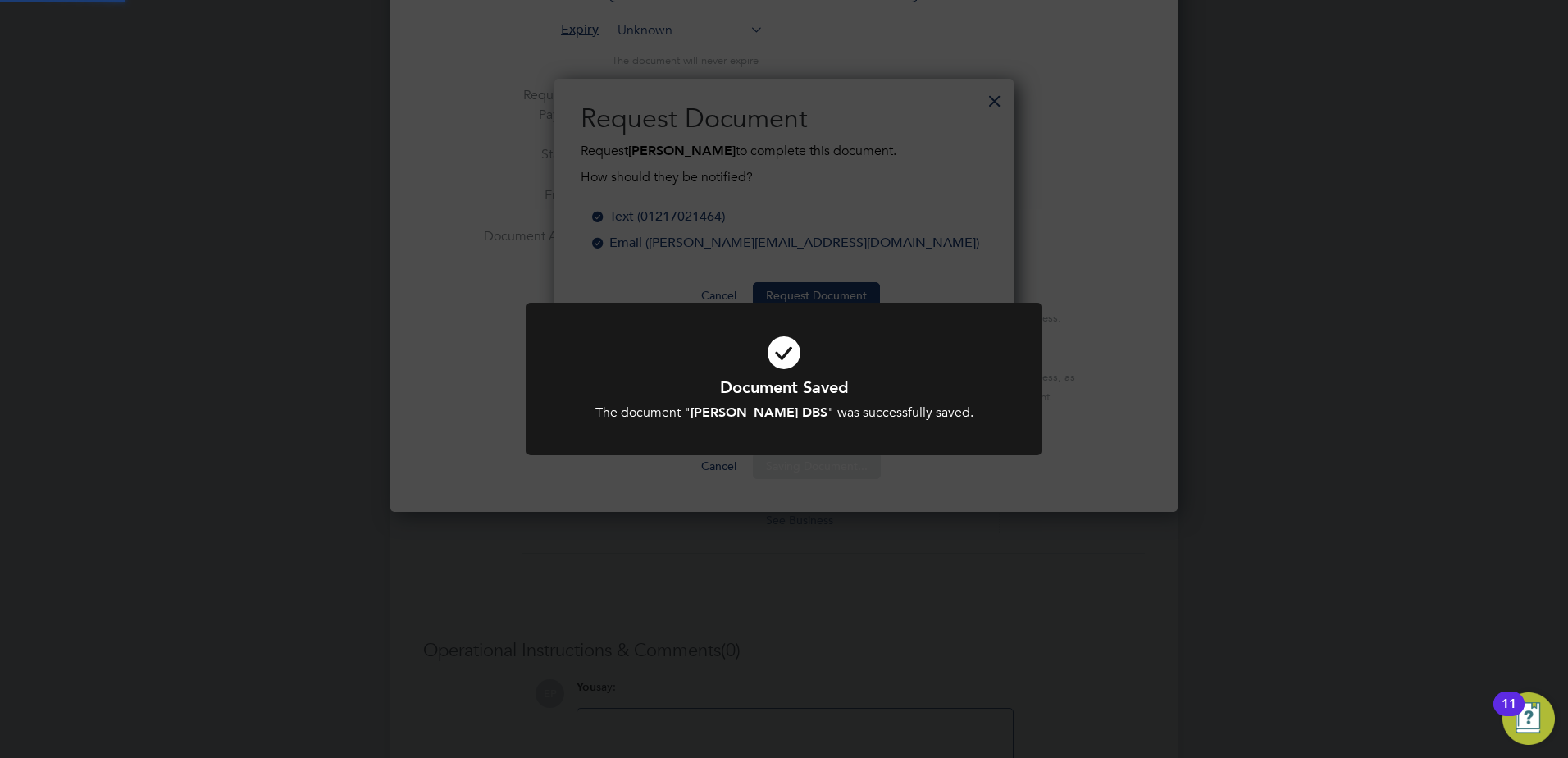
scroll to position [263, 460]
click at [1257, 361] on div "Document Saved The document " [PERSON_NAME] DBS " was successfully saved. Cance…" at bounding box center [784, 379] width 1568 height 758
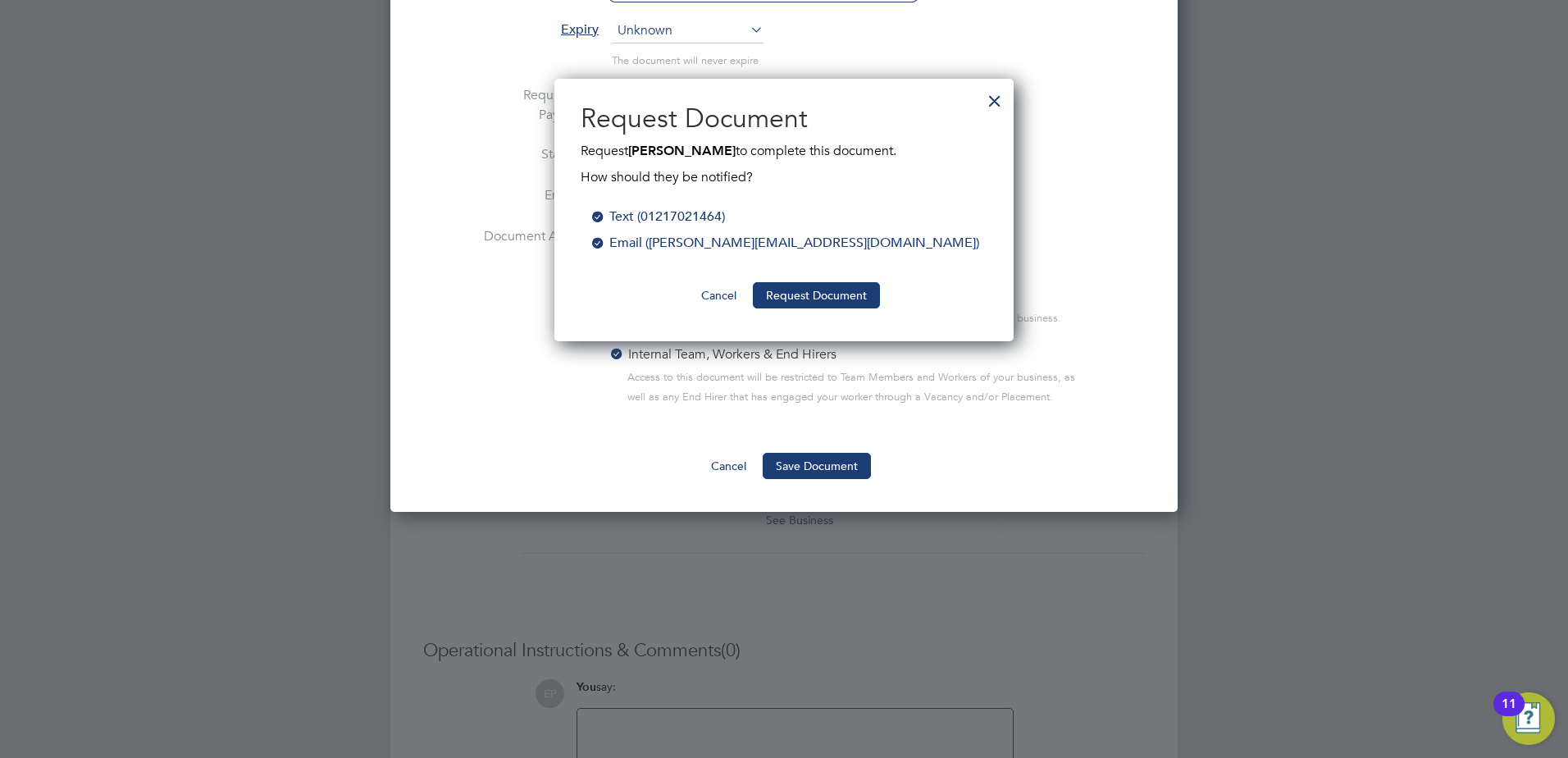
click at [1001, 93] on div at bounding box center [995, 96] width 29 height 29
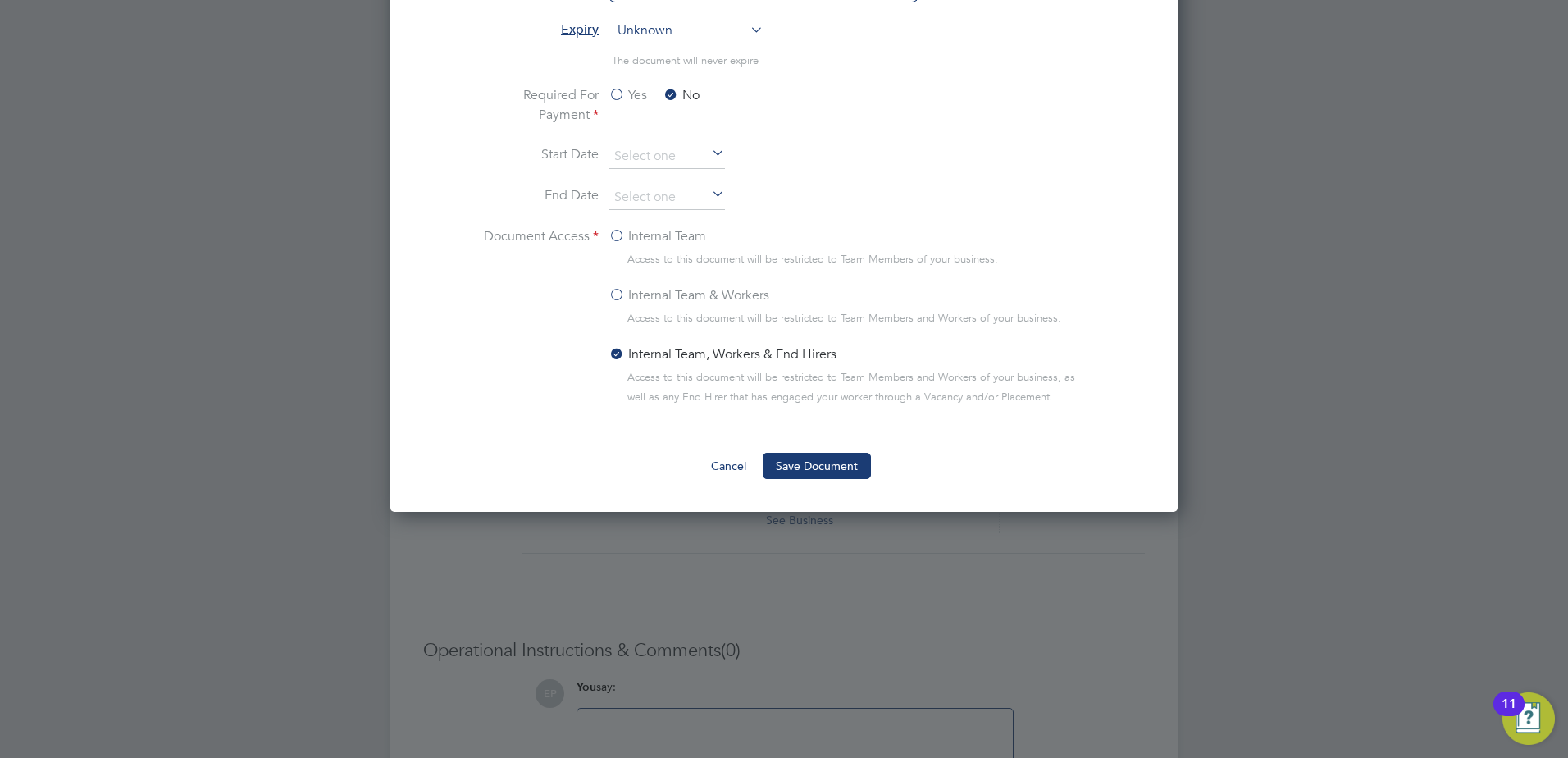
click at [993, 101] on li "Required For Payment Yes No" at bounding box center [784, 115] width 617 height 59
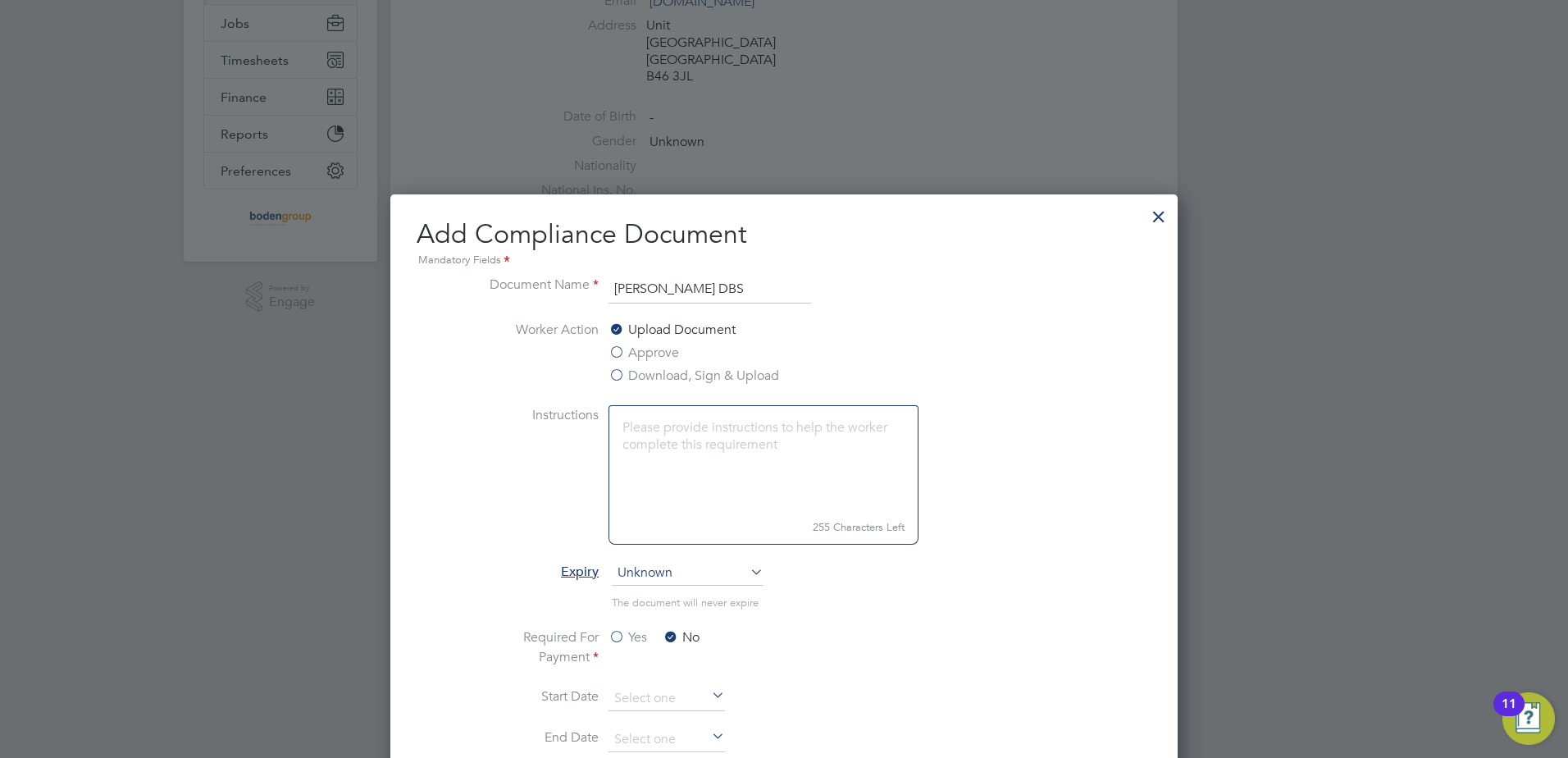
scroll to position [129, 0]
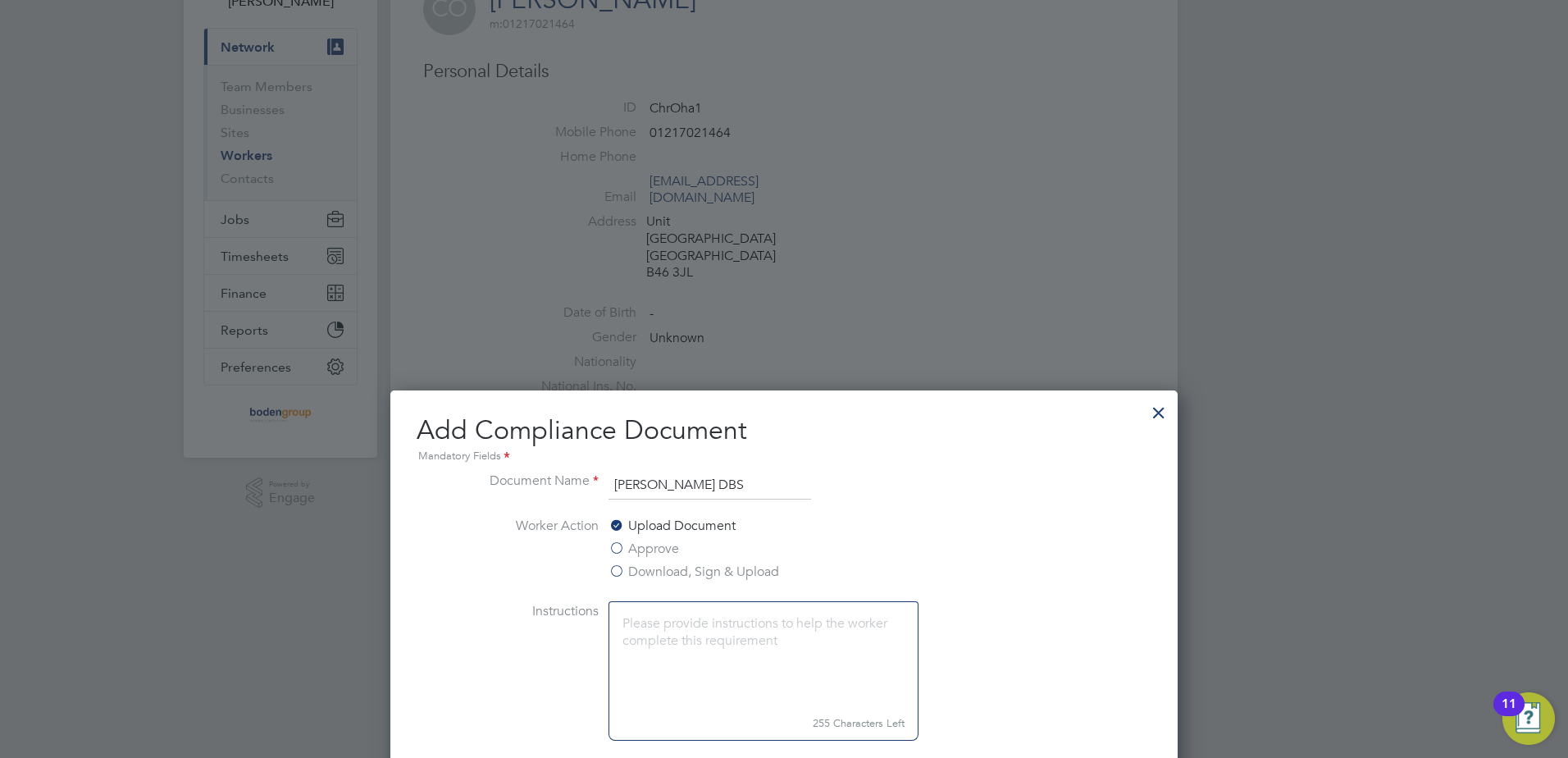
click at [1154, 415] on div at bounding box center [1158, 409] width 29 height 29
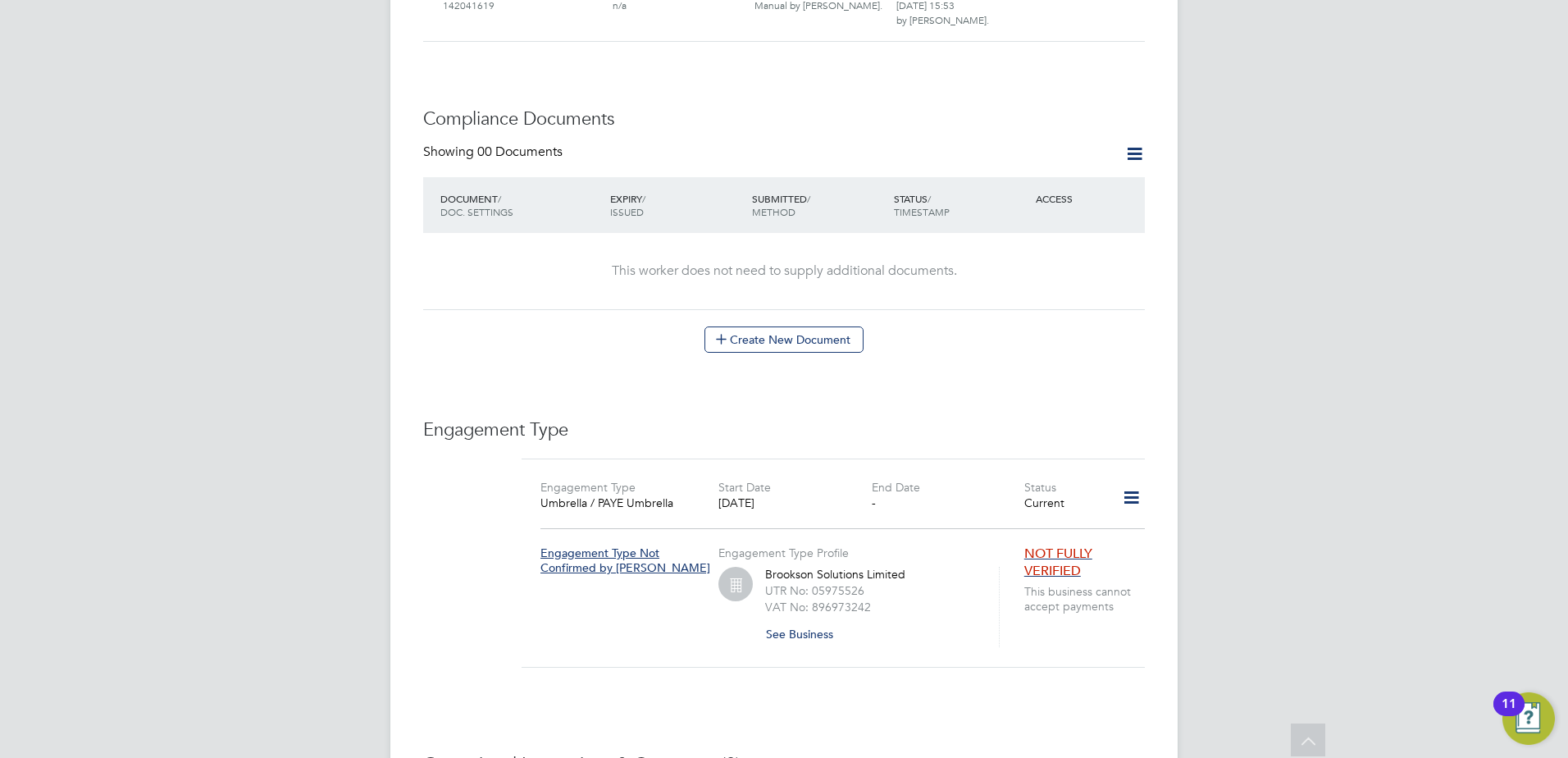
scroll to position [703, 0]
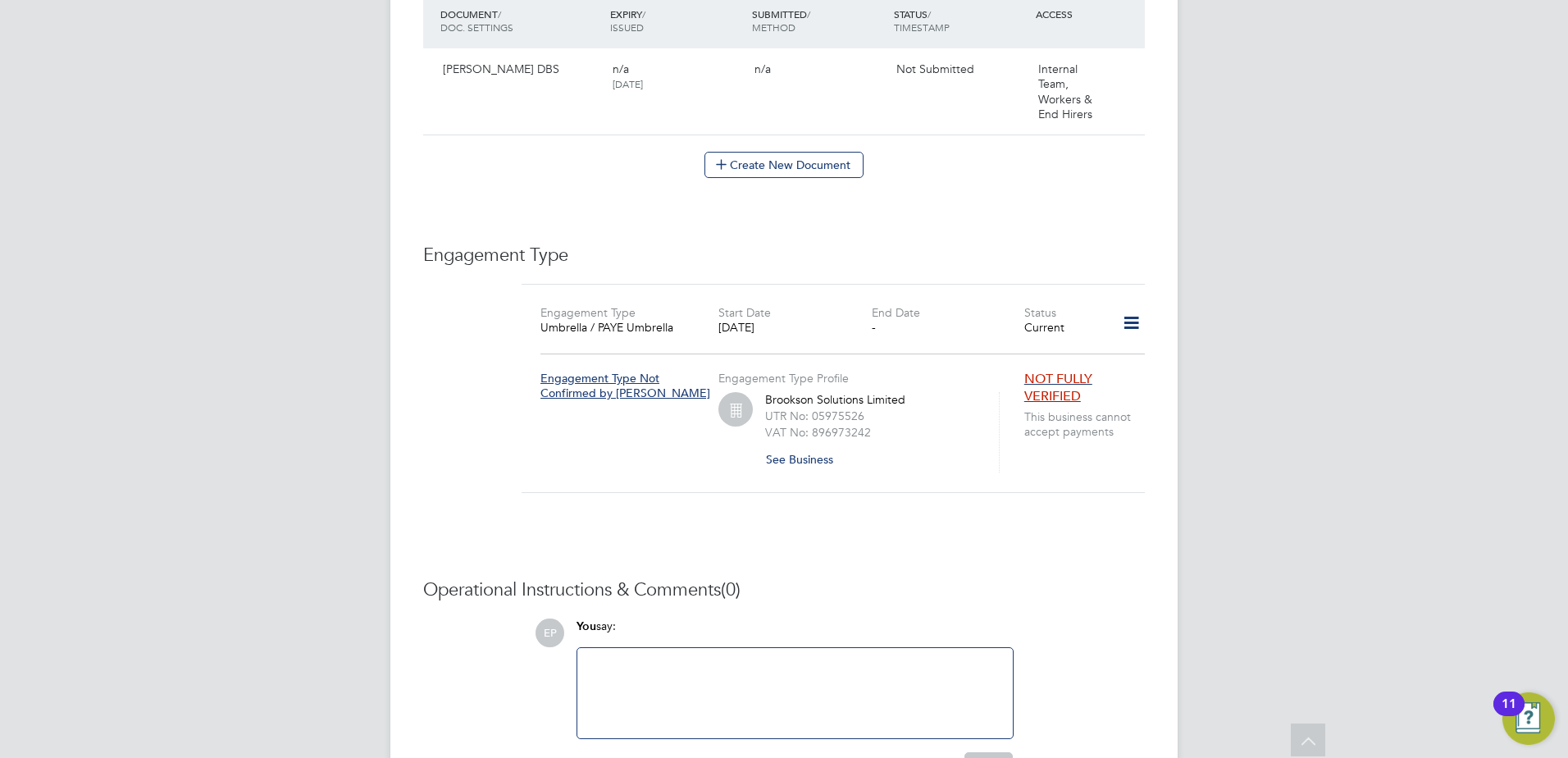
scroll to position [713, 0]
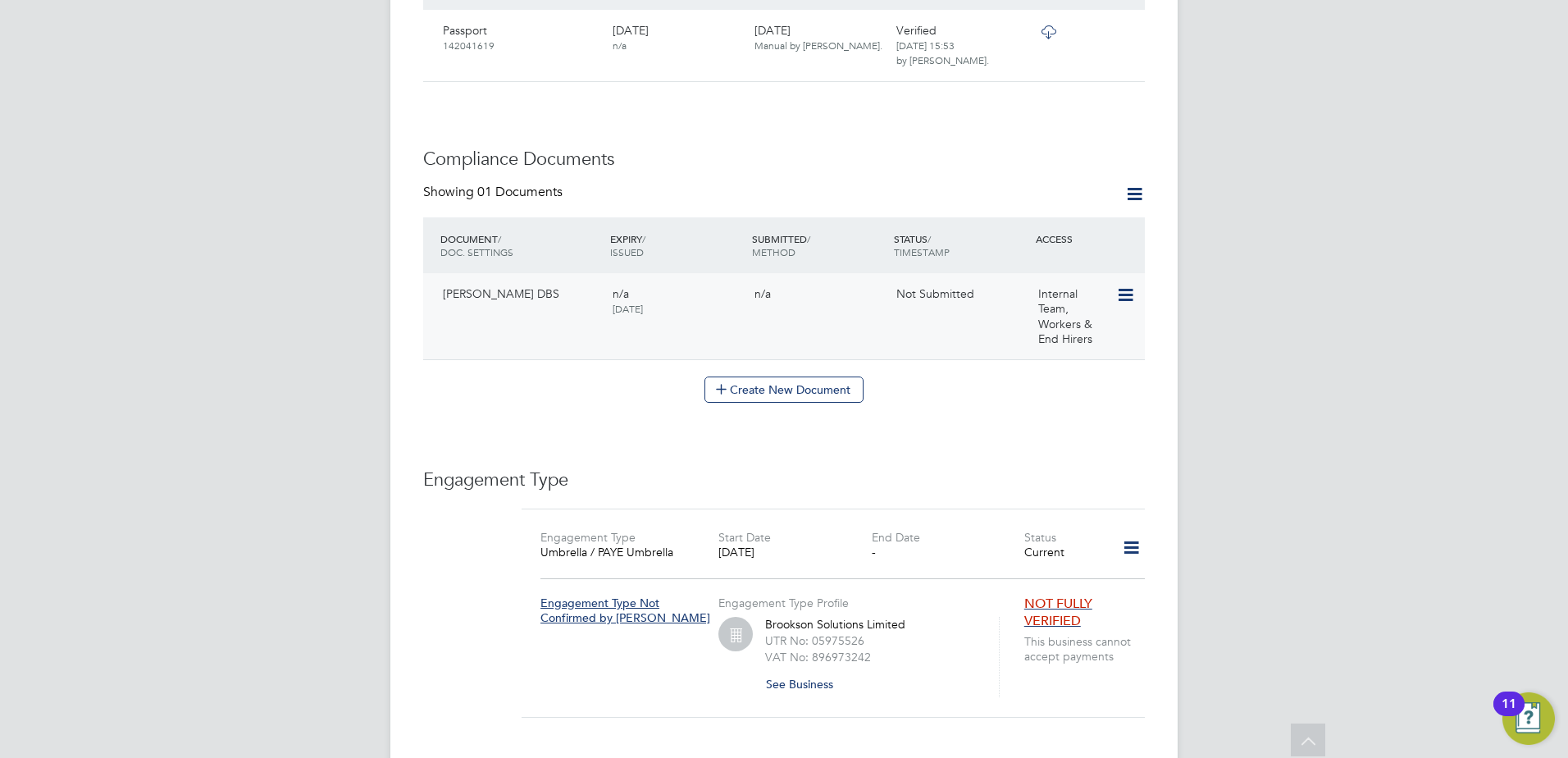
click at [1123, 289] on icon at bounding box center [1124, 296] width 16 height 20
click at [1067, 357] on li "Submit Document" at bounding box center [1072, 357] width 121 height 23
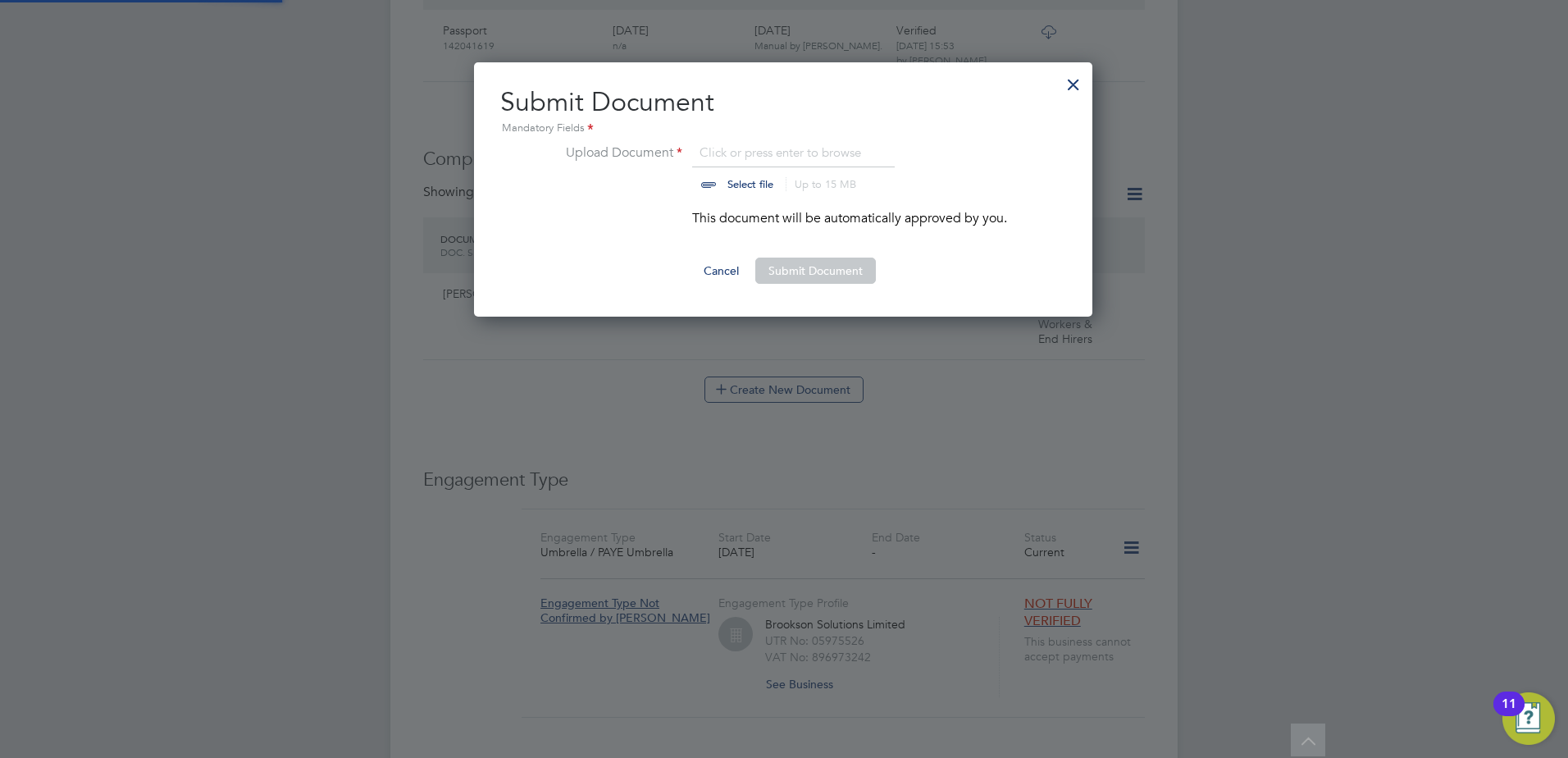
scroll to position [255, 620]
click at [756, 187] on input "file" at bounding box center [765, 167] width 258 height 49
type input "C:\fakepath\Enhanced DBS.pdf"
click at [840, 272] on button "Submit Document" at bounding box center [815, 270] width 120 height 26
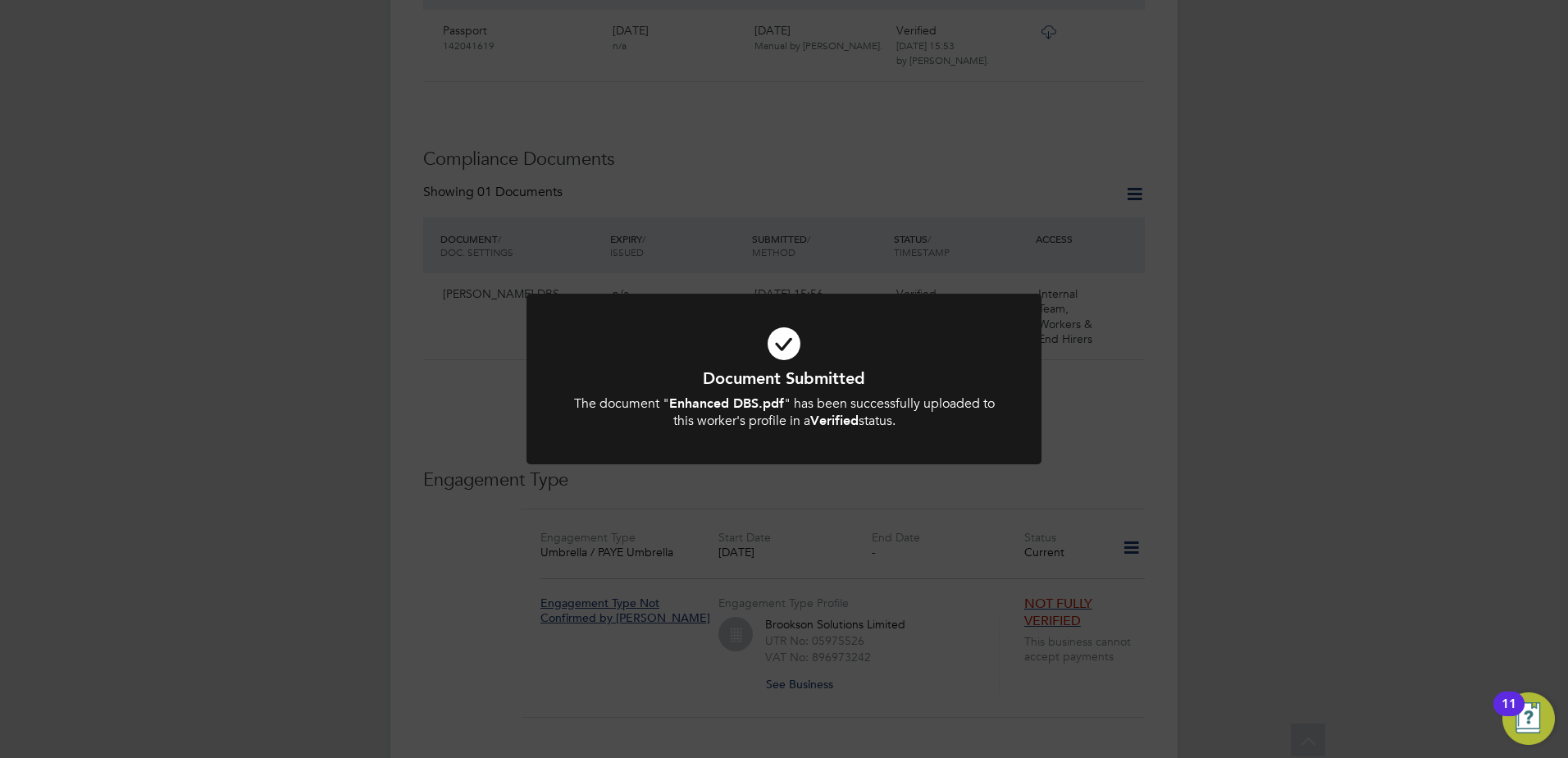
drag, startPoint x: 1368, startPoint y: 253, endPoint x: 1347, endPoint y: 282, distance: 35.8
click at [1352, 278] on div "Document Submitted The document " Enhanced DBS.pdf " has been successfully uplo…" at bounding box center [784, 379] width 1568 height 758
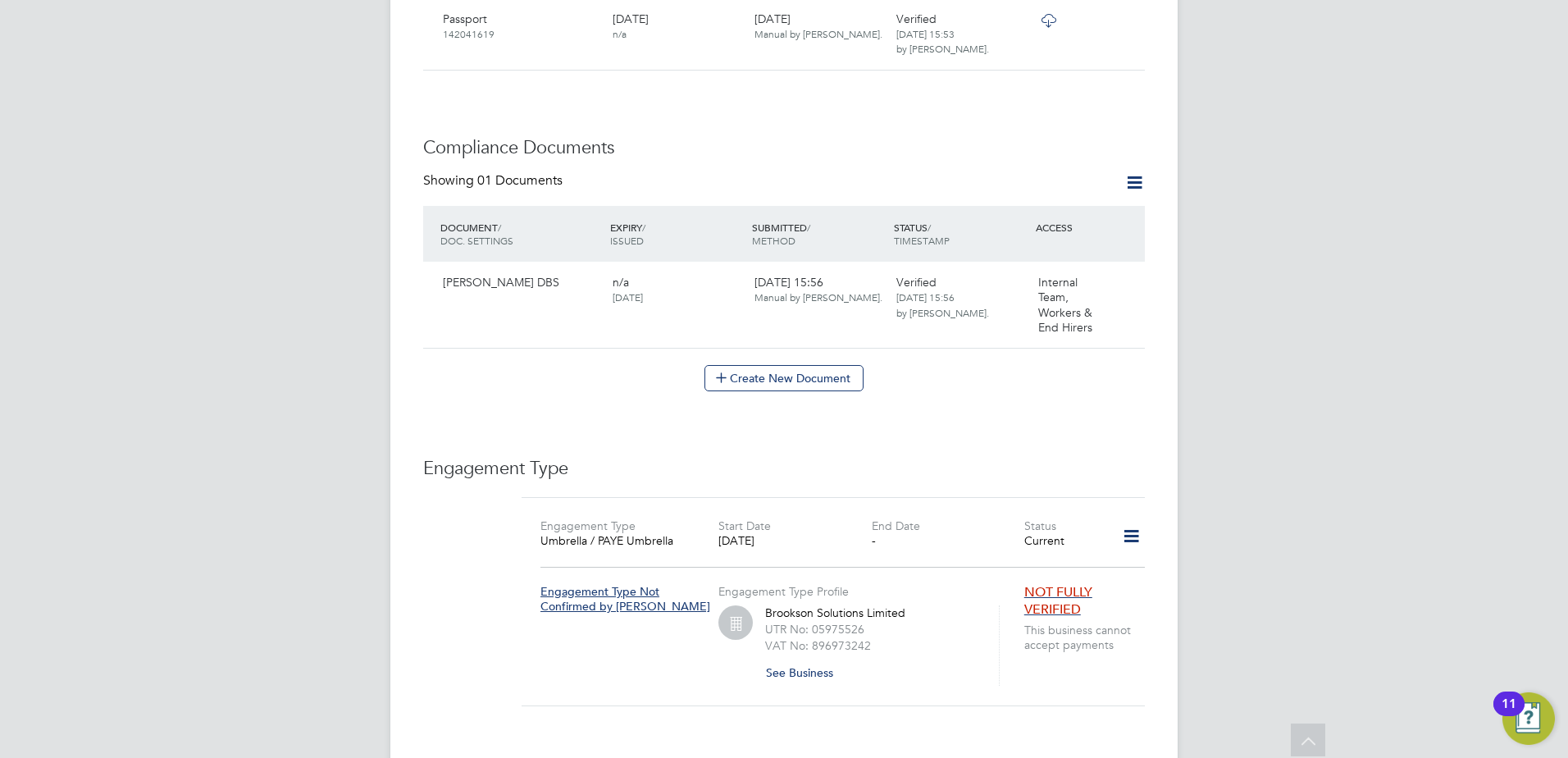
scroll to position [713, 0]
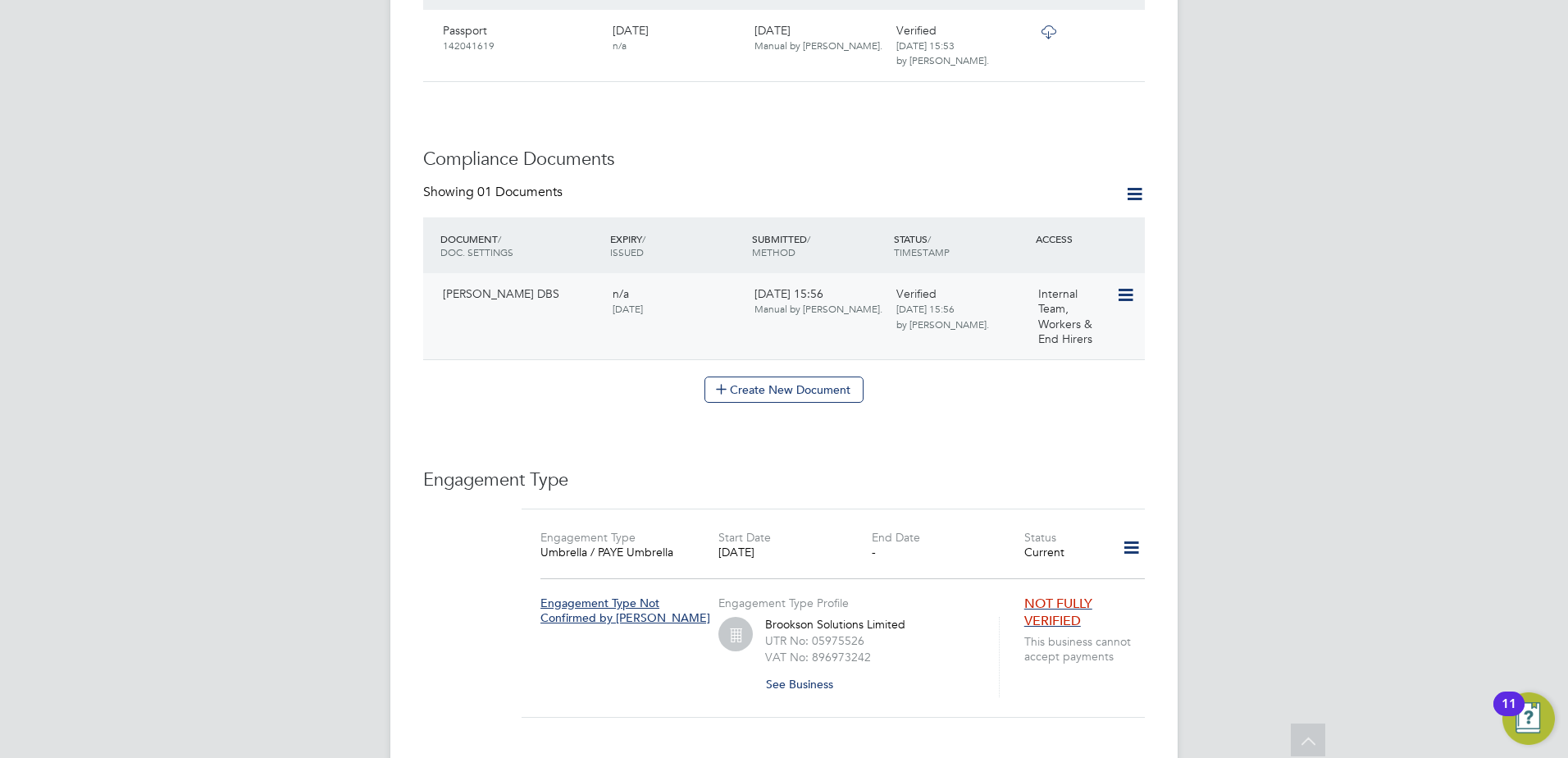
click at [1127, 292] on icon at bounding box center [1124, 296] width 16 height 20
click at [973, 438] on div "Worker Details Unfollow CO [PERSON_NAME] m: 01217021464 Personal Details ID Chr…" at bounding box center [784, 180] width 722 height 1644
click at [1123, 295] on icon at bounding box center [1124, 296] width 16 height 20
click at [958, 322] on span "[DATE] 15:56 by [PERSON_NAME]." at bounding box center [943, 316] width 93 height 28
click at [1128, 298] on icon at bounding box center [1124, 296] width 16 height 20
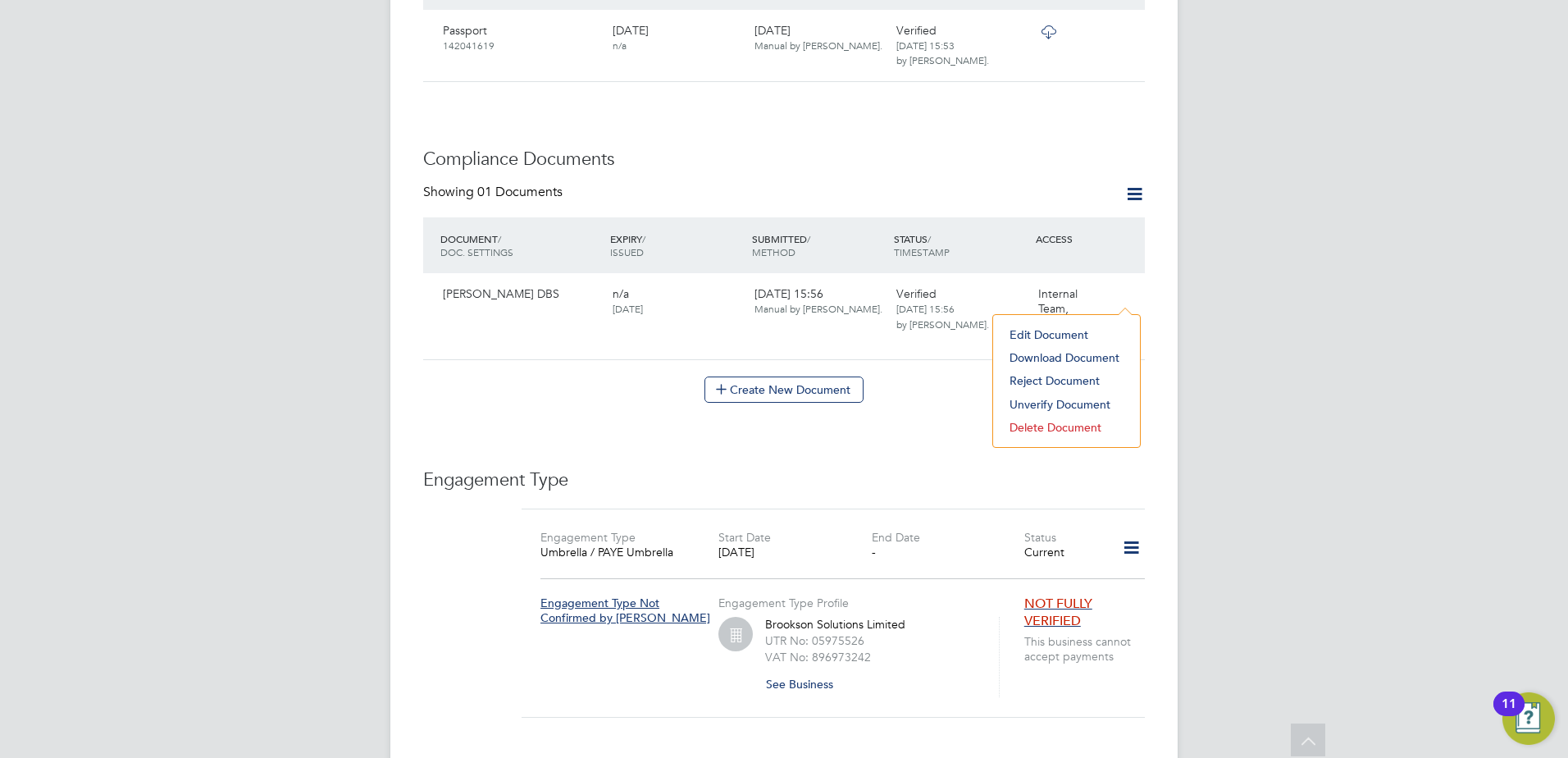
click at [964, 378] on div "Create New Document" at bounding box center [784, 389] width 722 height 26
click at [1119, 293] on icon at bounding box center [1124, 296] width 16 height 20
click at [974, 400] on div "Create New Document" at bounding box center [784, 389] width 722 height 26
click at [642, 293] on div "n/a [DATE]" at bounding box center [677, 300] width 142 height 43
click at [1131, 296] on icon at bounding box center [1124, 296] width 16 height 20
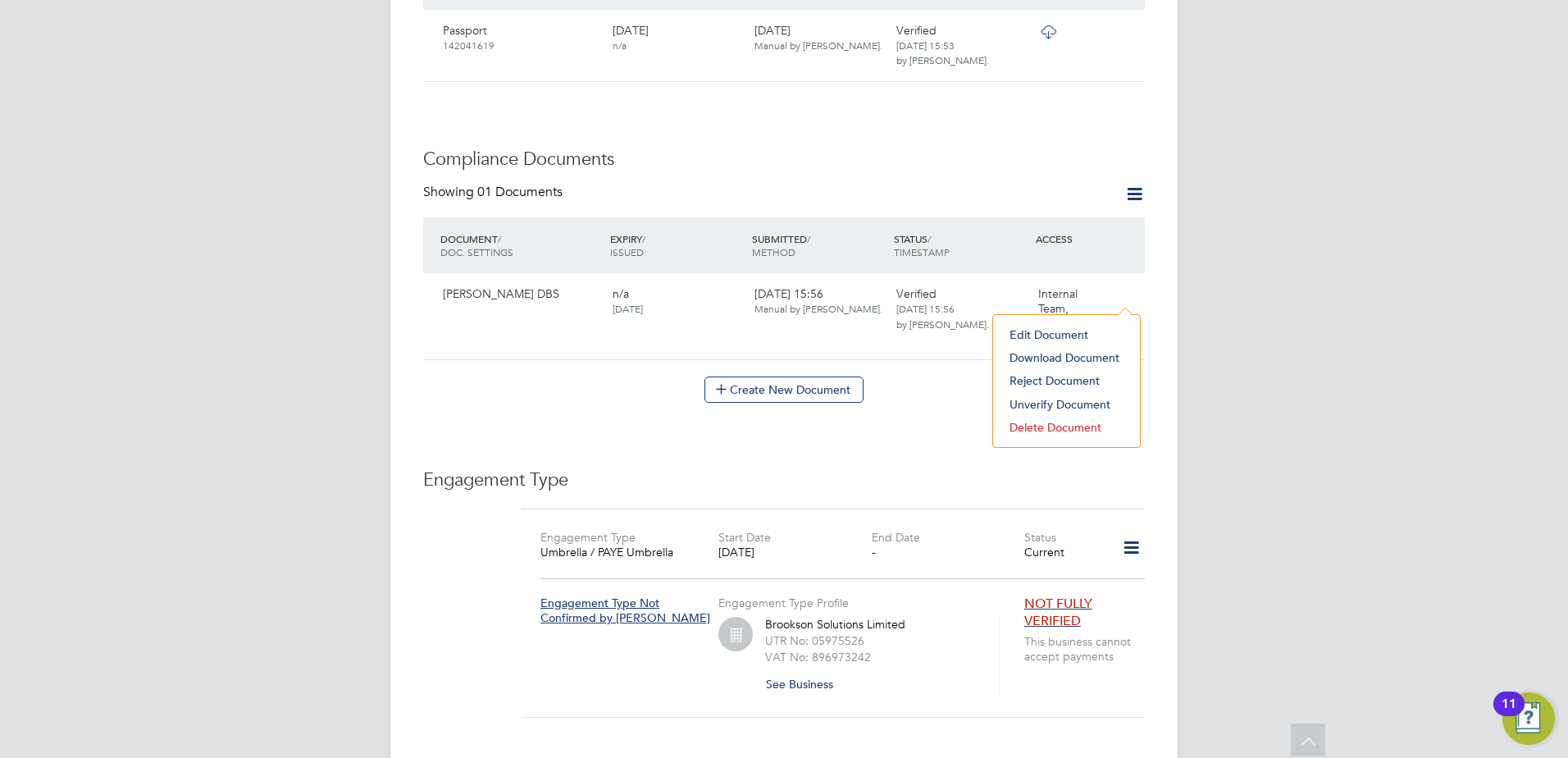
click at [1060, 329] on li "Edit Document" at bounding box center [1066, 334] width 130 height 23
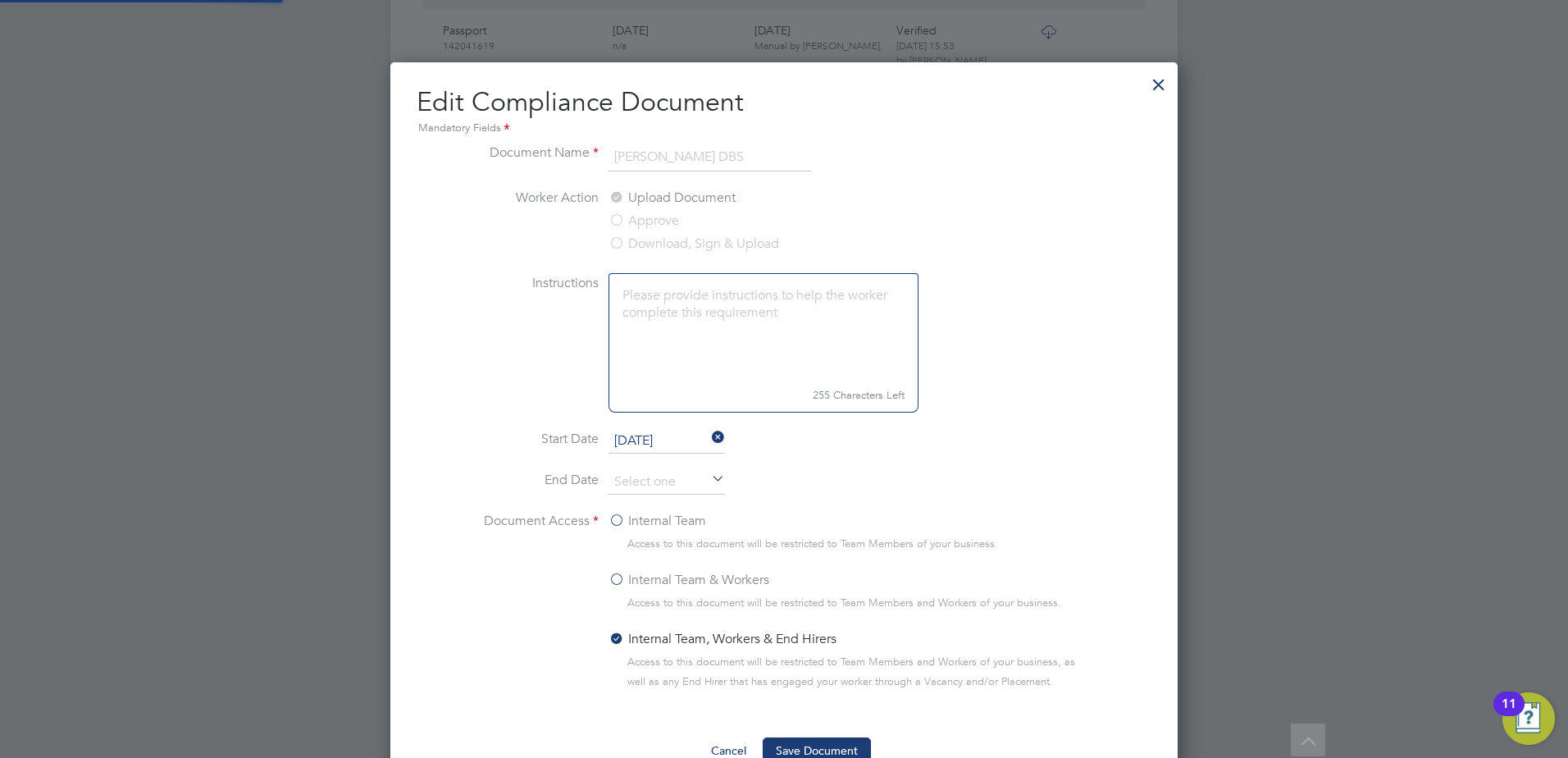
scroll to position [734, 788]
click at [1158, 79] on div at bounding box center [1158, 80] width 29 height 29
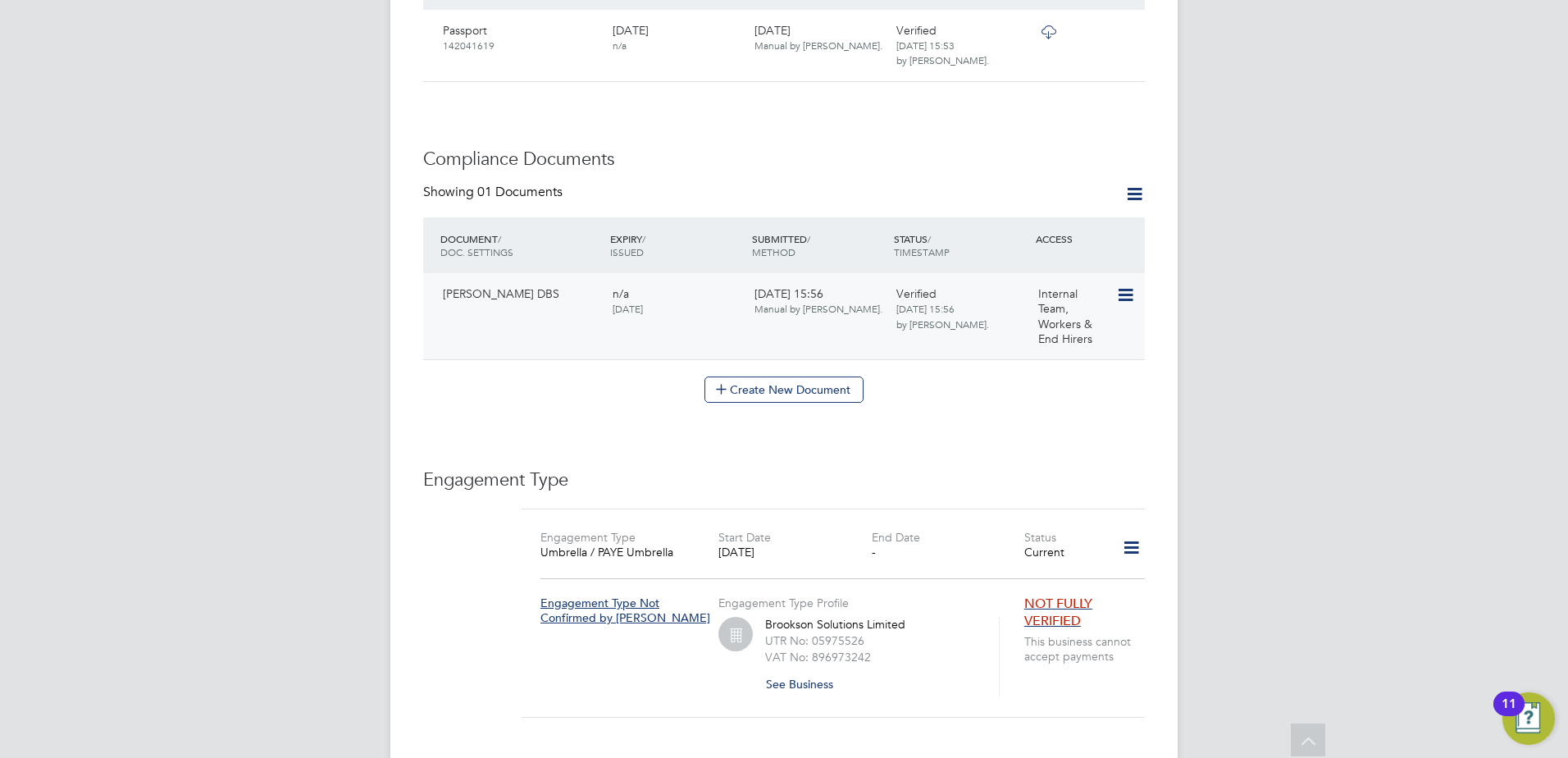
click at [1123, 290] on icon at bounding box center [1124, 296] width 16 height 20
click at [1041, 355] on li "Download Document" at bounding box center [1066, 357] width 130 height 23
click at [823, 386] on button "Create New Document" at bounding box center [784, 389] width 159 height 26
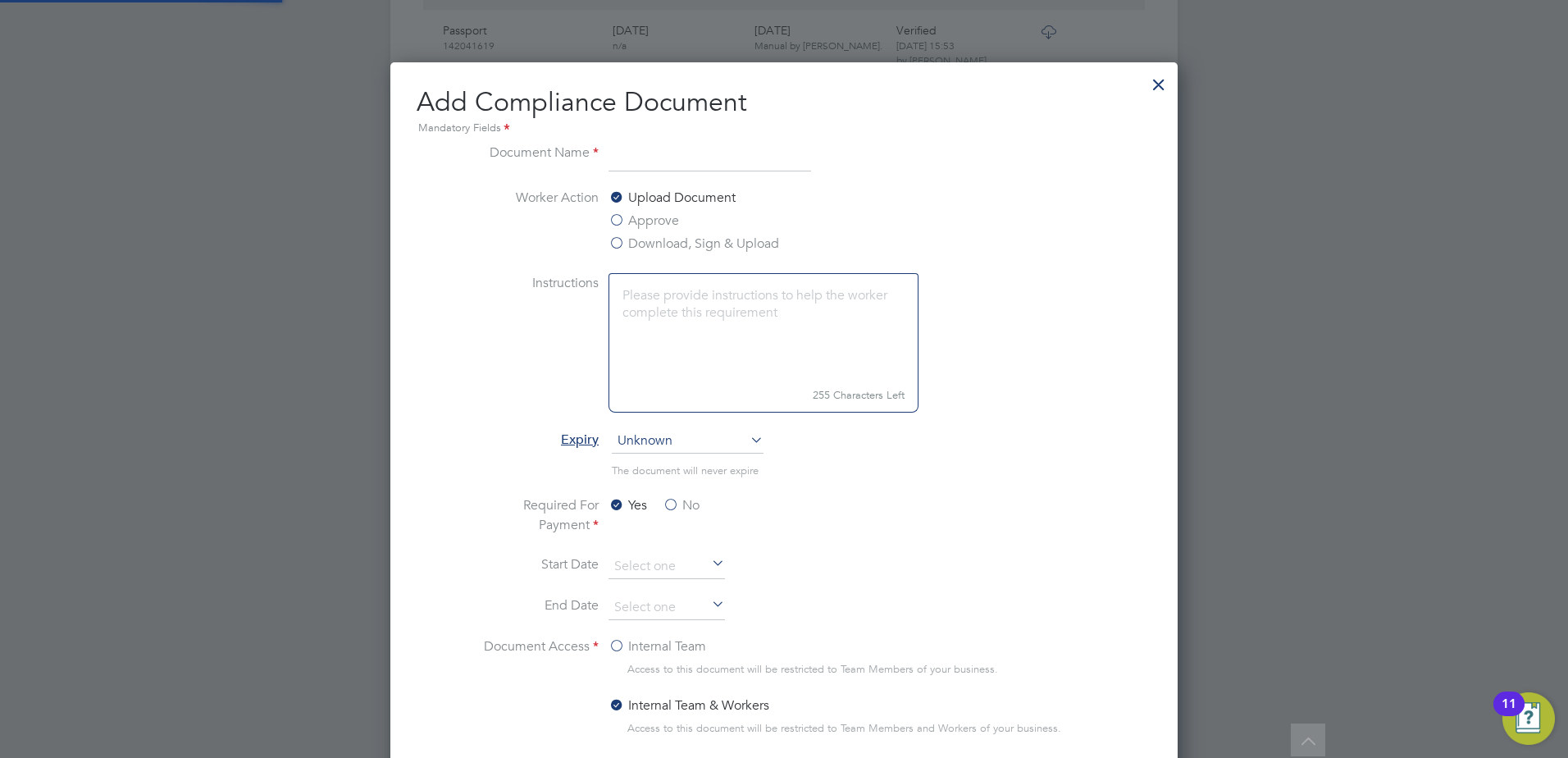
scroll to position [861, 788]
click at [701, 147] on input at bounding box center [710, 157] width 203 height 29
type input "d"
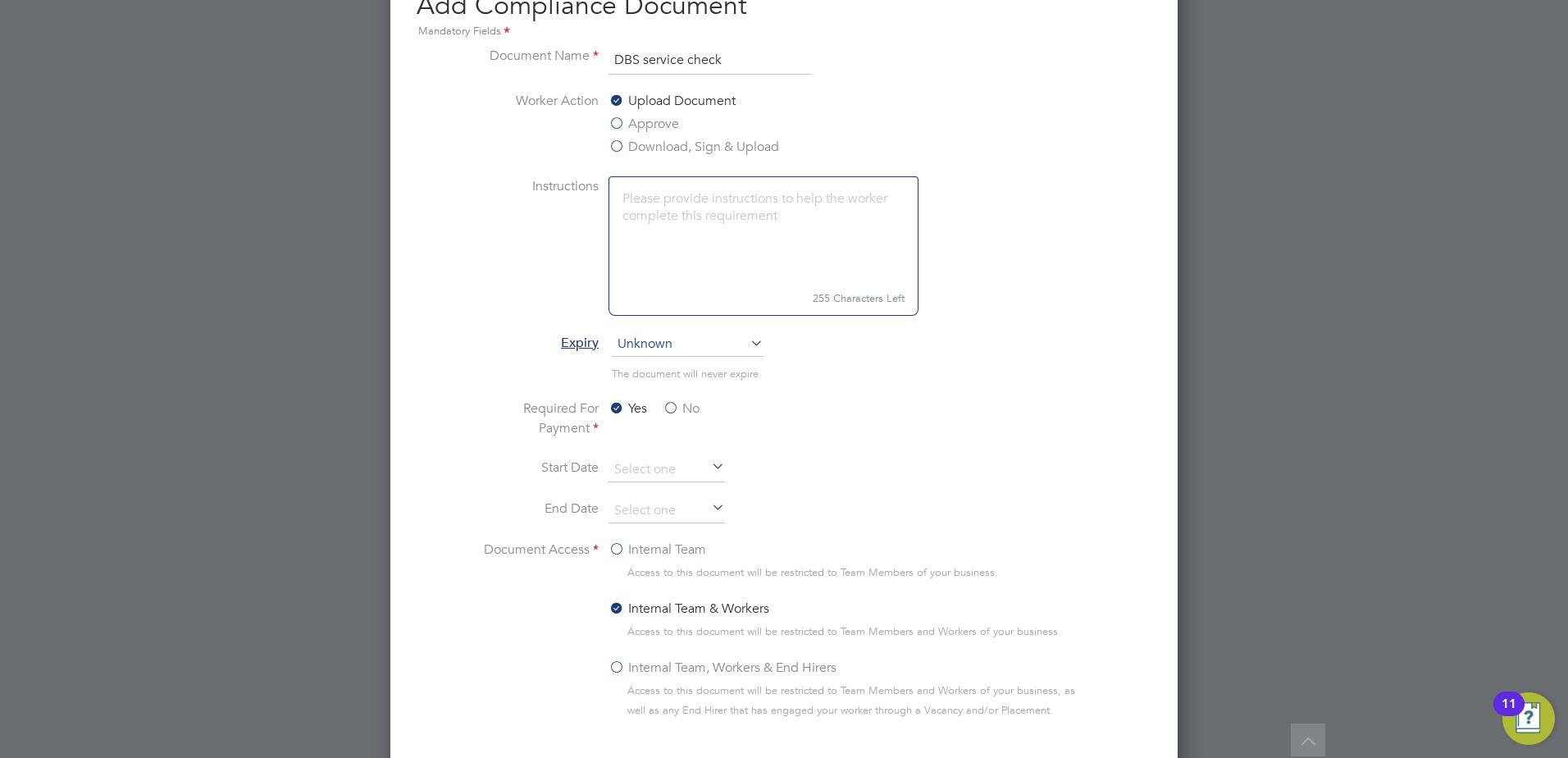
scroll to position [959, 0]
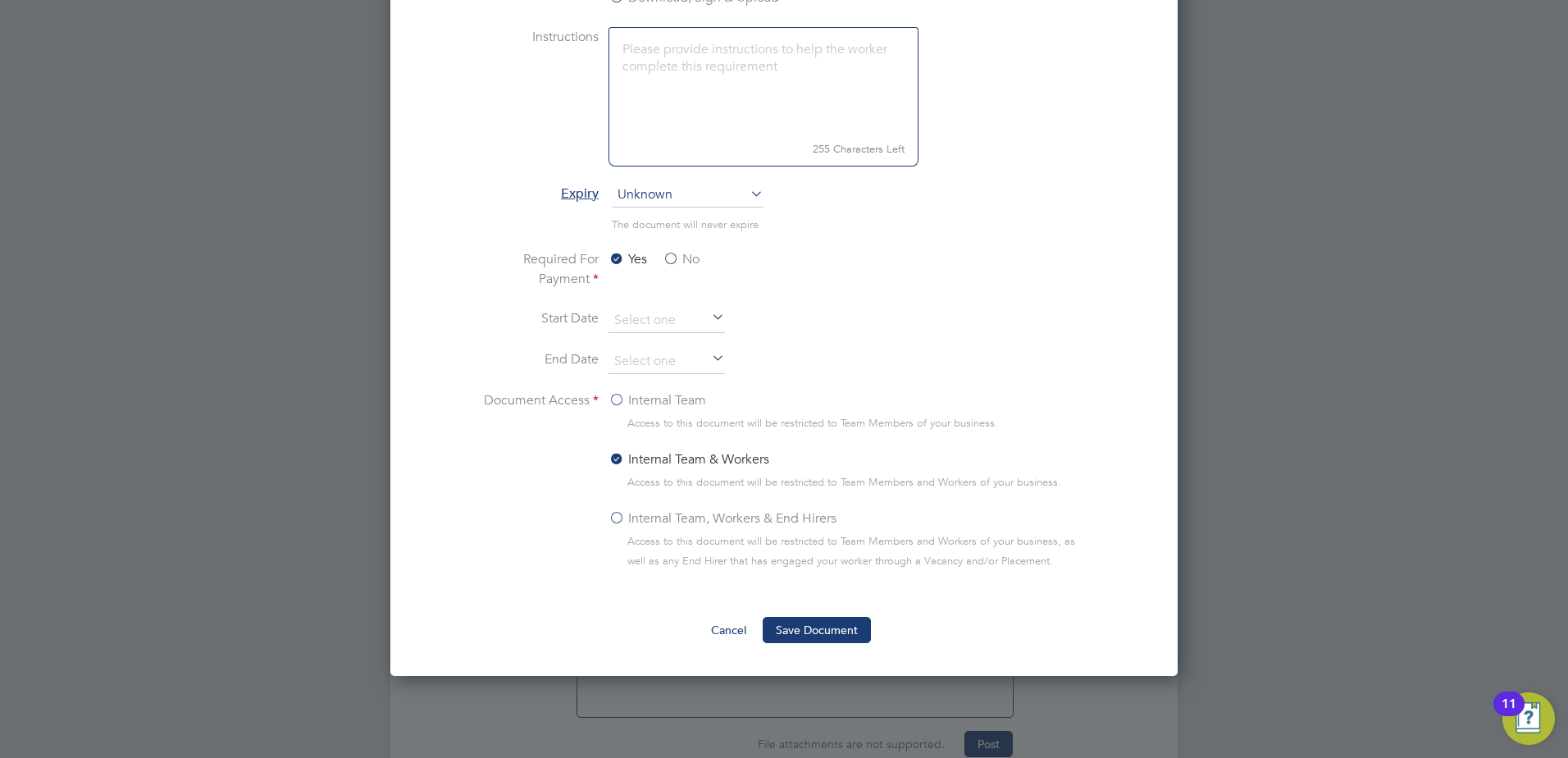
type input "DBS service check"
click at [668, 255] on label "No" at bounding box center [681, 259] width 37 height 20
click at [0, 0] on input "No" at bounding box center [0, 0] width 0 height 0
click at [620, 515] on label "Internal Team, Workers & End Hirers" at bounding box center [723, 519] width 228 height 20
click at [0, 0] on input "Internal Team, Workers & End Hirers" at bounding box center [0, 0] width 0 height 0
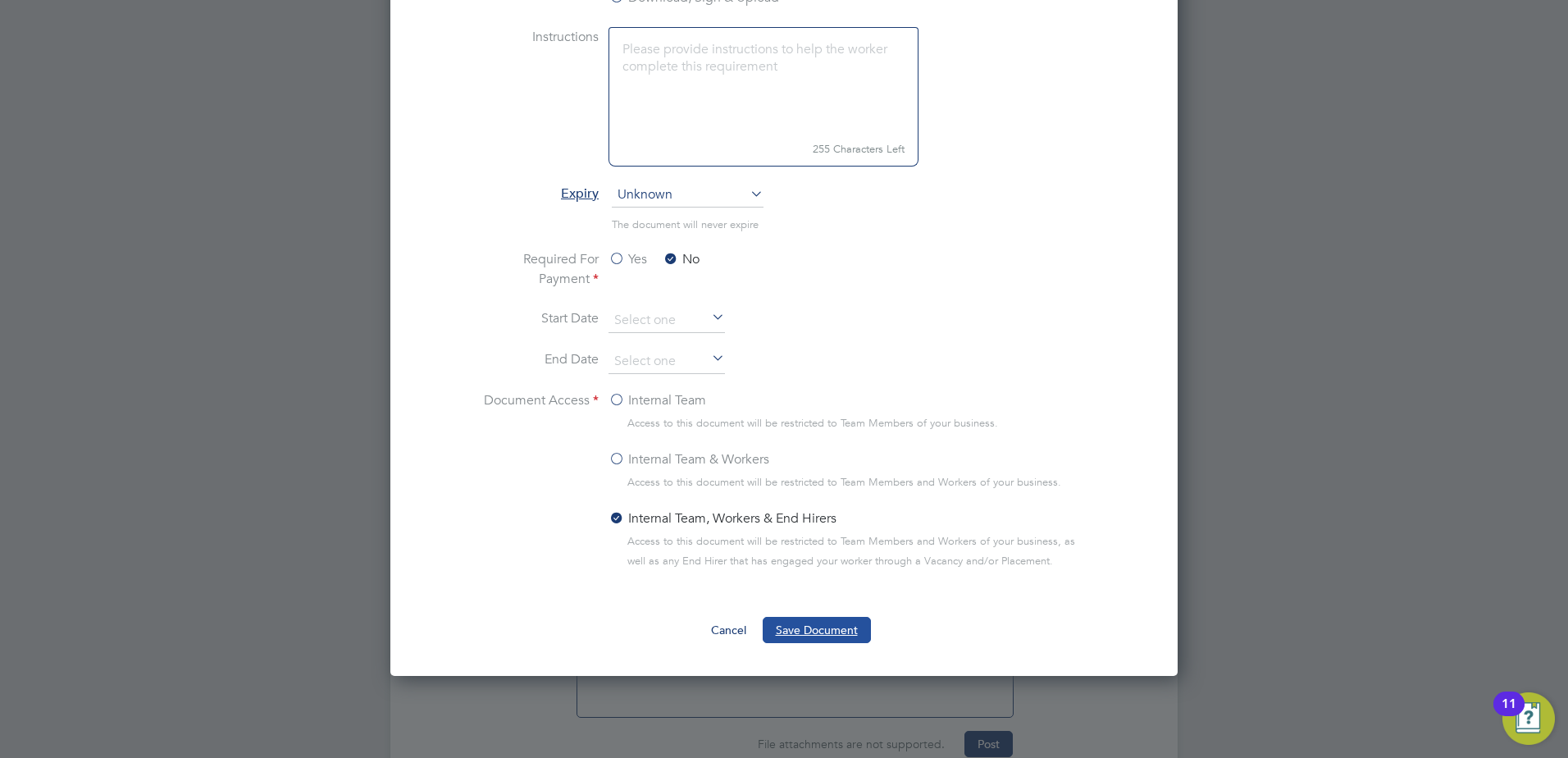
click at [792, 631] on button "Save Document" at bounding box center [816, 630] width 108 height 26
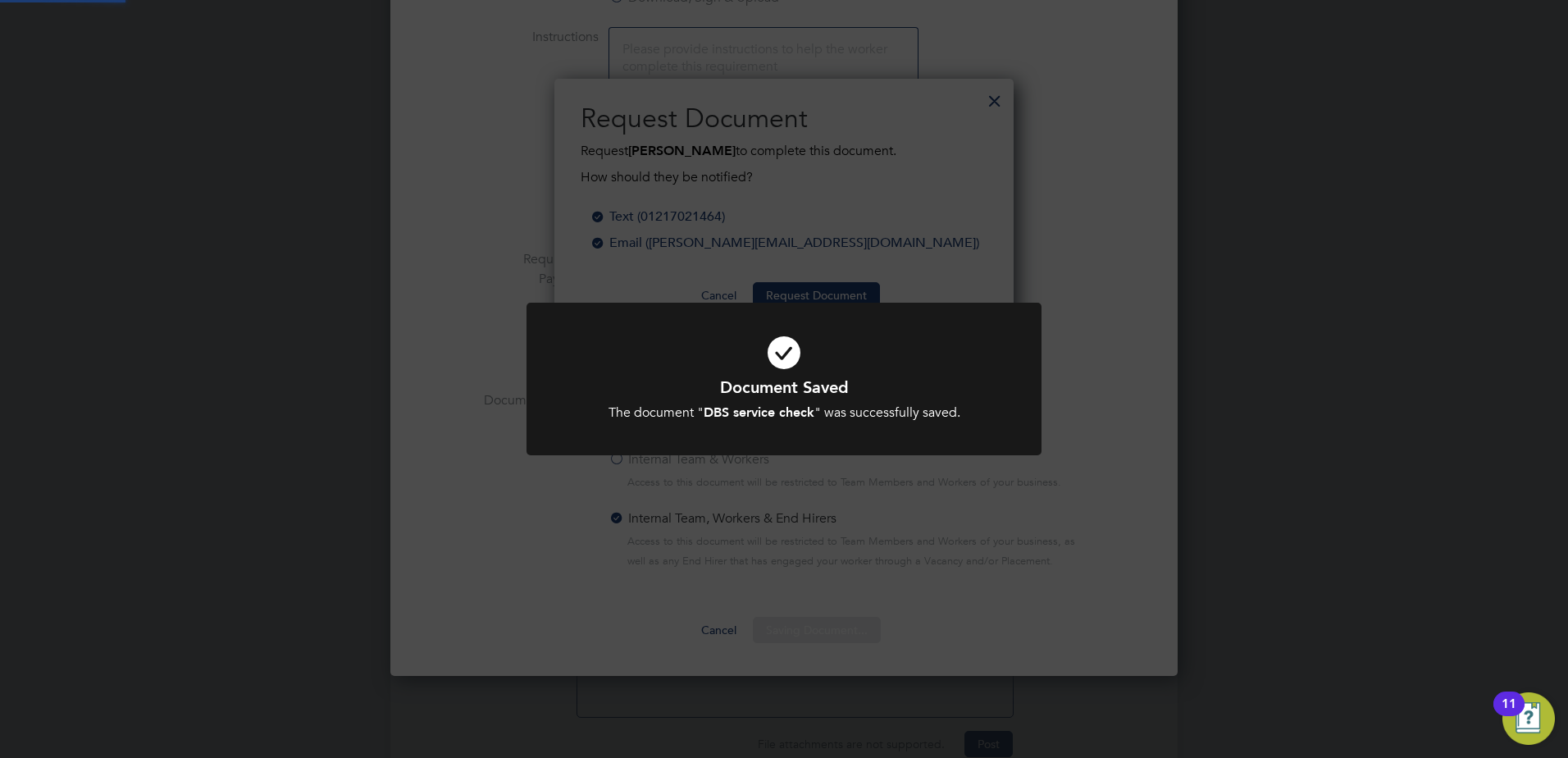
scroll to position [263, 460]
click at [1219, 294] on div "Document Saved The document " DBS service check " was successfully saved. Cance…" at bounding box center [784, 379] width 1568 height 758
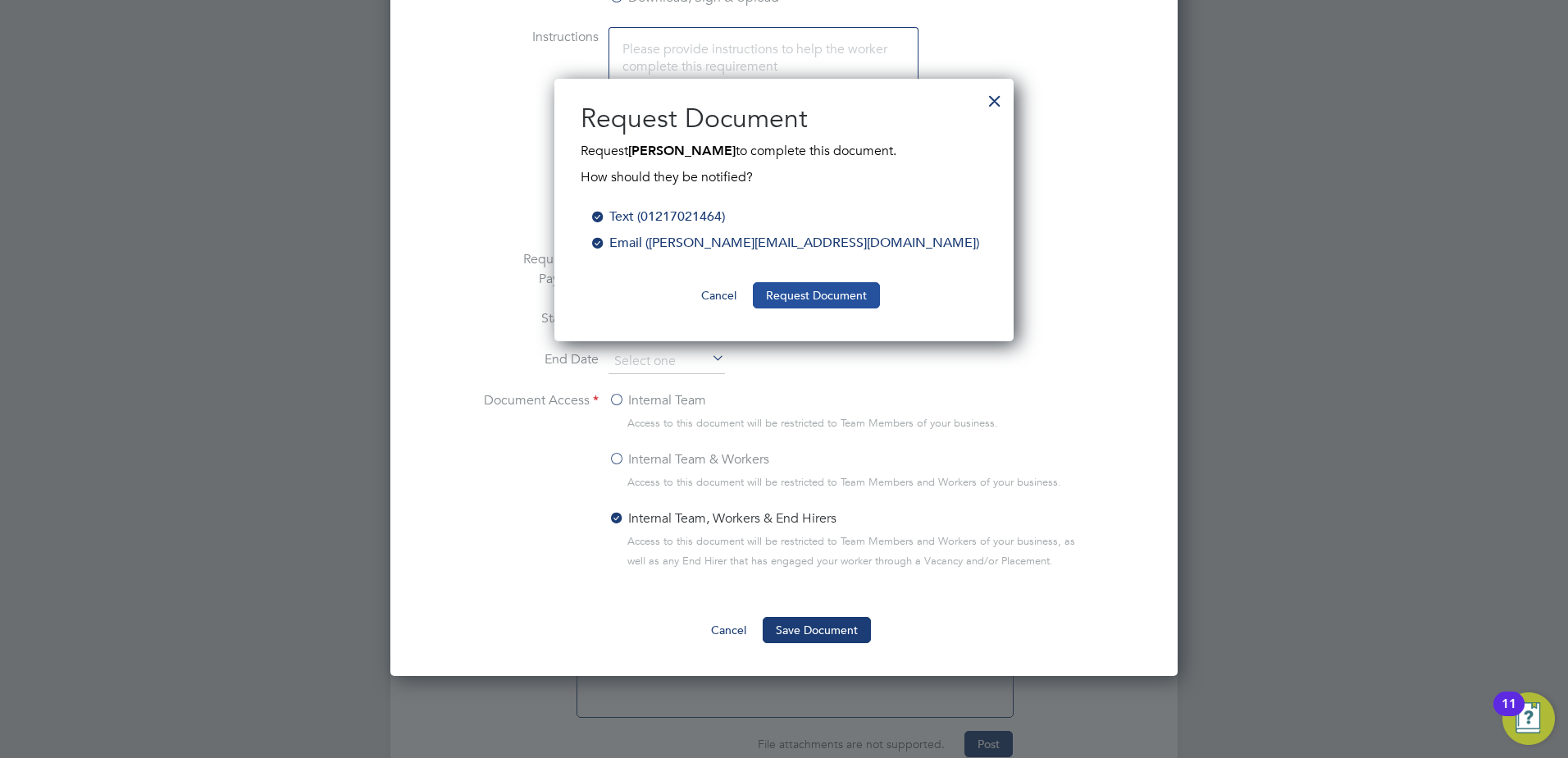
click at [854, 292] on button "Request Document" at bounding box center [816, 295] width 127 height 26
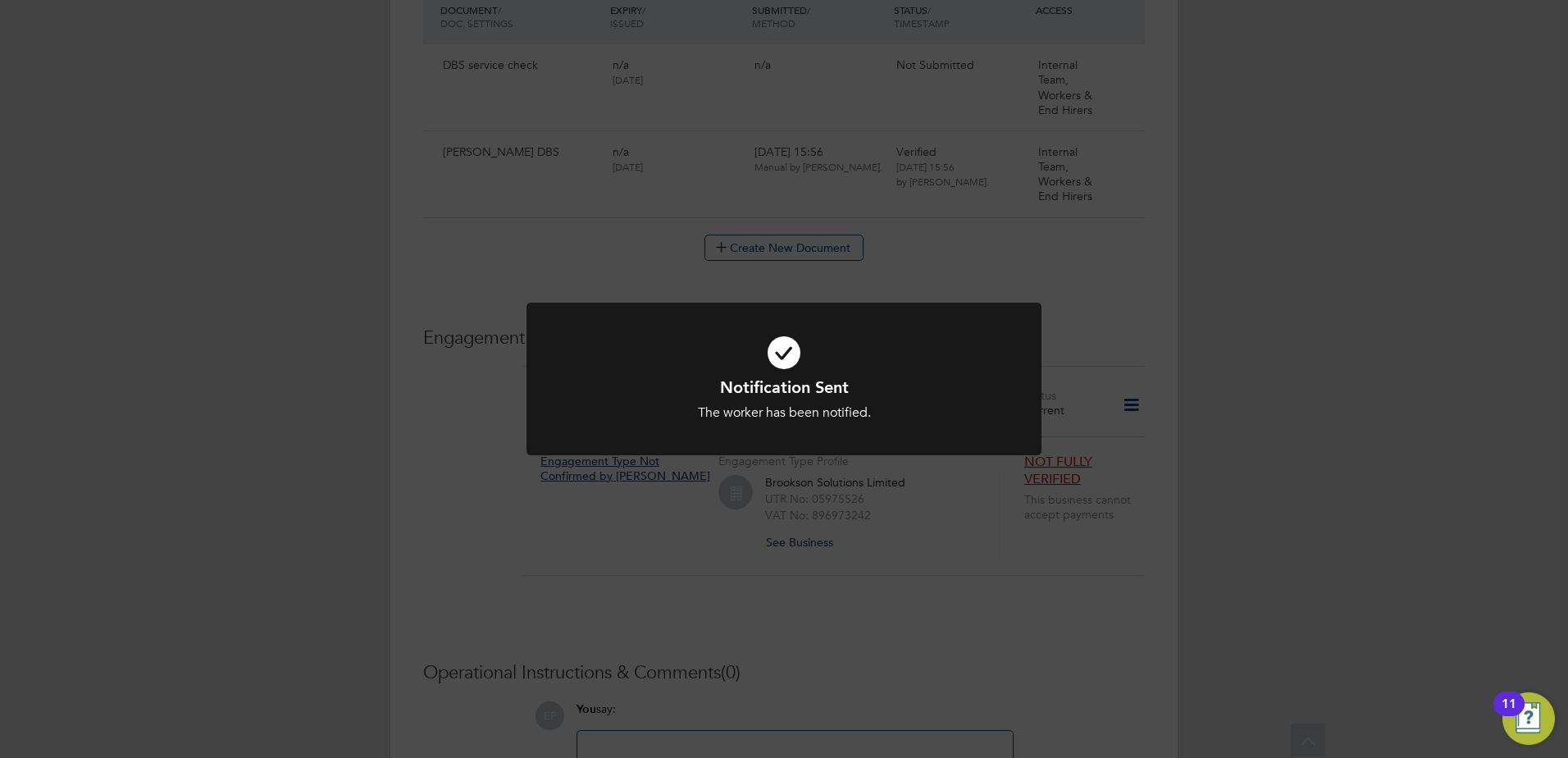
scroll to position [959, 0]
click at [1042, 349] on div "Notification Sent The worker has been notified. Cancel Okay" at bounding box center [784, 379] width 1568 height 758
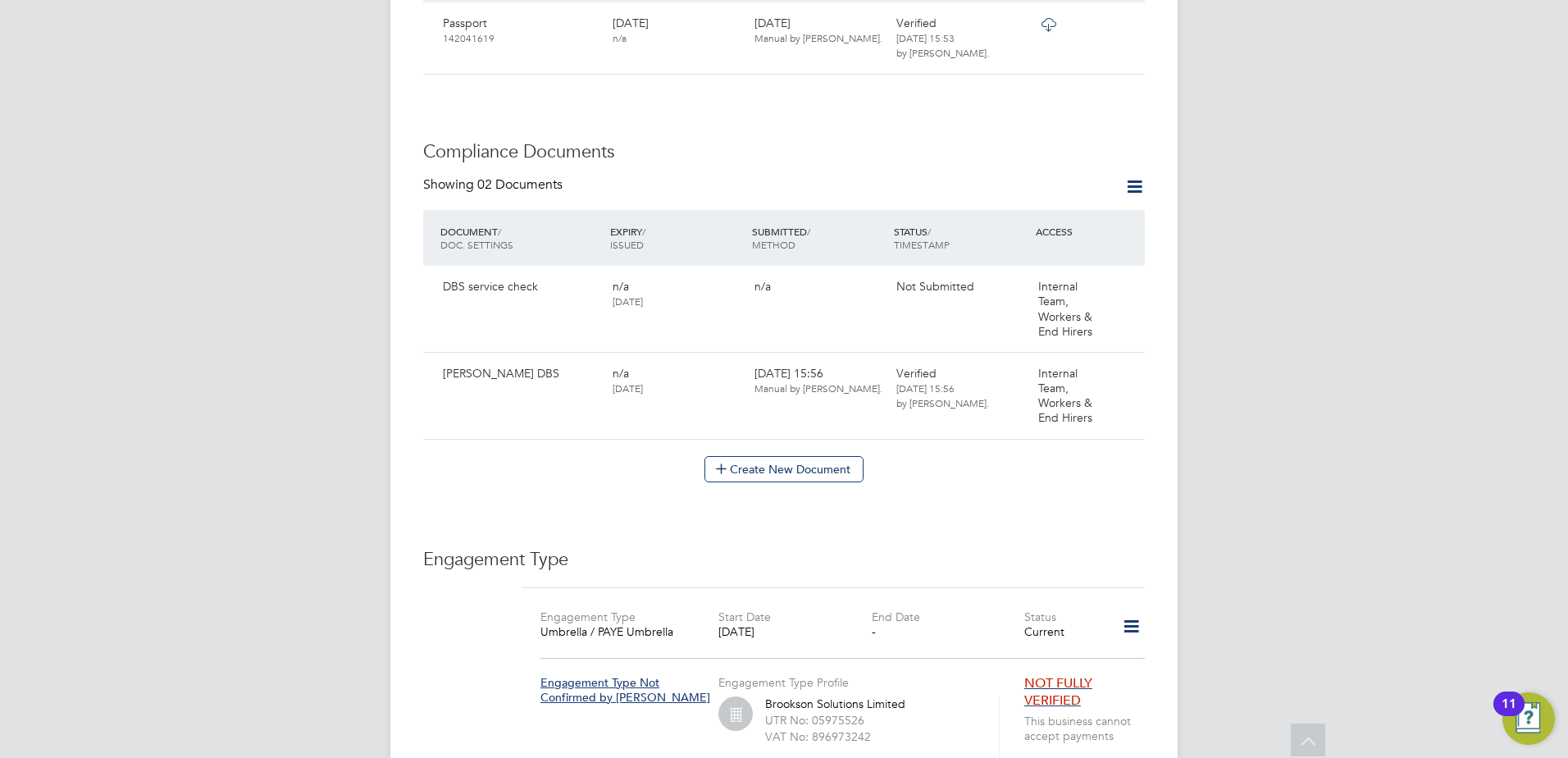
scroll to position [713, 0]
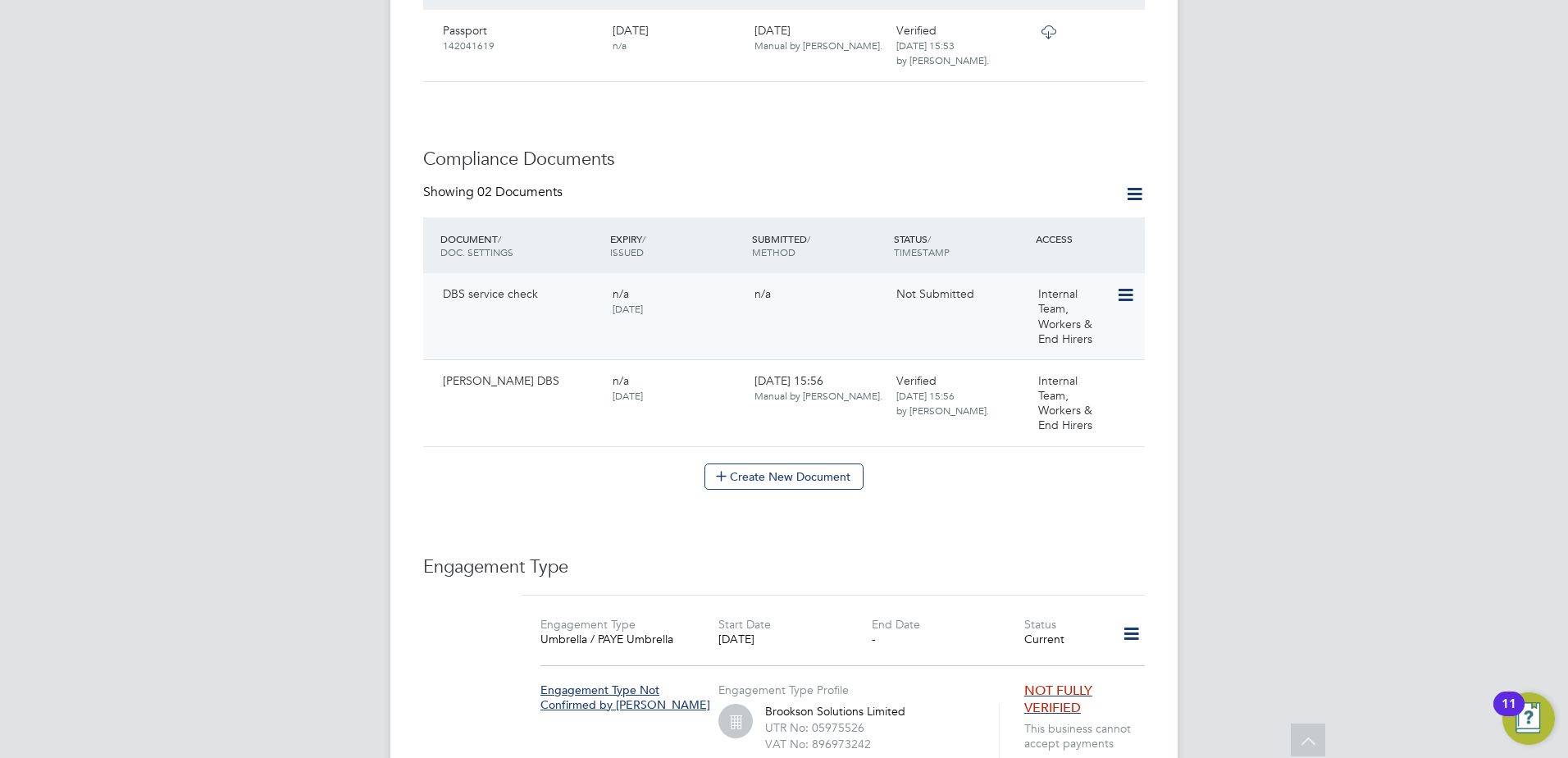
click at [1120, 295] on icon at bounding box center [1124, 296] width 16 height 20
click at [1059, 359] on li "Submit Document" at bounding box center [1072, 357] width 121 height 23
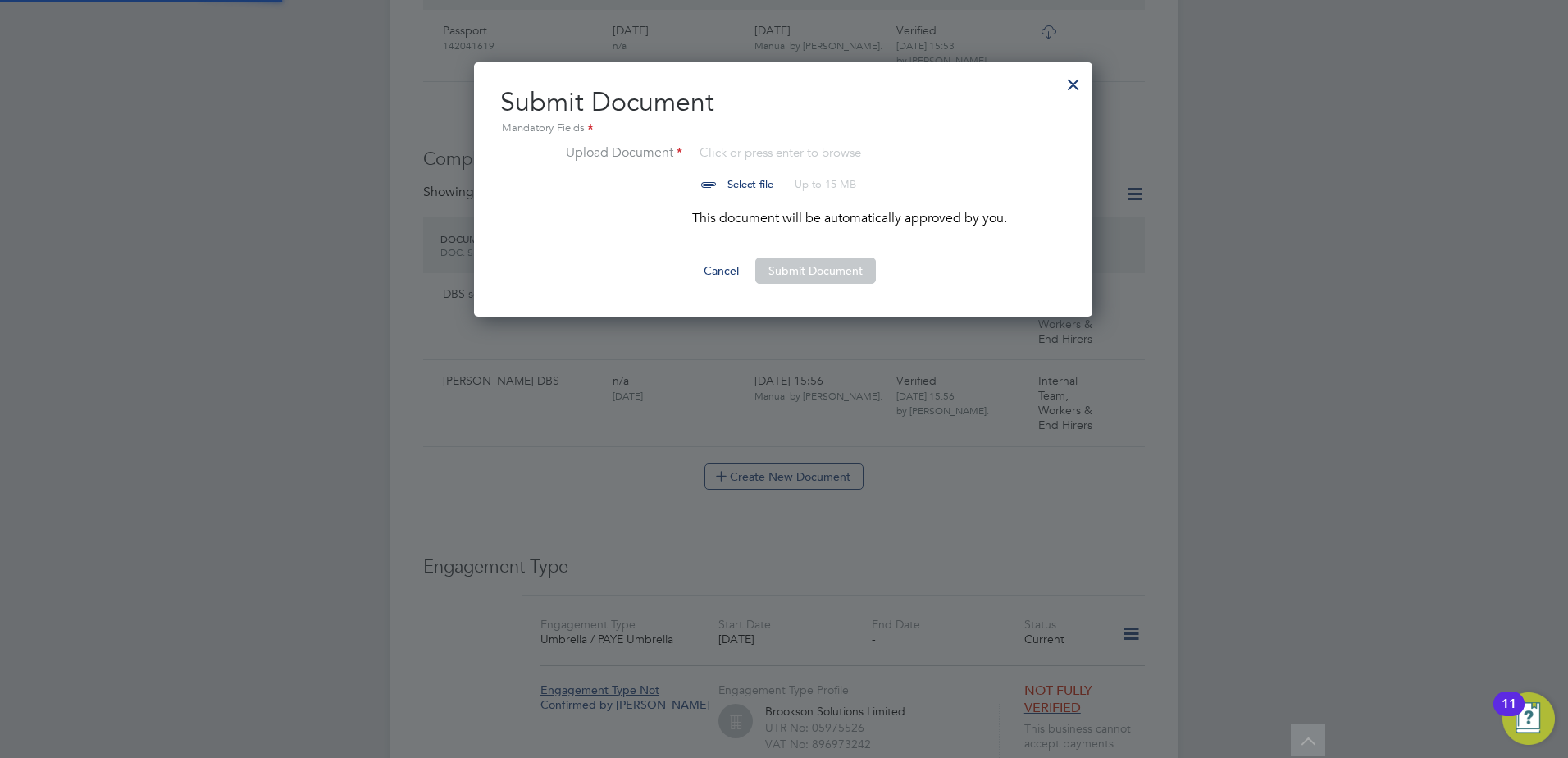
scroll to position [255, 620]
click at [733, 177] on input "file" at bounding box center [765, 167] width 258 height 49
click at [753, 184] on input "file" at bounding box center [765, 167] width 258 height 49
click at [753, 186] on input "file" at bounding box center [765, 167] width 258 height 49
type input "C:\fakepath\DBS CRSC service subcription result.pdf"
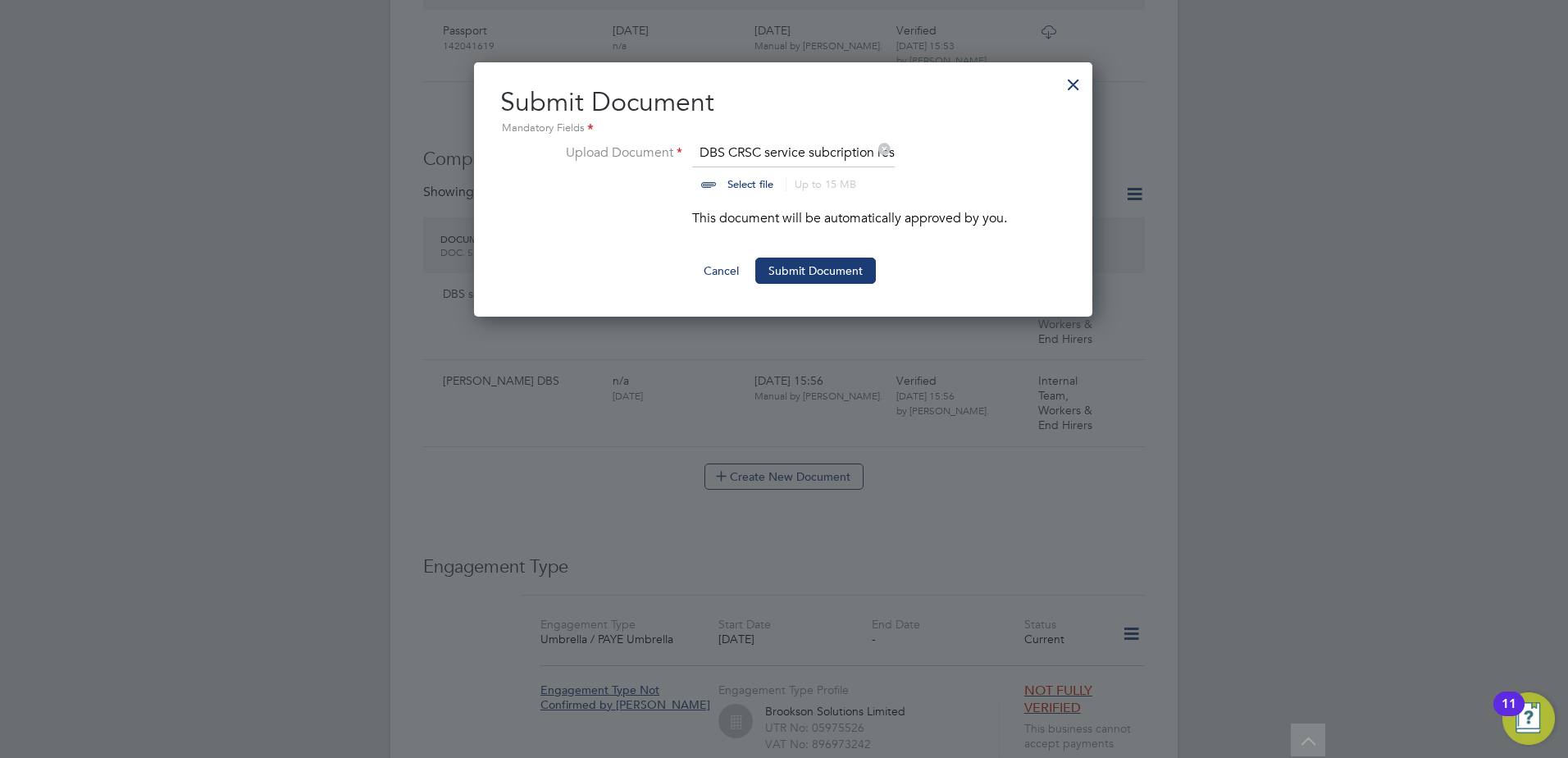
click at [811, 266] on button "Submit Document" at bounding box center [815, 270] width 120 height 26
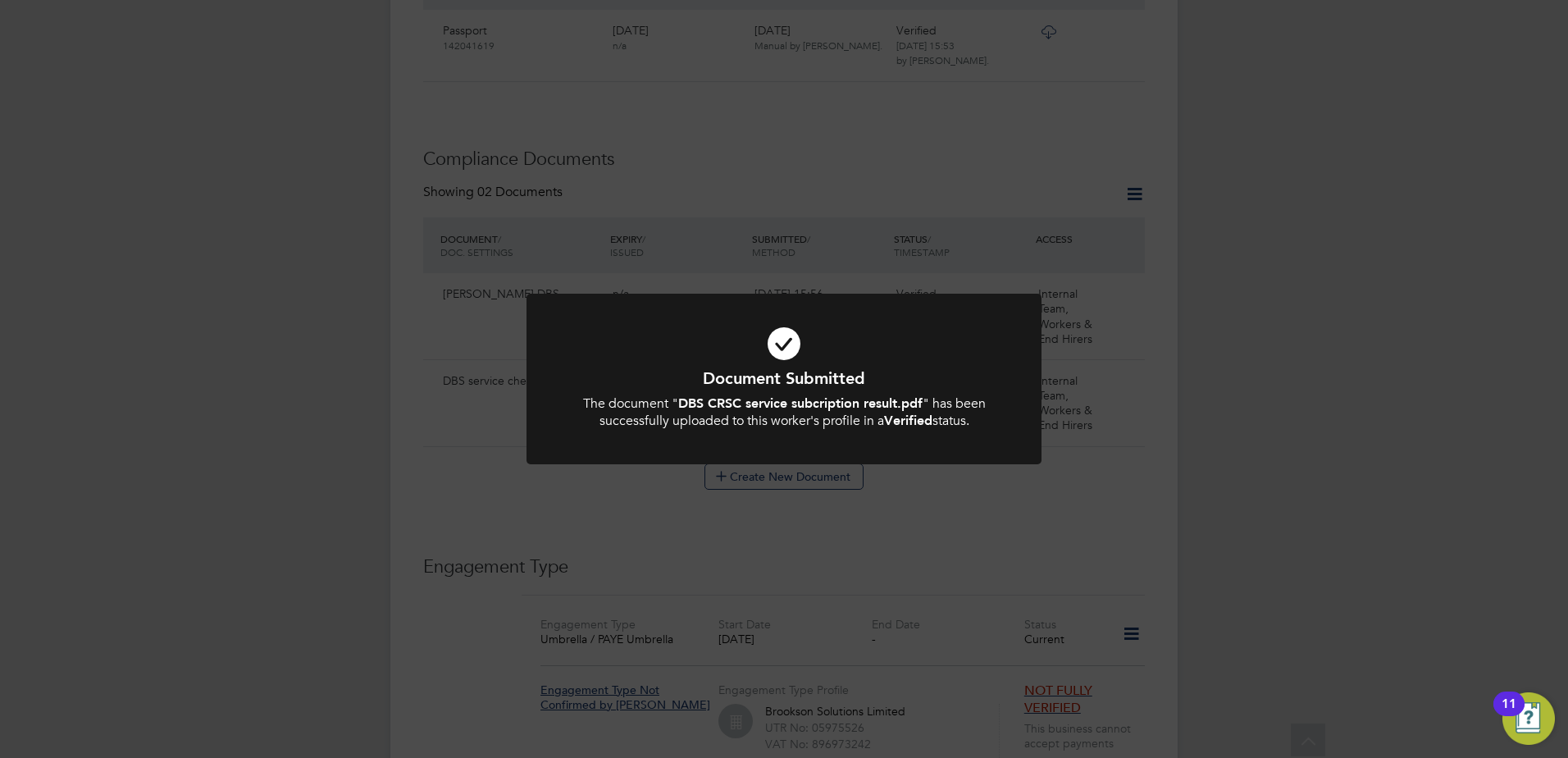
click at [1283, 307] on div "Document Submitted The document " DBS CRSC service subcription result.pdf " has…" at bounding box center [784, 379] width 1568 height 758
